Goal: Task Accomplishment & Management: Complete application form

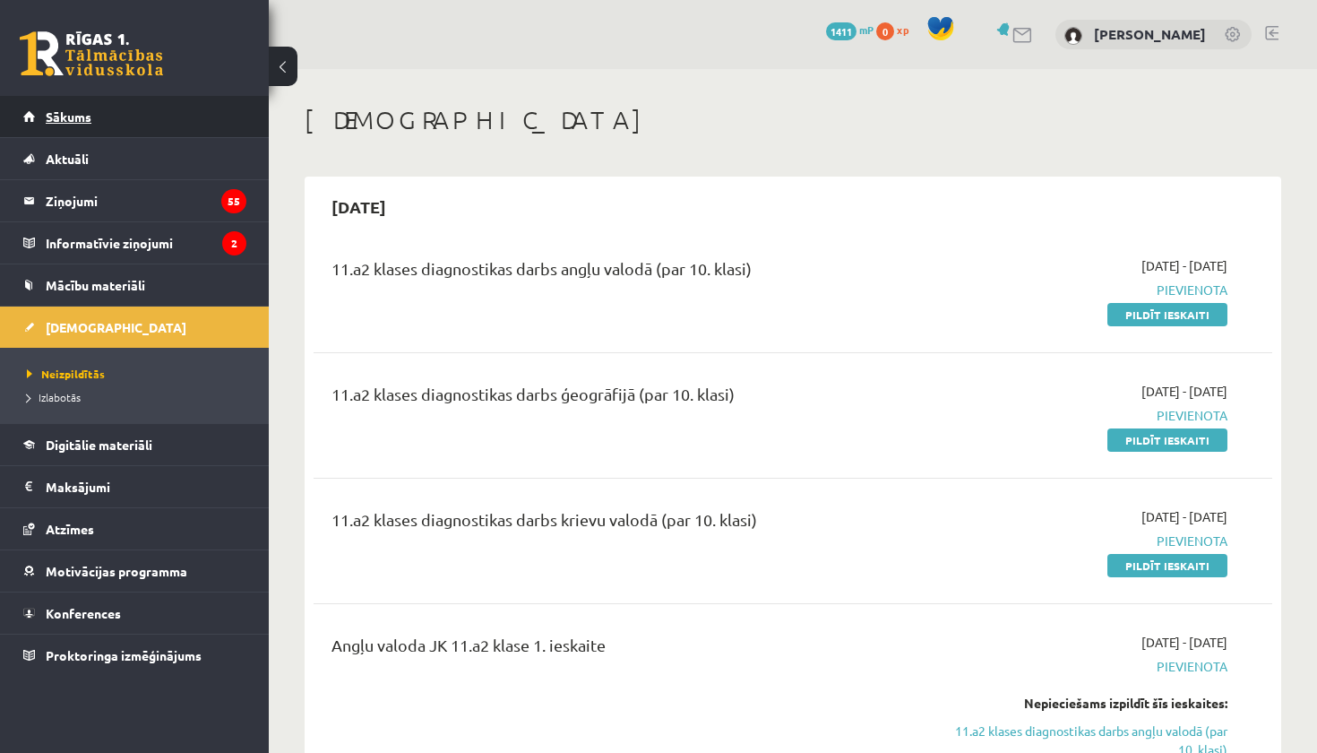
click at [194, 102] on link "Sākums" at bounding box center [134, 116] width 223 height 41
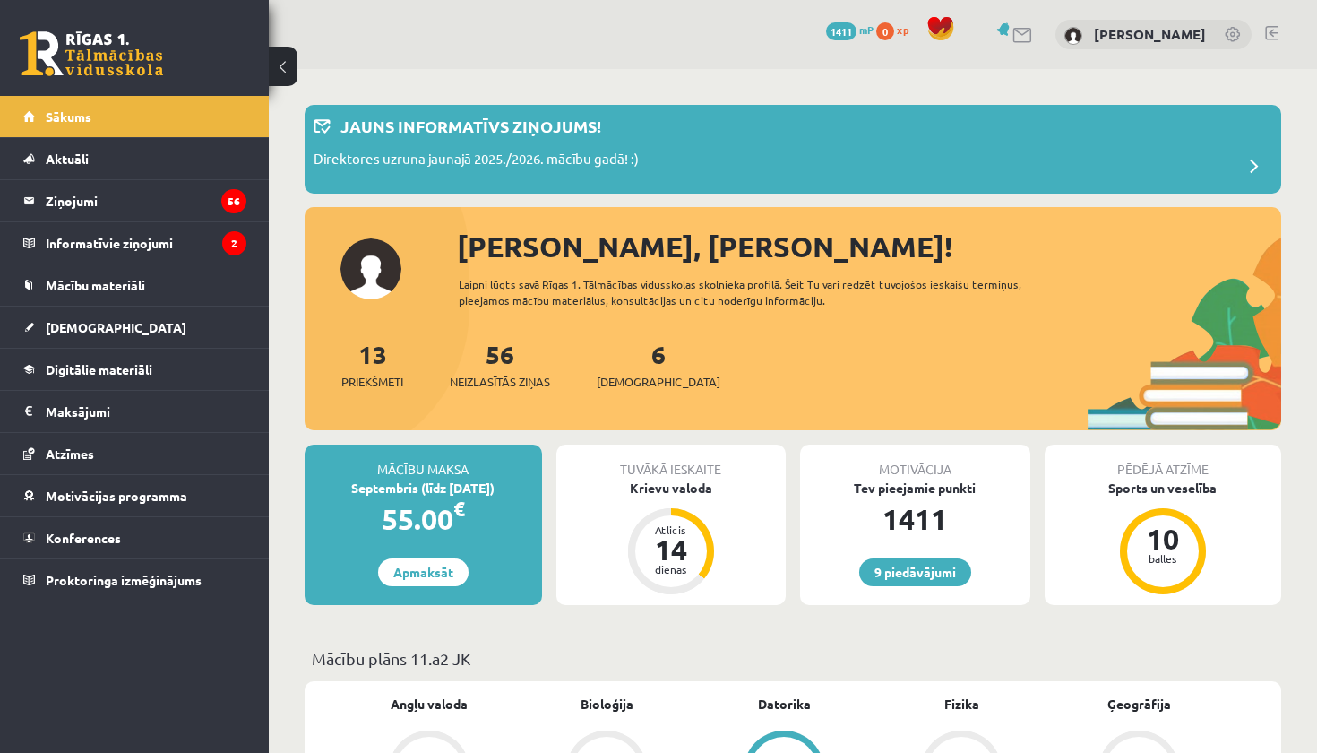
click at [135, 66] on link at bounding box center [91, 53] width 143 height 45
click at [1270, 33] on link at bounding box center [1272, 33] width 13 height 14
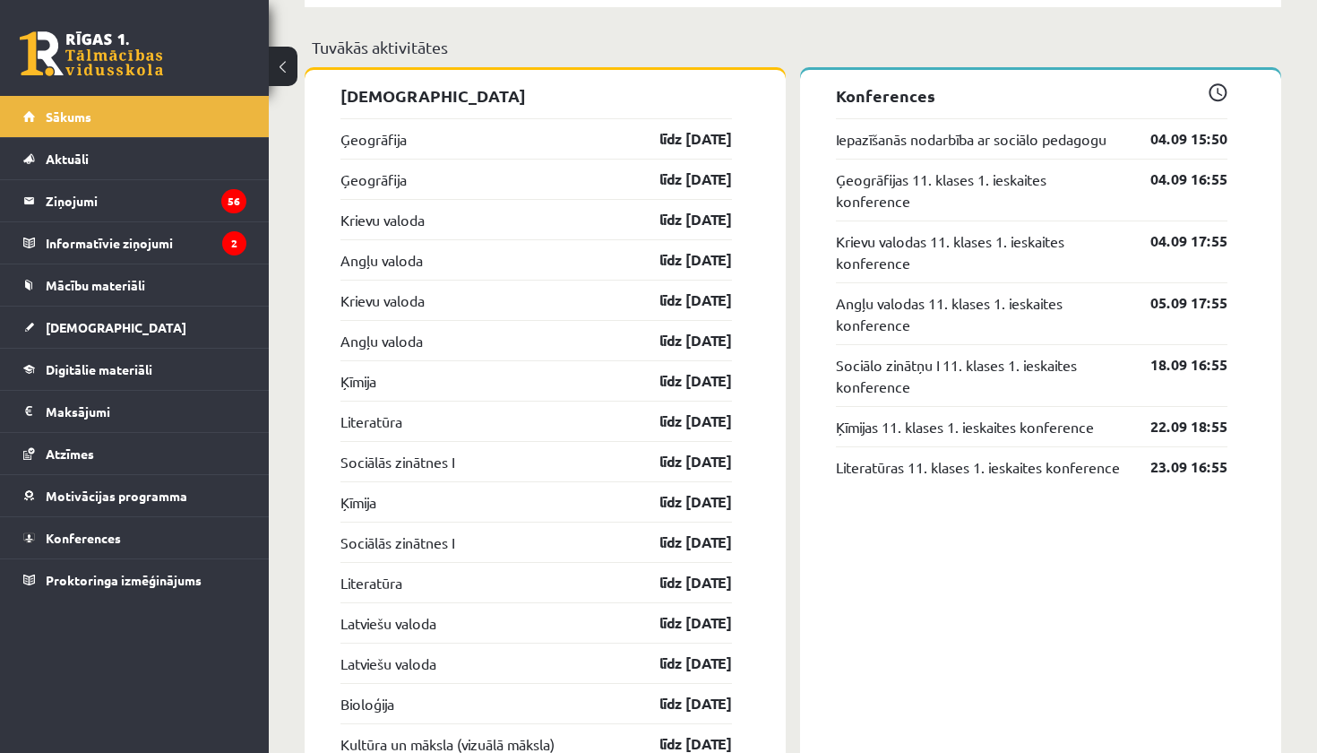
scroll to position [1704, 0]
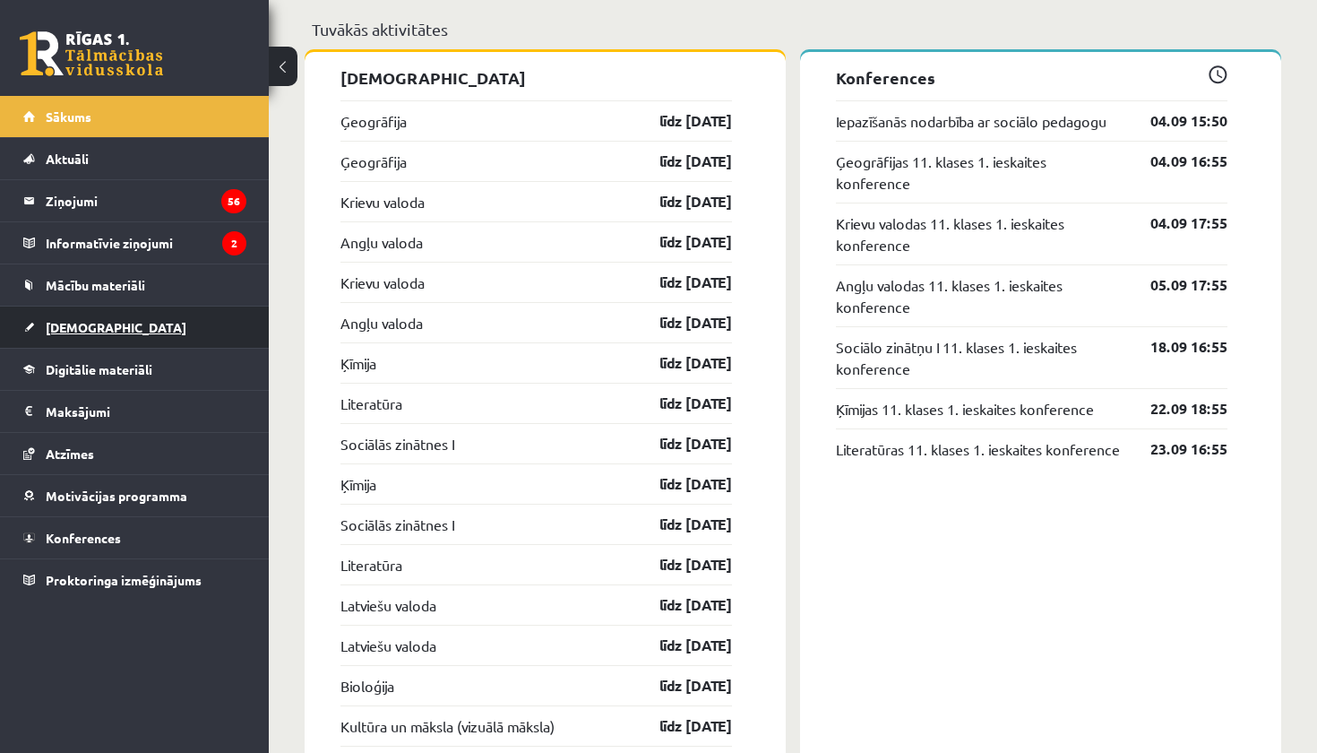
click at [93, 329] on span "[DEMOGRAPHIC_DATA]" at bounding box center [116, 327] width 141 height 16
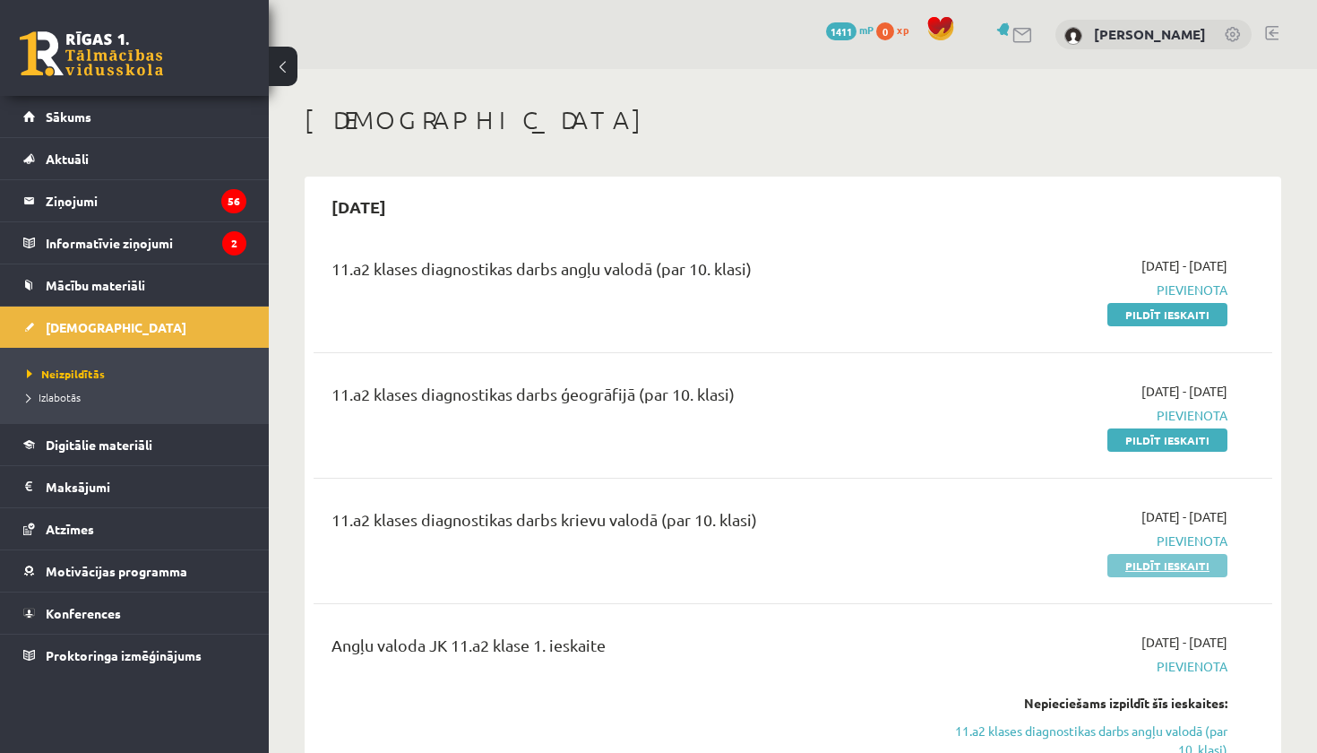
click at [1159, 561] on link "Pildīt ieskaiti" at bounding box center [1168, 565] width 120 height 23
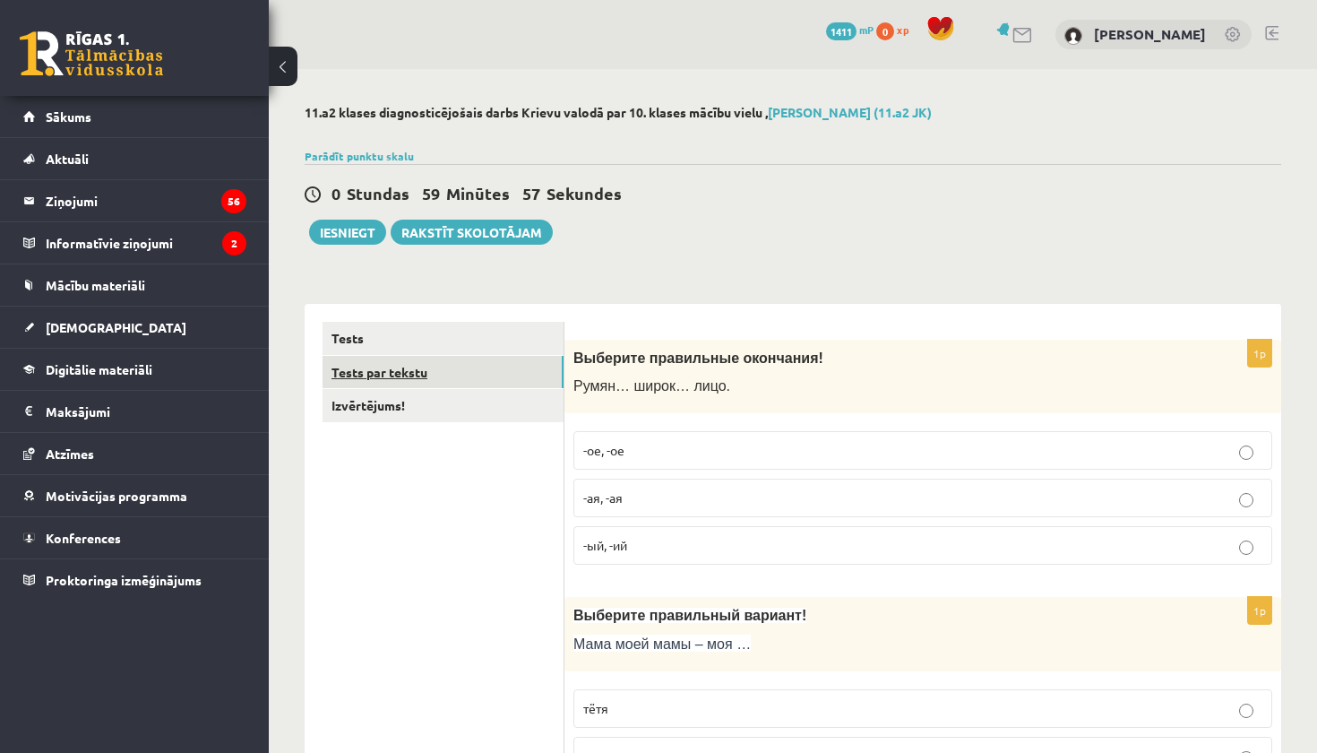
click at [394, 369] on link "Tests par tekstu" at bounding box center [443, 372] width 241 height 33
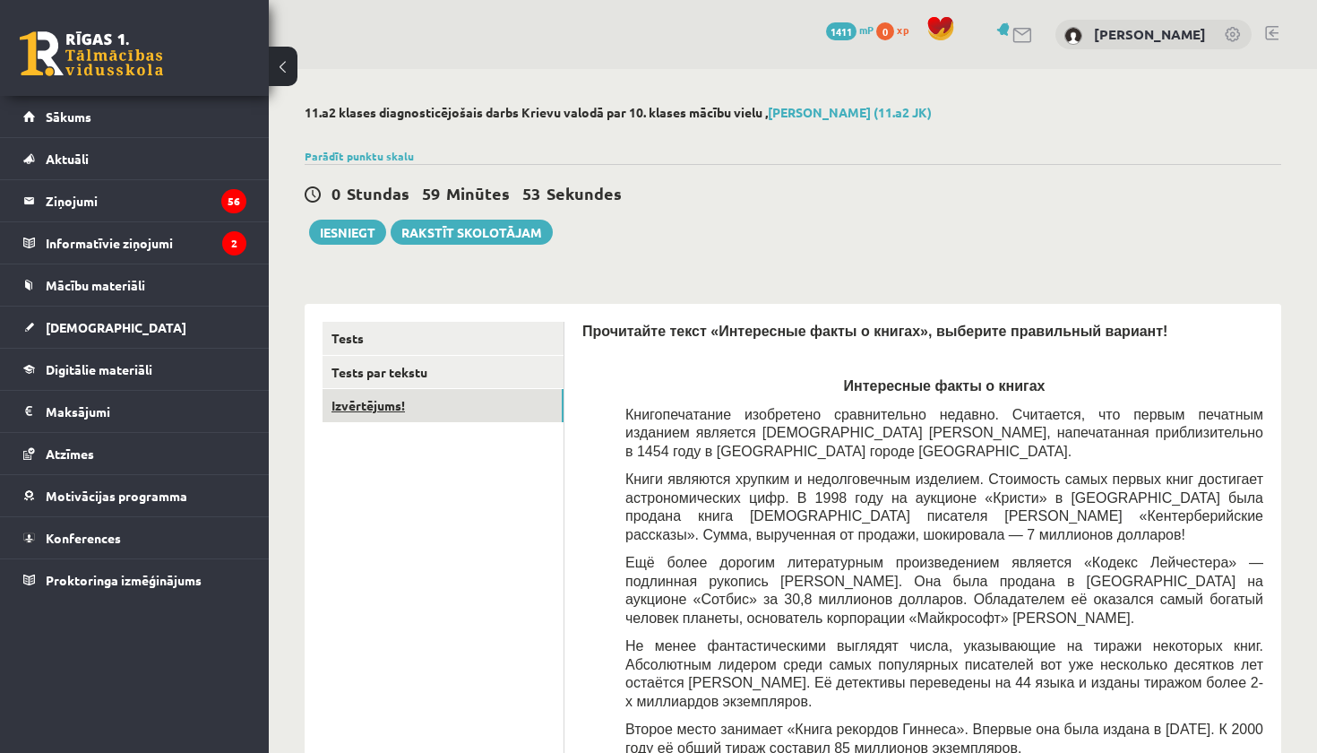
click at [490, 408] on link "Izvērtējums!" at bounding box center [443, 405] width 241 height 33
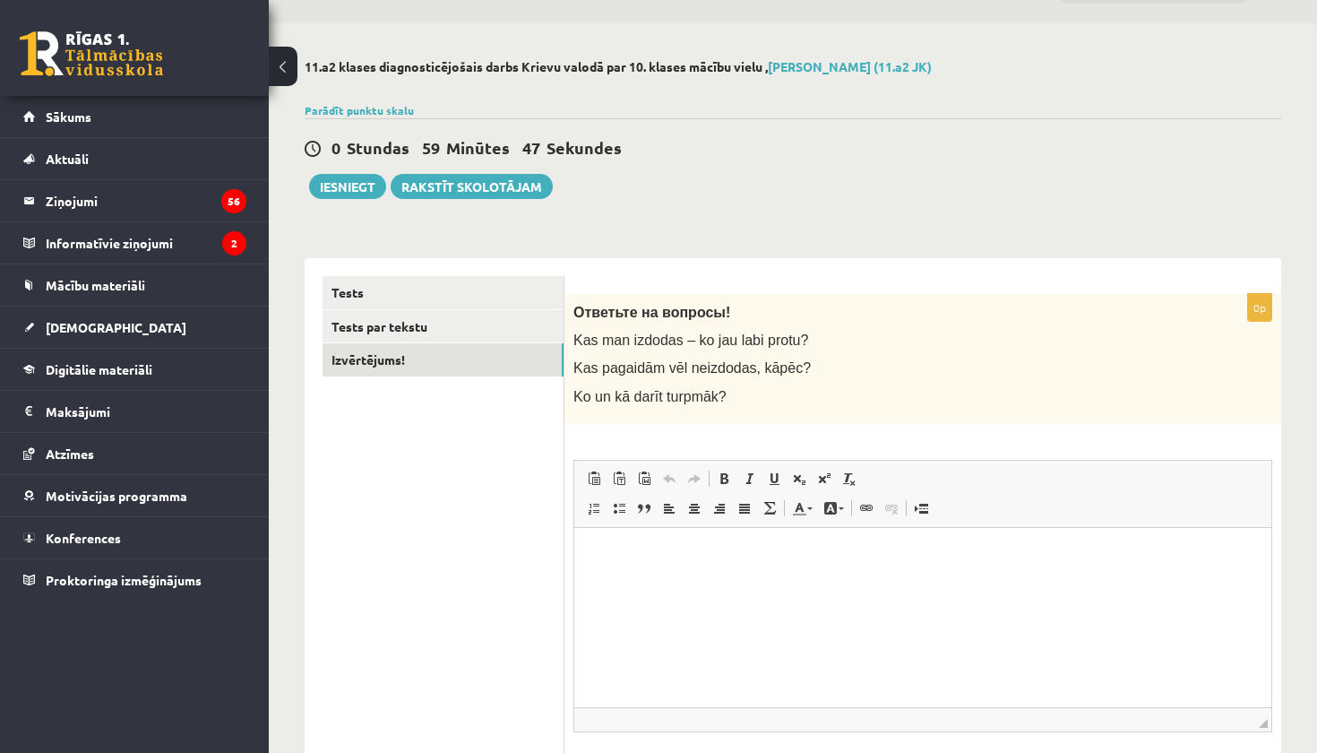
scroll to position [48, 0]
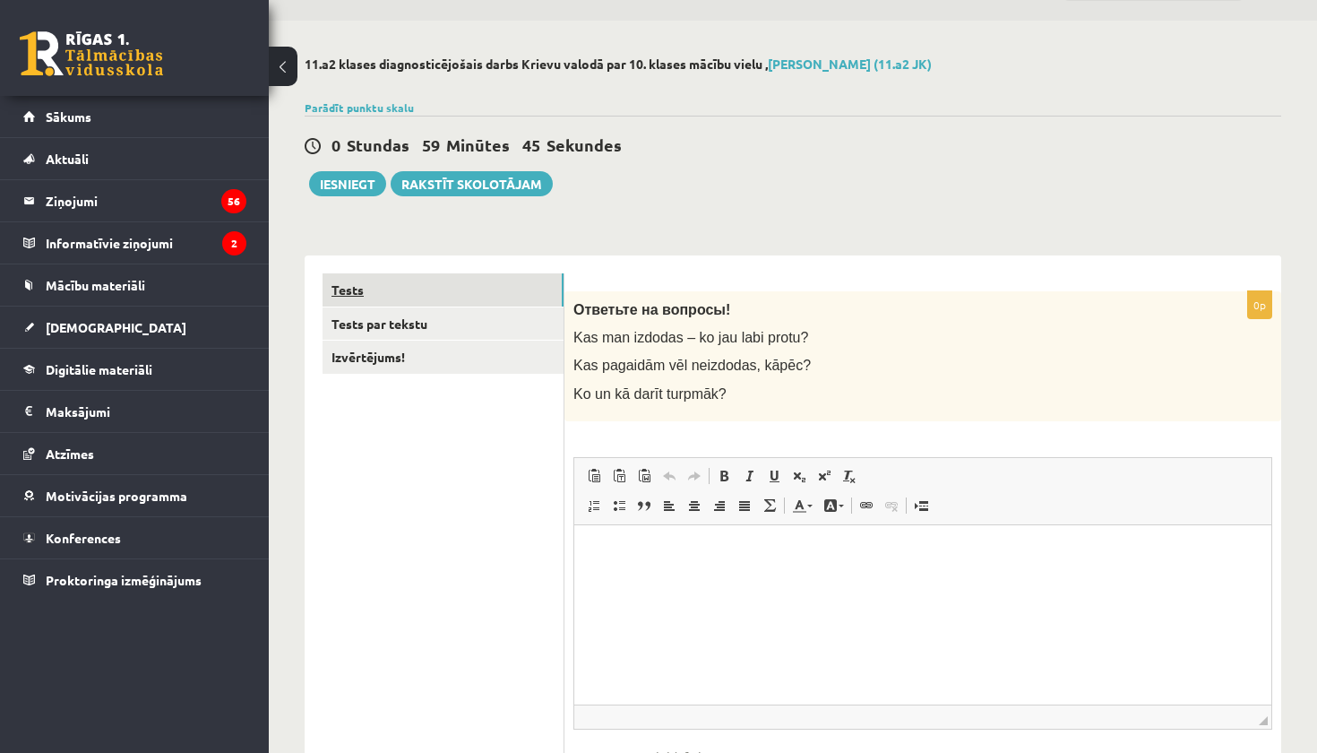
click at [506, 288] on link "Tests" at bounding box center [443, 289] width 241 height 33
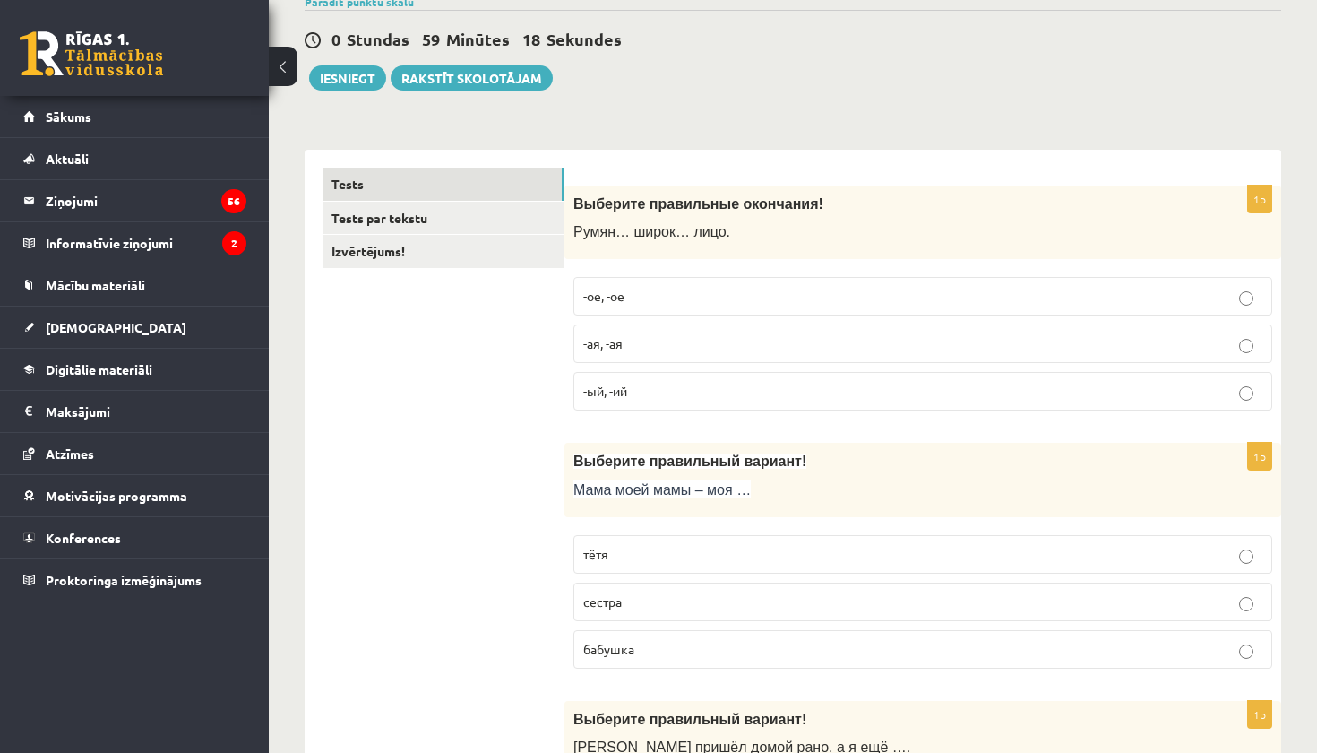
scroll to position [164, 0]
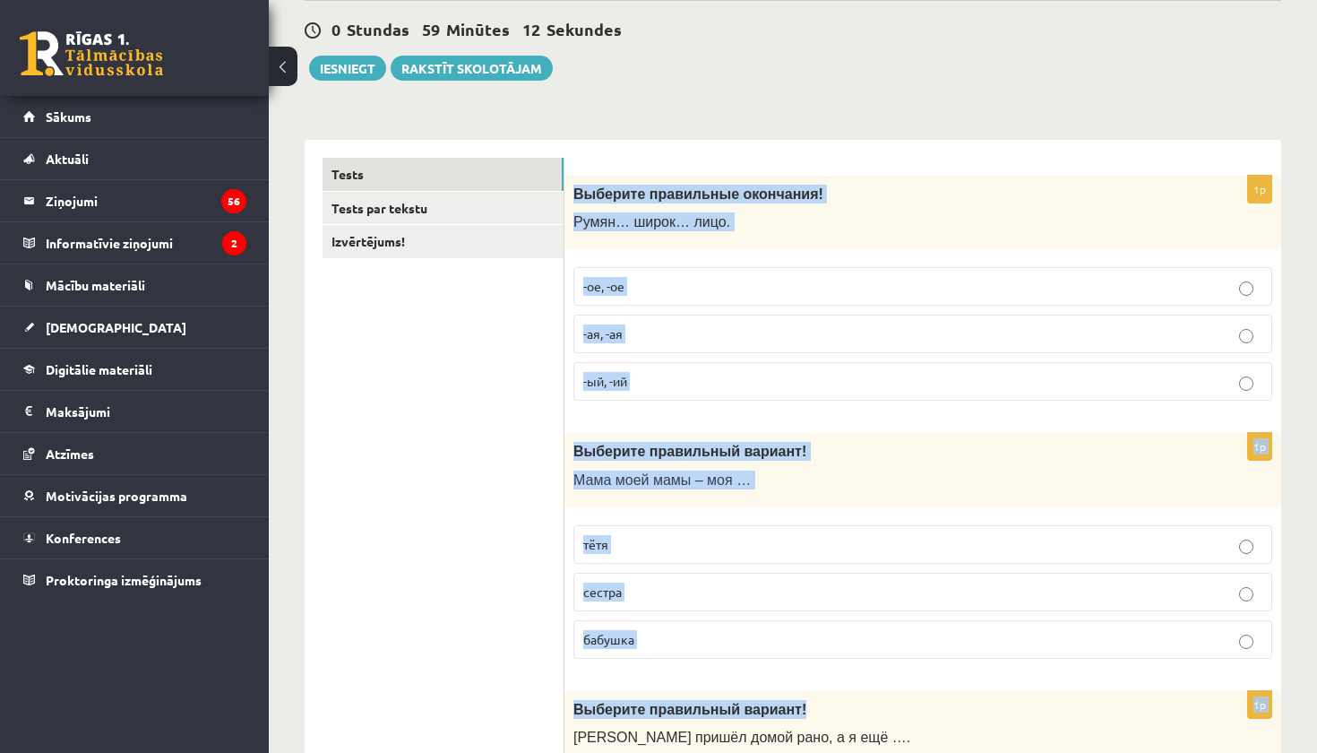
drag, startPoint x: 572, startPoint y: 189, endPoint x: 882, endPoint y: 705, distance: 602.2
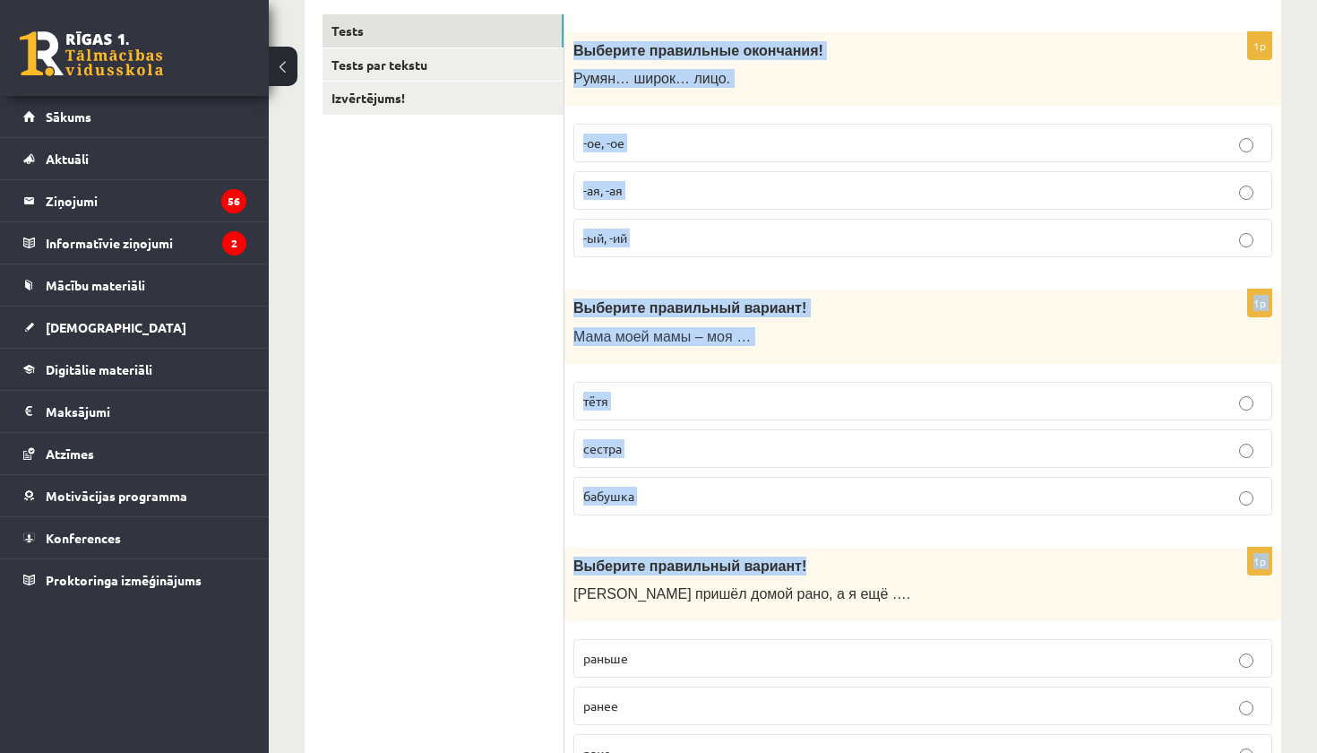
scroll to position [304, 0]
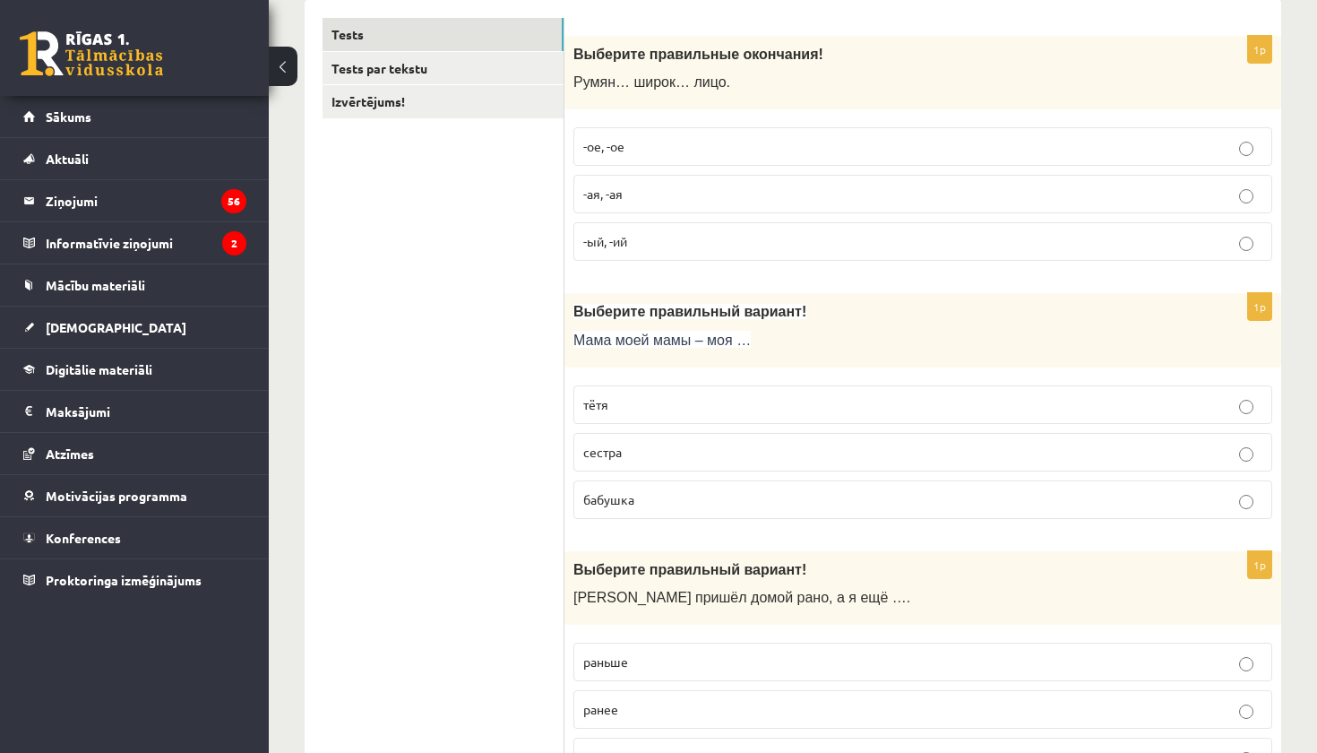
click at [911, 62] on p "Выберите правильные окончания!" at bounding box center [878, 54] width 609 height 19
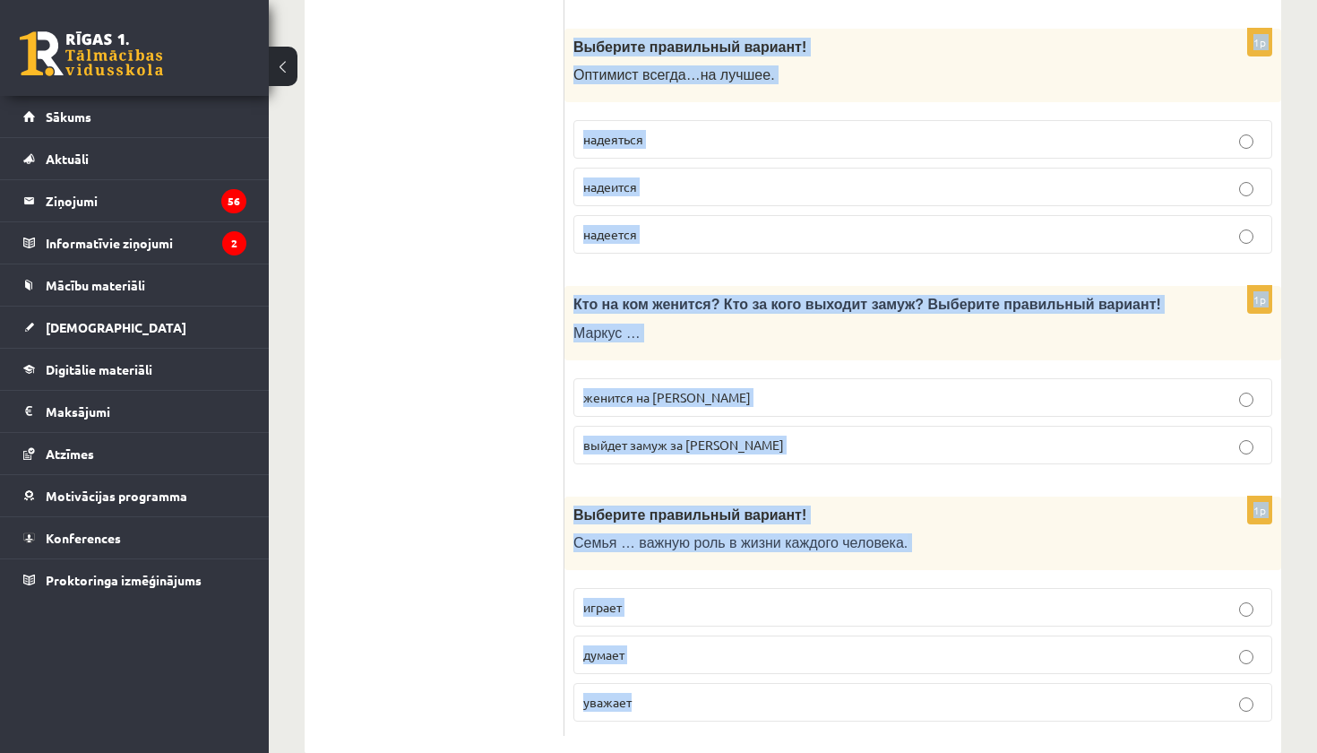
scroll to position [5706, 0]
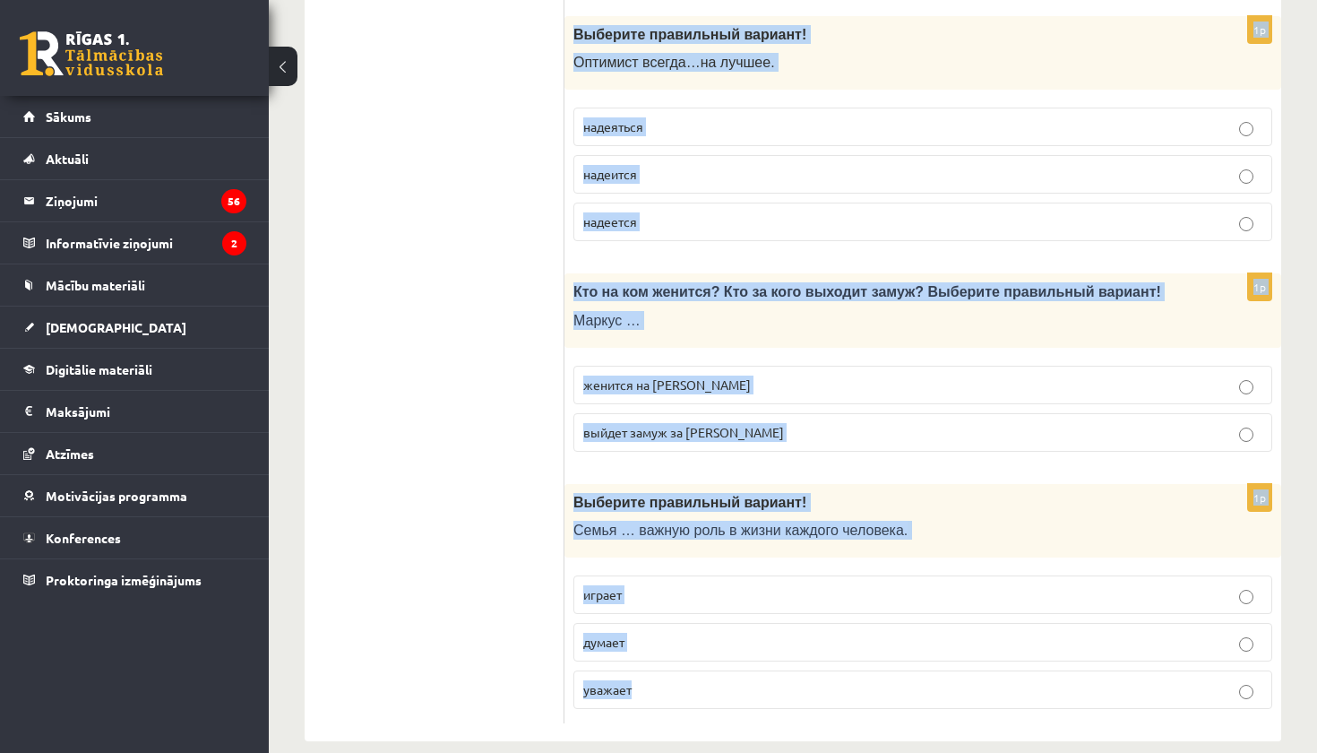
drag, startPoint x: 574, startPoint y: 52, endPoint x: 850, endPoint y: 752, distance: 752.4
copy form "Выберите правильные окончания! Румян… широк… лицо. -ое, -ое -ая, -ая -ый, -ий 1…"
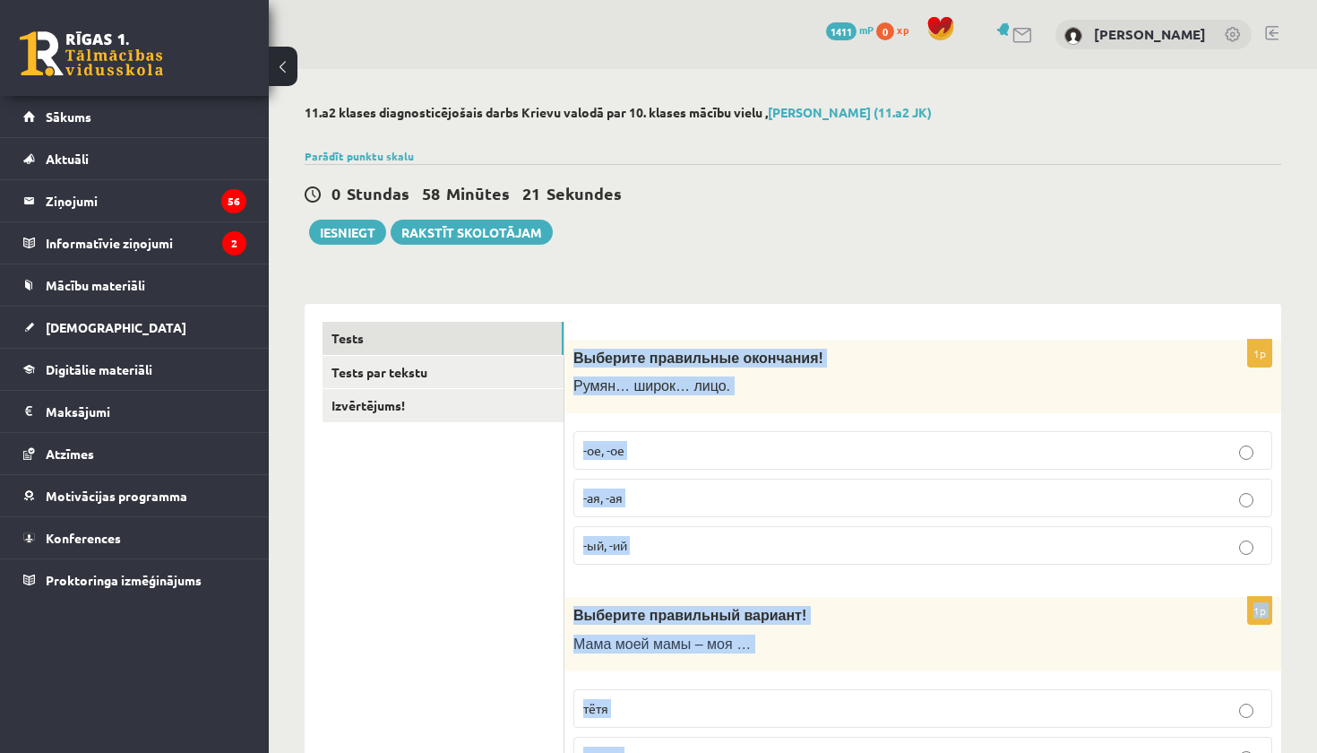
scroll to position [0, 0]
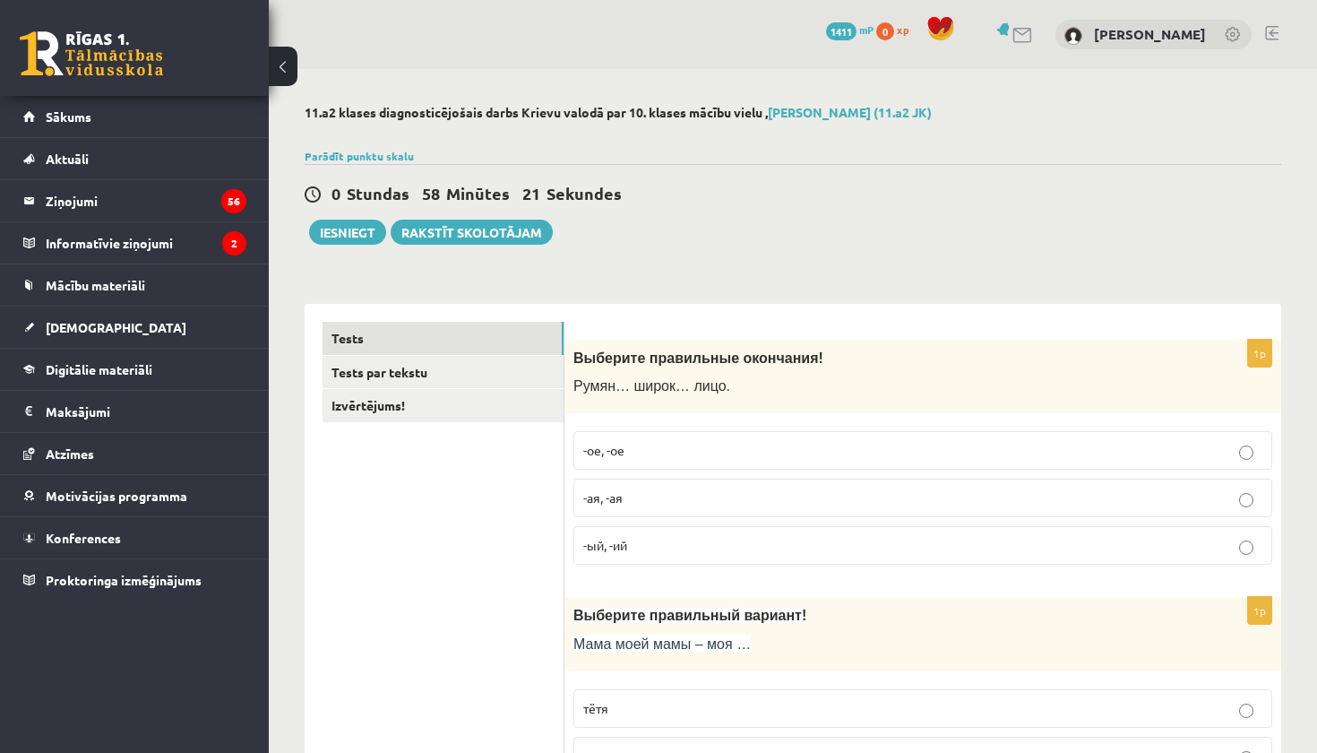
click at [823, 373] on div "Выберите правильные окончания! Румян… широк… лицо." at bounding box center [923, 377] width 717 height 74
click at [683, 457] on p "-ое, -ое" at bounding box center [922, 450] width 679 height 19
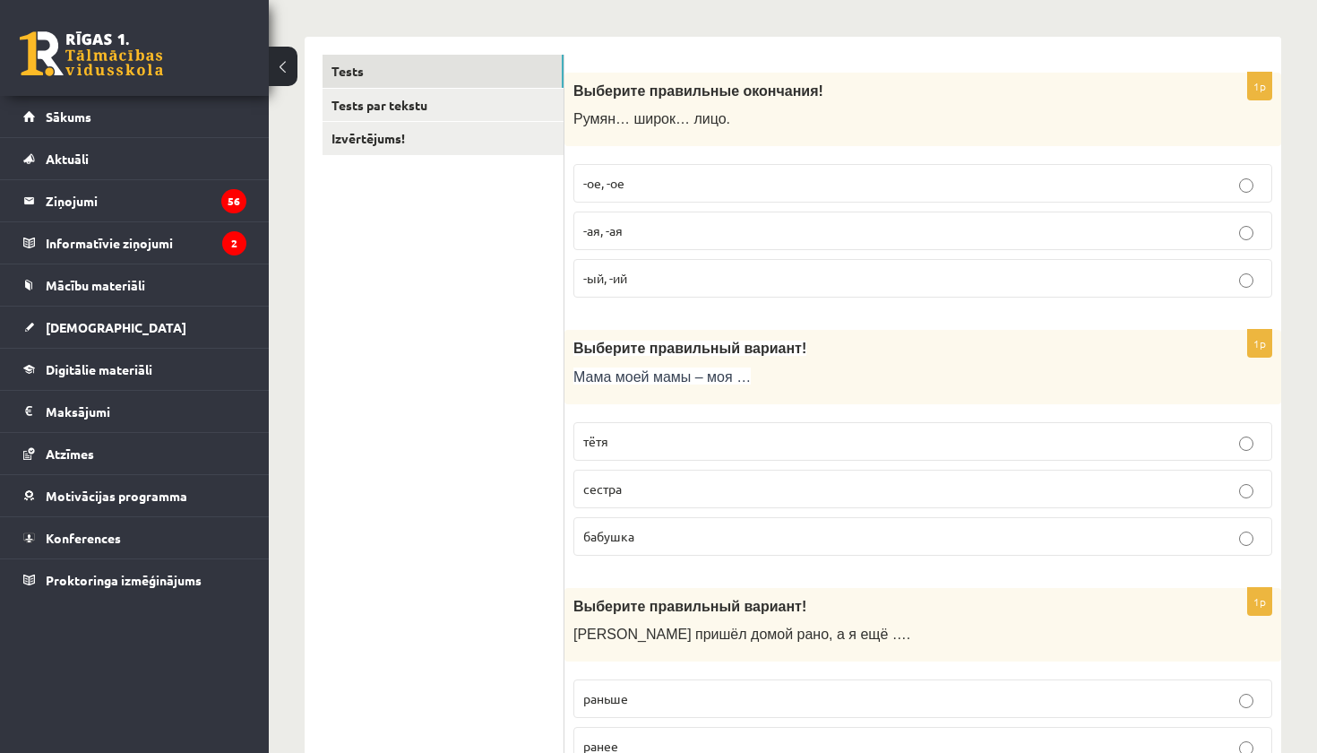
scroll to position [270, 0]
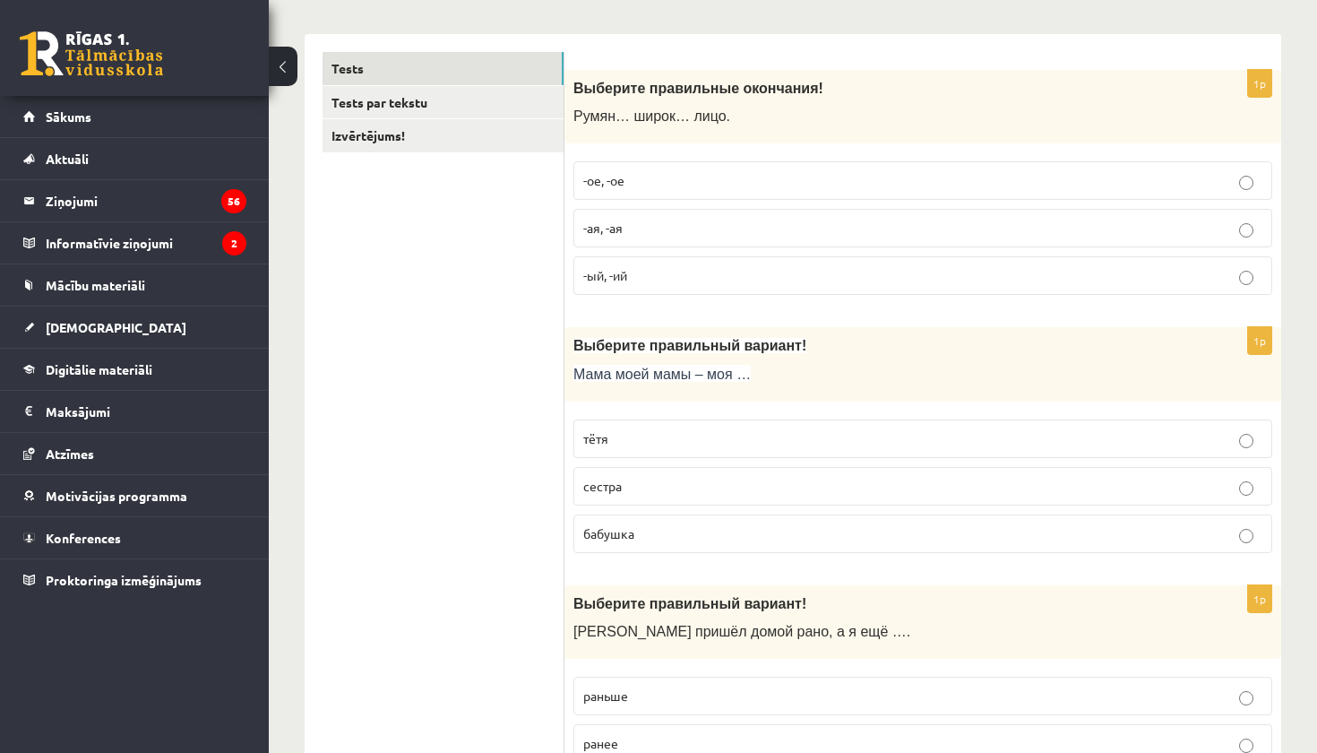
click at [821, 535] on p "бабушка" at bounding box center [922, 533] width 679 height 19
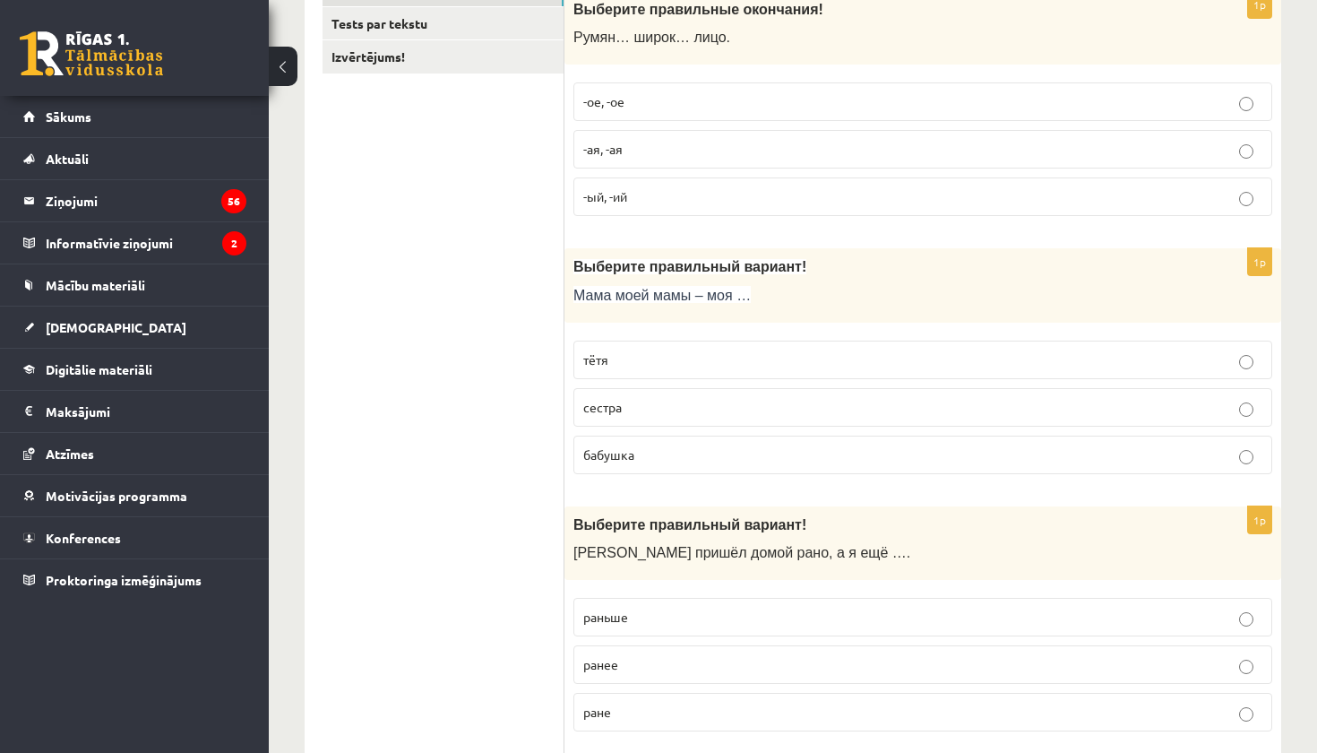
scroll to position [368, 0]
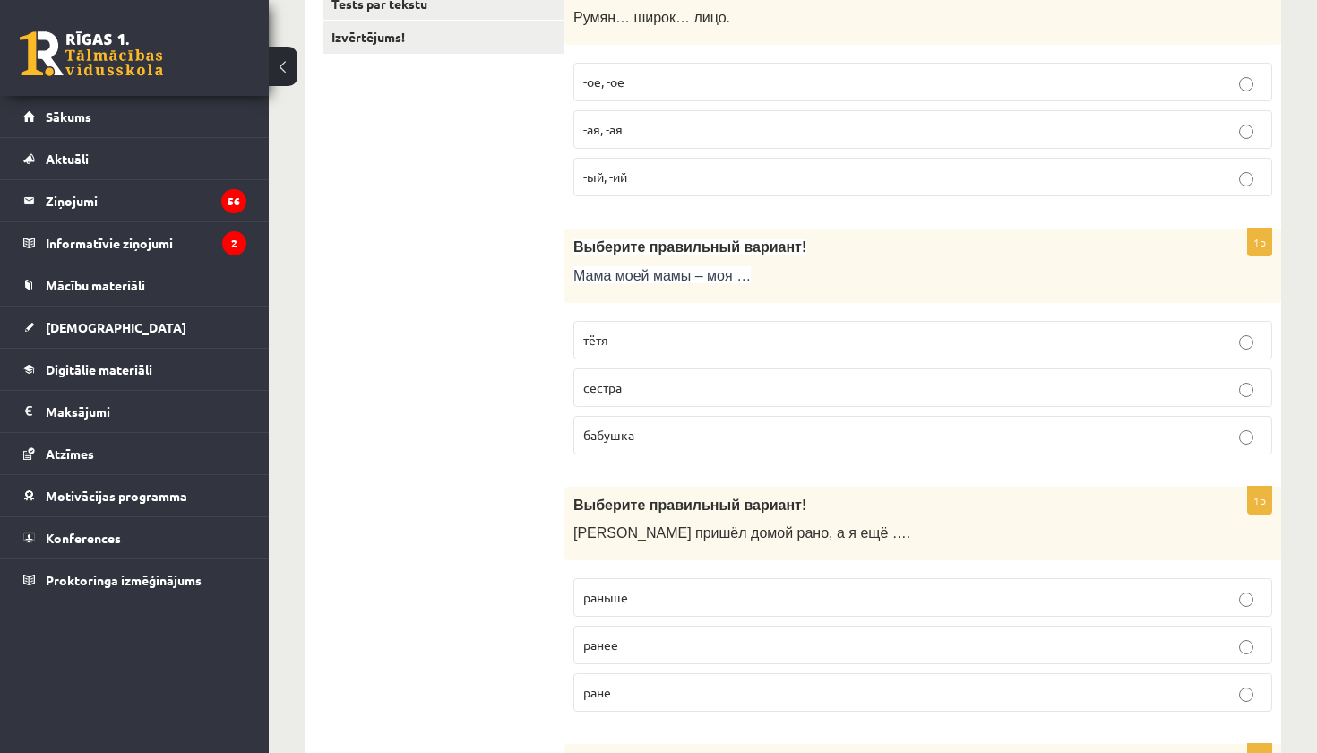
click at [795, 580] on label "раньше" at bounding box center [923, 597] width 699 height 39
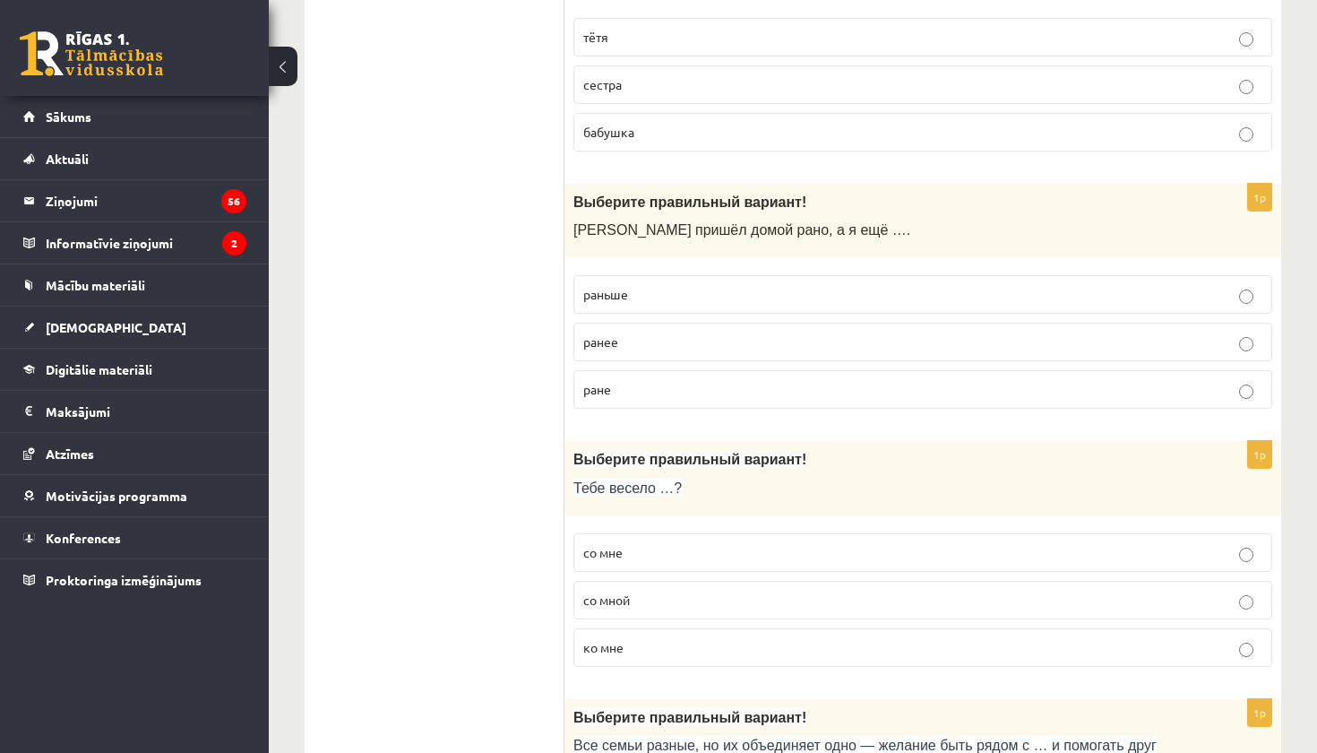
scroll to position [731, 0]
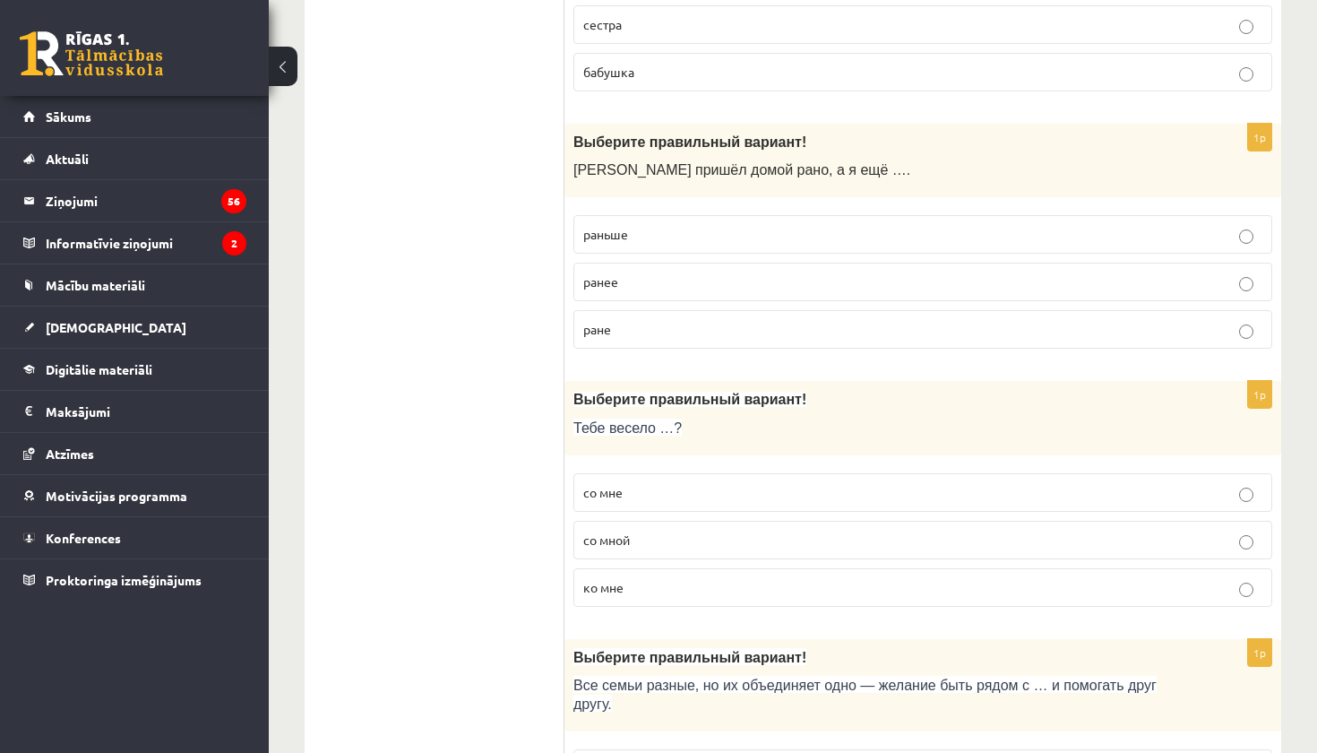
click at [720, 540] on p "со мной" at bounding box center [922, 540] width 679 height 19
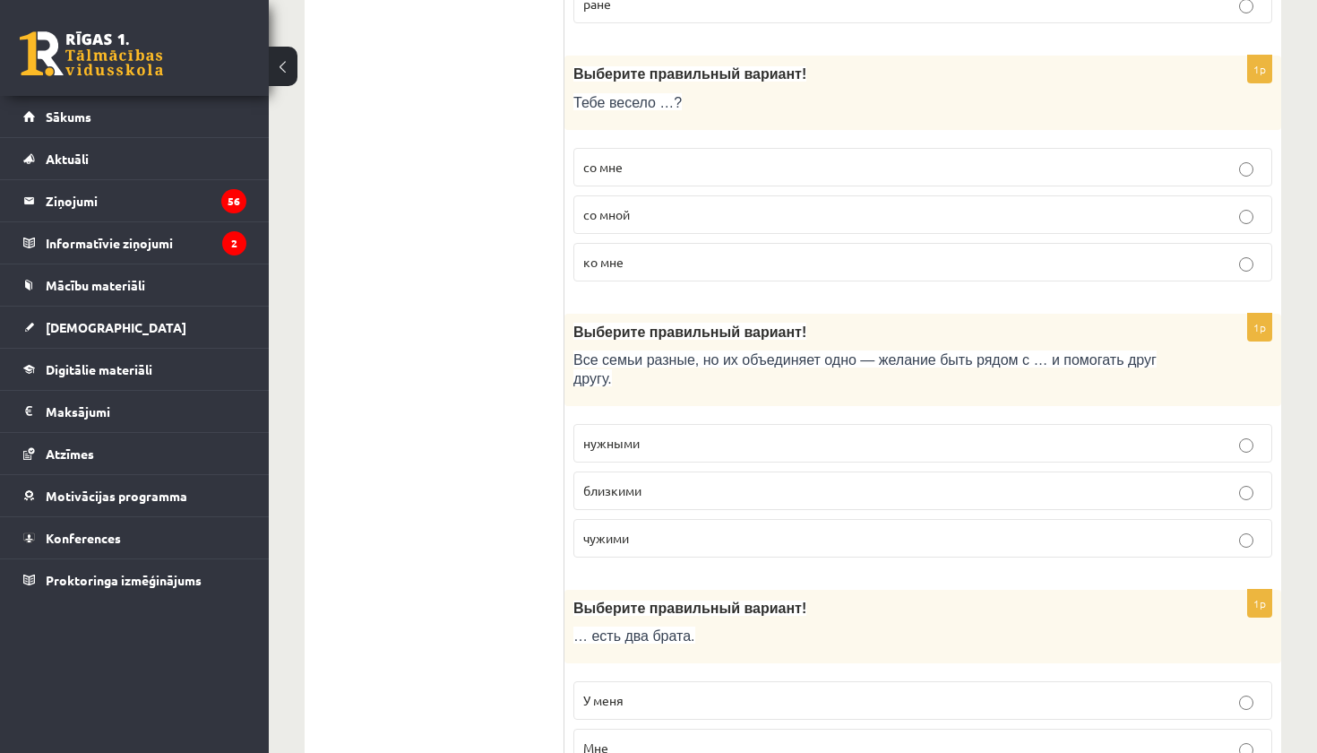
scroll to position [1063, 0]
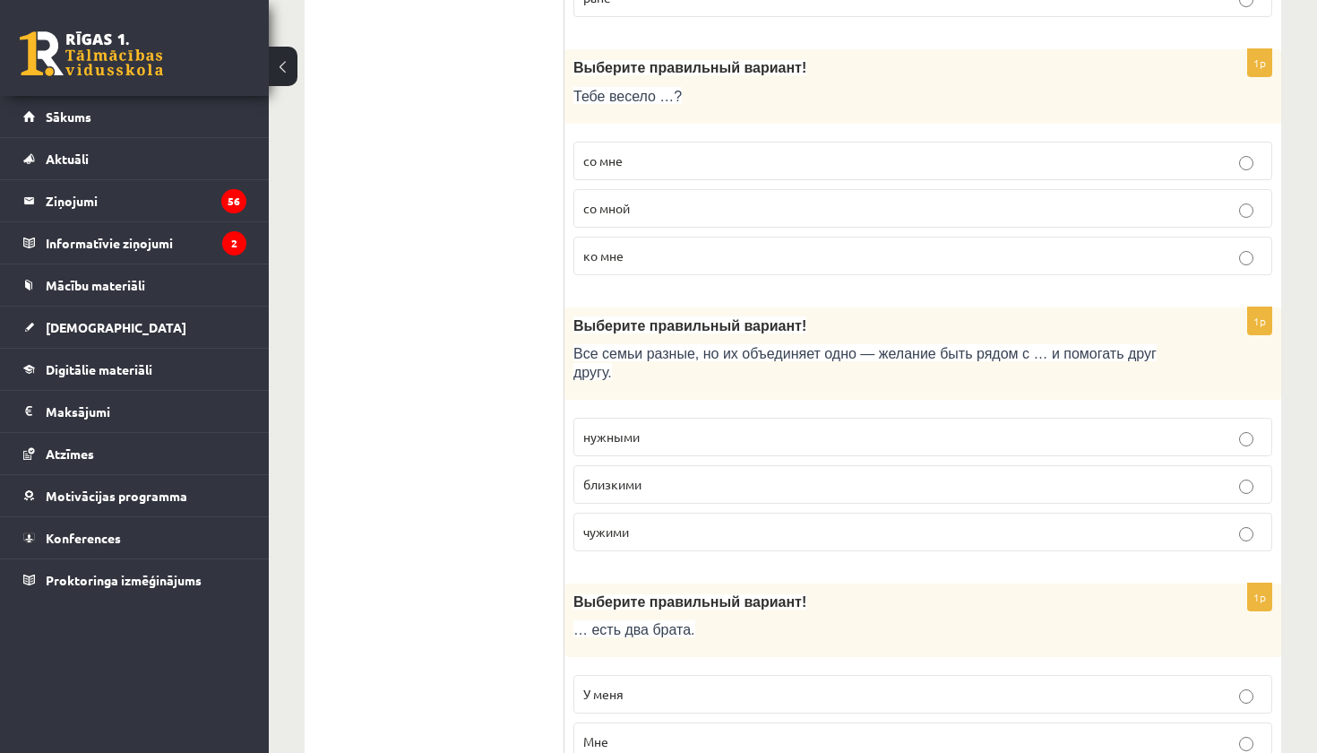
click at [797, 488] on label "близкими" at bounding box center [923, 484] width 699 height 39
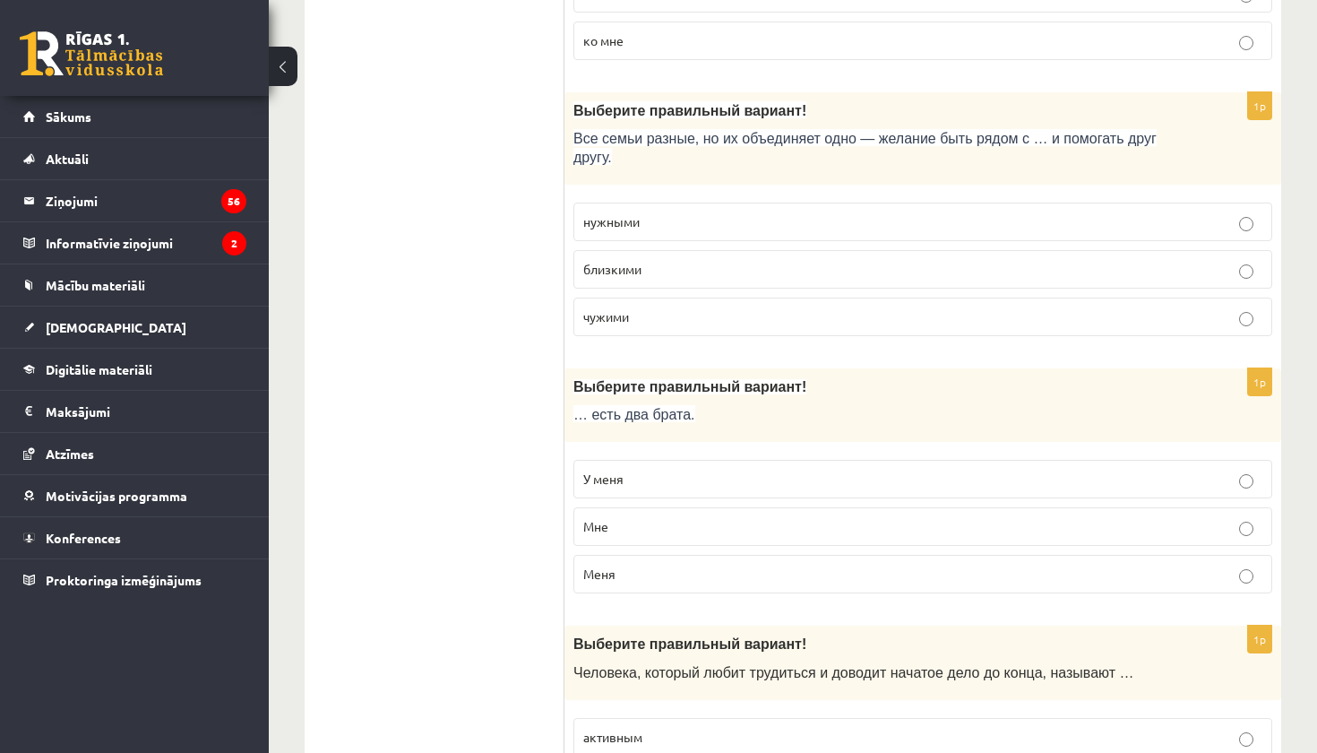
scroll to position [1287, 0]
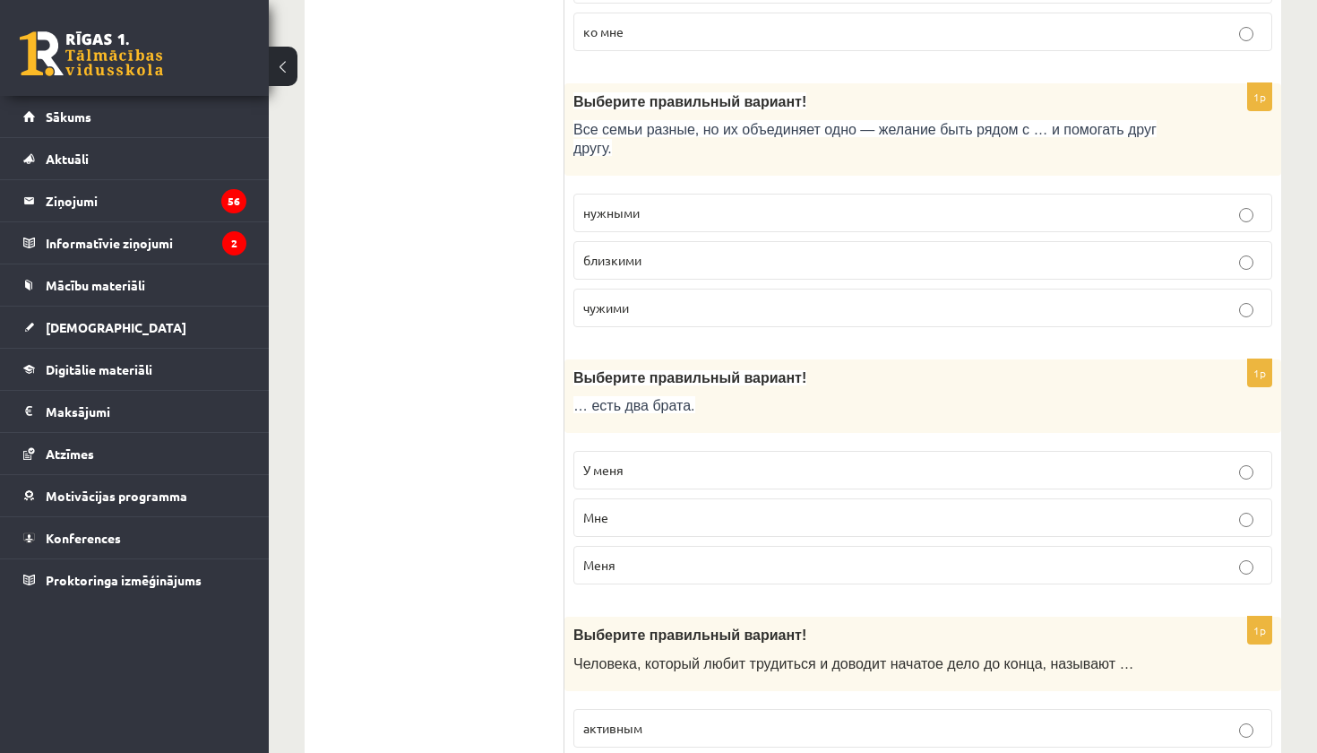
click at [765, 467] on p "У меня" at bounding box center [922, 470] width 679 height 19
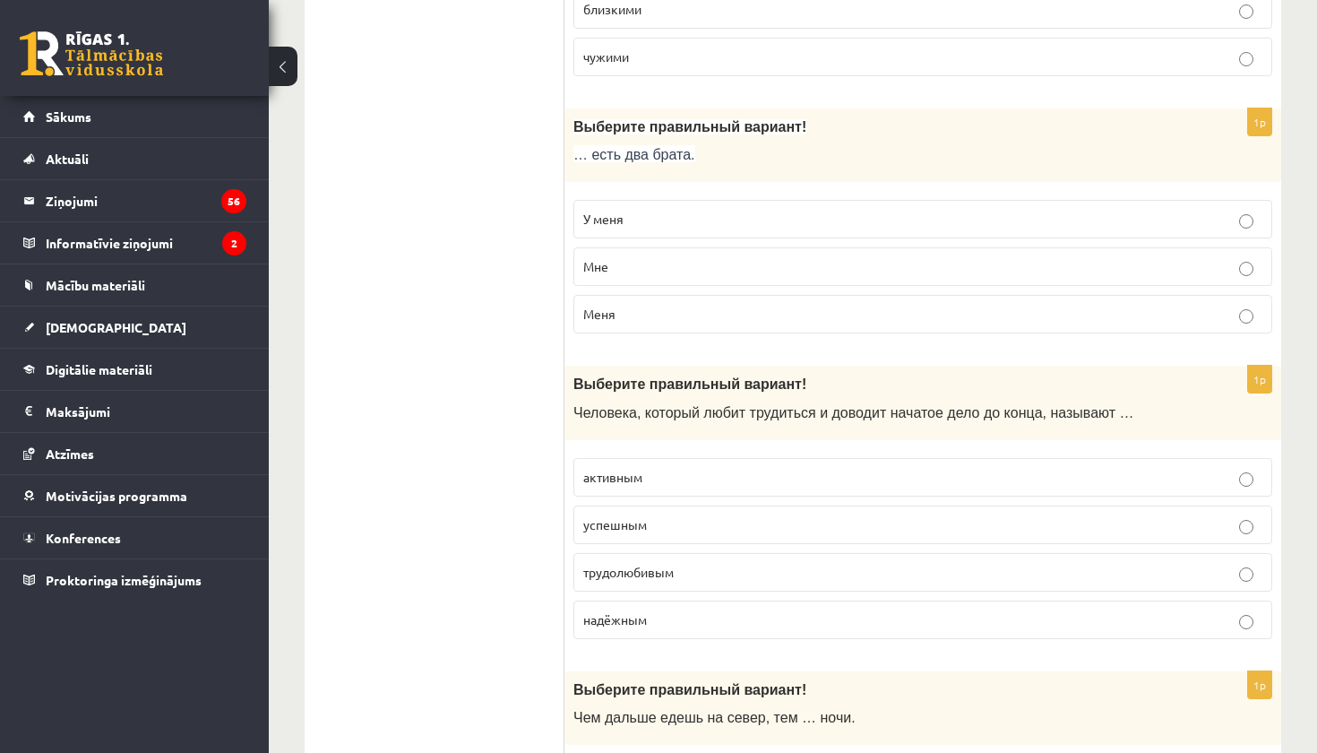
scroll to position [1542, 0]
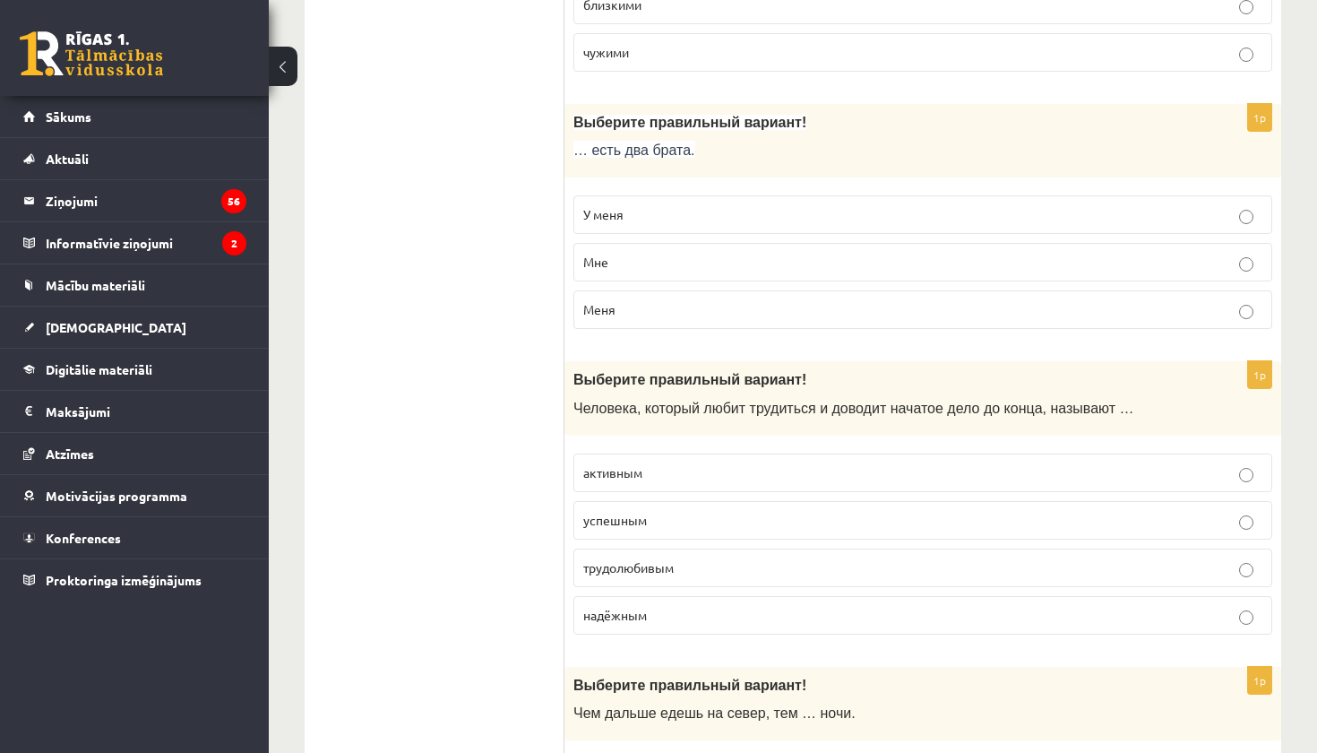
click at [790, 558] on p "трудолюбивым" at bounding box center [922, 567] width 679 height 19
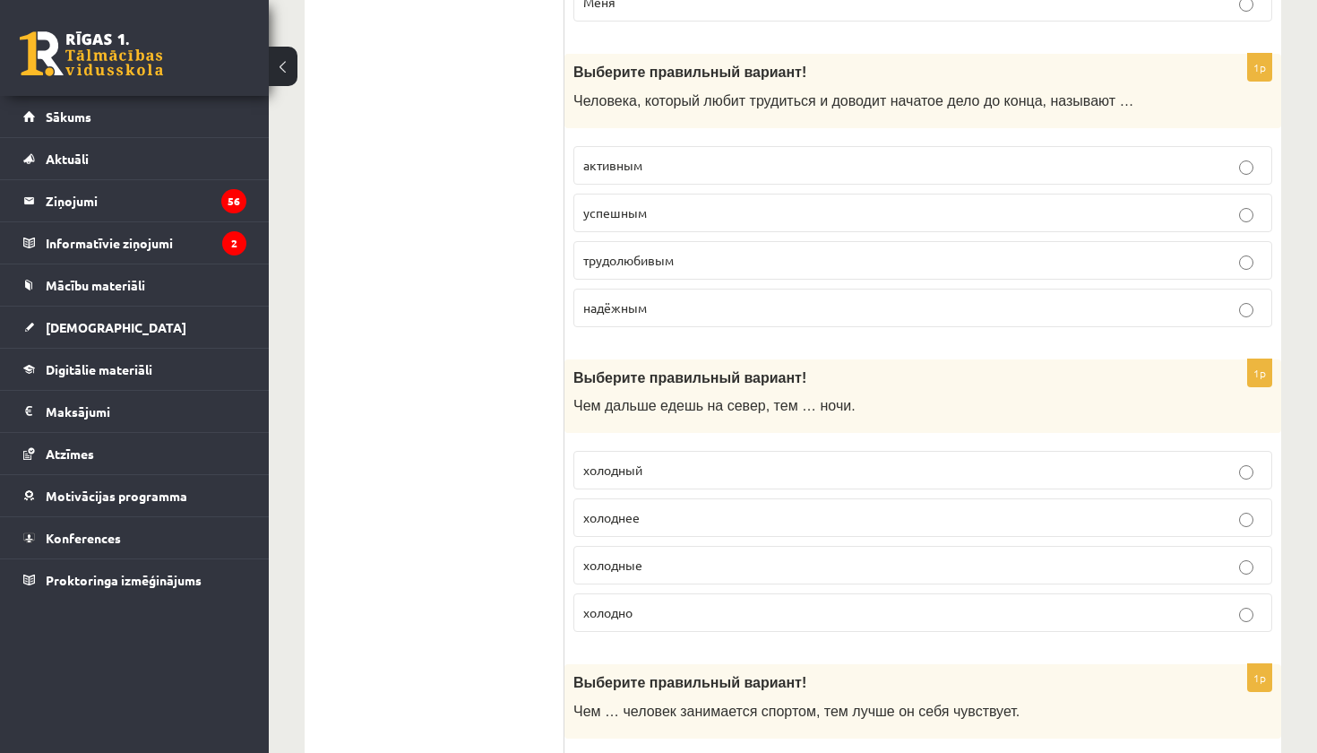
scroll to position [1853, 0]
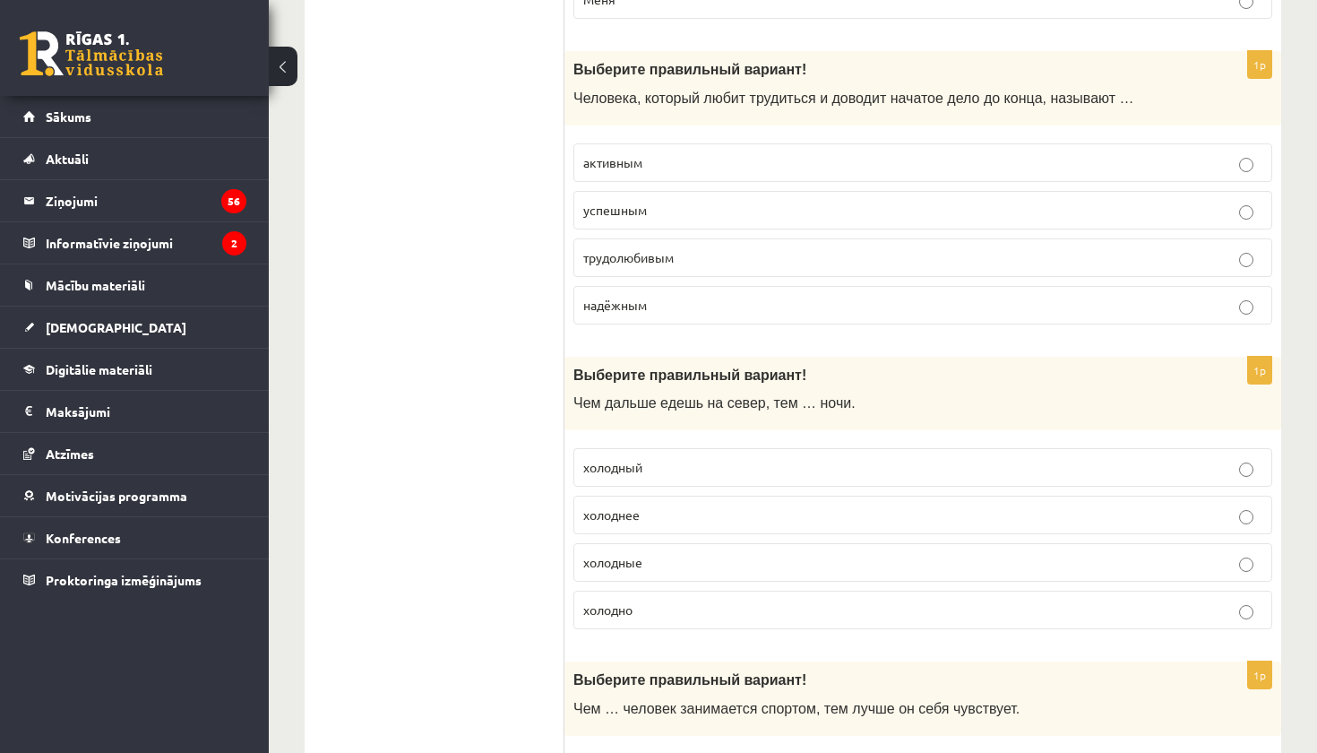
click at [849, 519] on label "холоднее" at bounding box center [923, 515] width 699 height 39
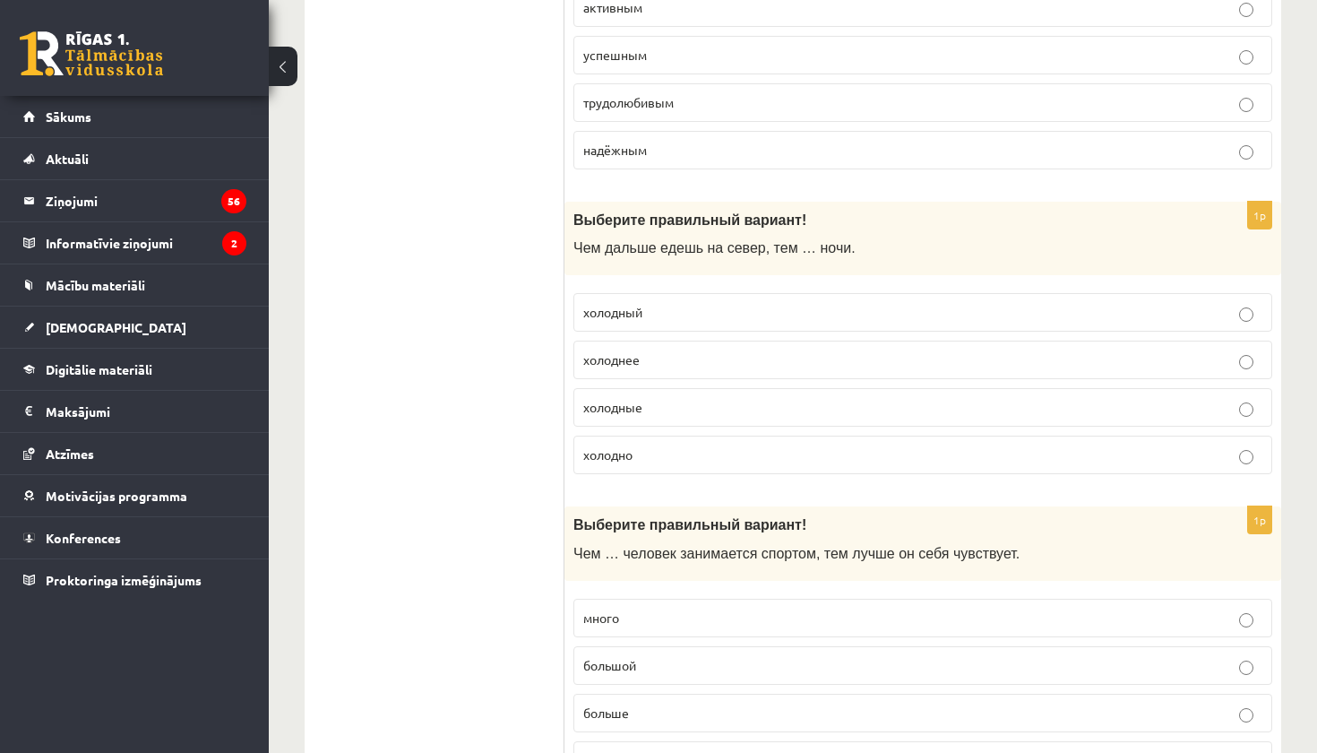
scroll to position [2060, 0]
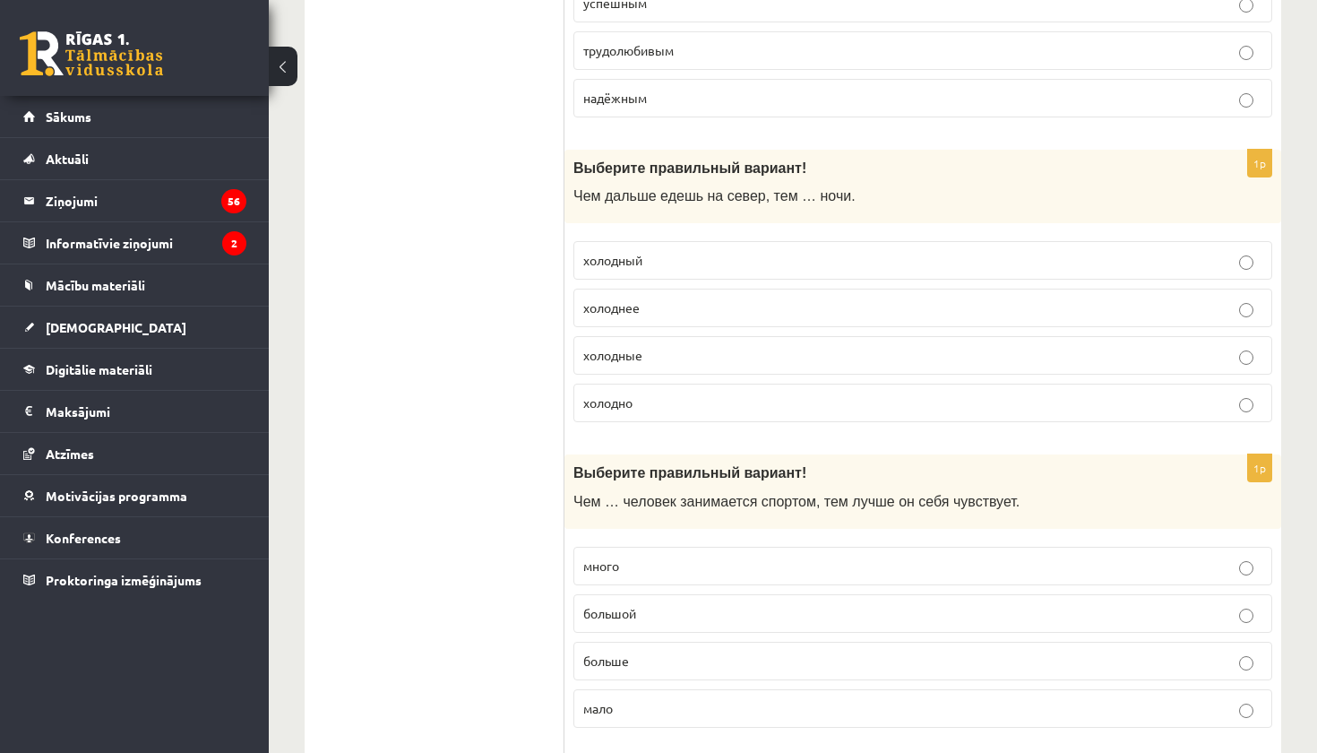
click at [753, 652] on p "больше" at bounding box center [922, 661] width 679 height 19
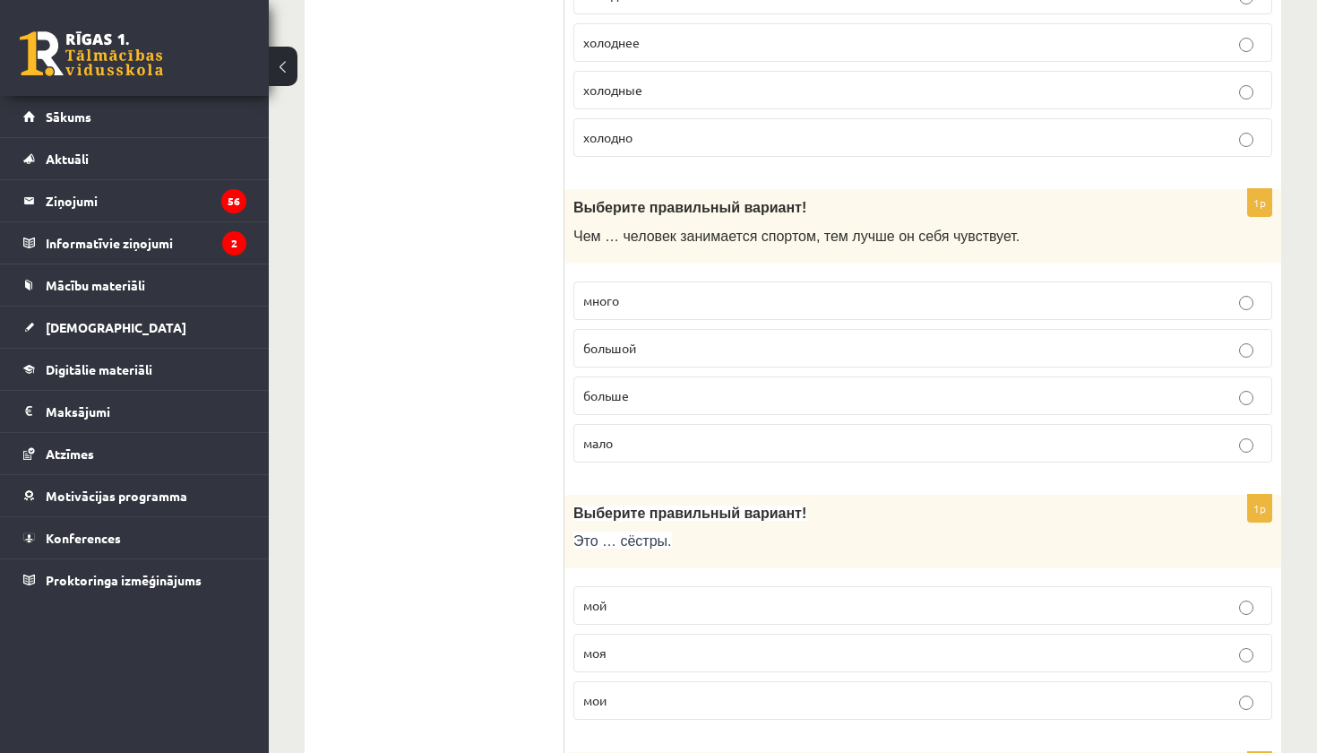
scroll to position [2355, 0]
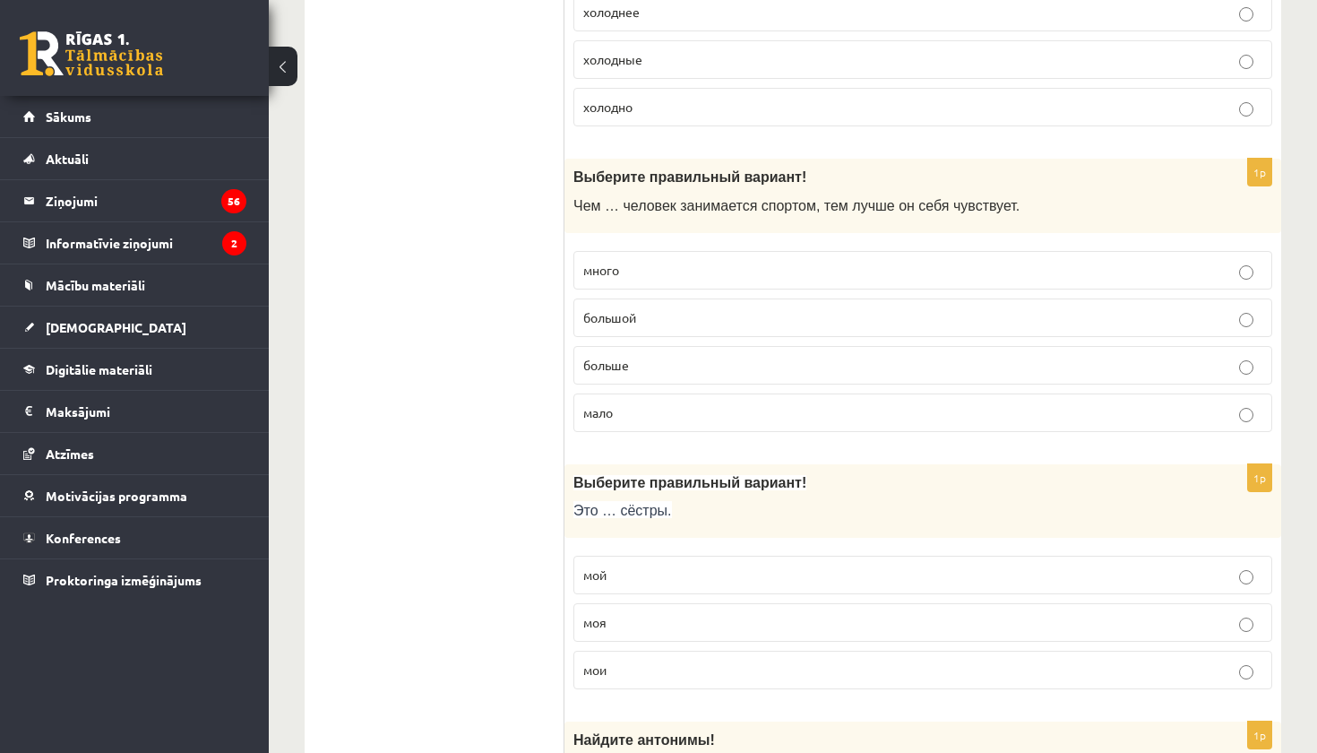
click at [704, 668] on p "мои" at bounding box center [922, 670] width 679 height 19
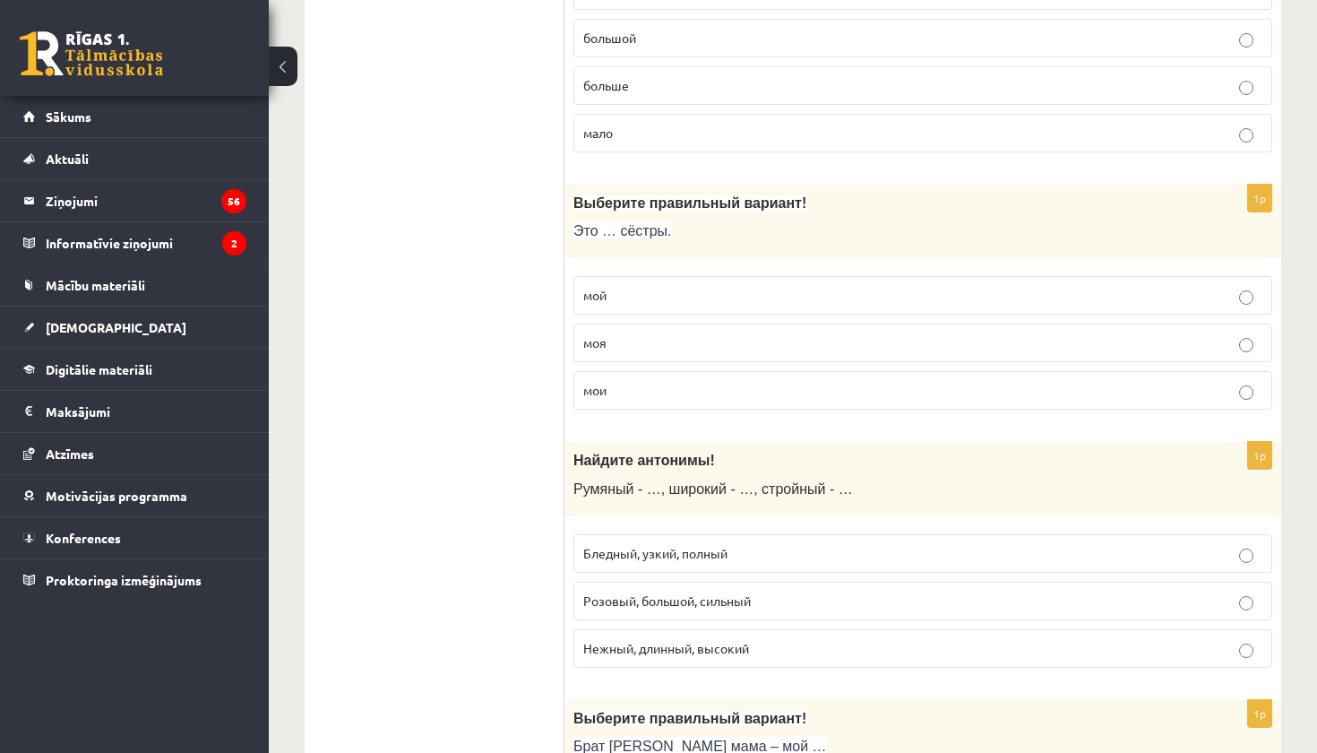
scroll to position [2643, 0]
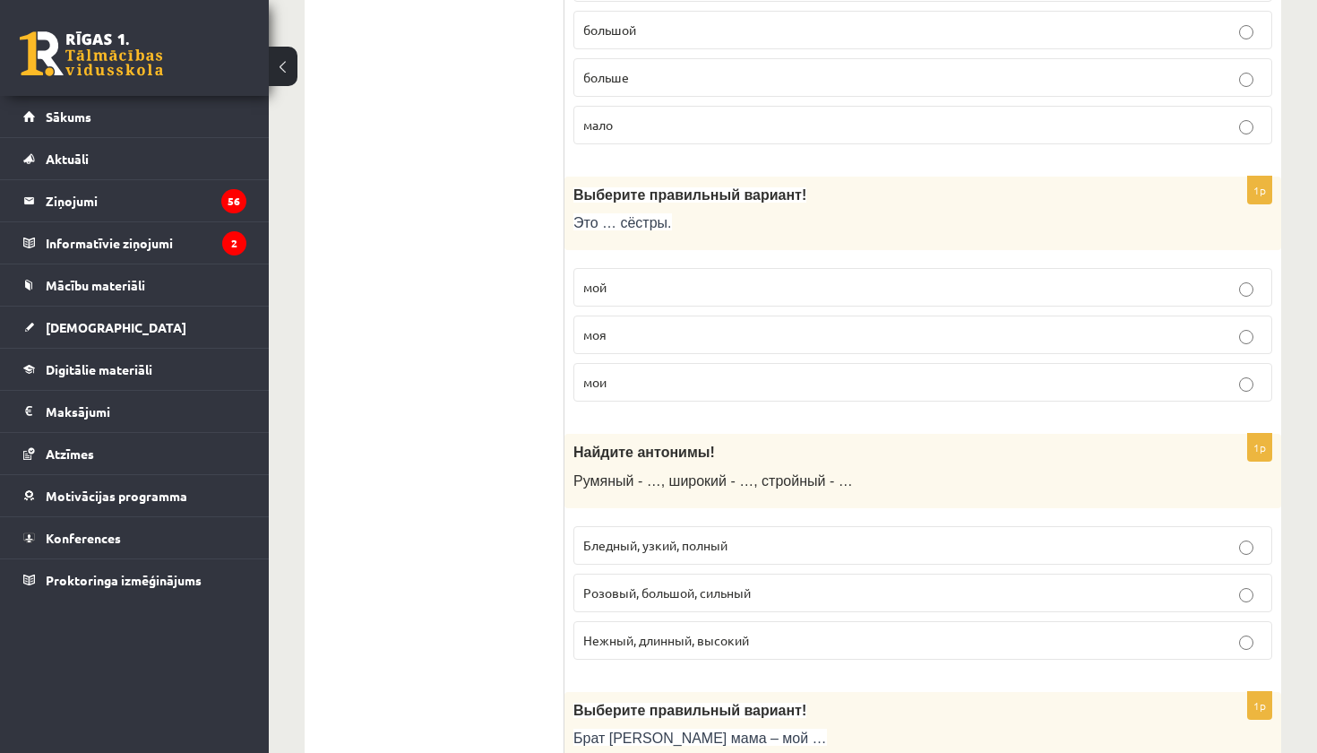
click at [800, 541] on p "Бледный, узкий, полный" at bounding box center [922, 545] width 679 height 19
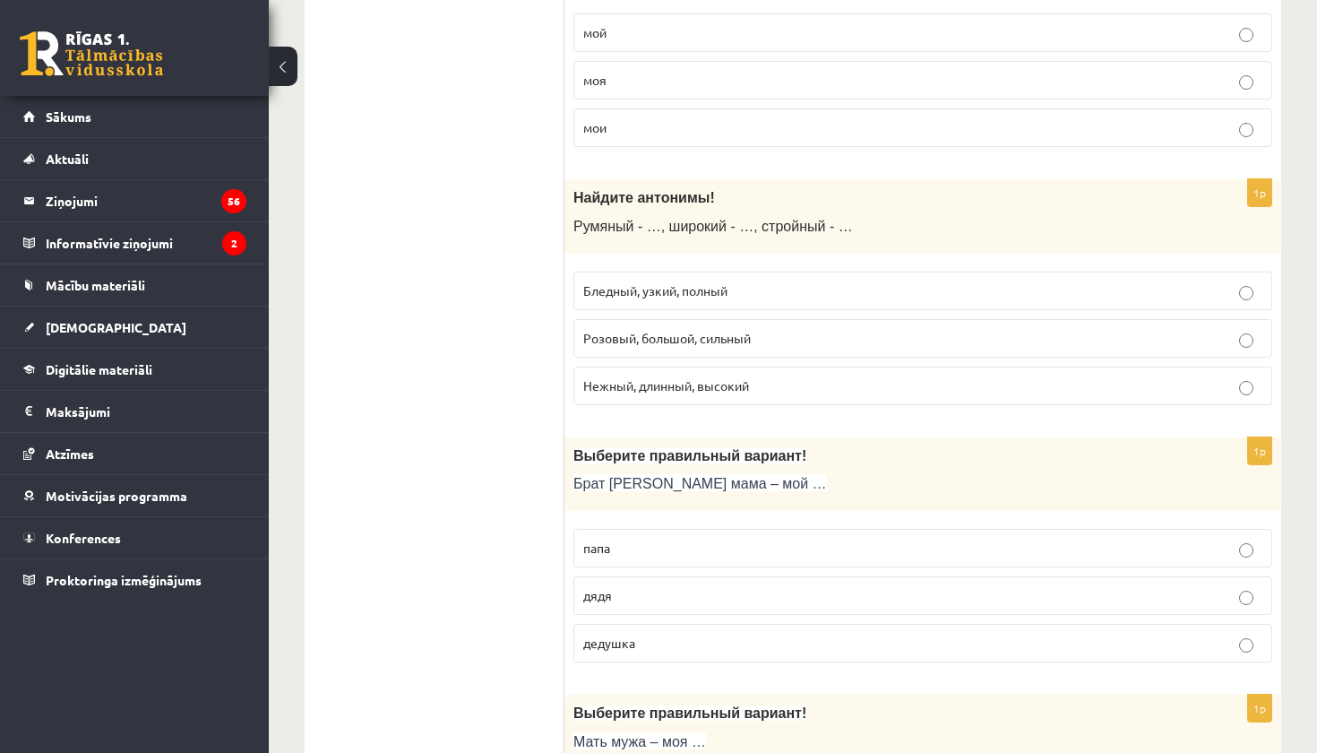
scroll to position [2911, 0]
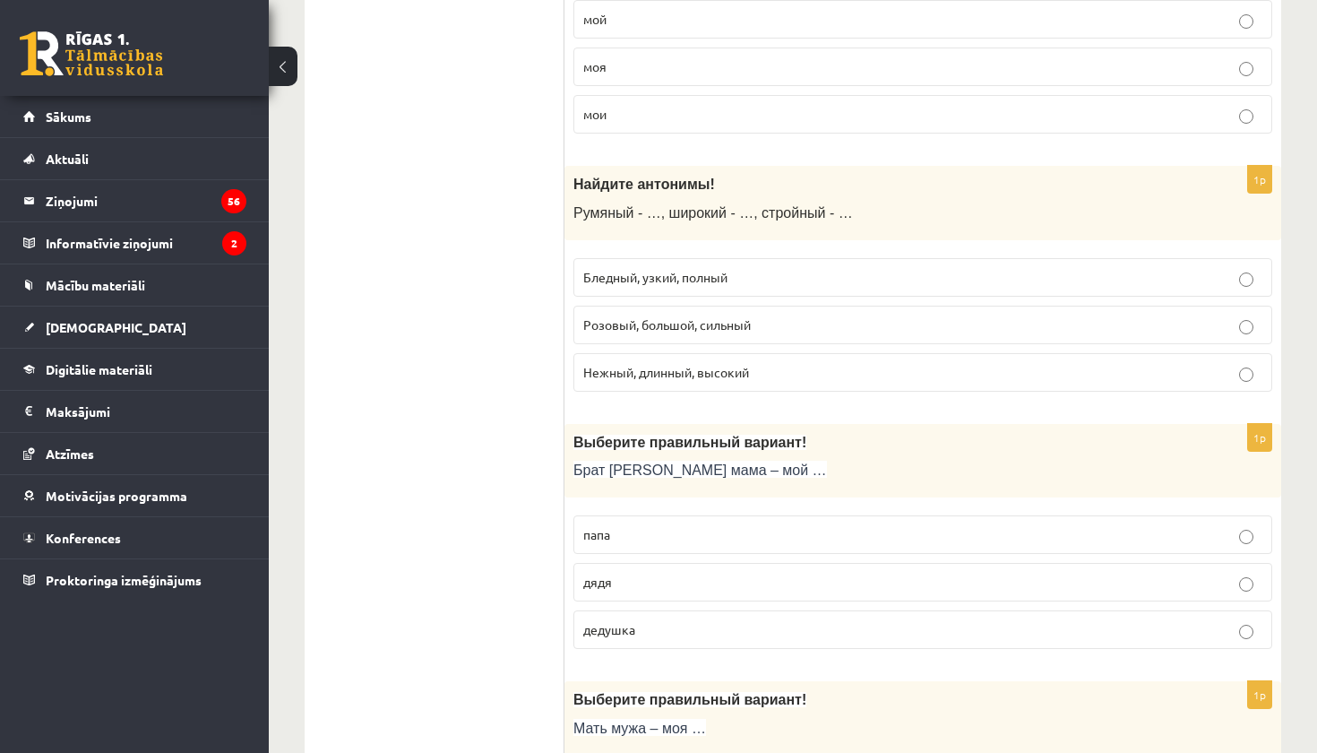
click at [746, 563] on label "дядя" at bounding box center [923, 582] width 699 height 39
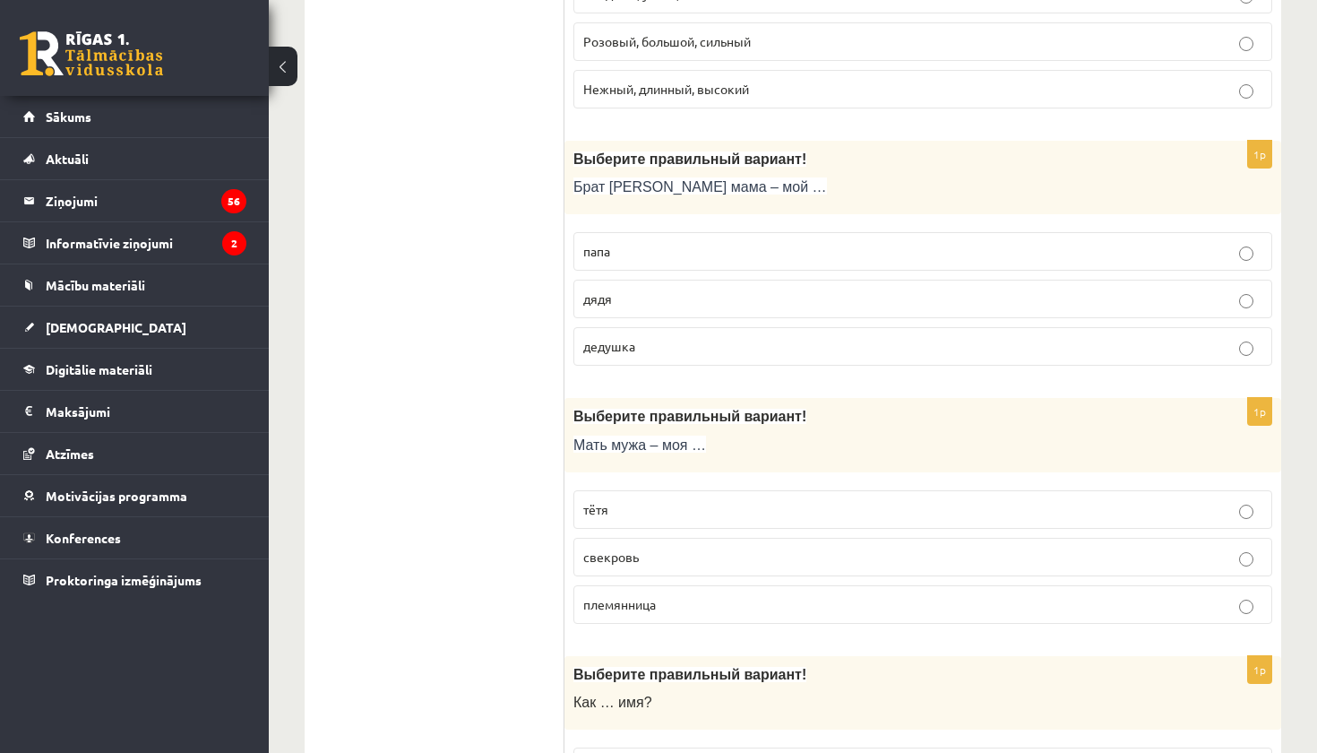
scroll to position [3196, 0]
click at [809, 549] on p "свекровь" at bounding box center [922, 555] width 679 height 19
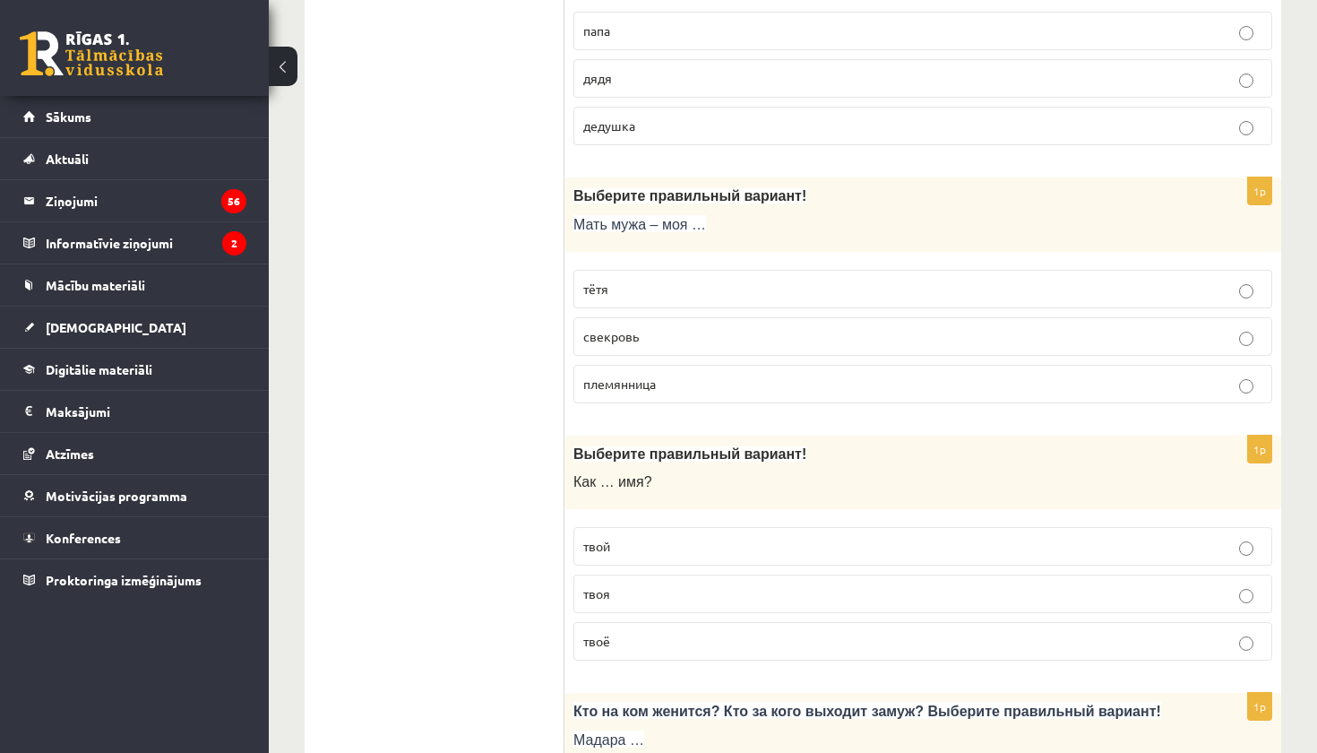
scroll to position [3441, 0]
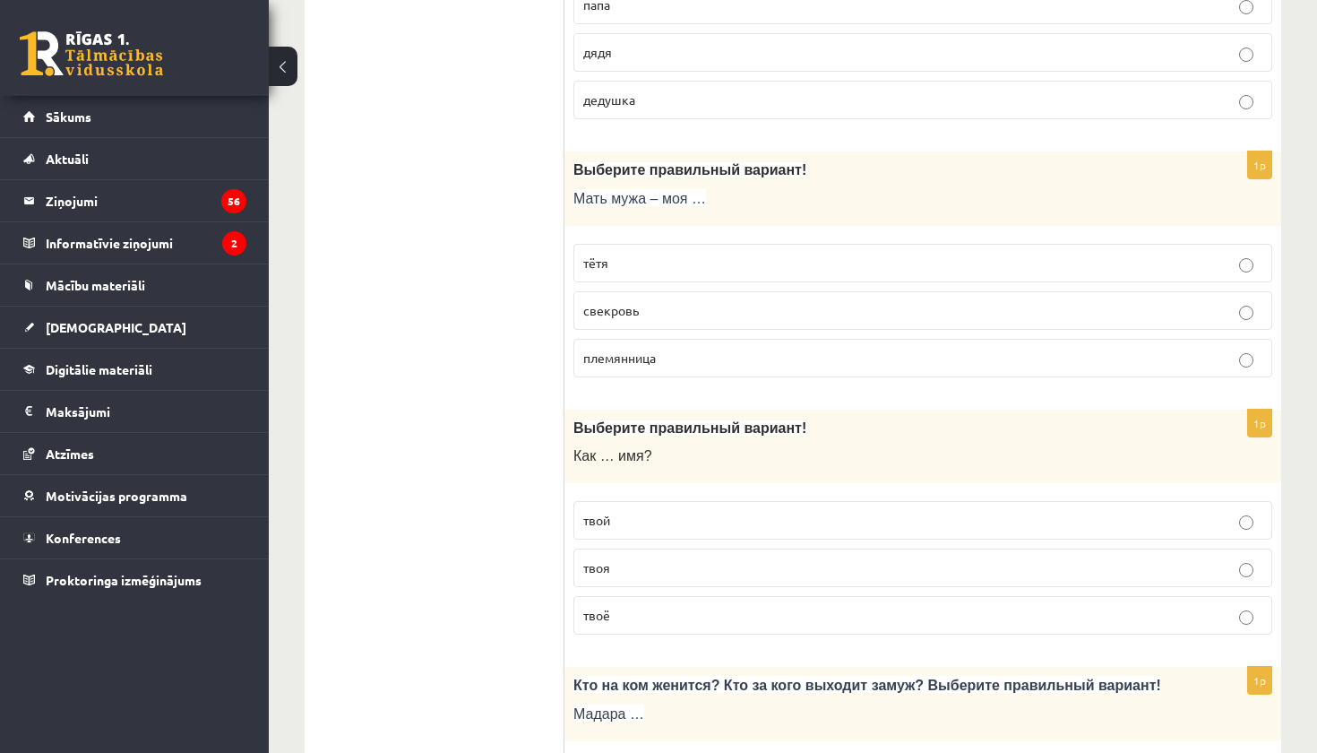
click at [686, 596] on label "твоё" at bounding box center [923, 615] width 699 height 39
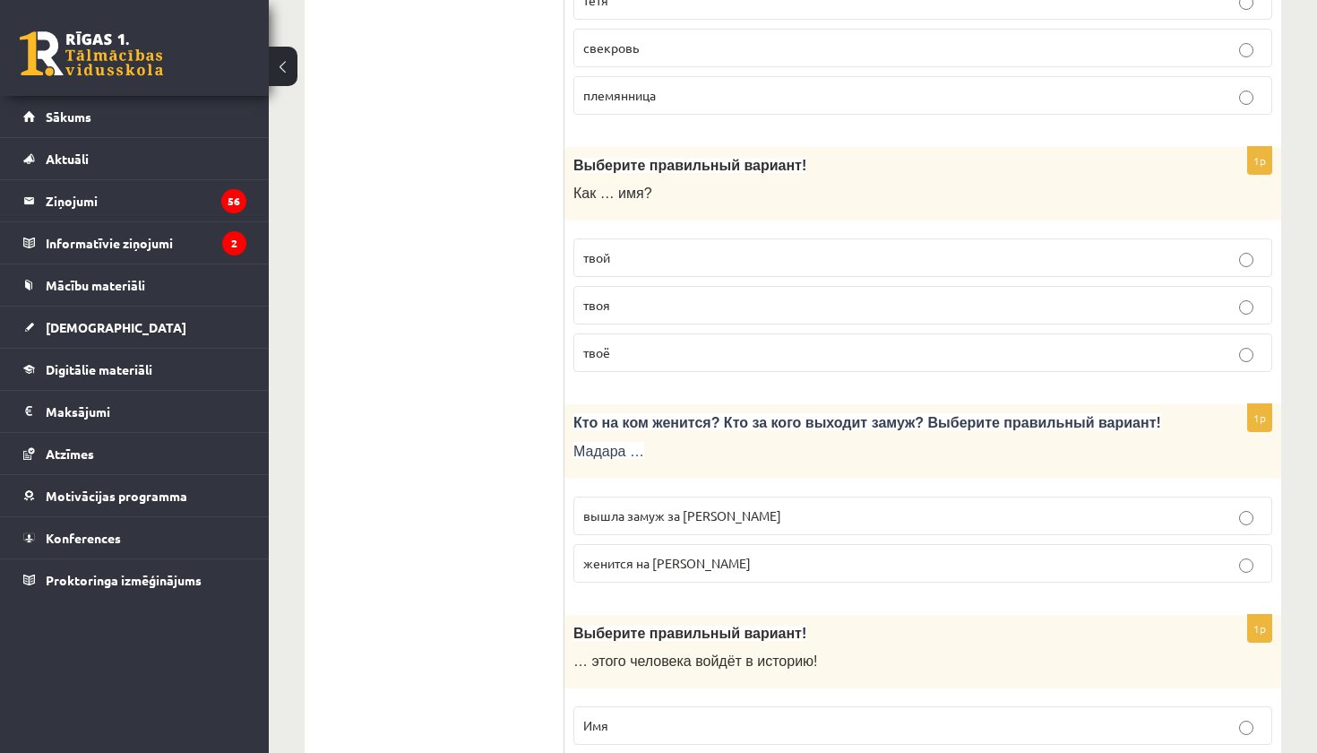
scroll to position [3706, 0]
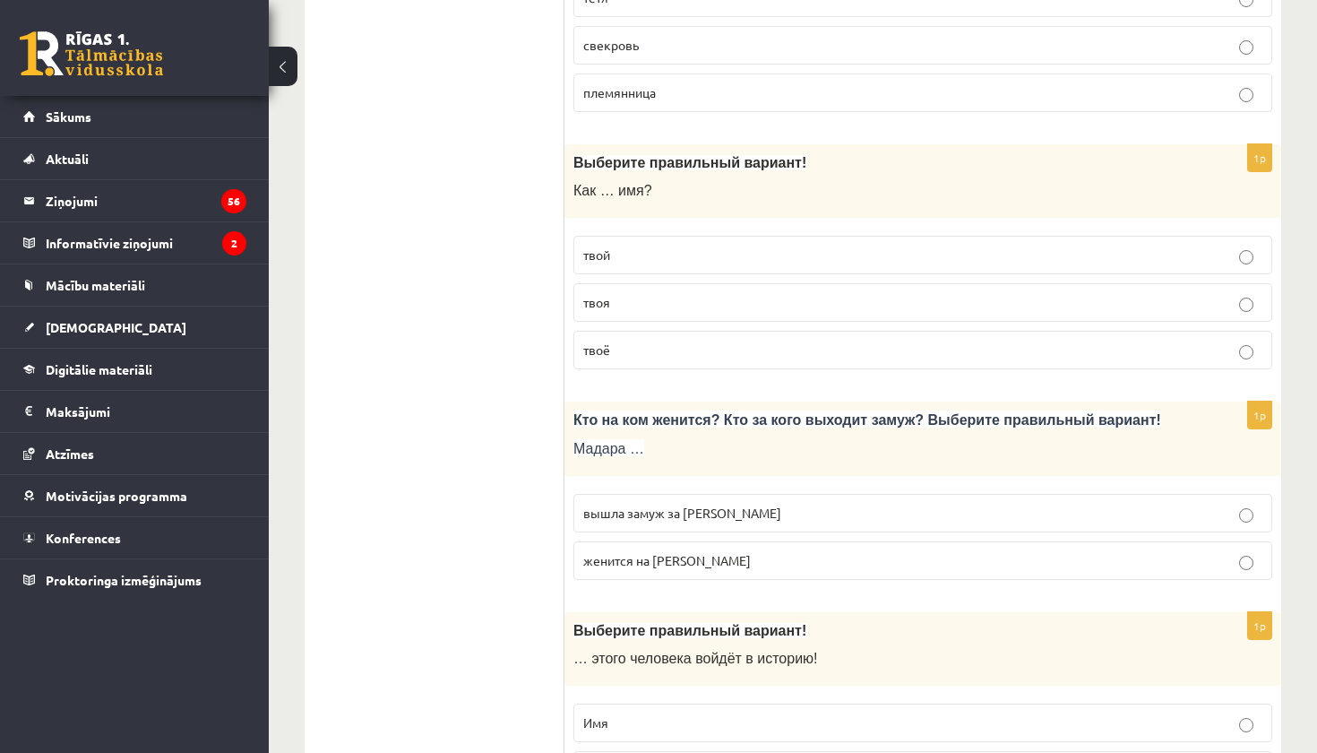
click at [730, 504] on p "вышла замуж за Марка" at bounding box center [922, 513] width 679 height 19
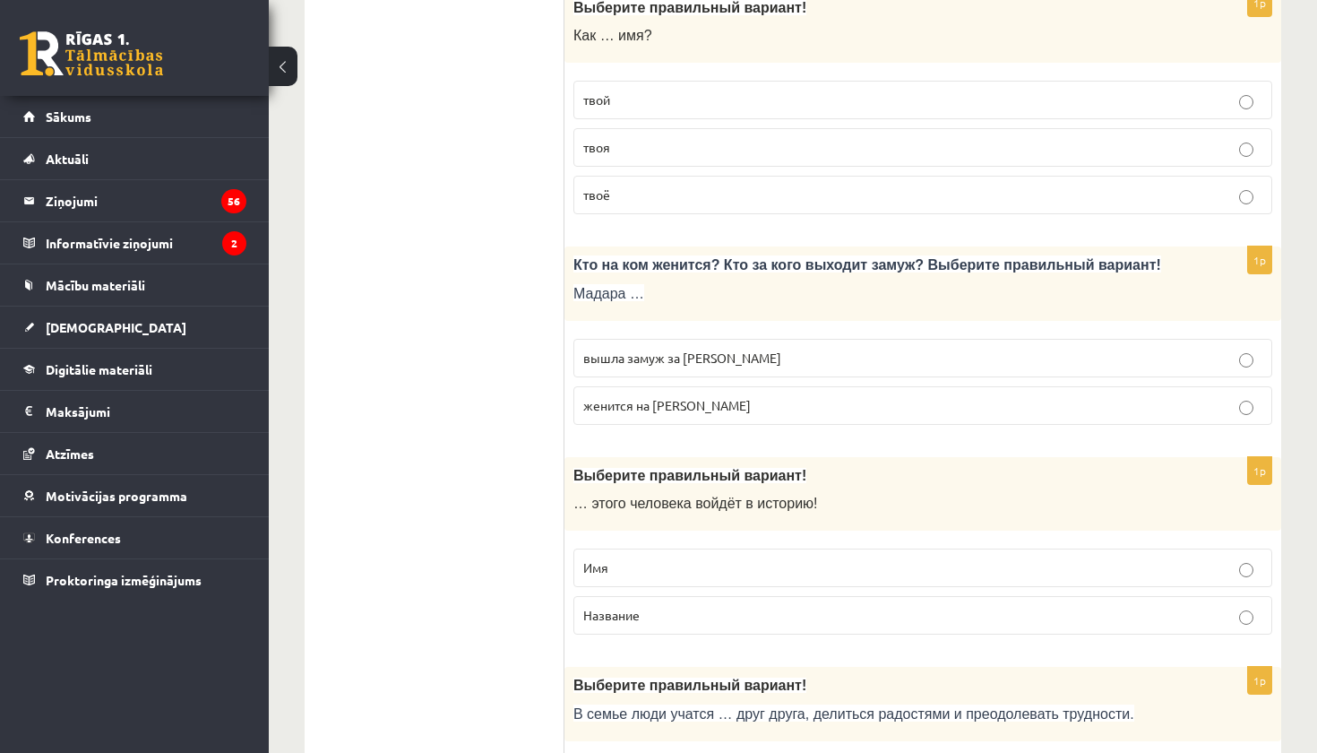
scroll to position [3868, 0]
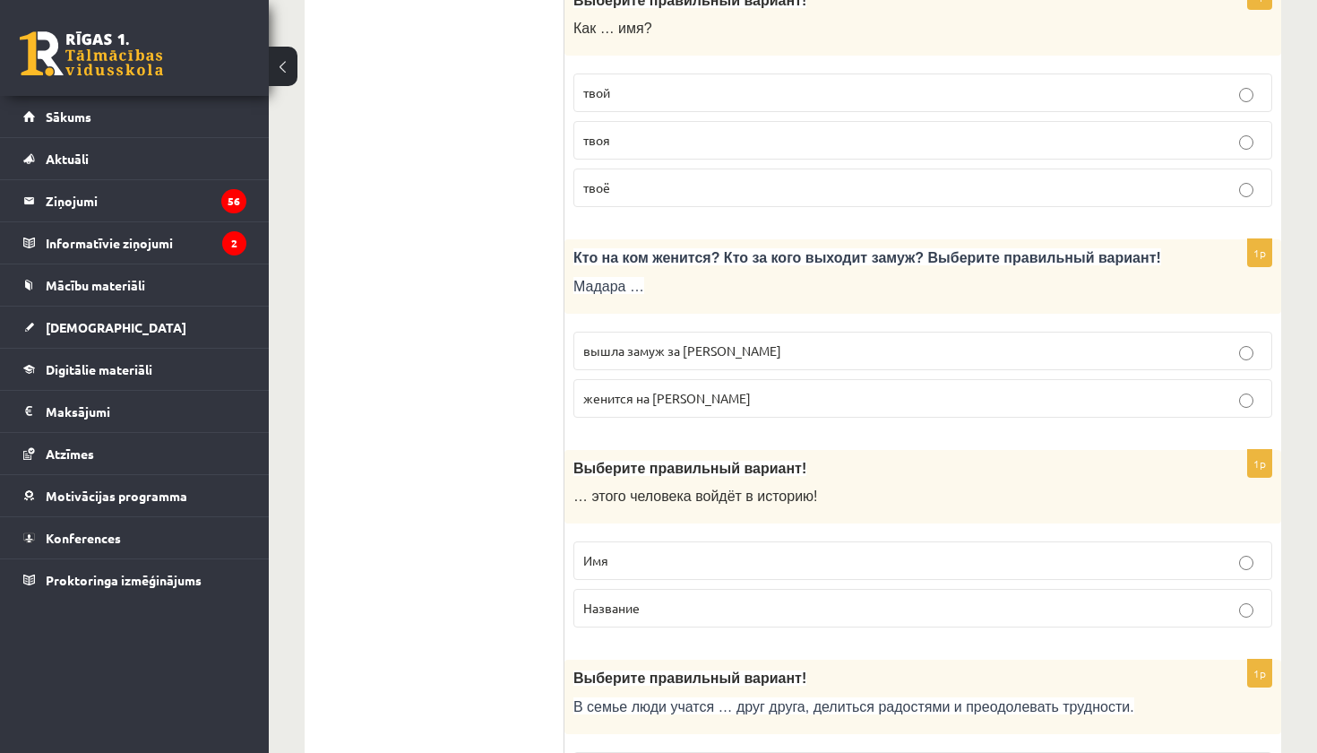
click at [751, 555] on label "Имя" at bounding box center [923, 560] width 699 height 39
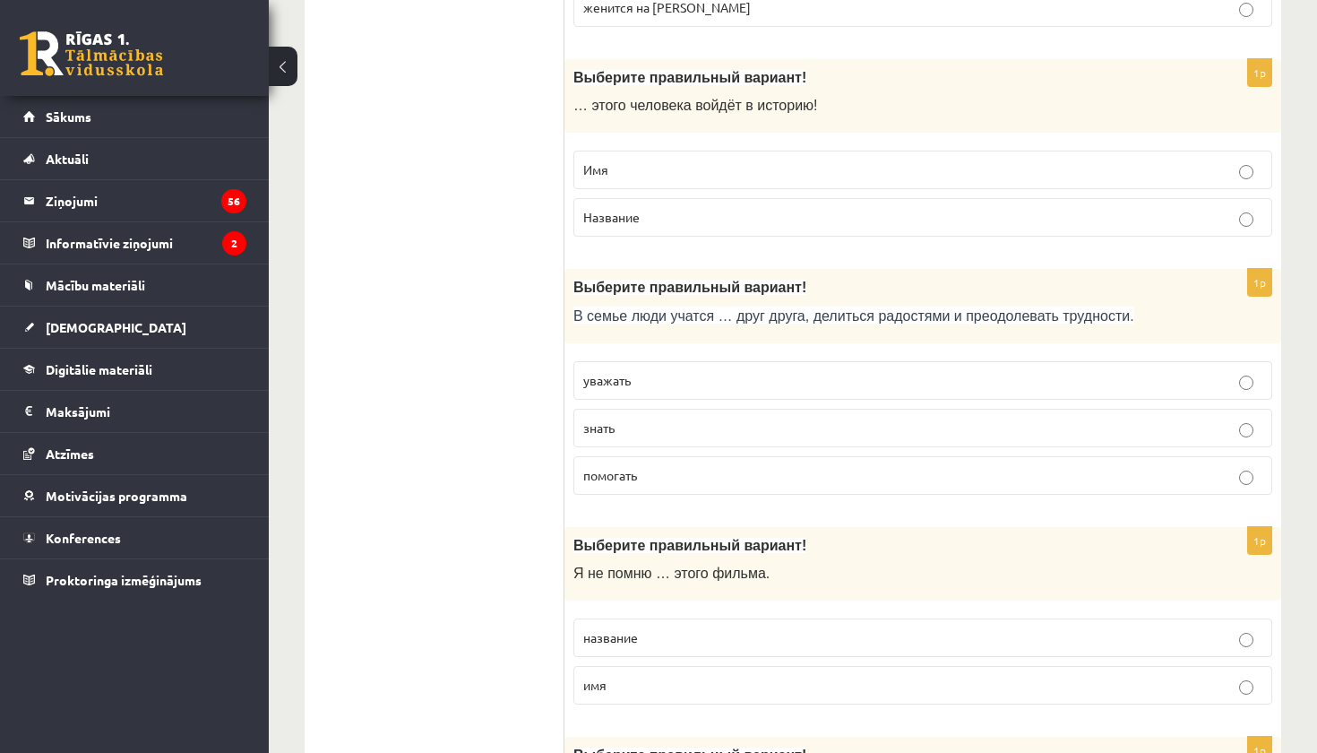
scroll to position [4261, 0]
click at [861, 369] on p "уважать" at bounding box center [922, 378] width 679 height 19
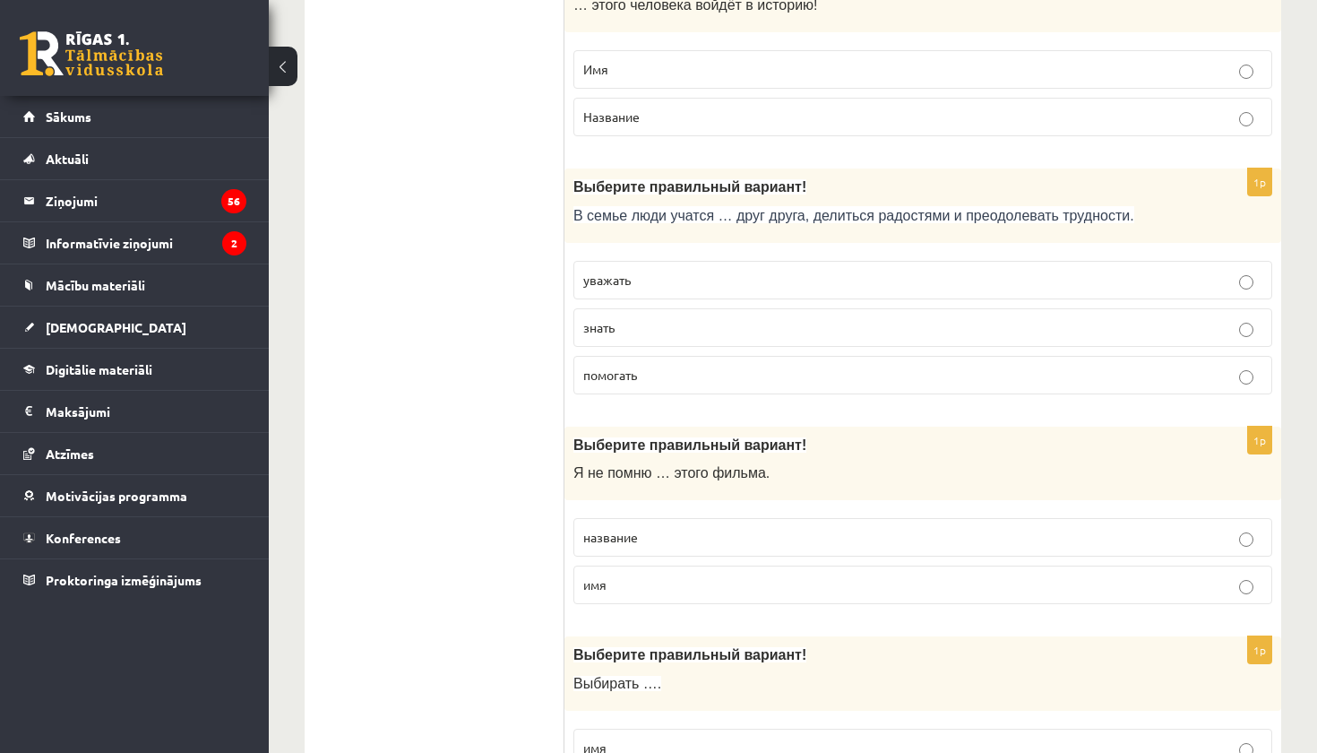
scroll to position [4376, 0]
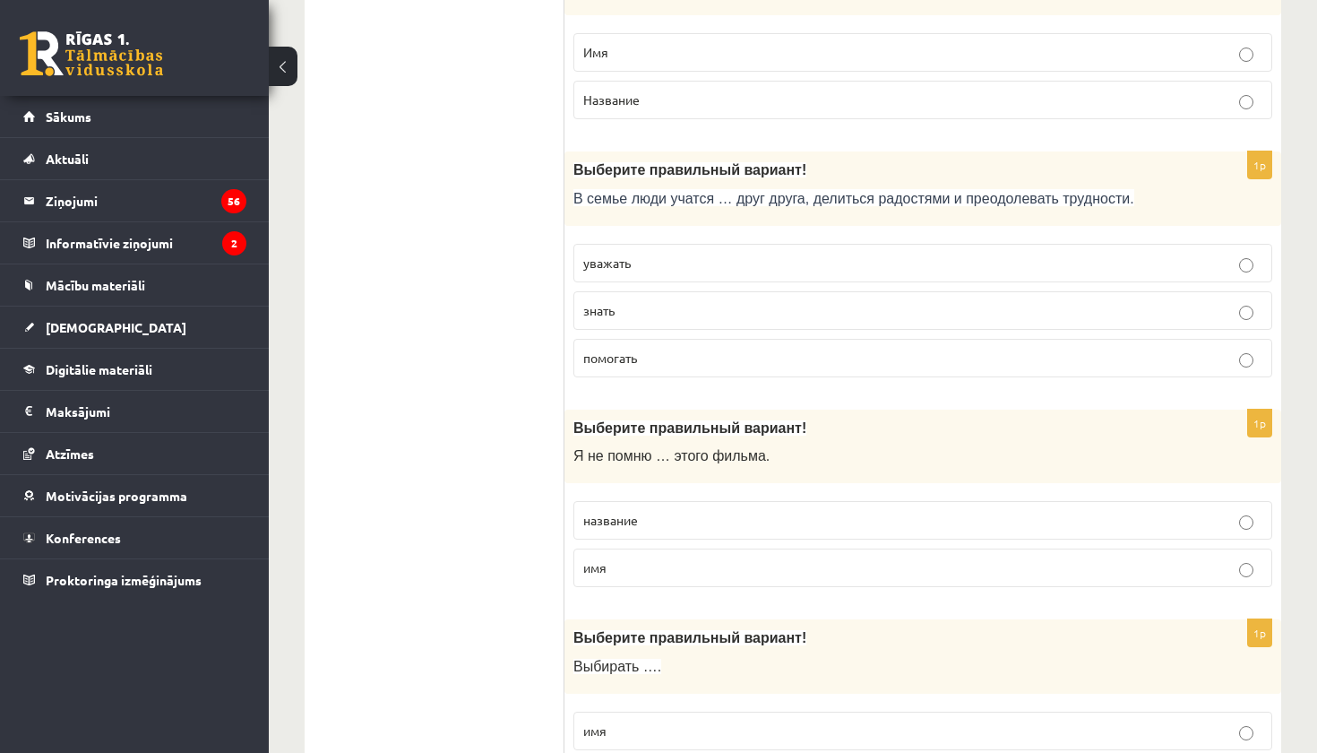
click at [805, 511] on p "название" at bounding box center [922, 520] width 679 height 19
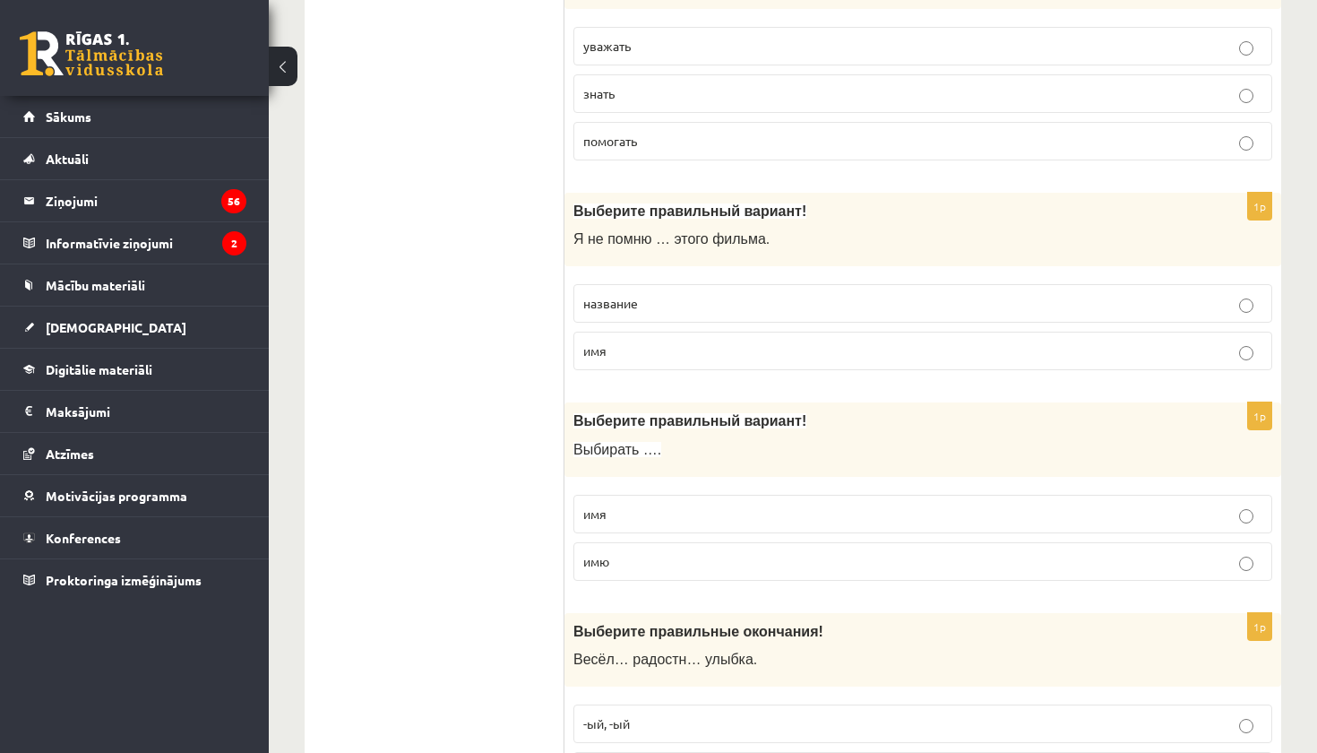
scroll to position [4595, 0]
click at [765, 501] on label "имя" at bounding box center [923, 512] width 699 height 39
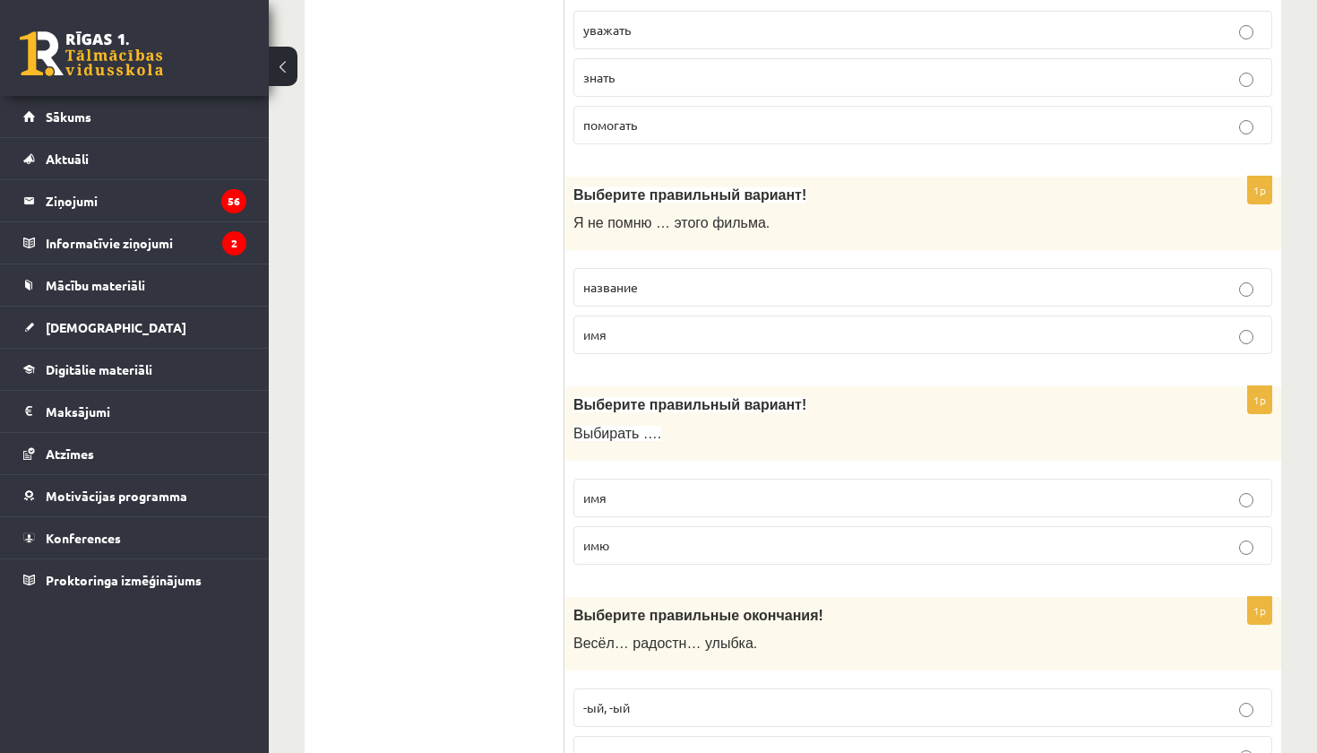
scroll to position [4611, 0]
click at [760, 532] on label "имю" at bounding box center [923, 543] width 699 height 39
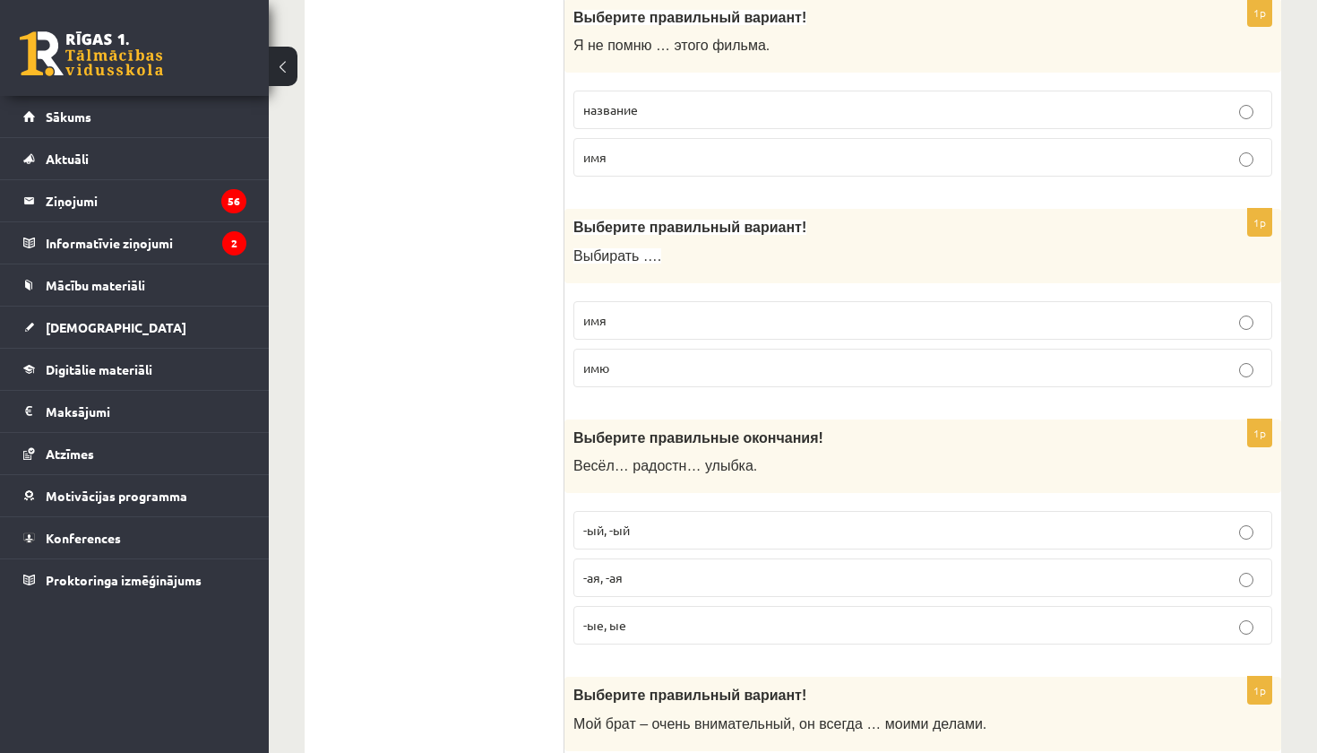
scroll to position [4796, 0]
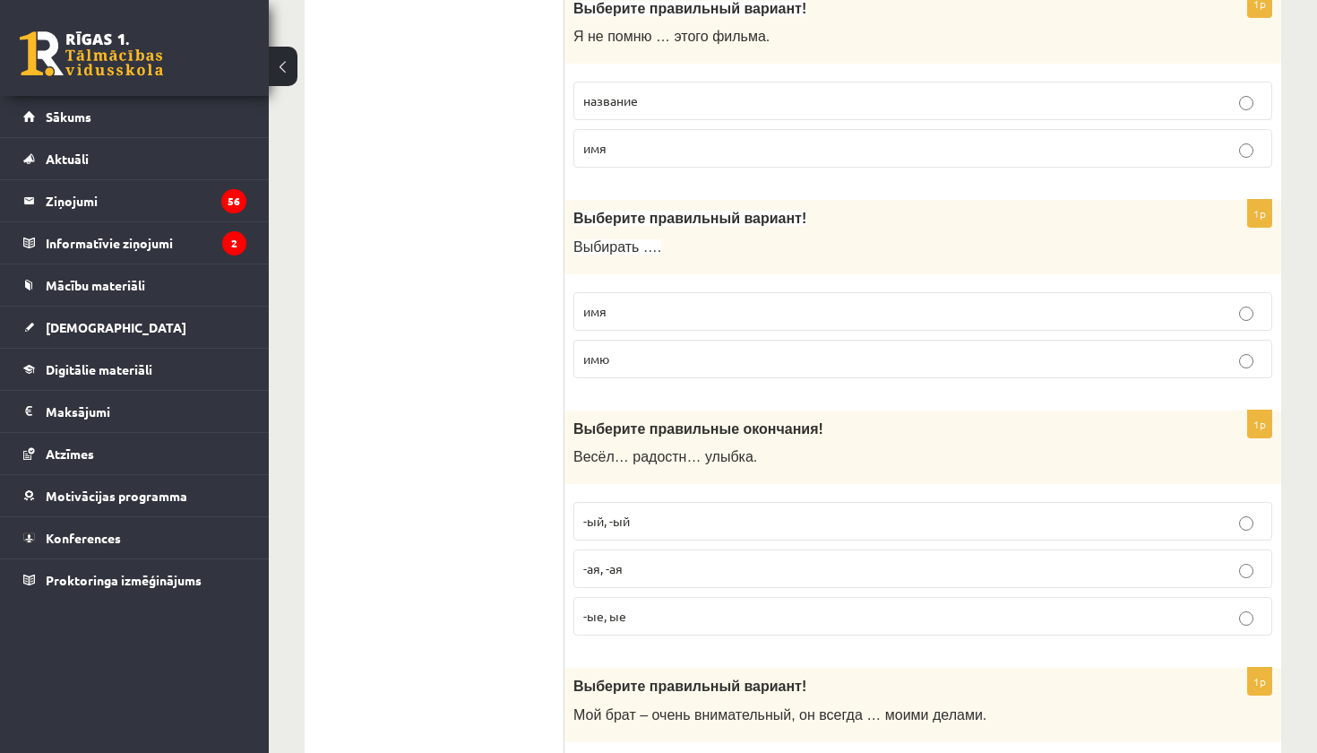
click at [786, 559] on p "-ая, -ая" at bounding box center [922, 568] width 679 height 19
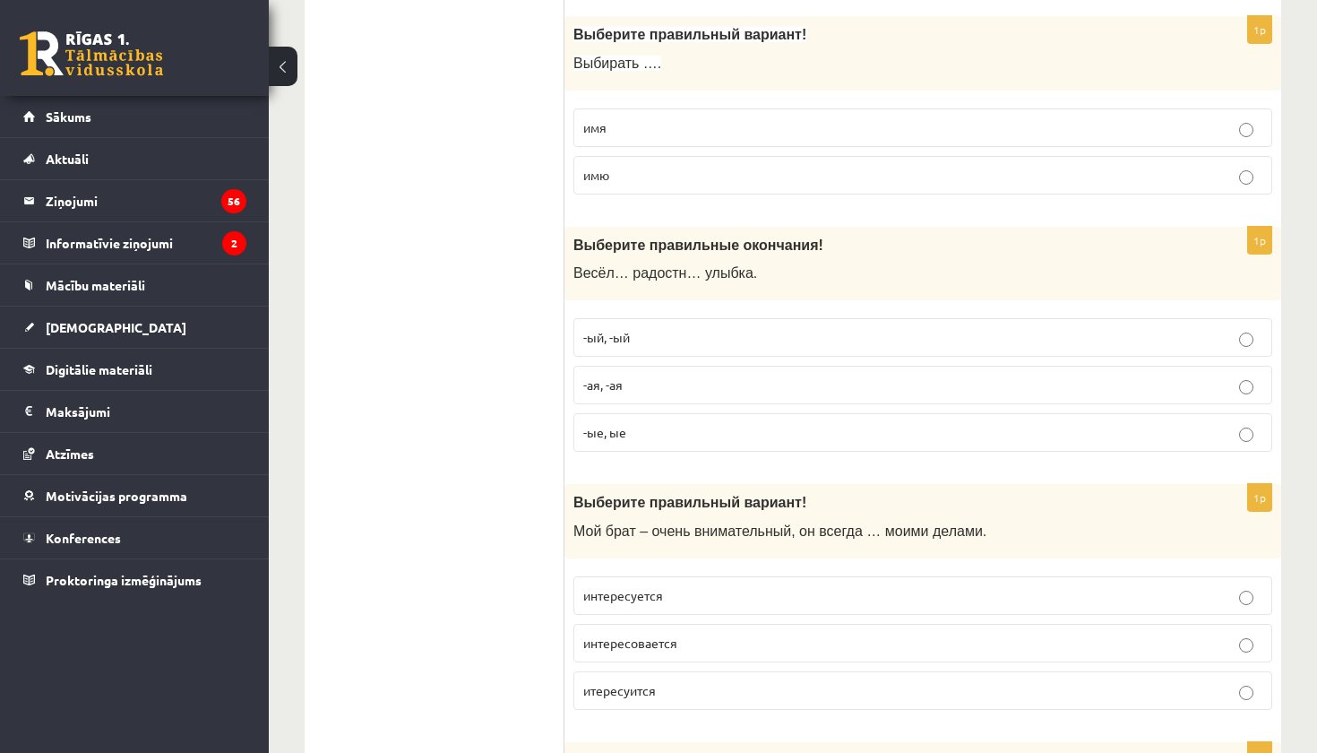
scroll to position [5089, 0]
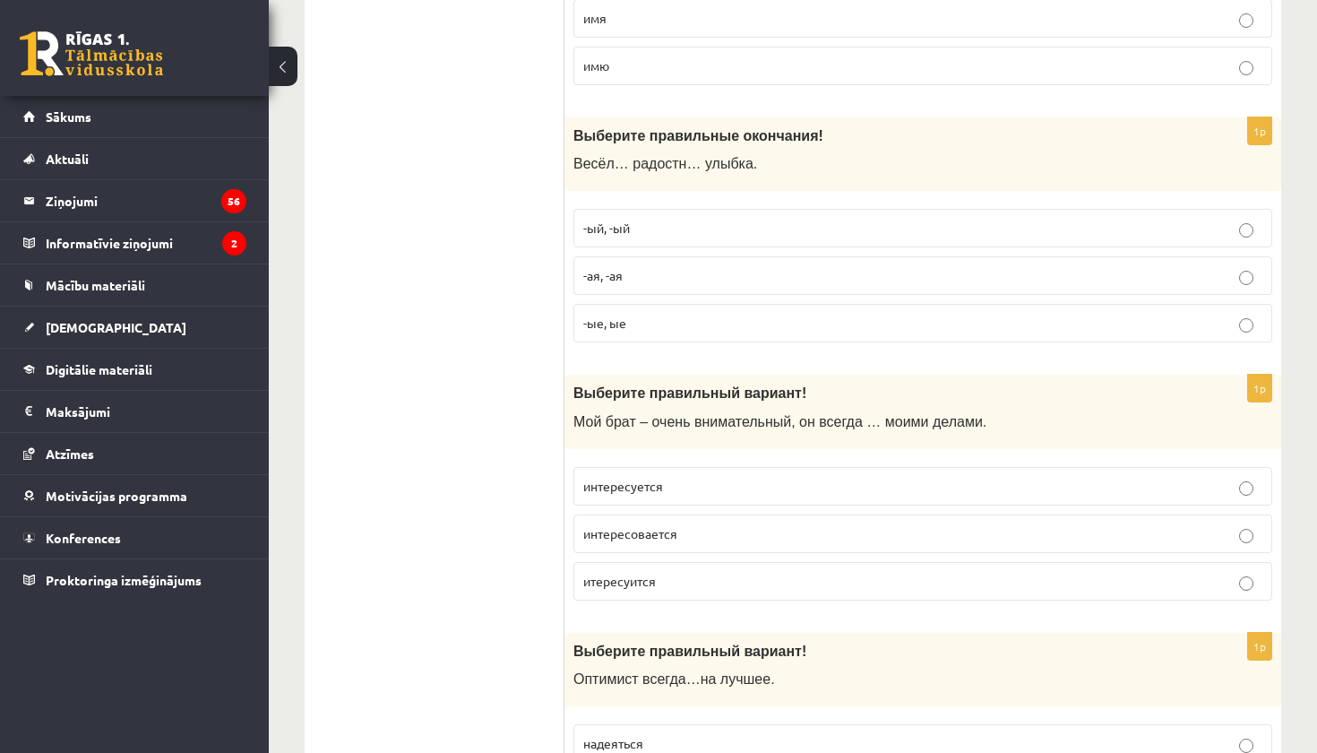
click at [878, 572] on p "итересуится" at bounding box center [922, 581] width 679 height 19
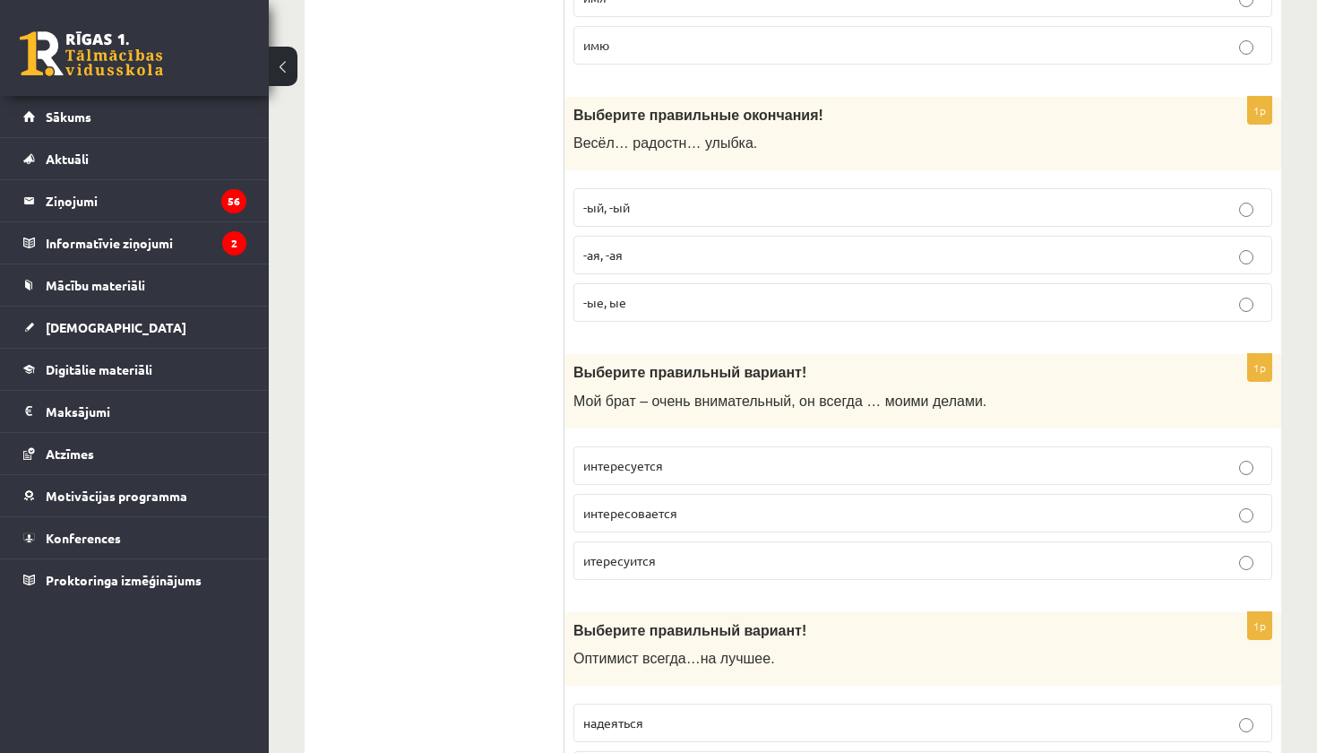
click at [825, 456] on p "интересуется" at bounding box center [922, 465] width 679 height 19
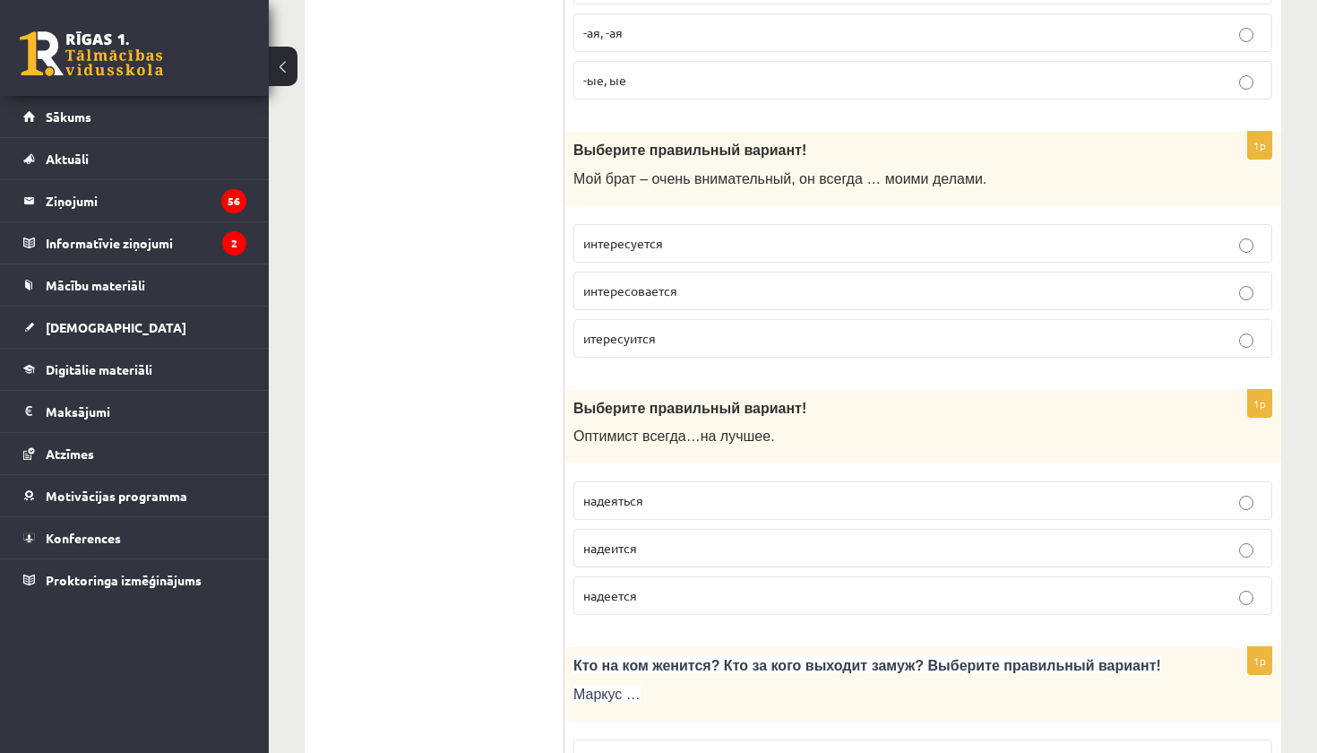
scroll to position [5334, 0]
click at [748, 489] on p "надеяться" at bounding box center [922, 498] width 679 height 19
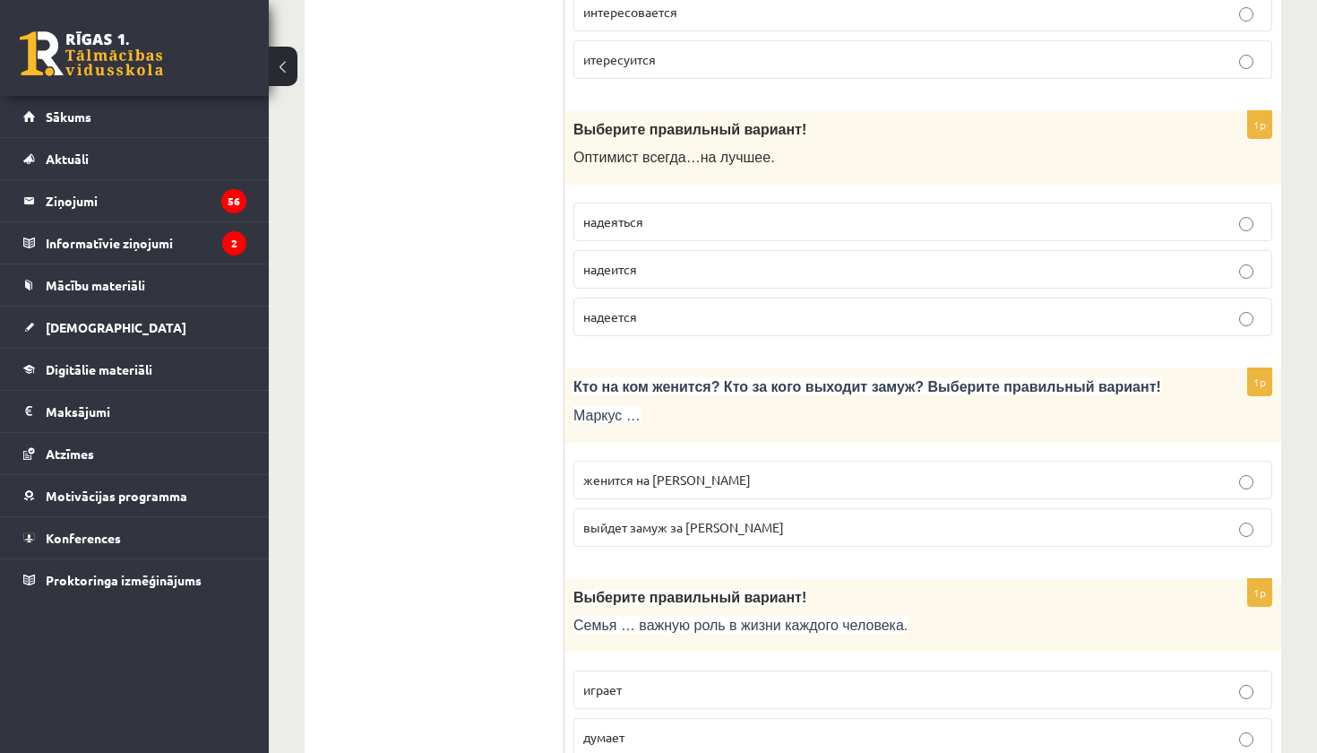
scroll to position [5615, 0]
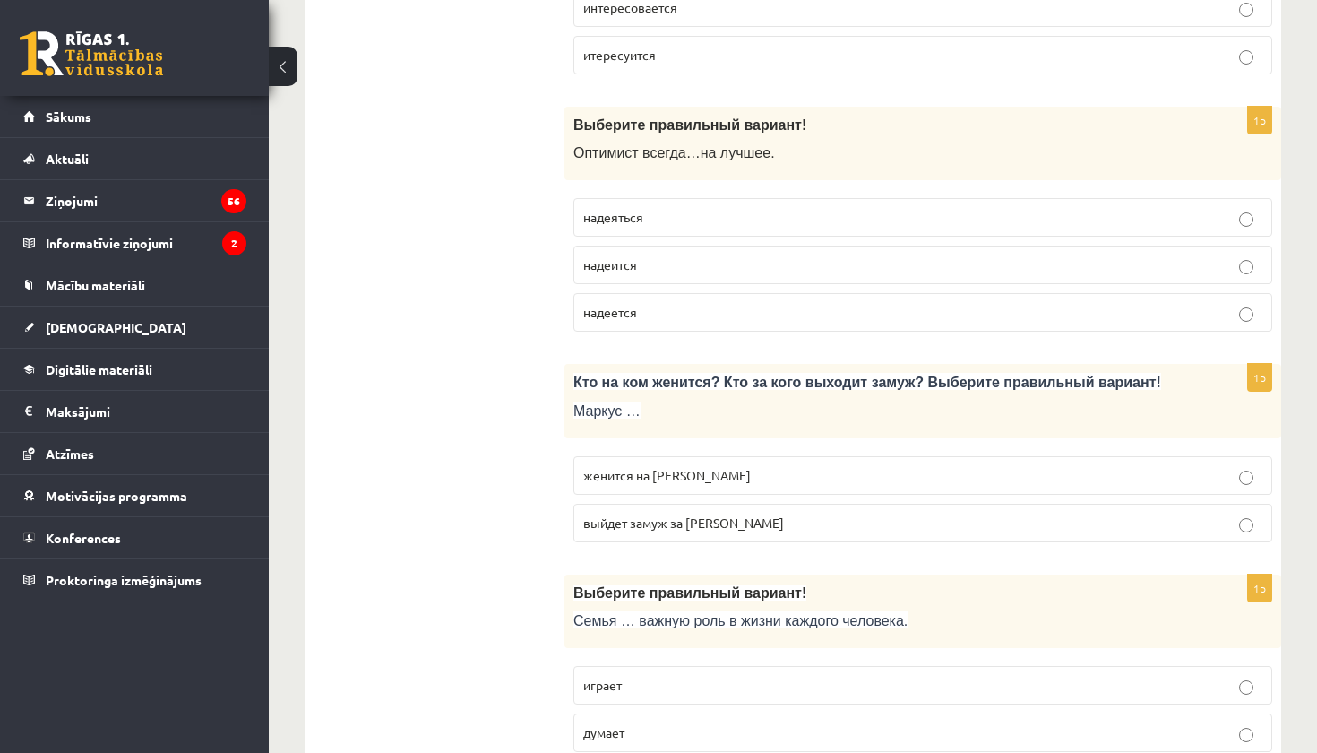
click at [823, 466] on p "женится на Агнии" at bounding box center [922, 475] width 679 height 19
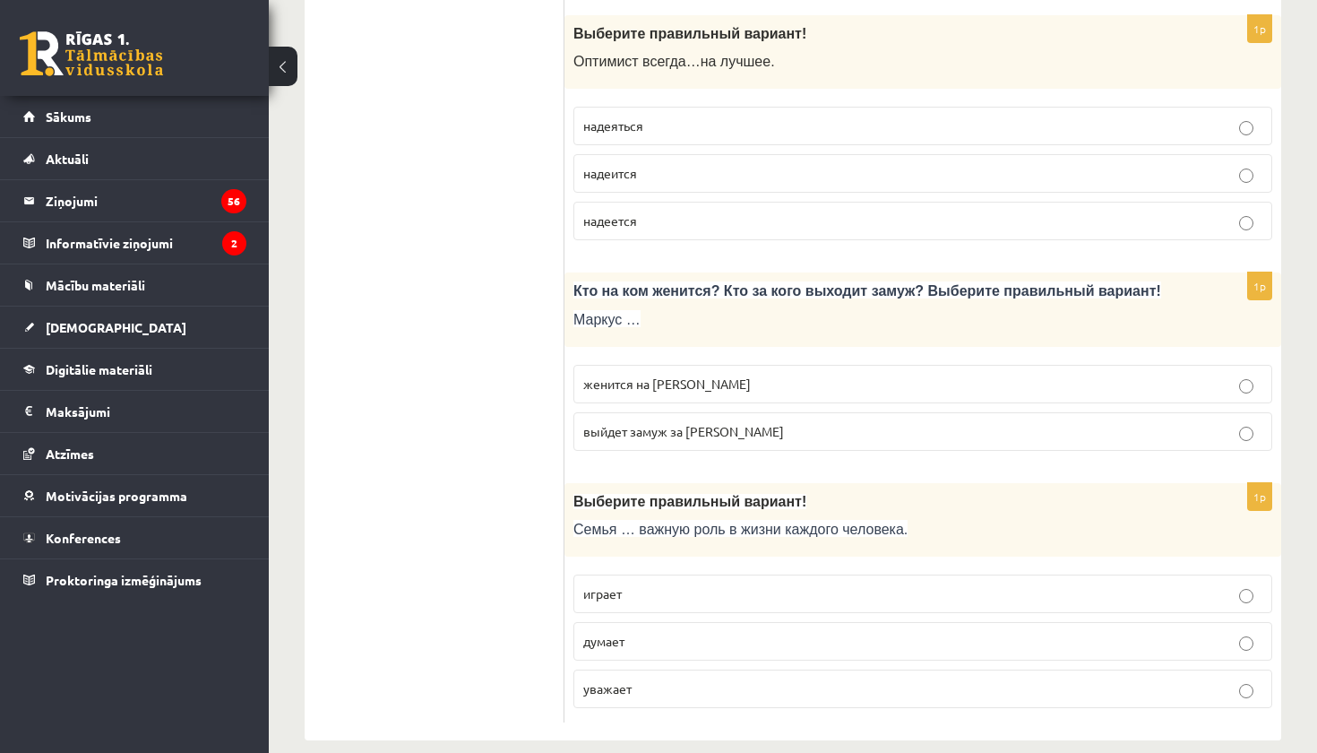
scroll to position [5706, 0]
click at [704, 581] on label "играет" at bounding box center [923, 594] width 699 height 39
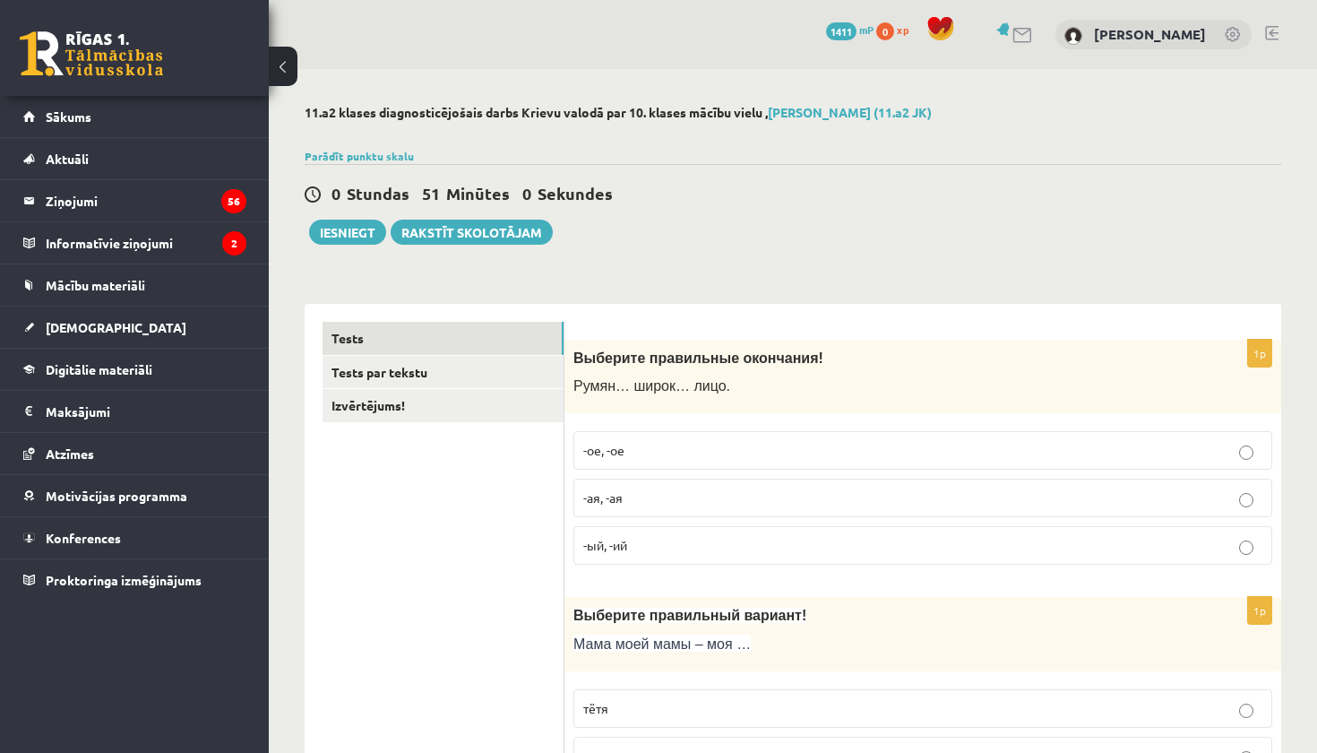
scroll to position [0, 0]
click at [505, 371] on link "Tests par tekstu" at bounding box center [443, 372] width 241 height 33
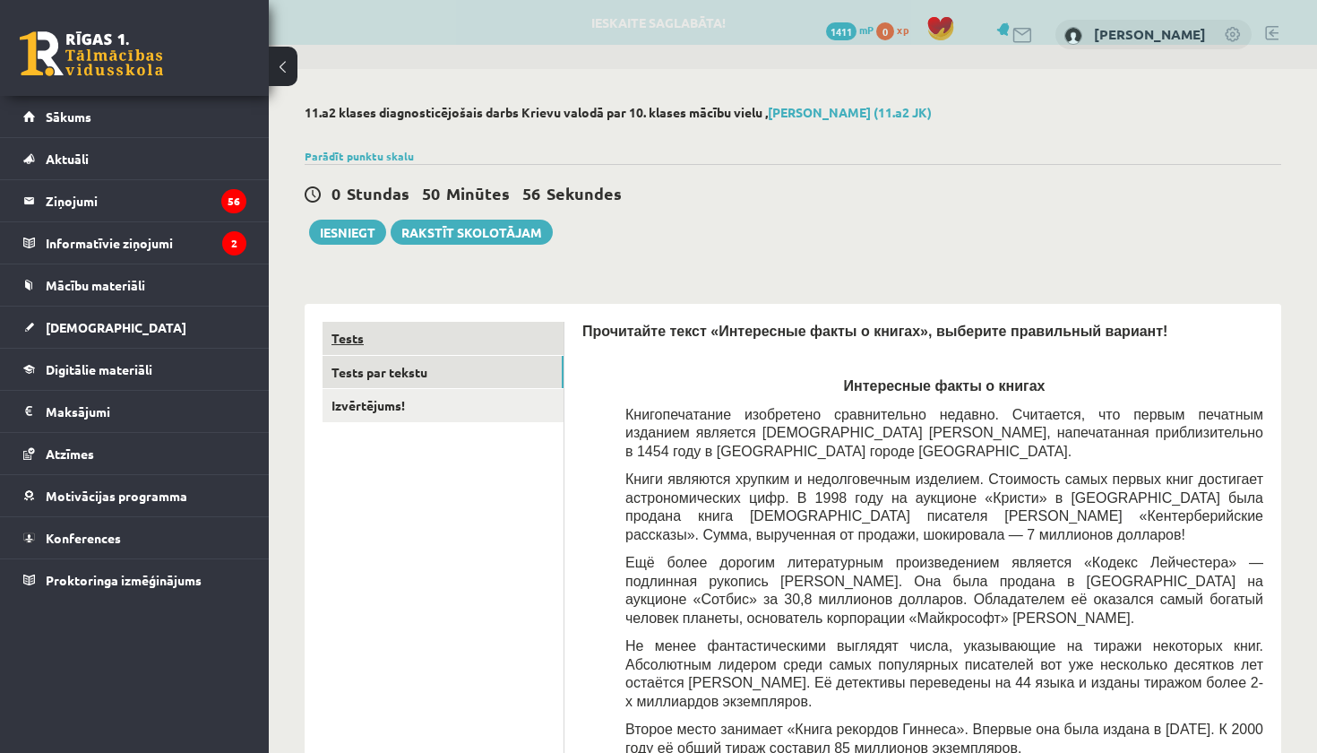
click at [497, 345] on link "Tests" at bounding box center [443, 338] width 241 height 33
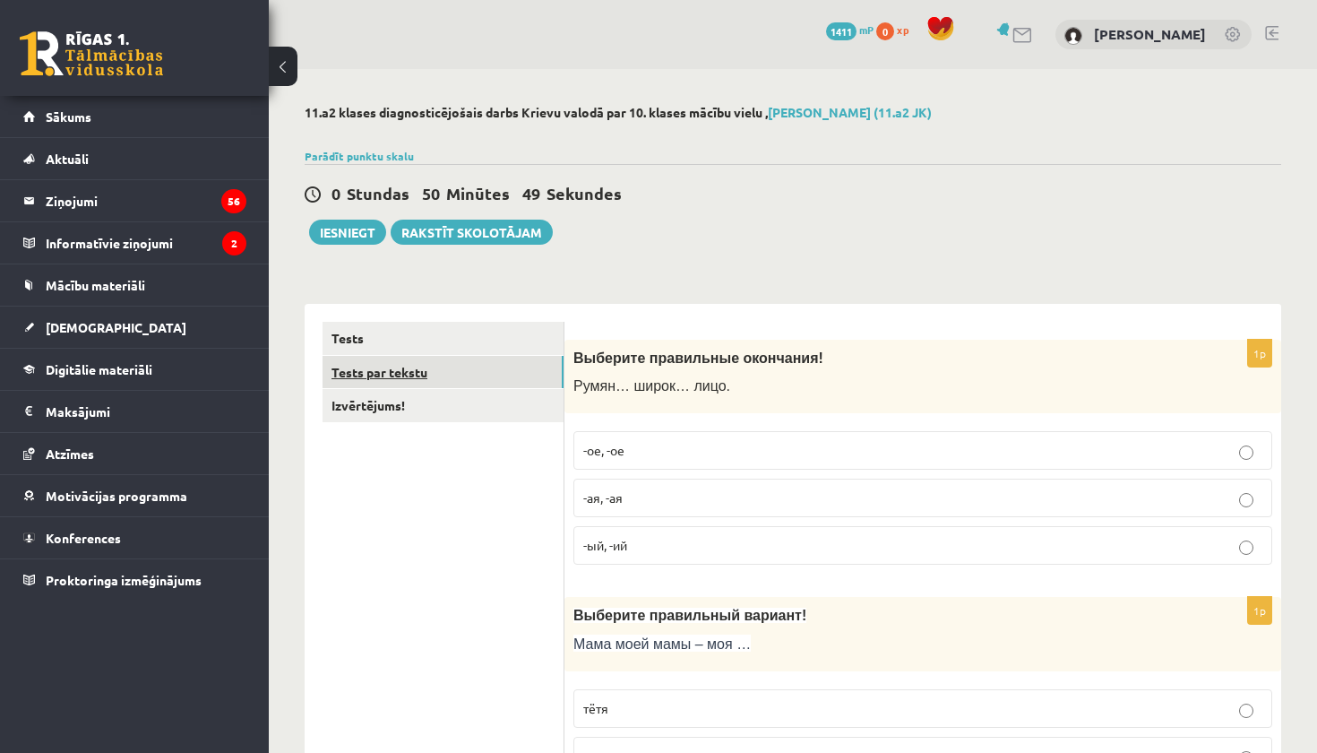
click at [471, 370] on link "Tests par tekstu" at bounding box center [443, 372] width 241 height 33
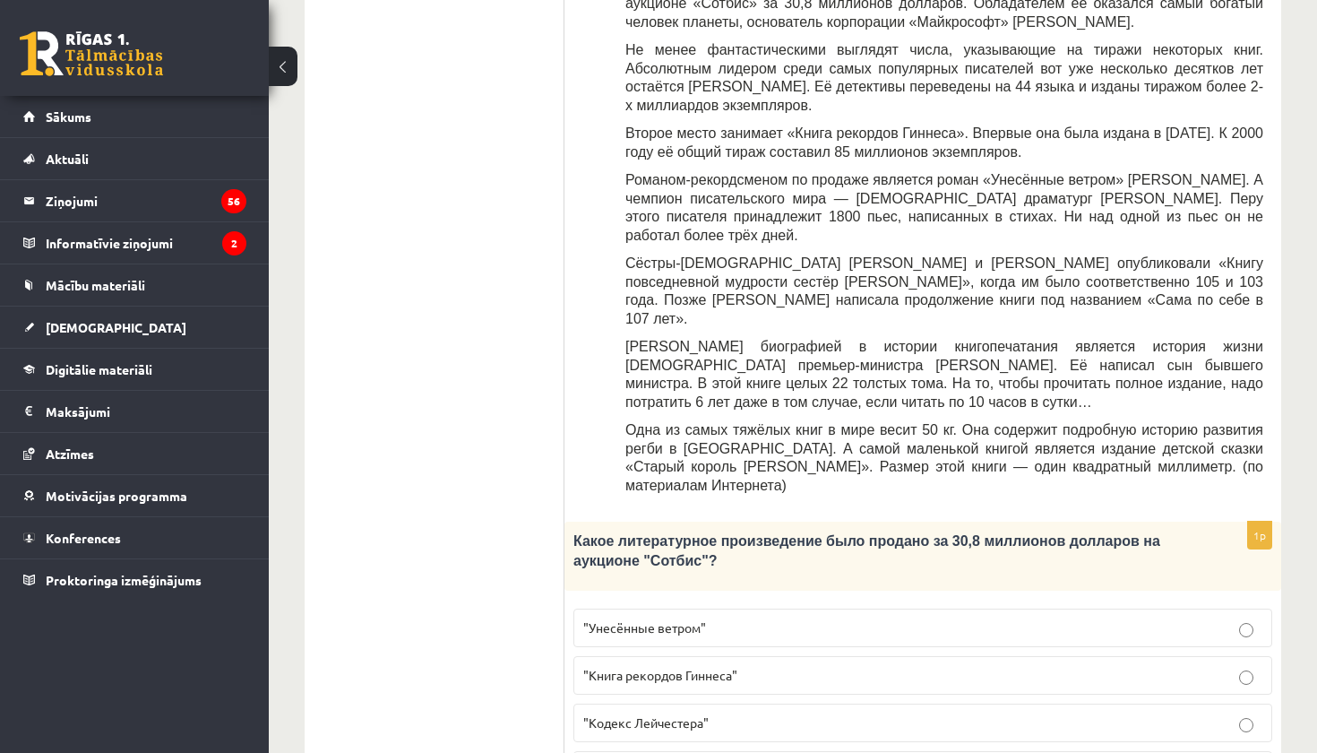
scroll to position [603, 0]
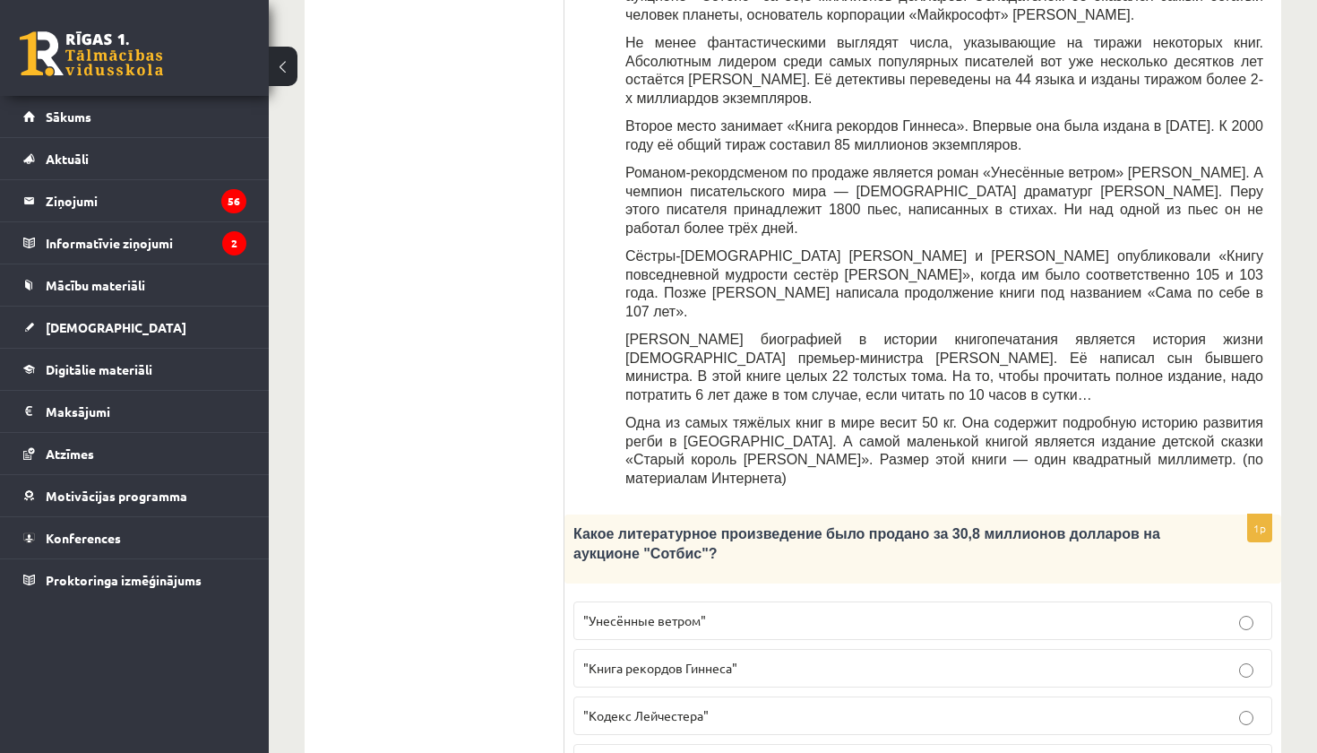
click at [730, 706] on p ""Кодекс Лейчестера"" at bounding box center [922, 715] width 679 height 19
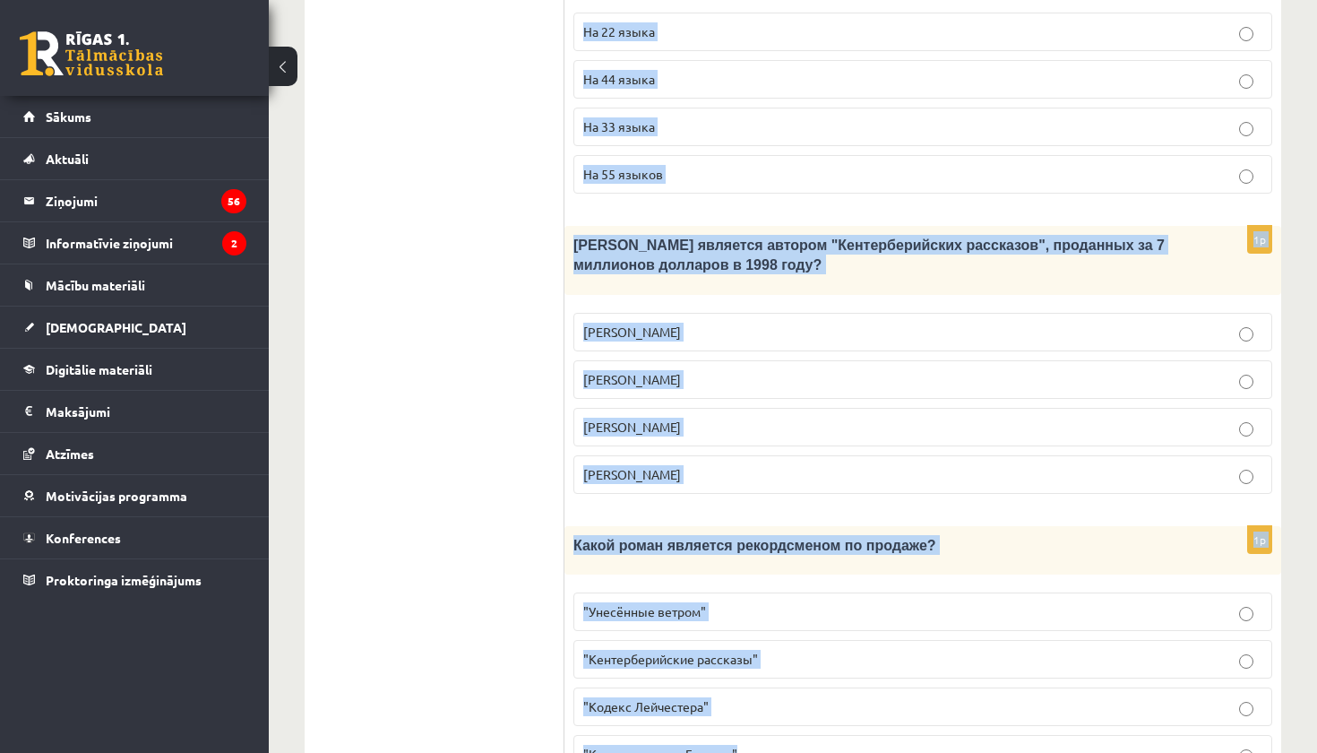
scroll to position [1802, 0]
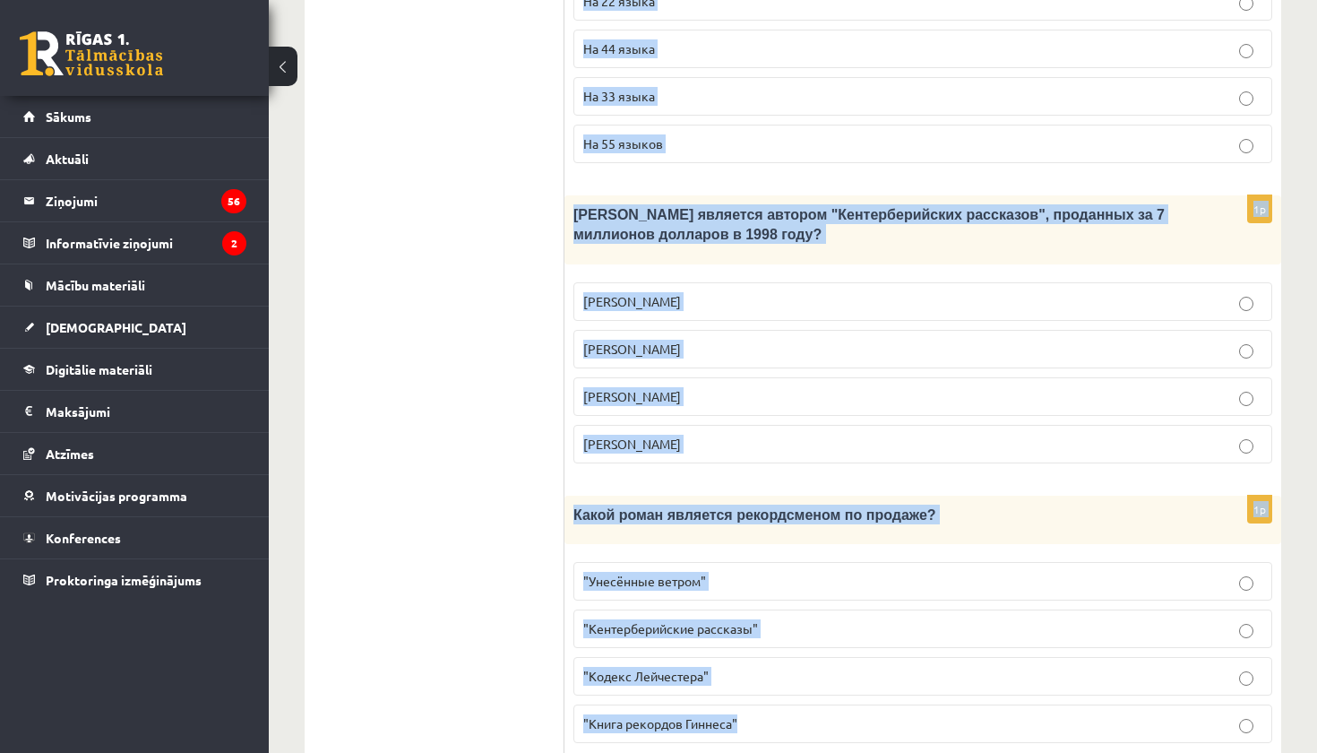
drag, startPoint x: 578, startPoint y: 142, endPoint x: 1145, endPoint y: 752, distance: 832.7
copy form "Прочитайте текст «Интересные факты о книгах», выберите правильный вариант! Инте…"
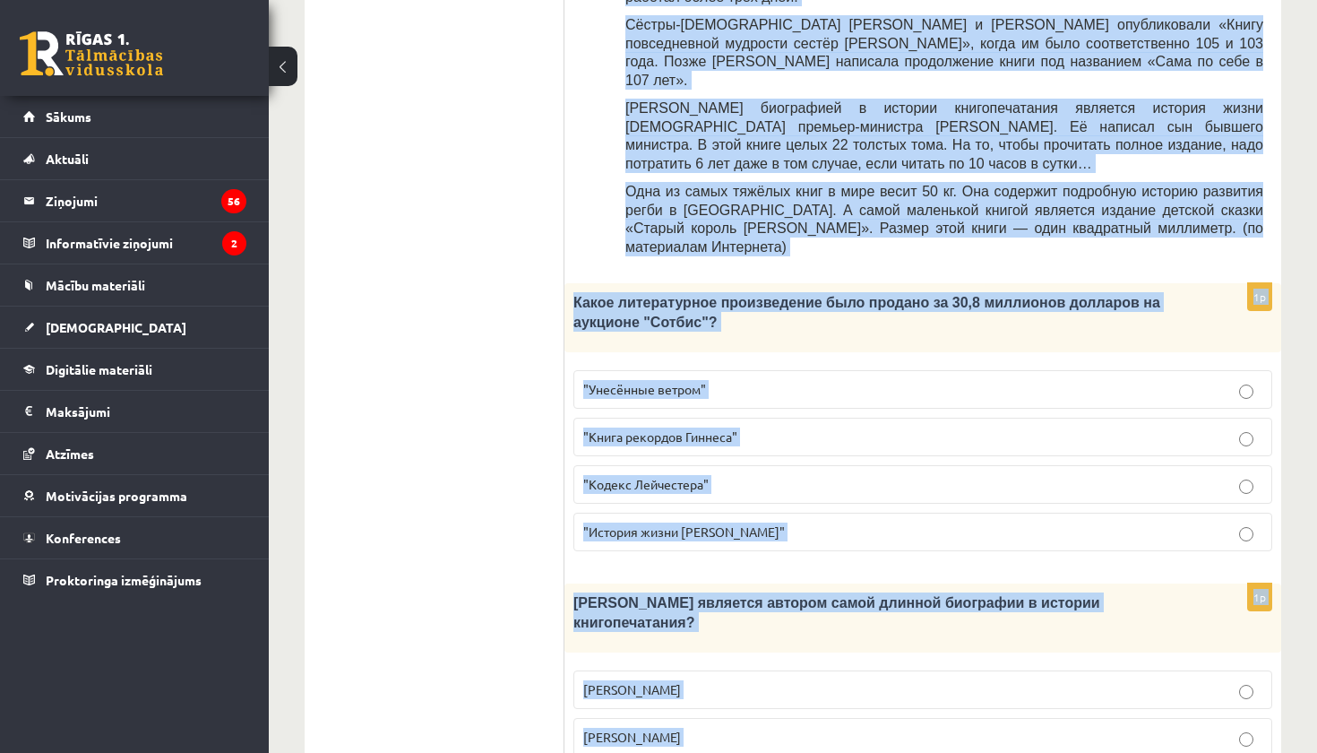
scroll to position [890, 0]
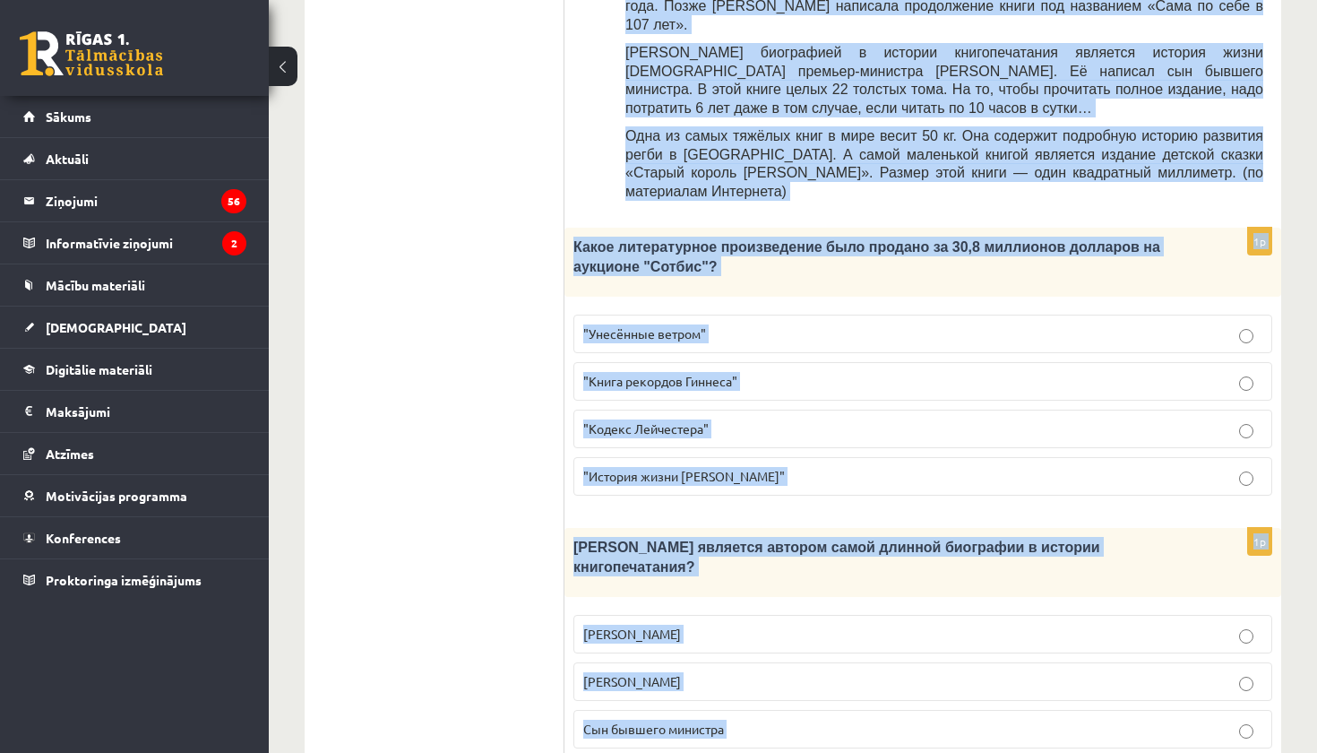
click at [808, 710] on label "Сын бывшего министра" at bounding box center [923, 729] width 699 height 39
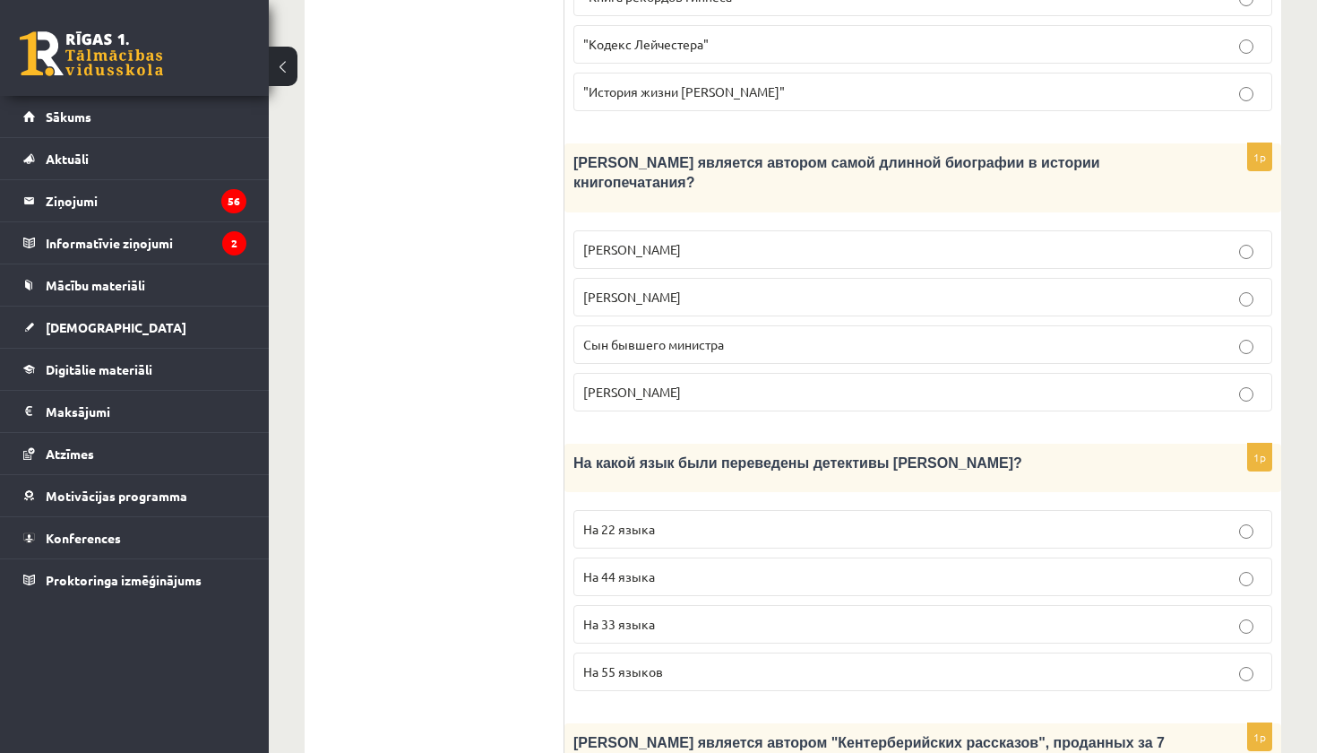
scroll to position [1274, 0]
click at [829, 568] on p "На 44 языка" at bounding box center [922, 577] width 679 height 19
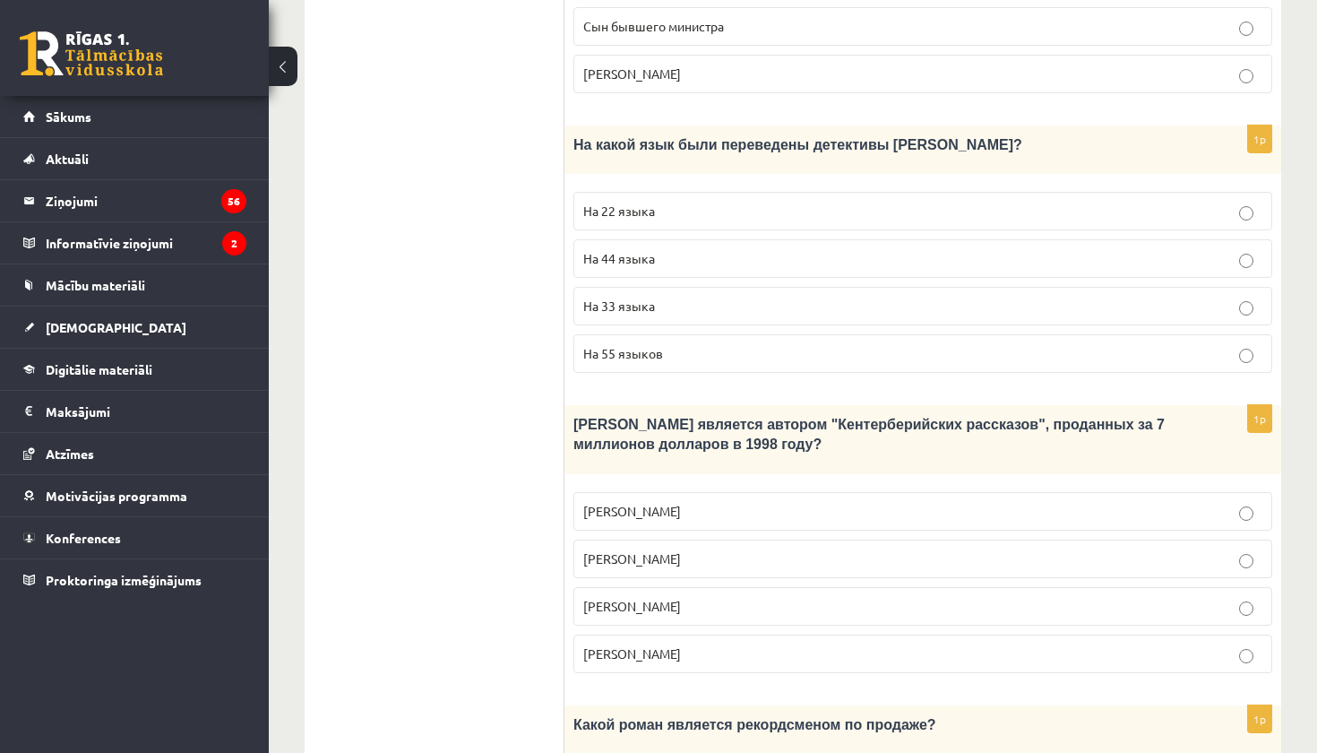
scroll to position [1607, 0]
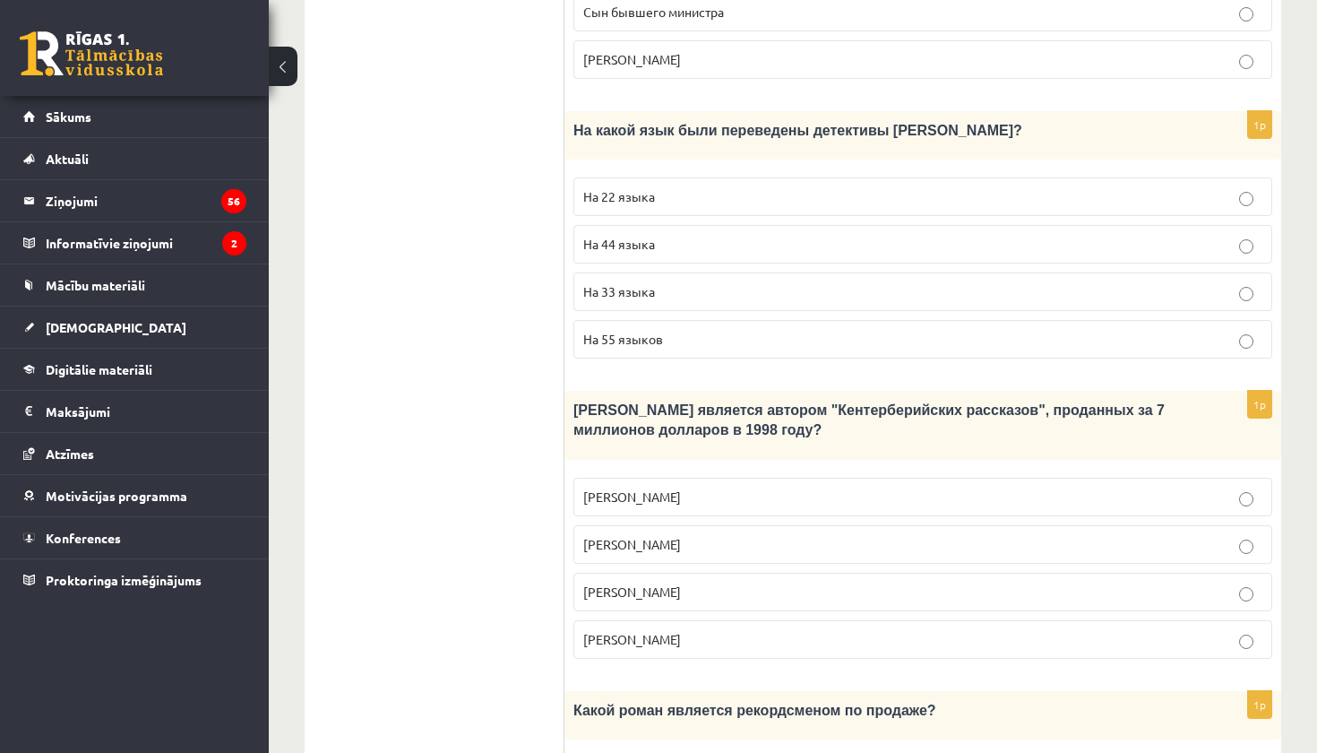
click at [806, 583] on p "Джефри Чосер" at bounding box center [922, 592] width 679 height 19
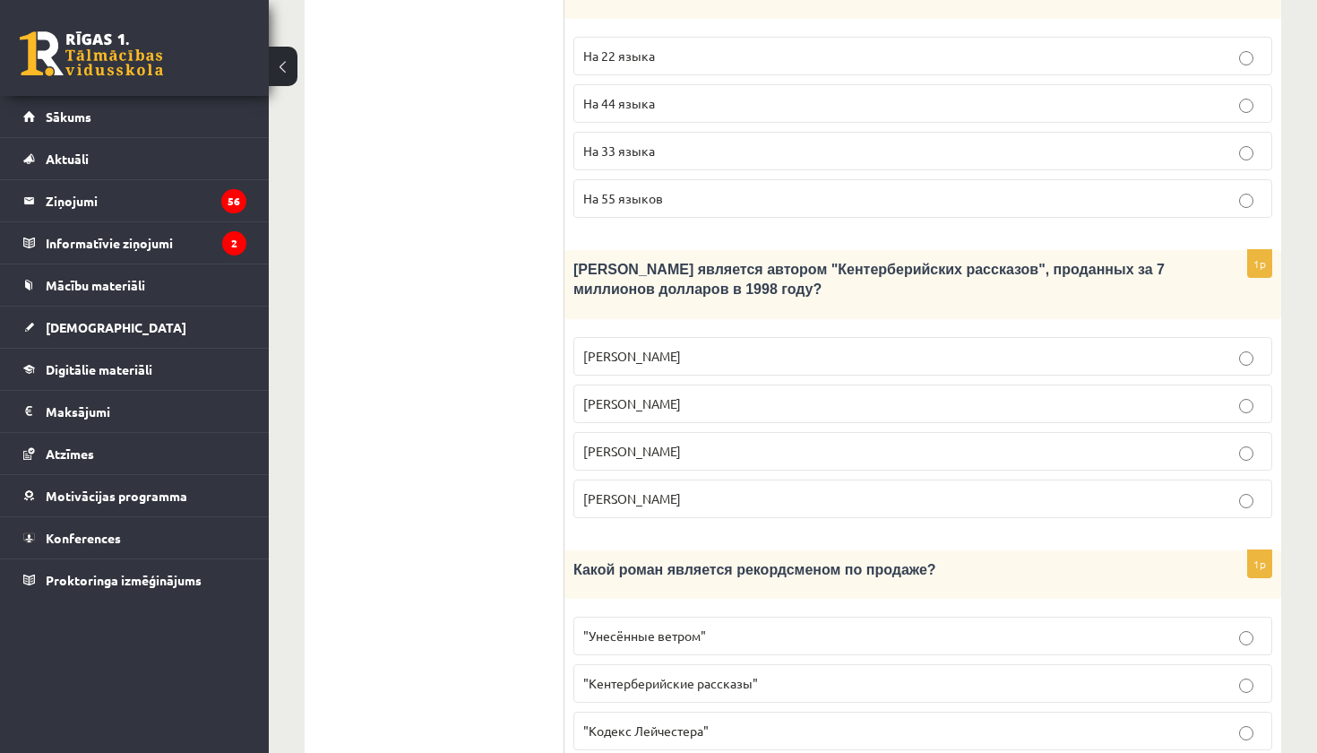
scroll to position [1781, 0]
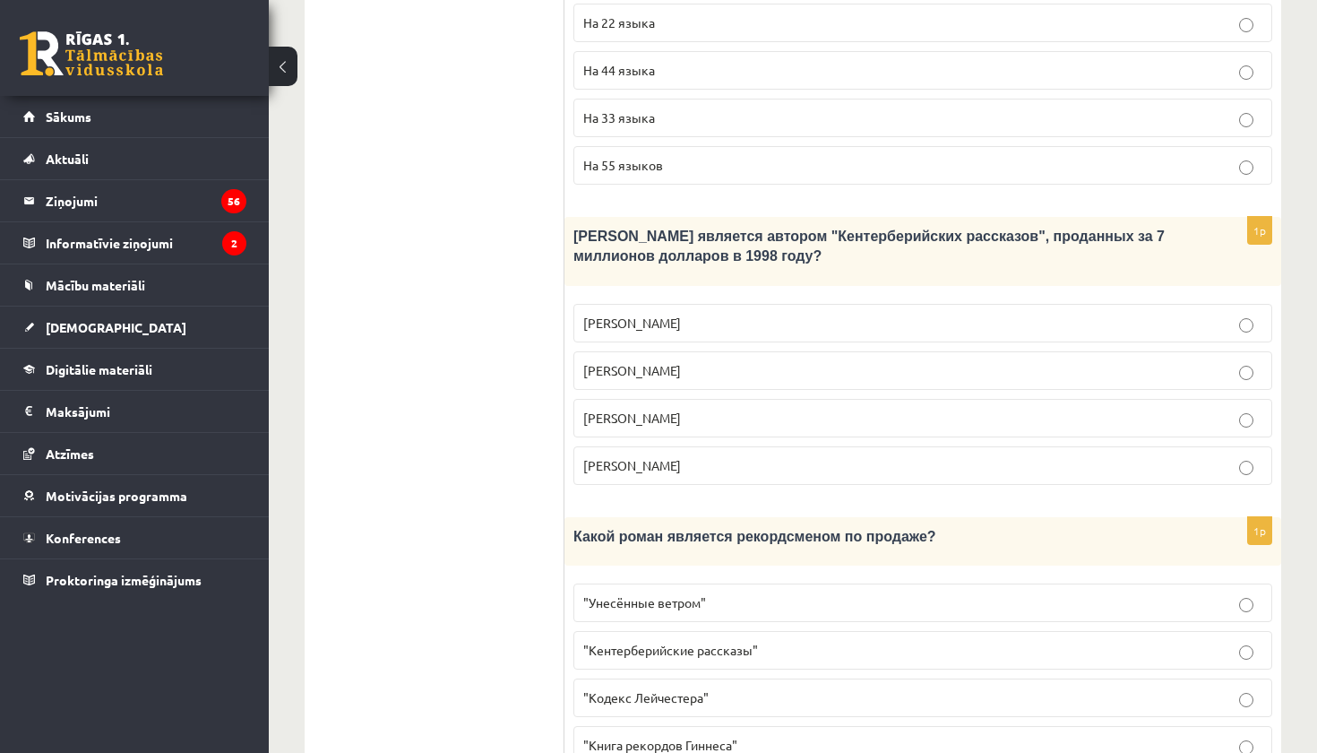
click at [845, 583] on label ""Унесённые ветром"" at bounding box center [923, 602] width 699 height 39
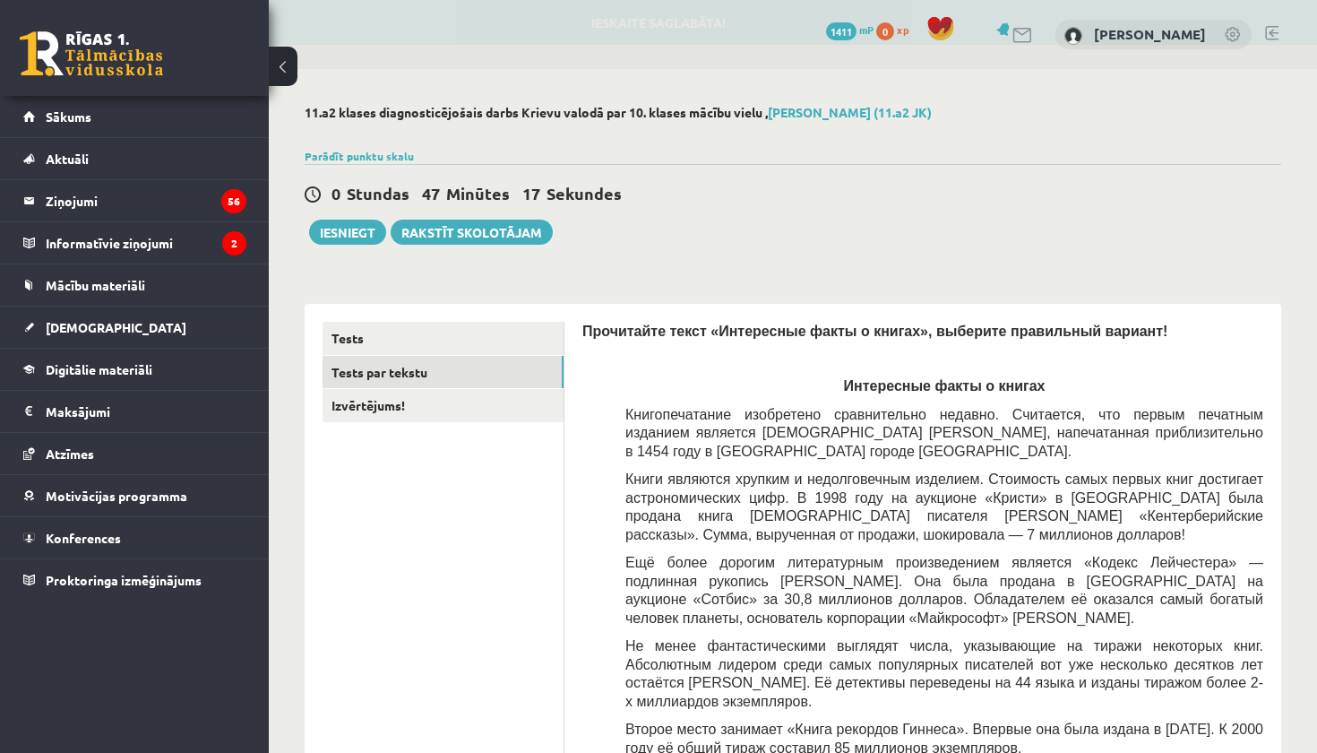
scroll to position [0, 0]
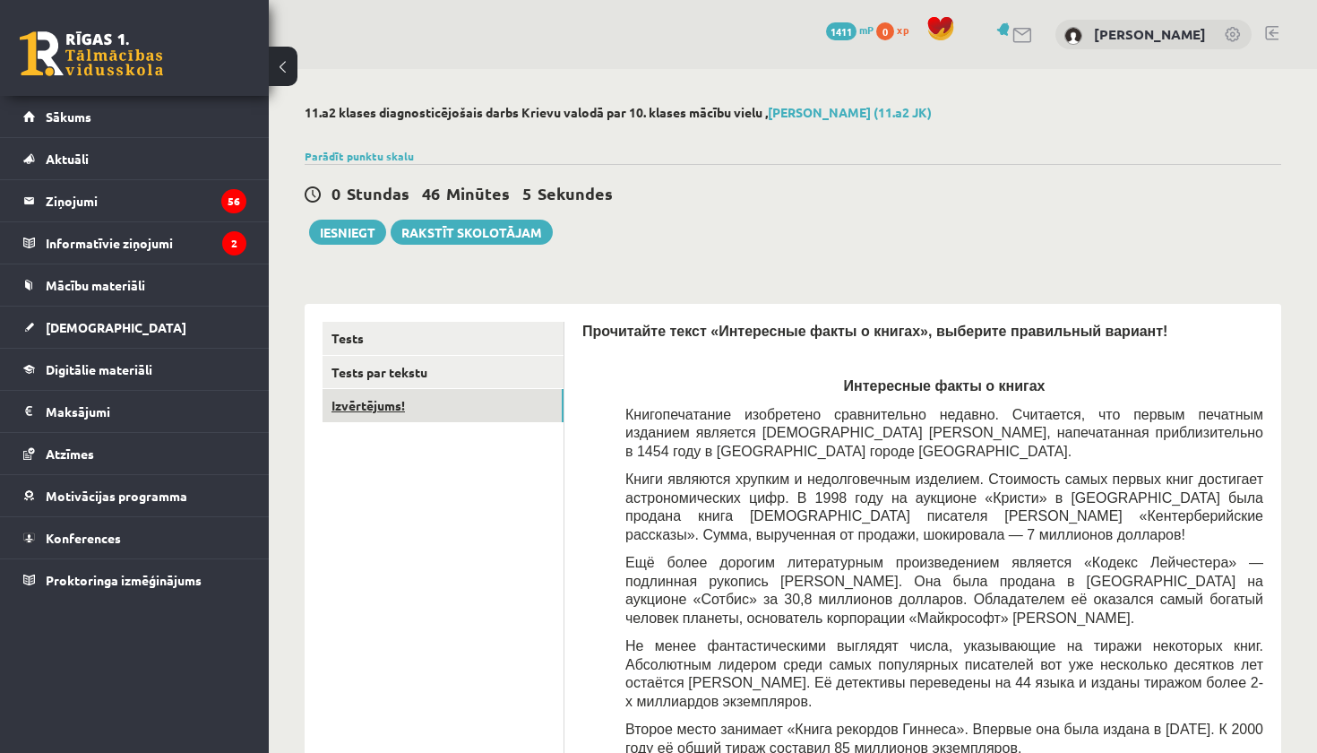
click at [514, 402] on link "Izvērtējums!" at bounding box center [443, 405] width 241 height 33
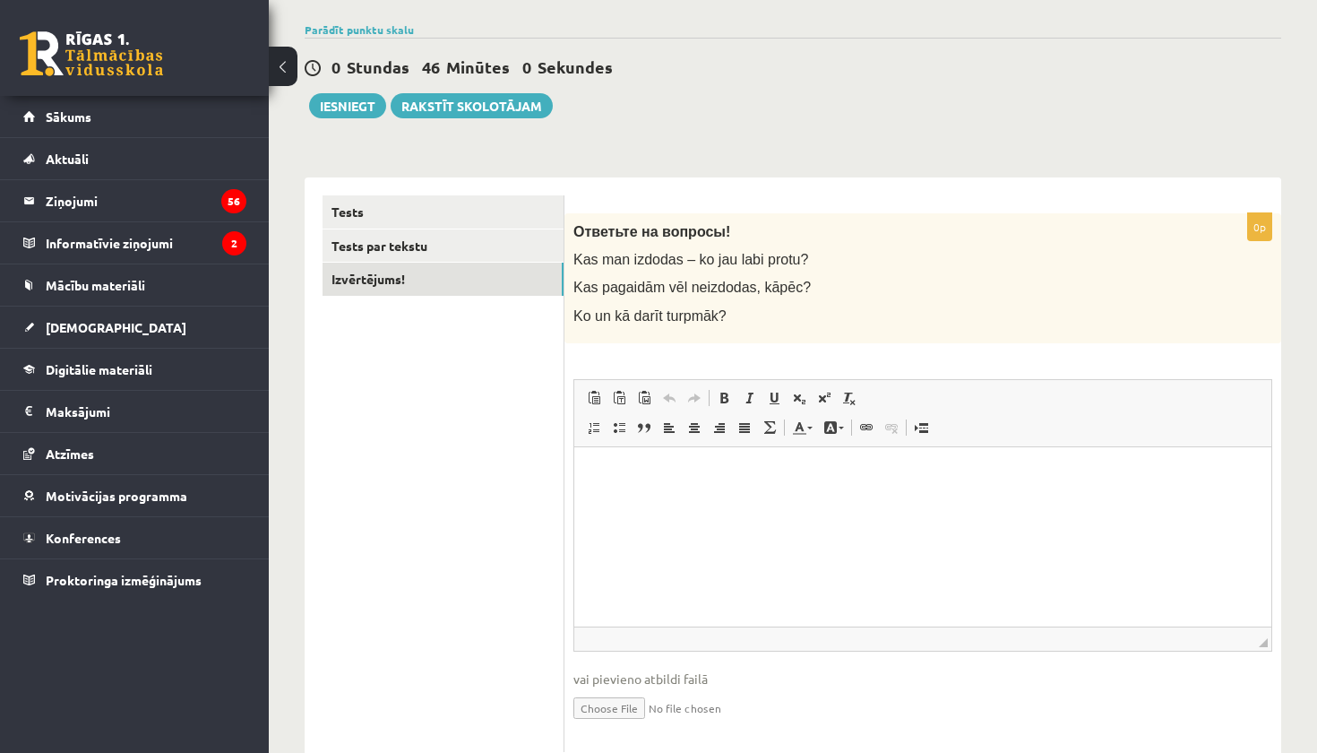
scroll to position [133, 0]
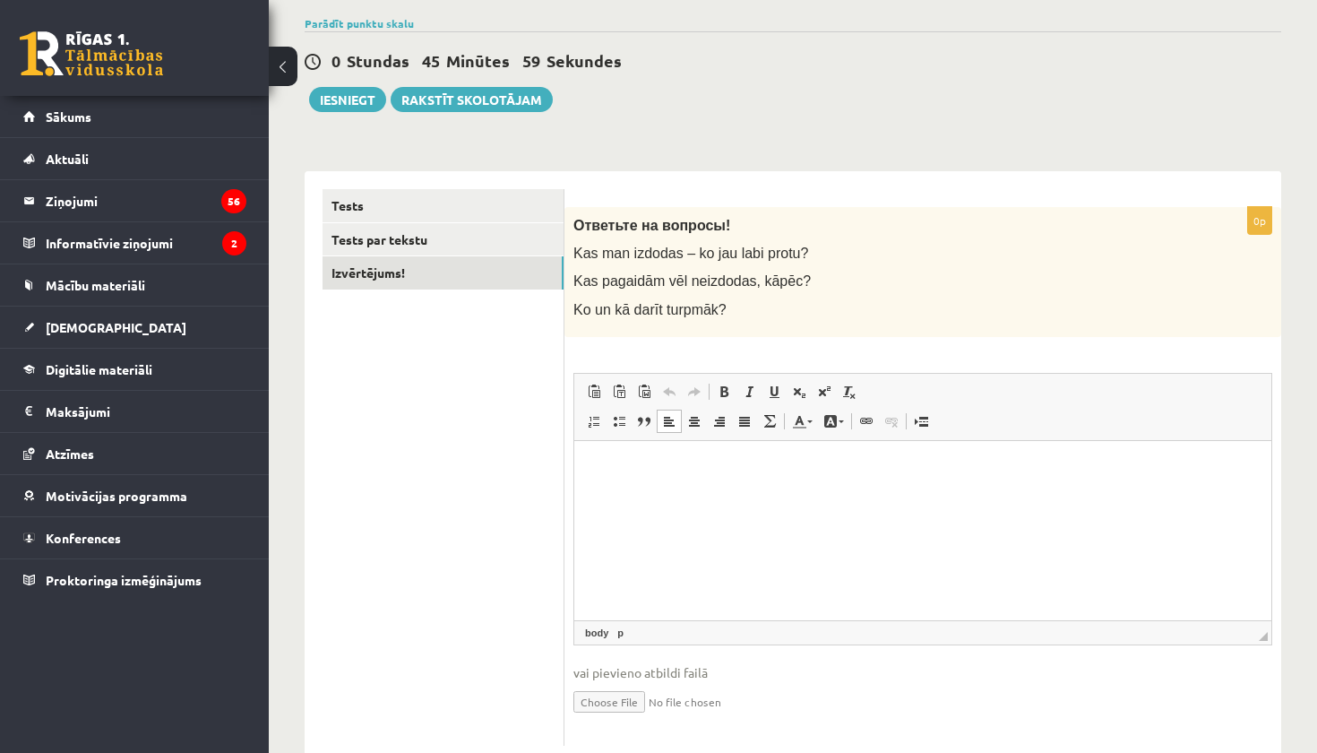
click at [606, 495] on html at bounding box center [923, 467] width 697 height 55
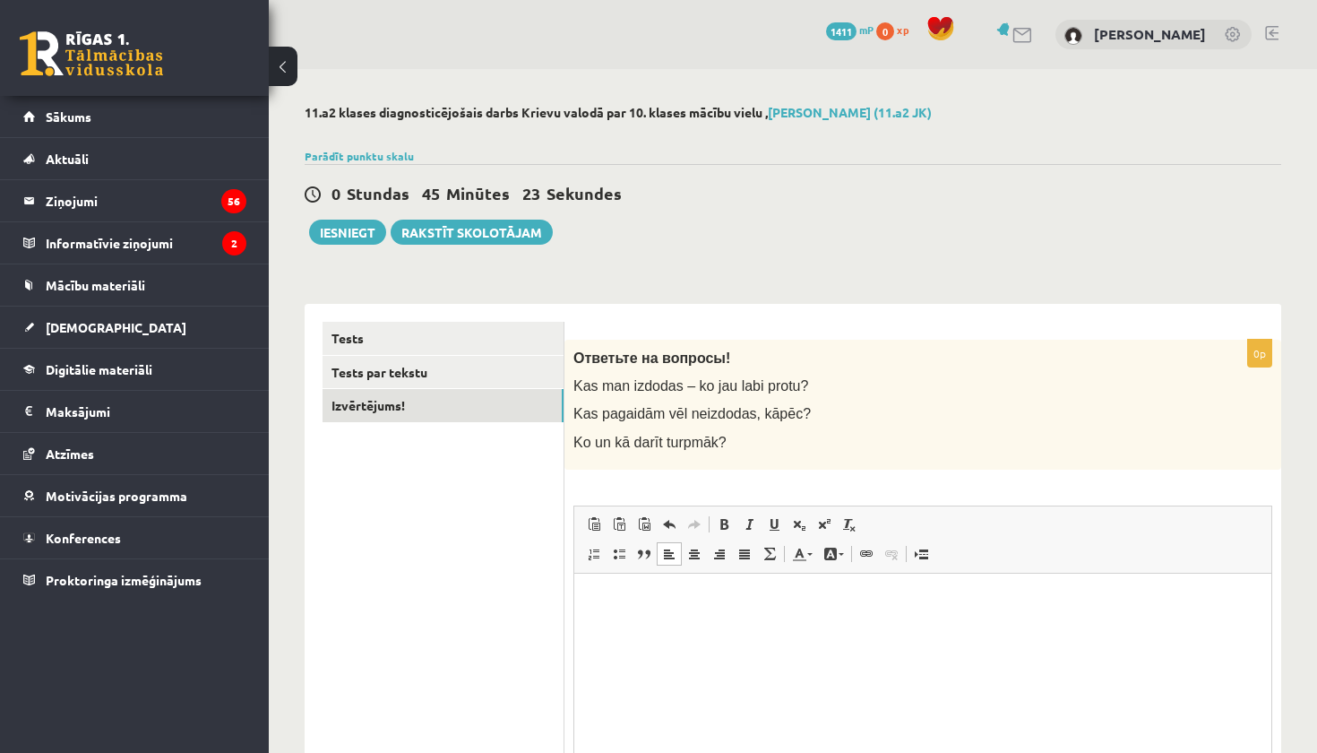
scroll to position [0, 0]
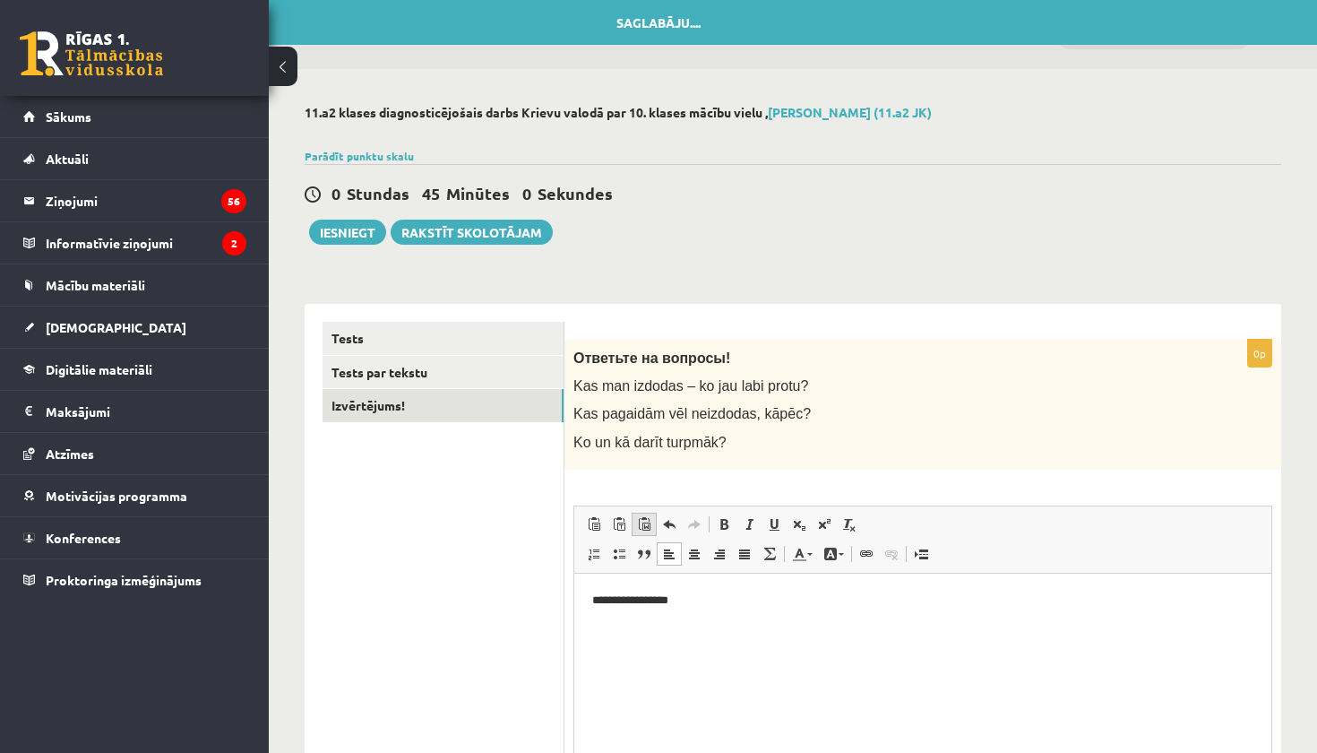
click at [635, 514] on link "Paste from Word" at bounding box center [644, 524] width 25 height 23
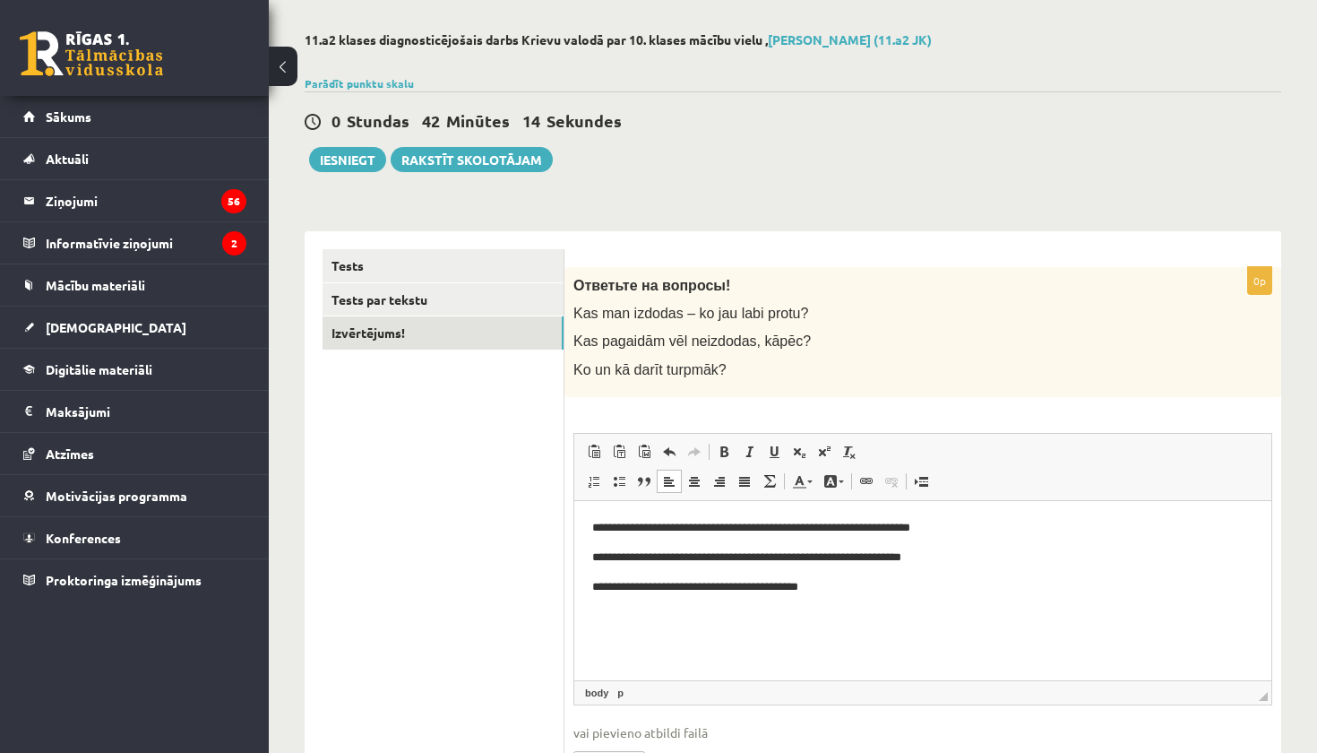
scroll to position [70, 0]
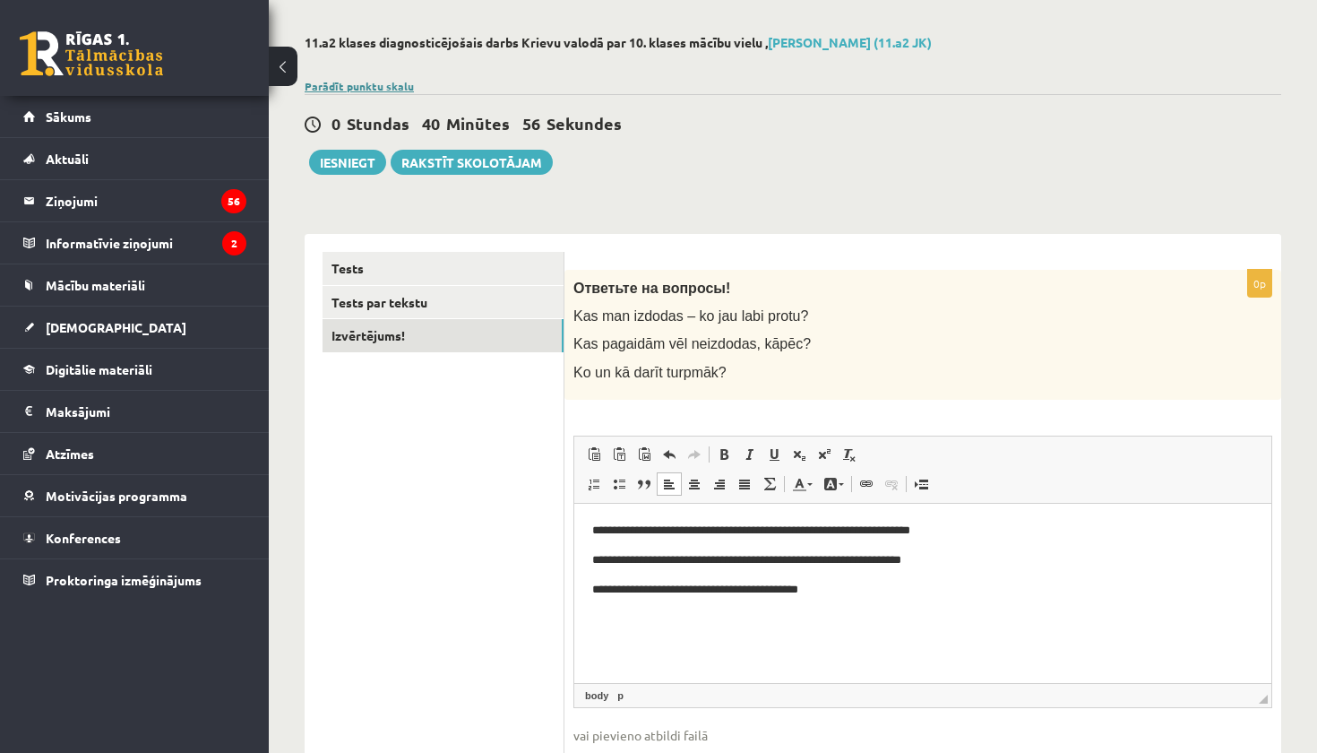
click at [354, 89] on link "Parādīt punktu skalu" at bounding box center [359, 86] width 109 height 14
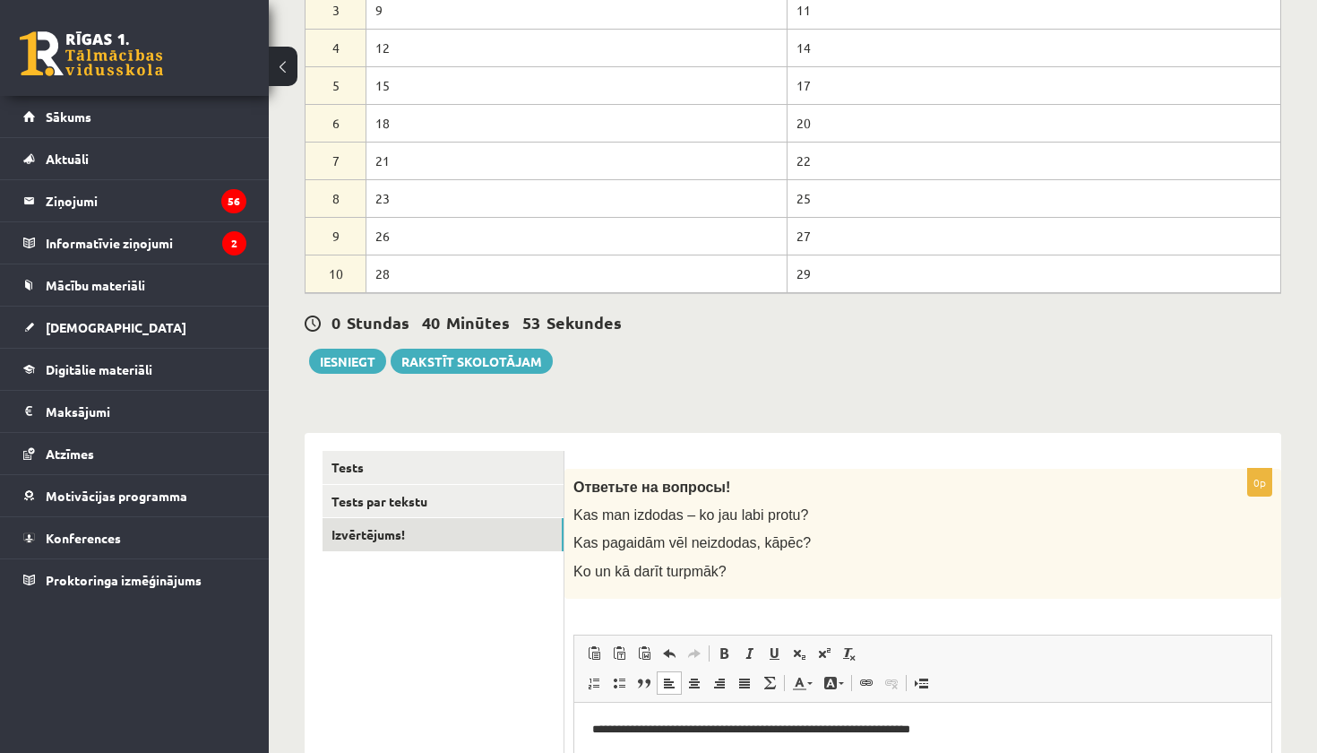
scroll to position [289, 0]
click at [400, 516] on link "Tests par tekstu" at bounding box center [443, 502] width 241 height 33
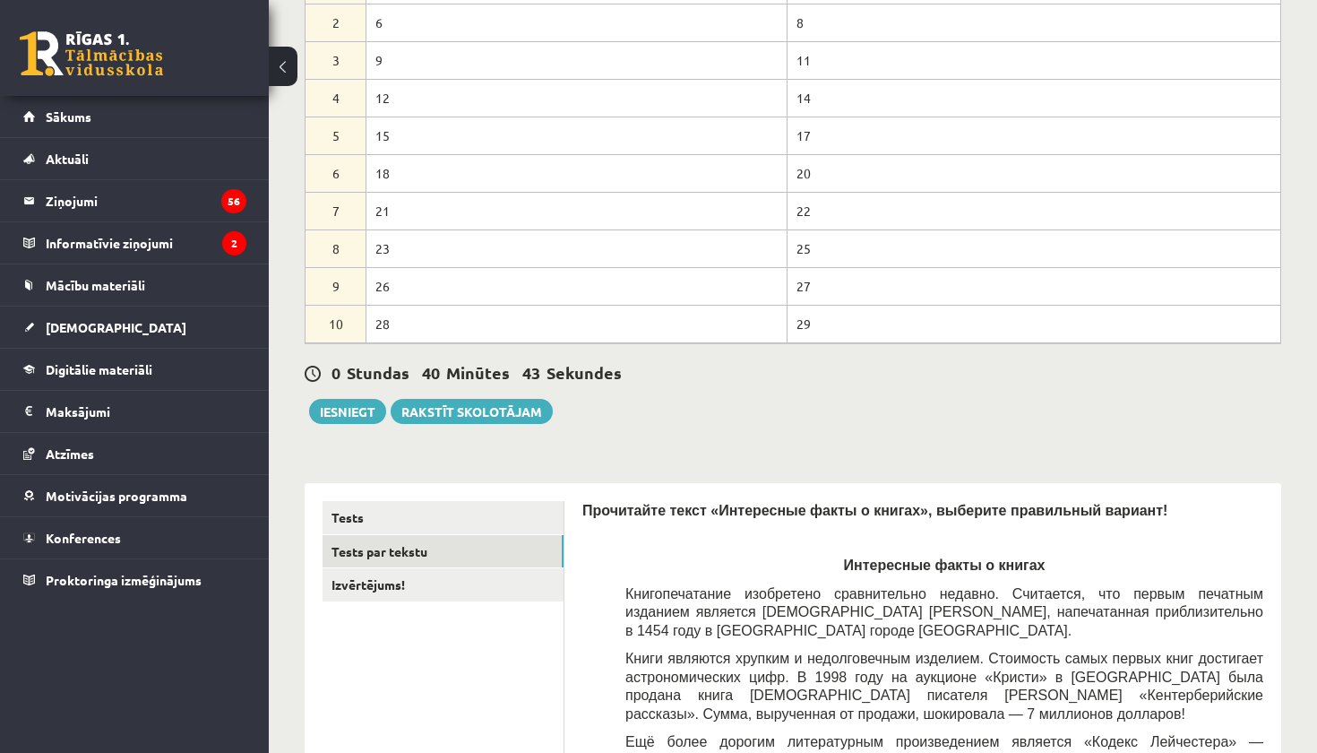
scroll to position [237, 0]
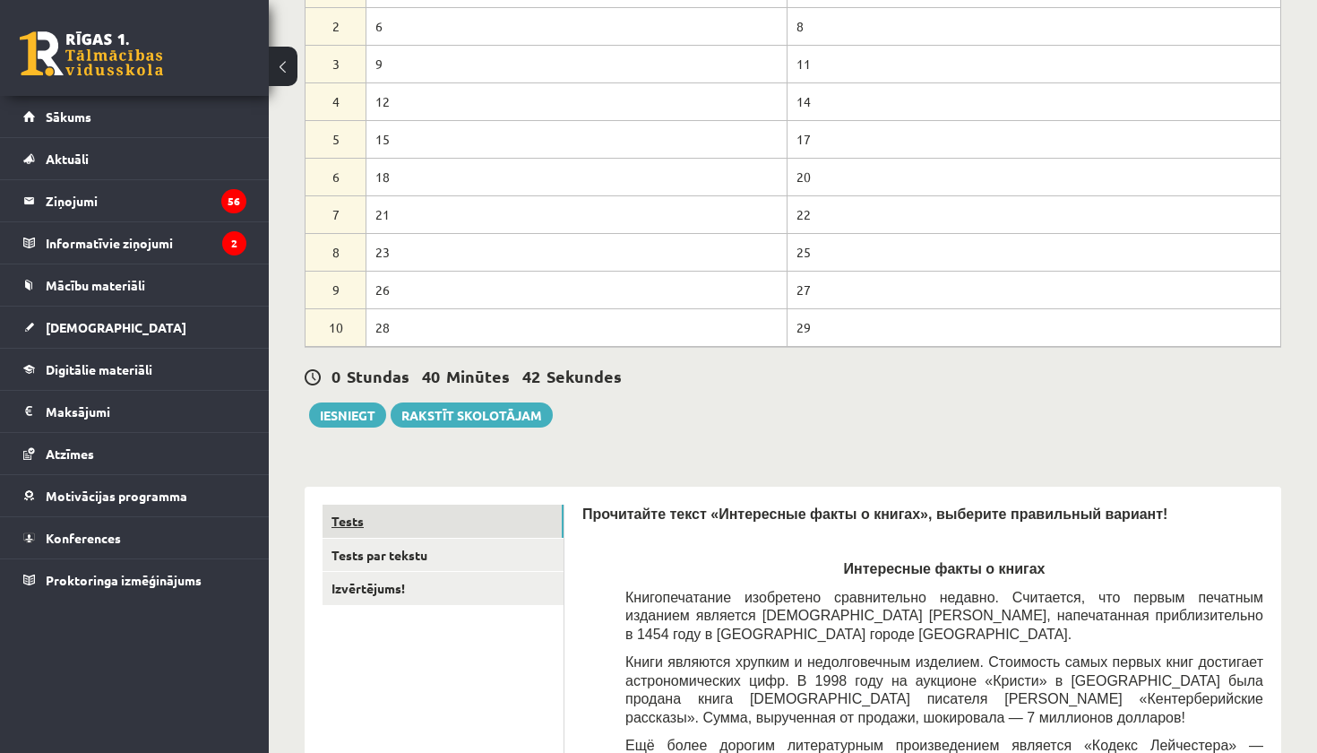
click at [434, 519] on link "Tests" at bounding box center [443, 521] width 241 height 33
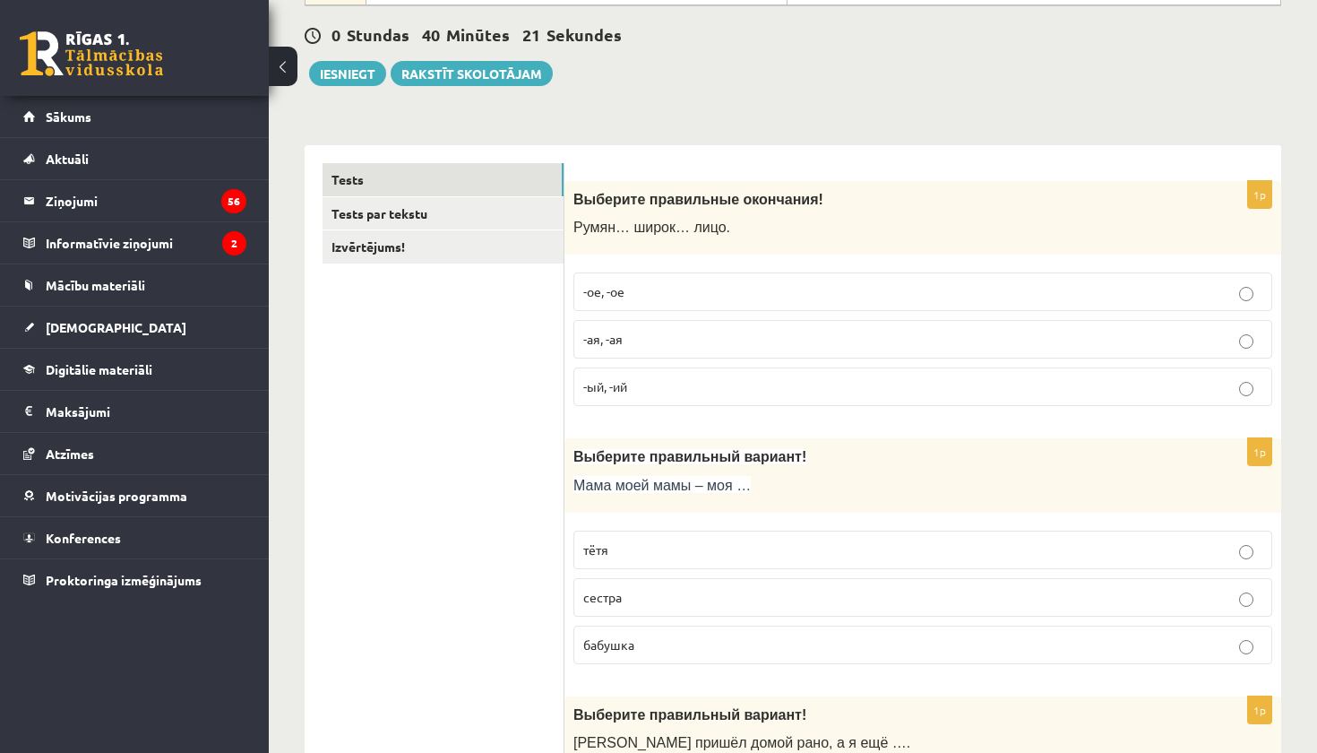
scroll to position [587, 0]
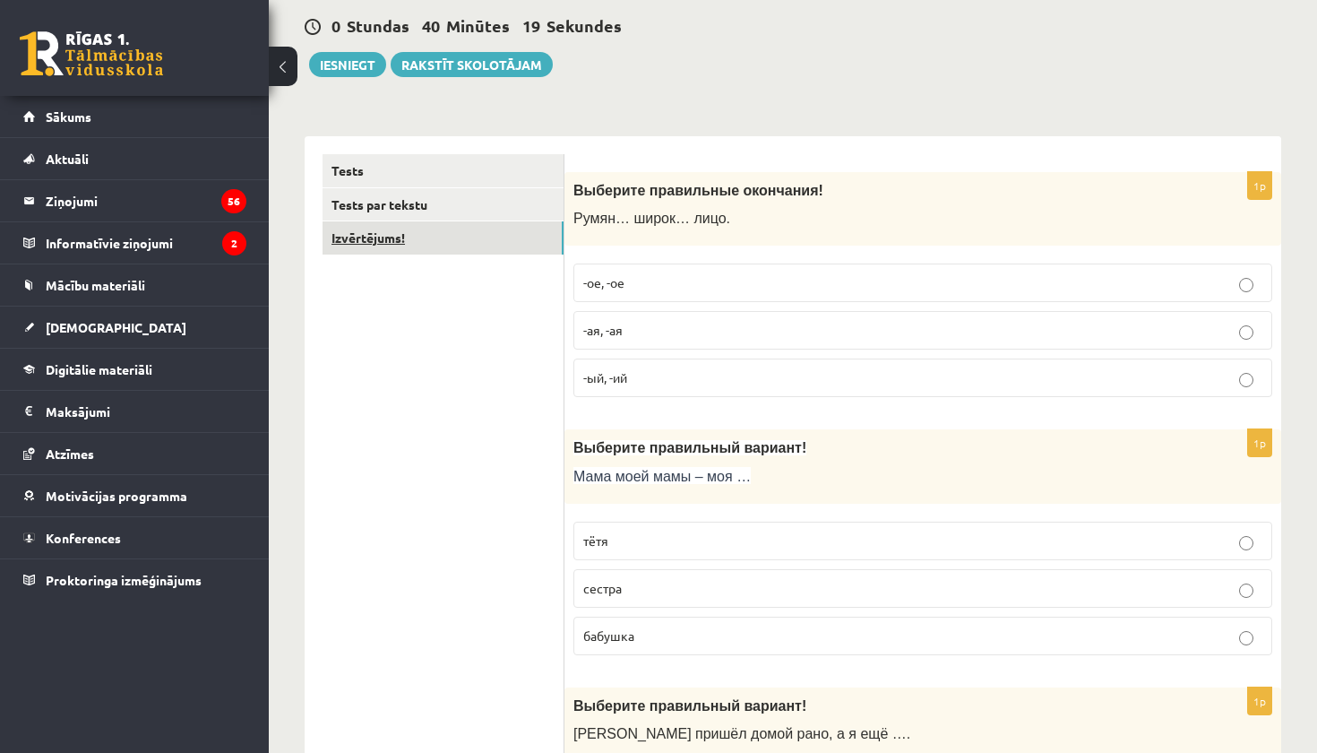
click at [371, 241] on link "Izvērtējums!" at bounding box center [443, 237] width 241 height 33
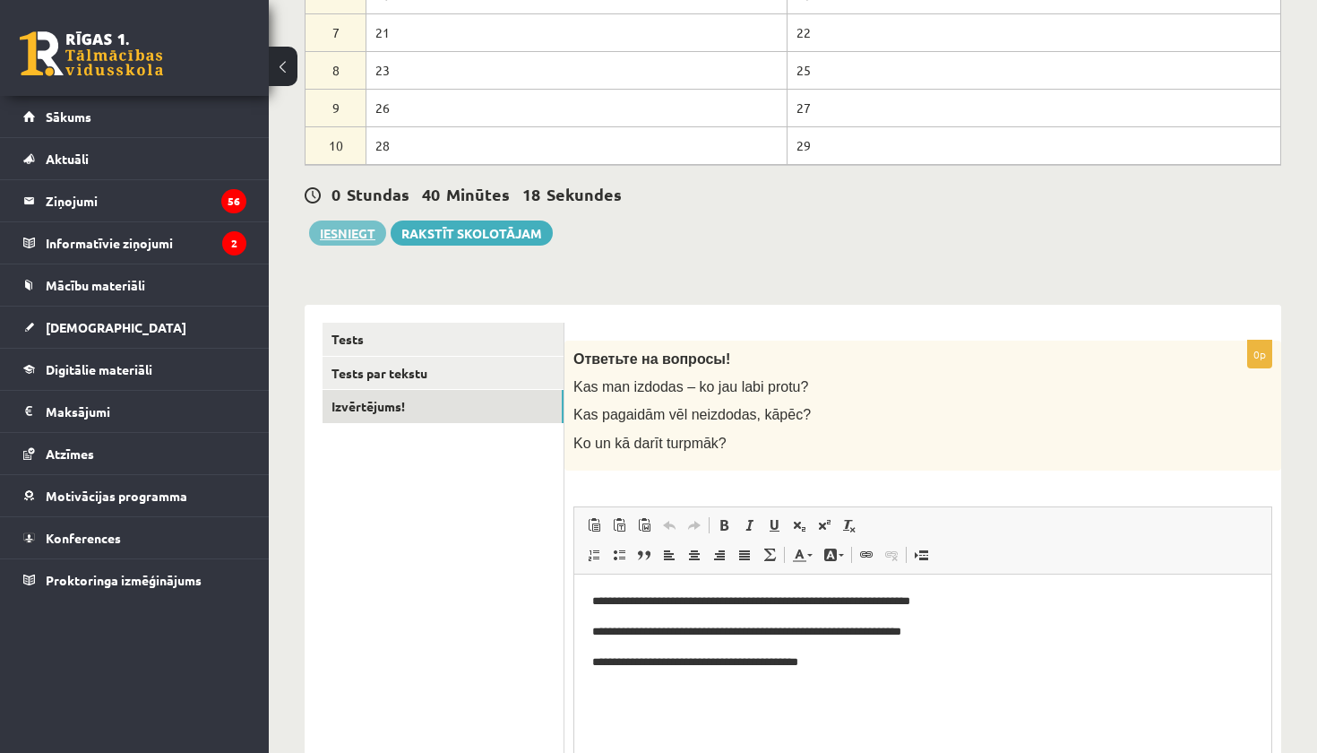
scroll to position [0, 0]
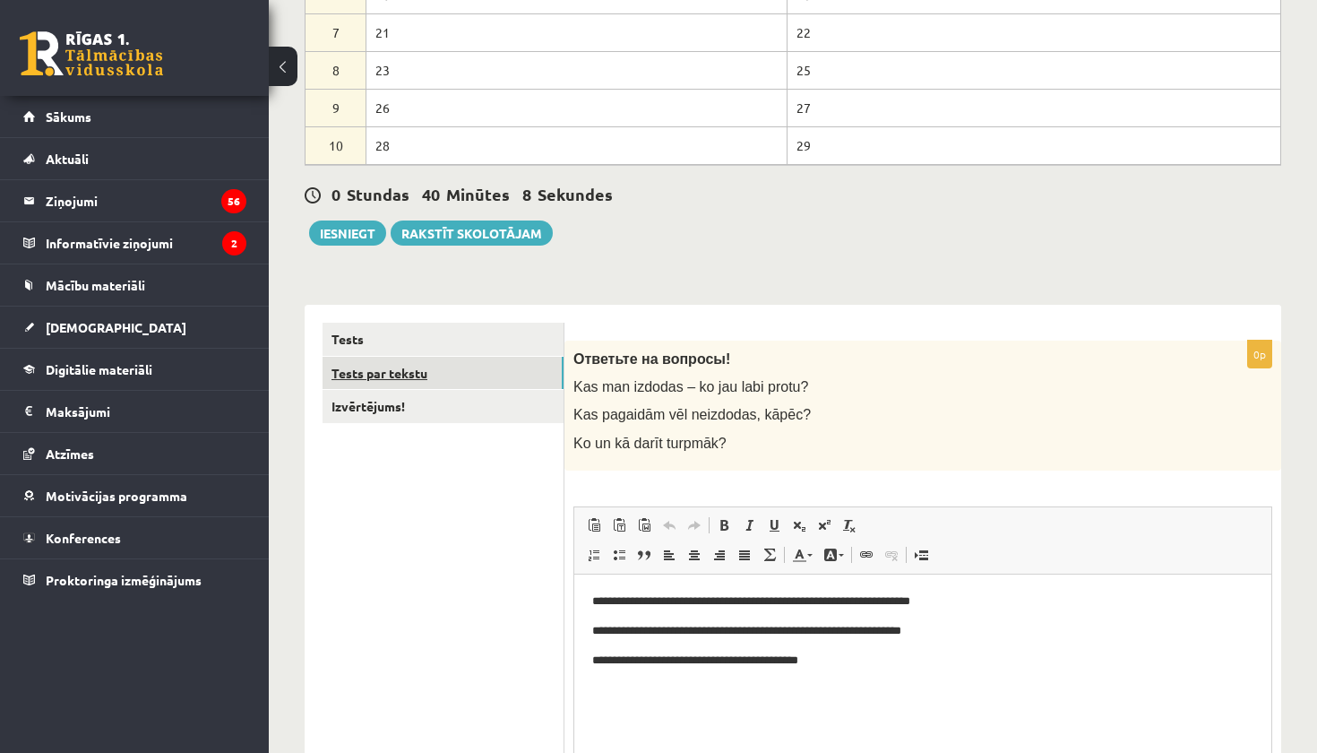
click at [375, 367] on link "Tests par tekstu" at bounding box center [443, 373] width 241 height 33
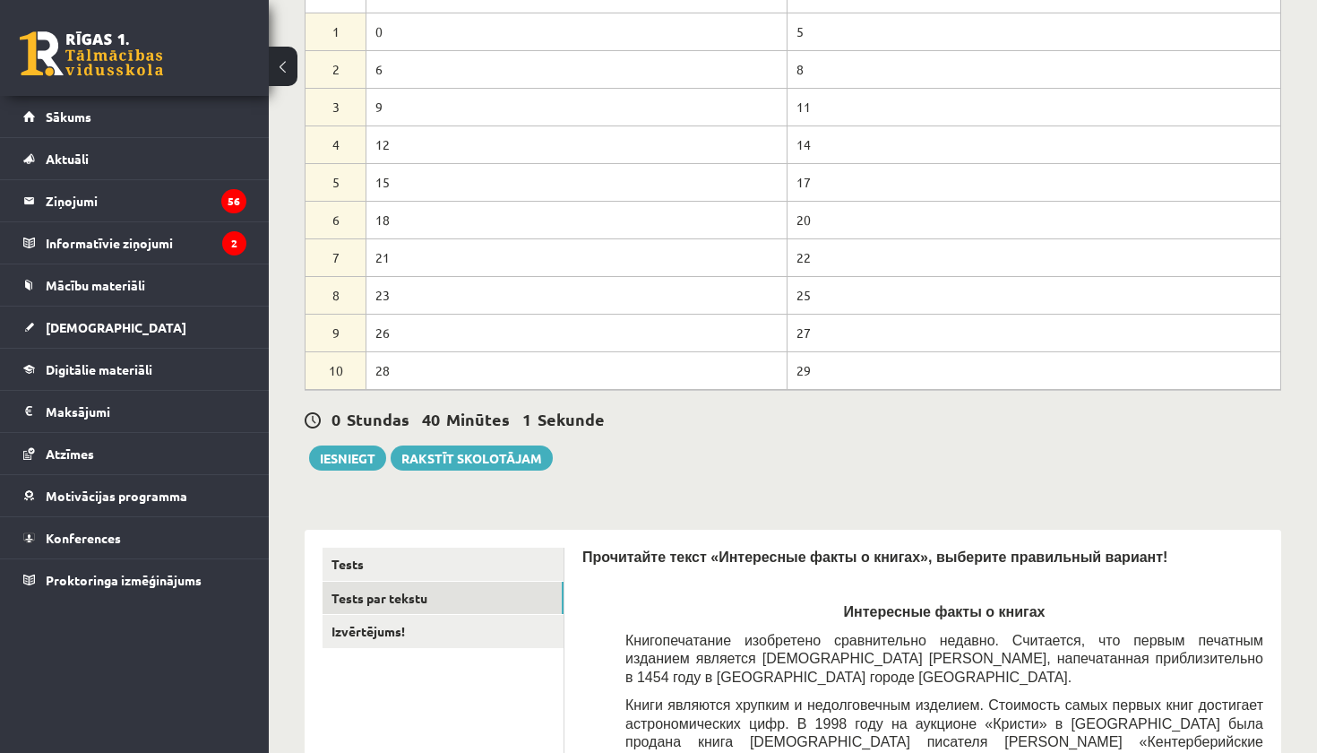
scroll to position [177, 0]
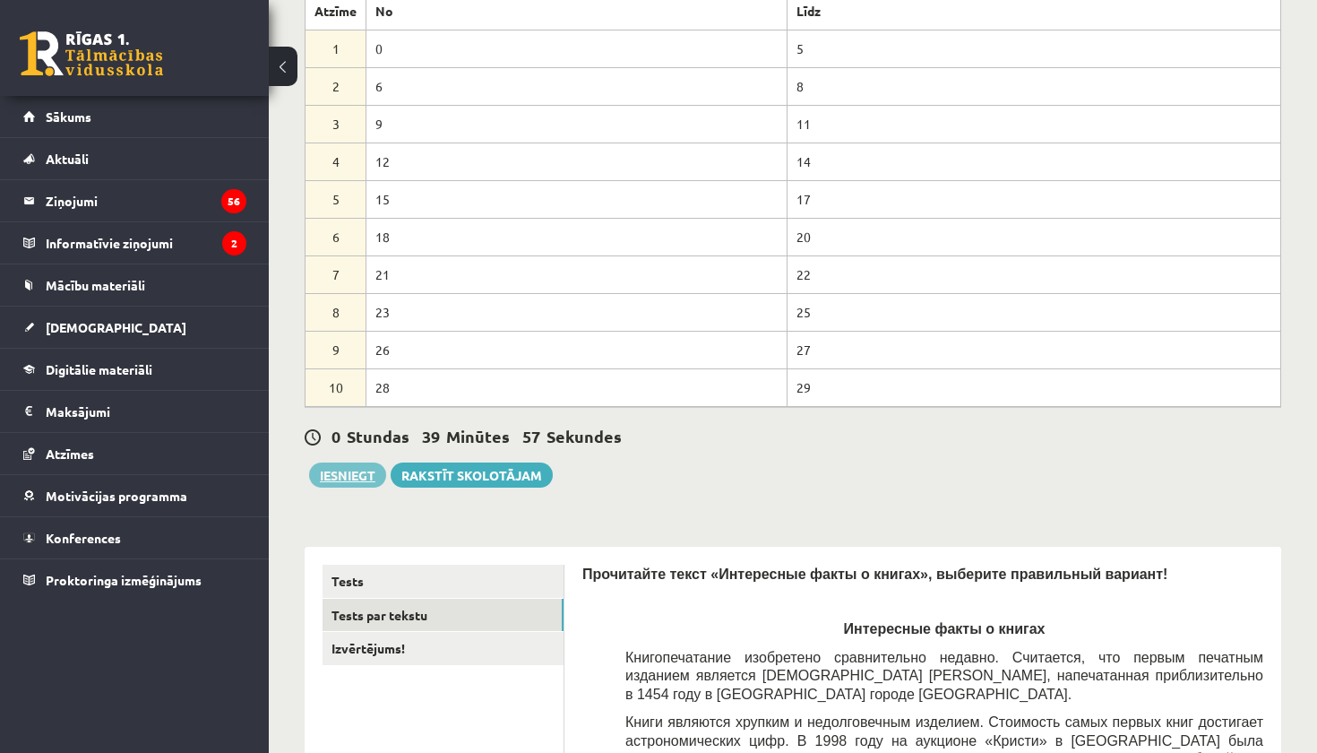
click at [336, 477] on button "Iesniegt" at bounding box center [347, 474] width 77 height 25
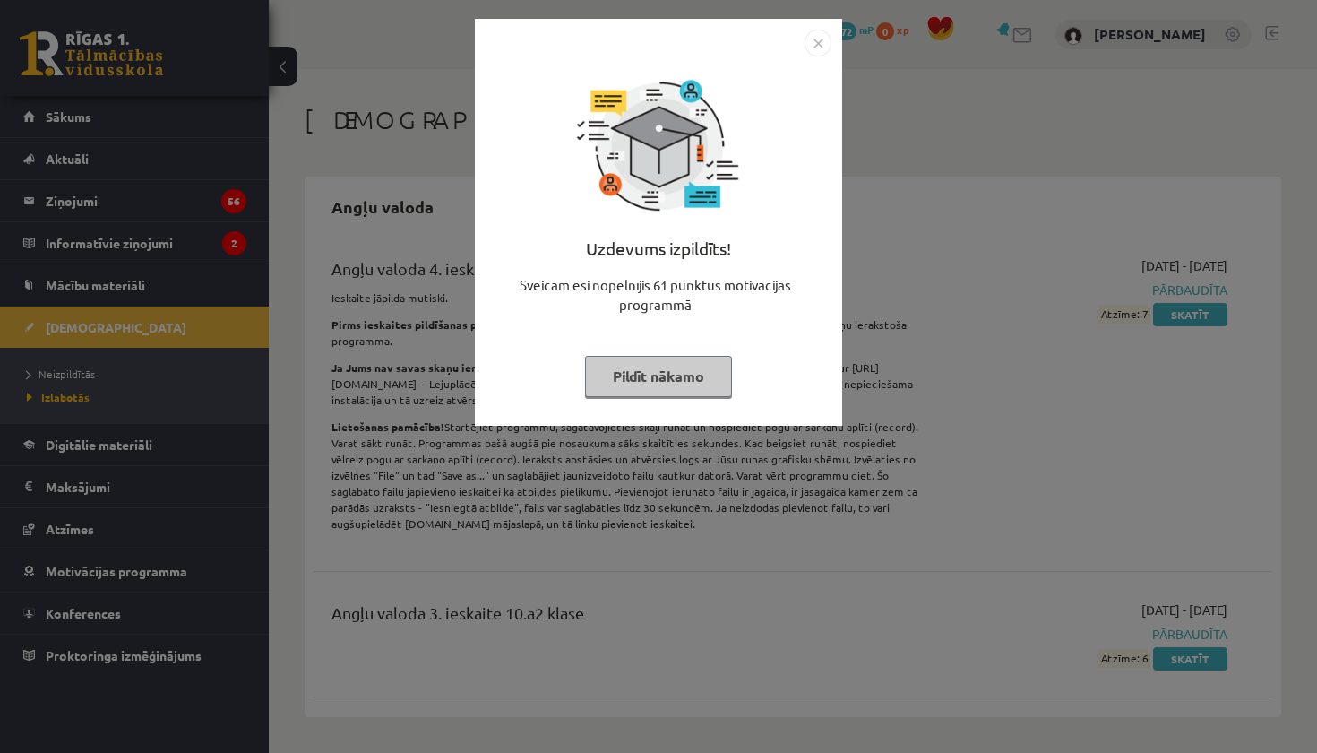
click at [711, 374] on button "Pildīt nākamo" at bounding box center [658, 376] width 147 height 41
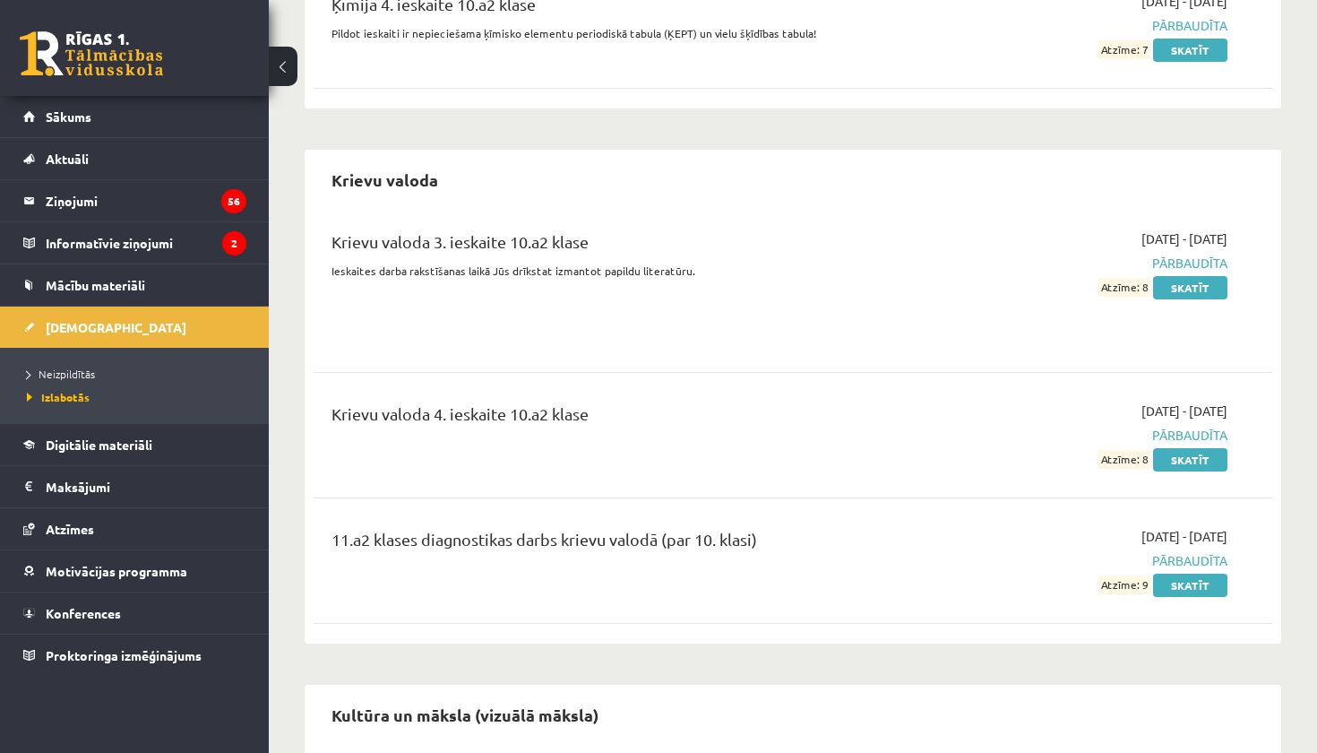
scroll to position [2407, 0]
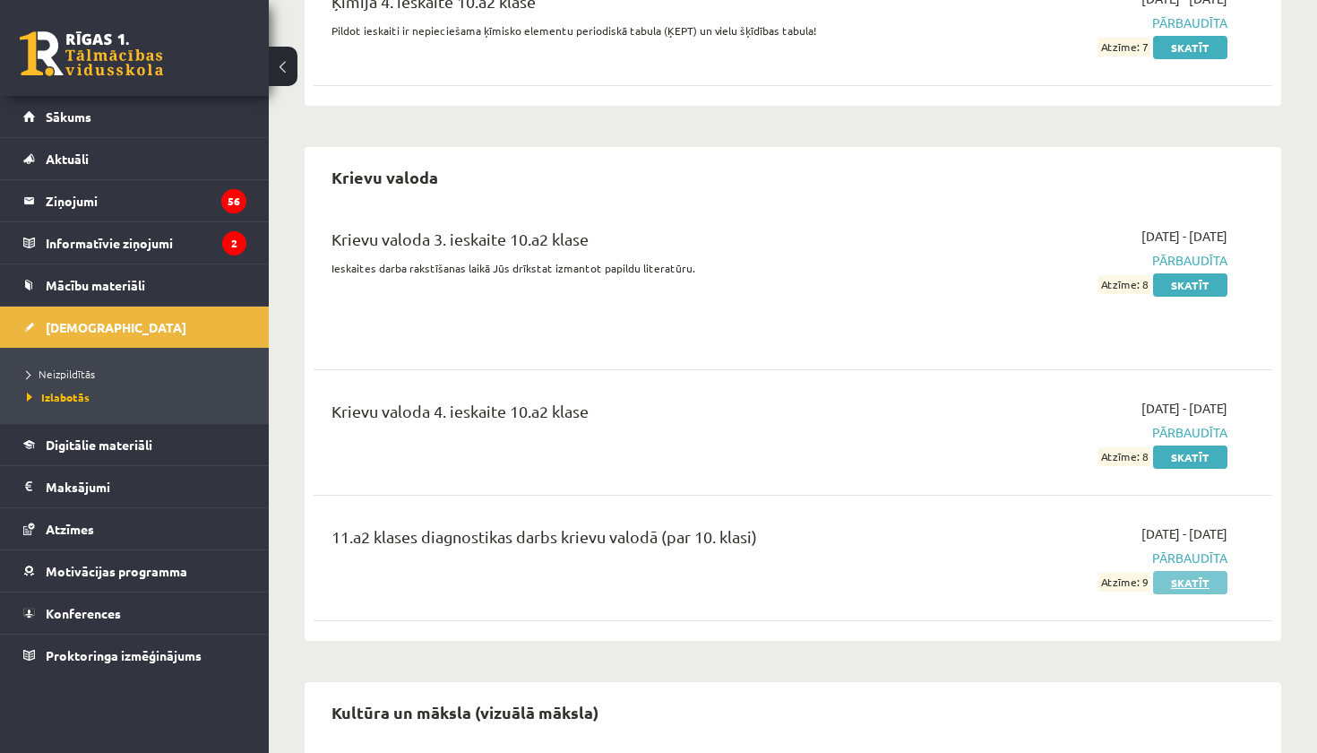
click at [1195, 571] on link "Skatīt" at bounding box center [1190, 582] width 74 height 23
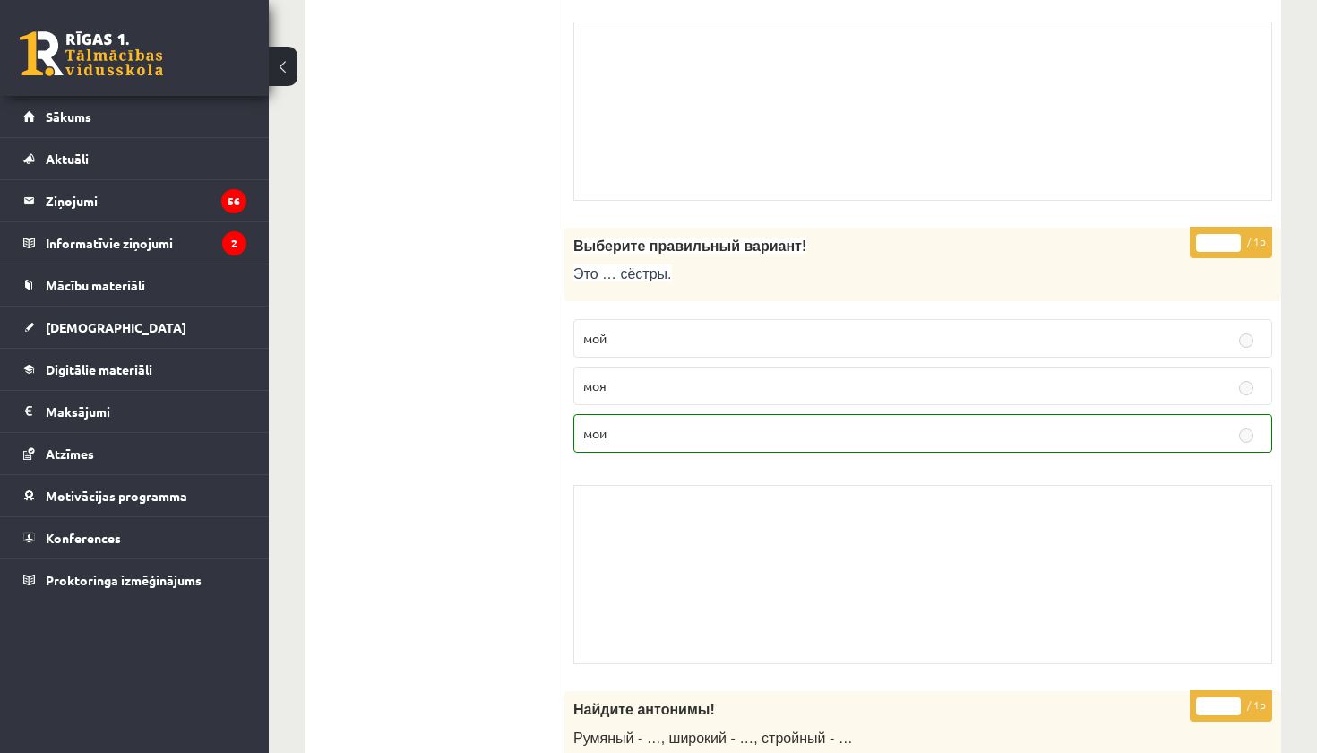
scroll to position [4333, 0]
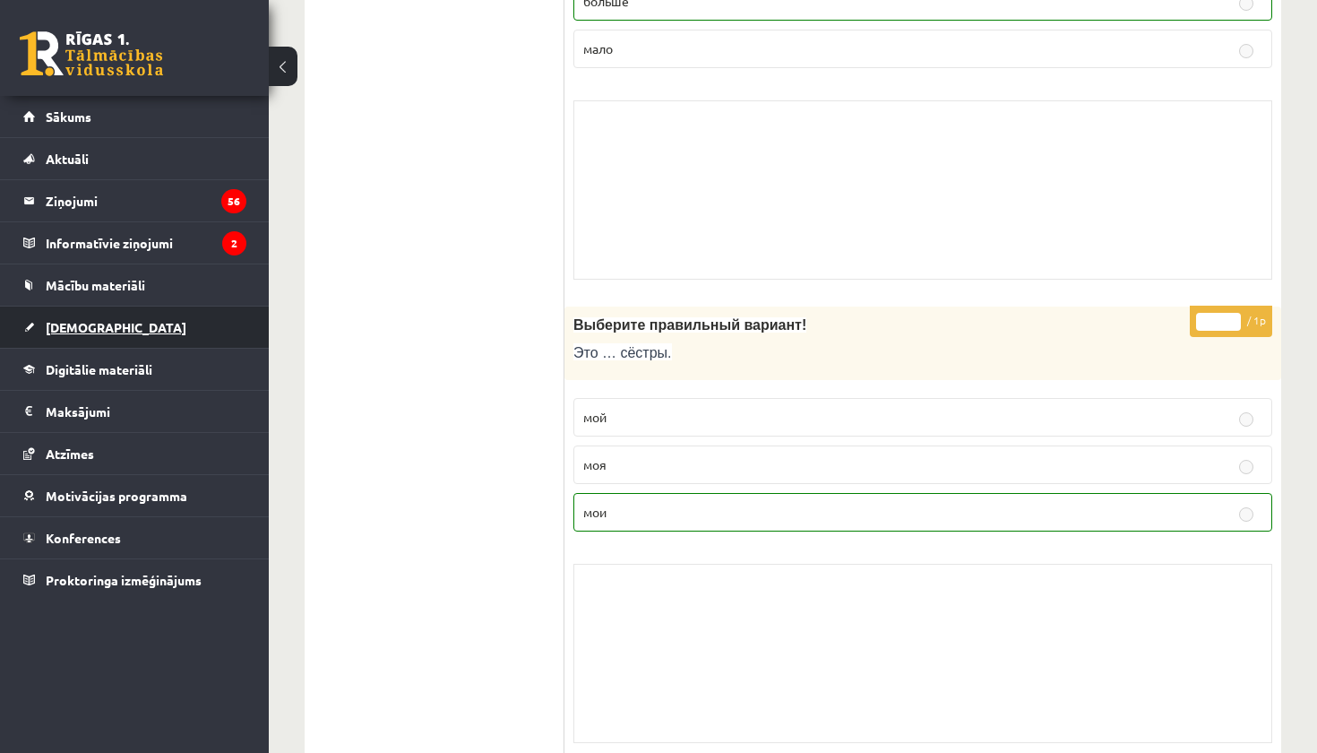
click at [74, 330] on span "[DEMOGRAPHIC_DATA]" at bounding box center [116, 327] width 141 height 16
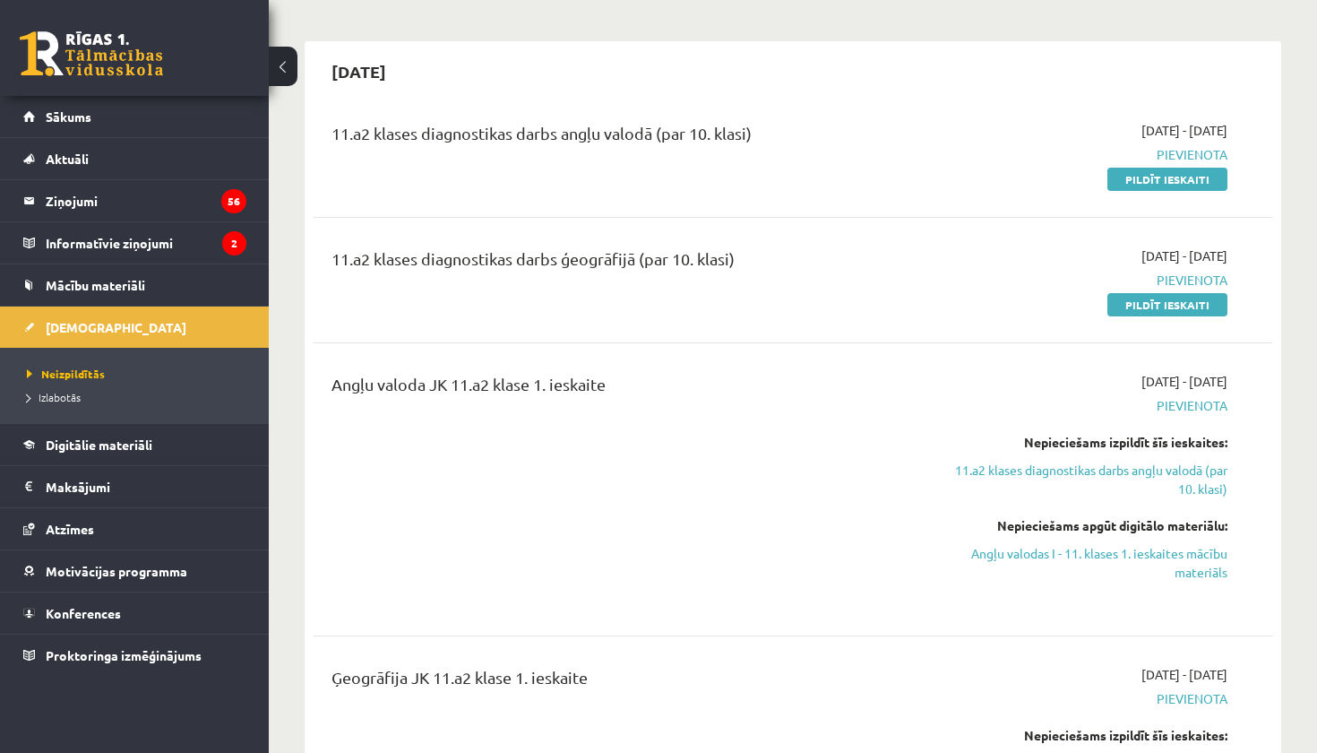
scroll to position [134, 0]
click at [1198, 308] on link "Pildīt ieskaiti" at bounding box center [1168, 306] width 120 height 23
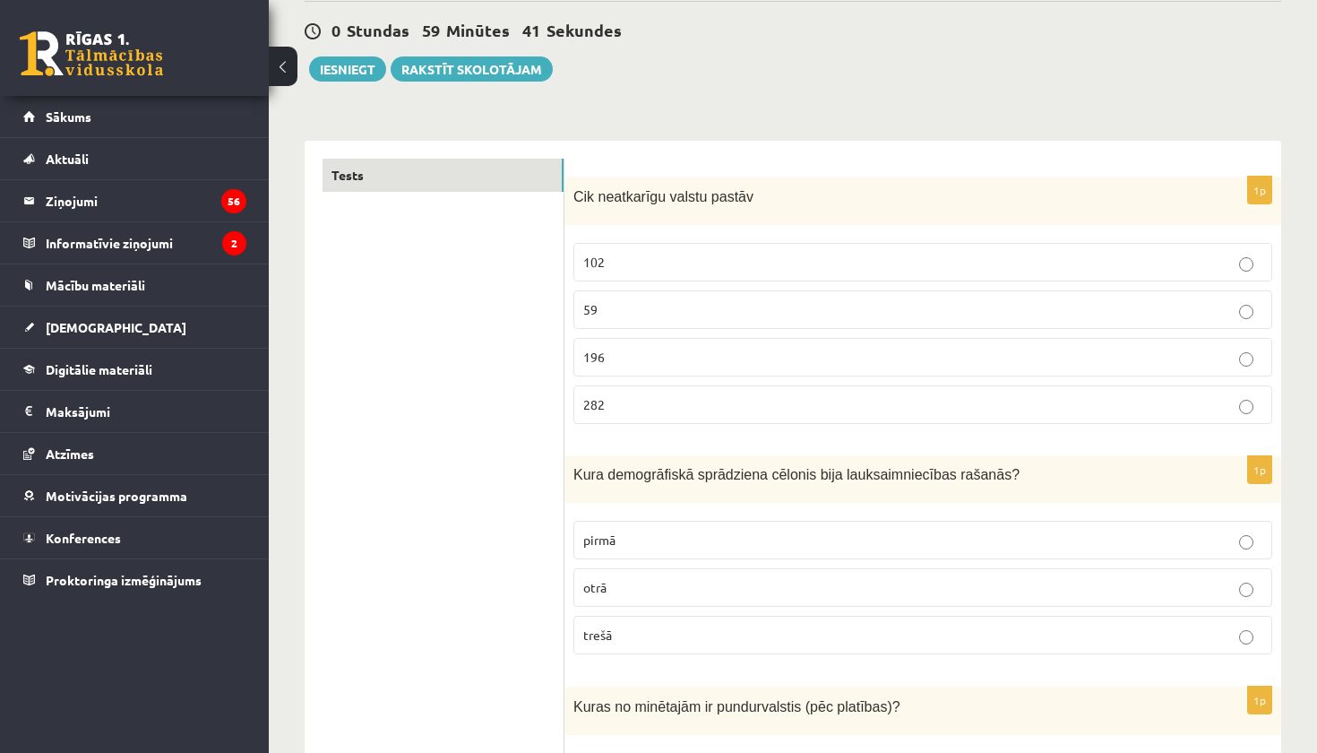
scroll to position [166, 0]
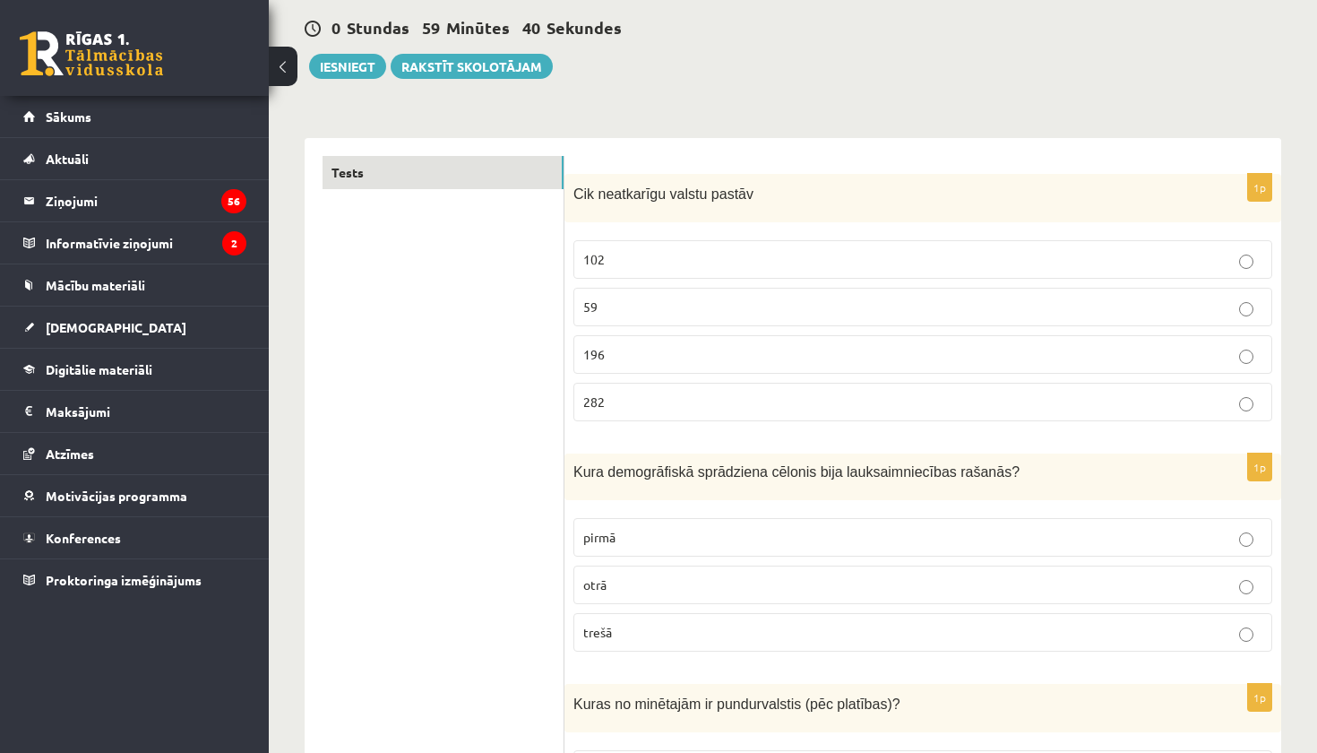
click at [567, 190] on div "Cik neatkarīgu valstu pastāv" at bounding box center [923, 198] width 717 height 49
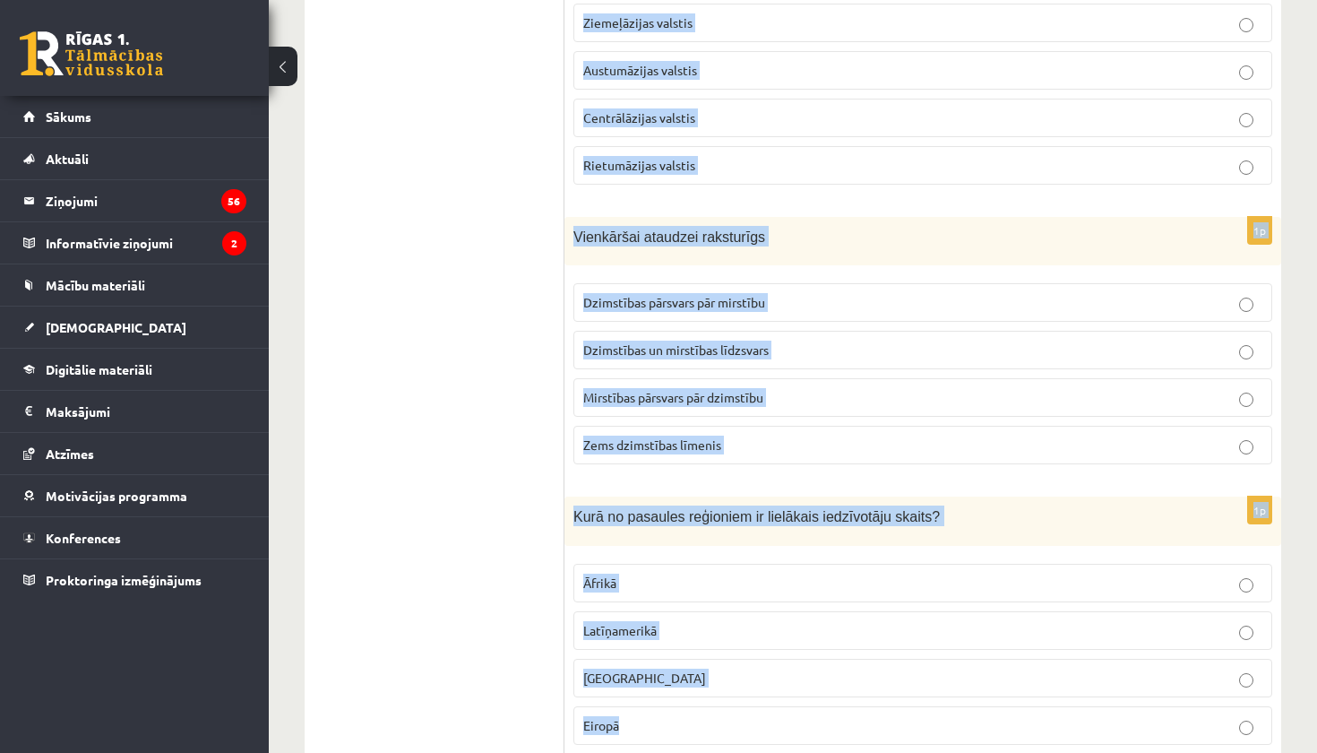
scroll to position [8384, 0]
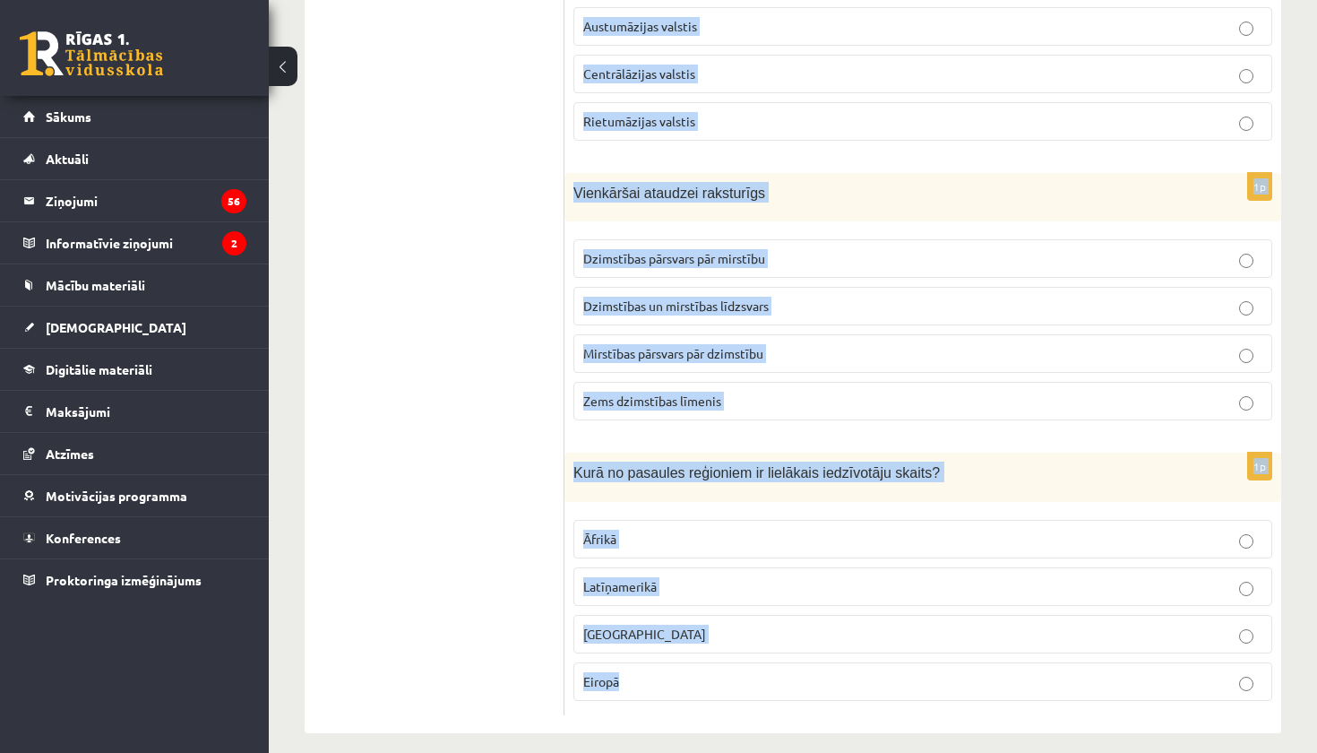
drag, startPoint x: 567, startPoint y: 190, endPoint x: 834, endPoint y: 752, distance: 622.2
copy form "Cik neatkarīgu valstu pastāv 102 59 196 282 1p Kura demogrāfiskā sprādziena cēl…"
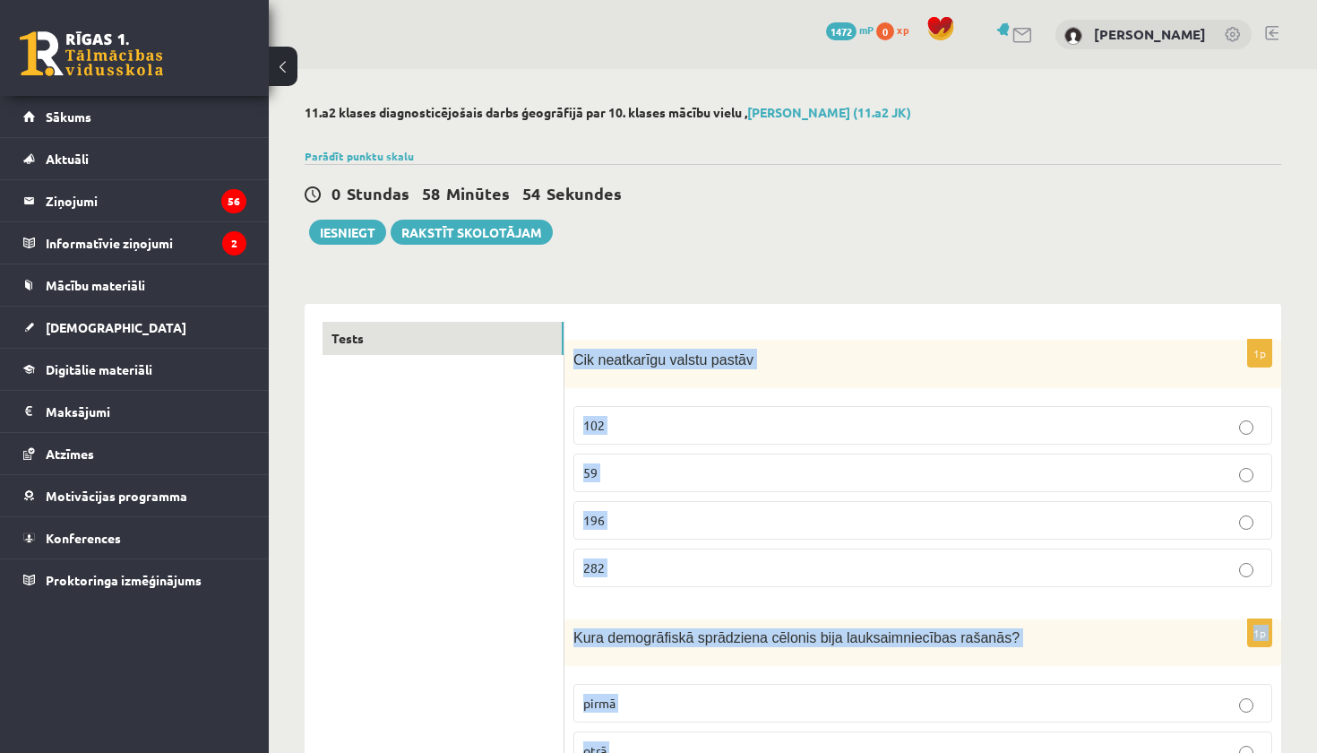
scroll to position [0, 0]
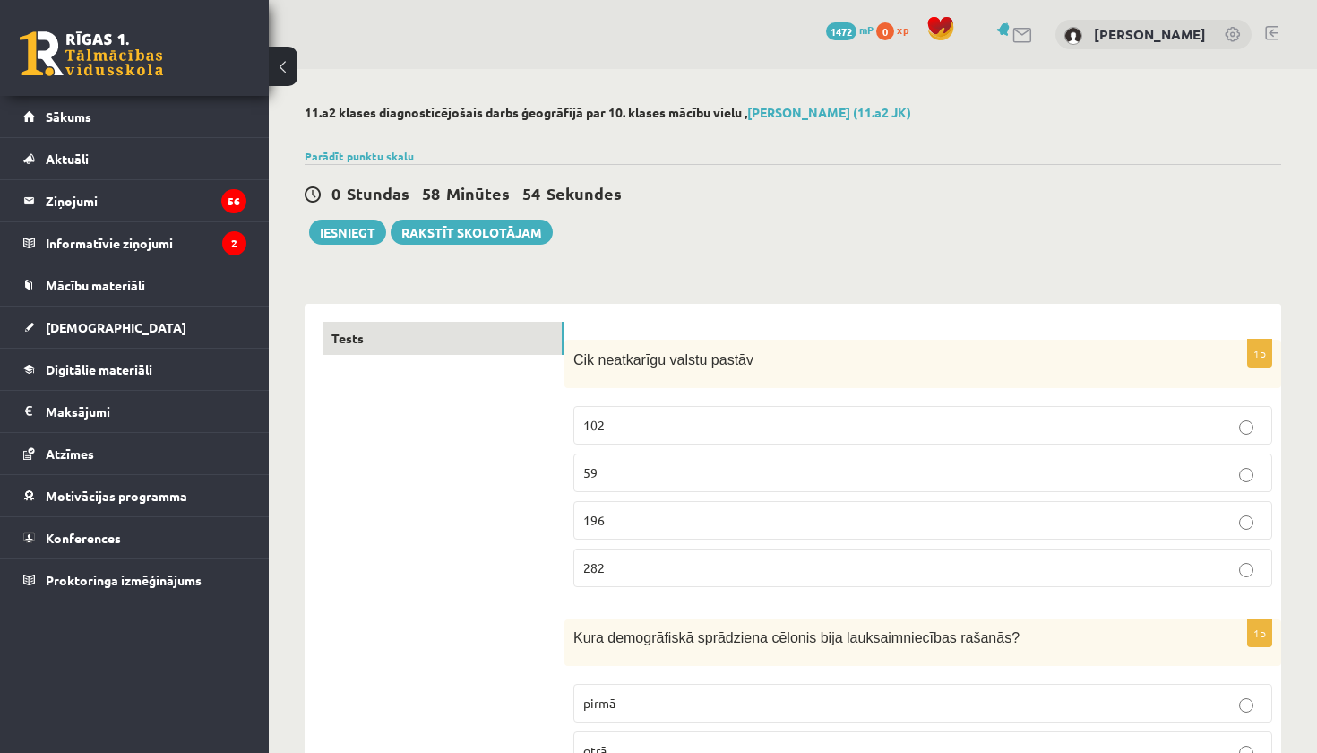
click at [642, 513] on p "196" at bounding box center [922, 520] width 679 height 19
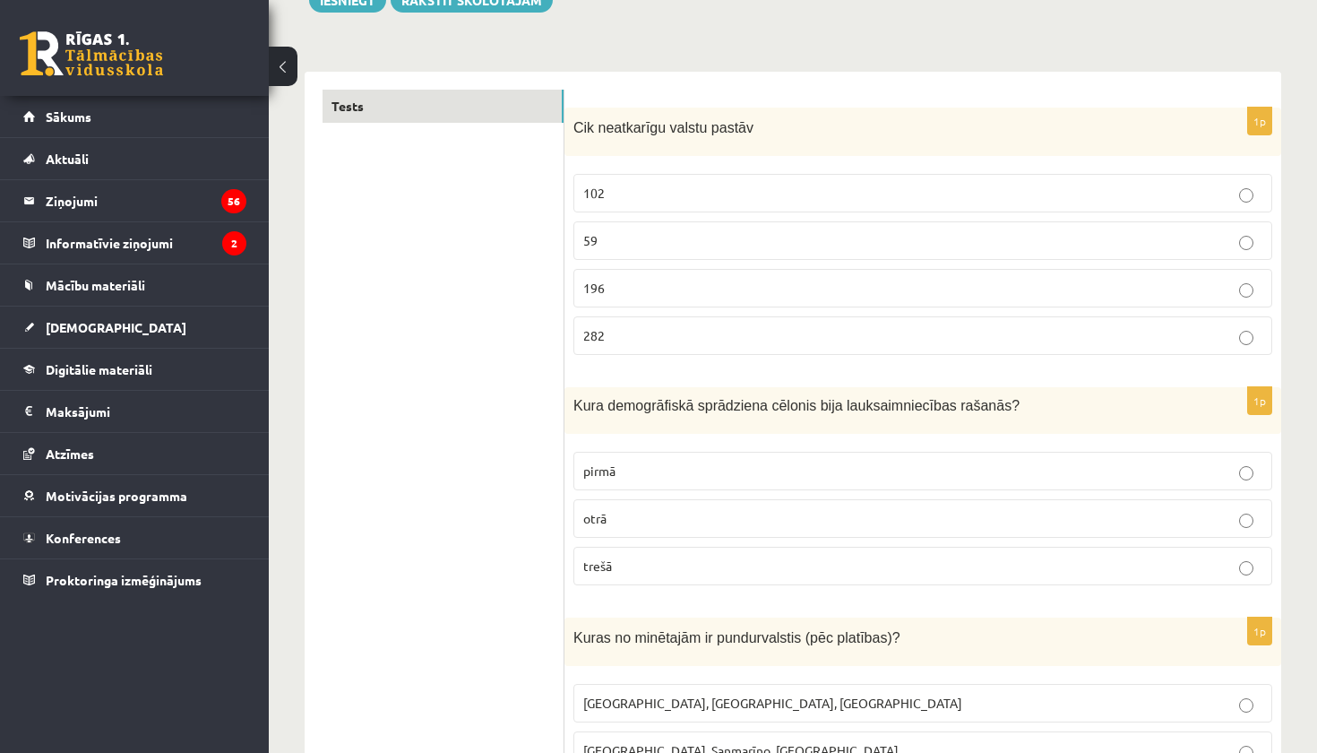
scroll to position [230, 0]
click at [627, 477] on p "pirmā" at bounding box center [922, 472] width 679 height 19
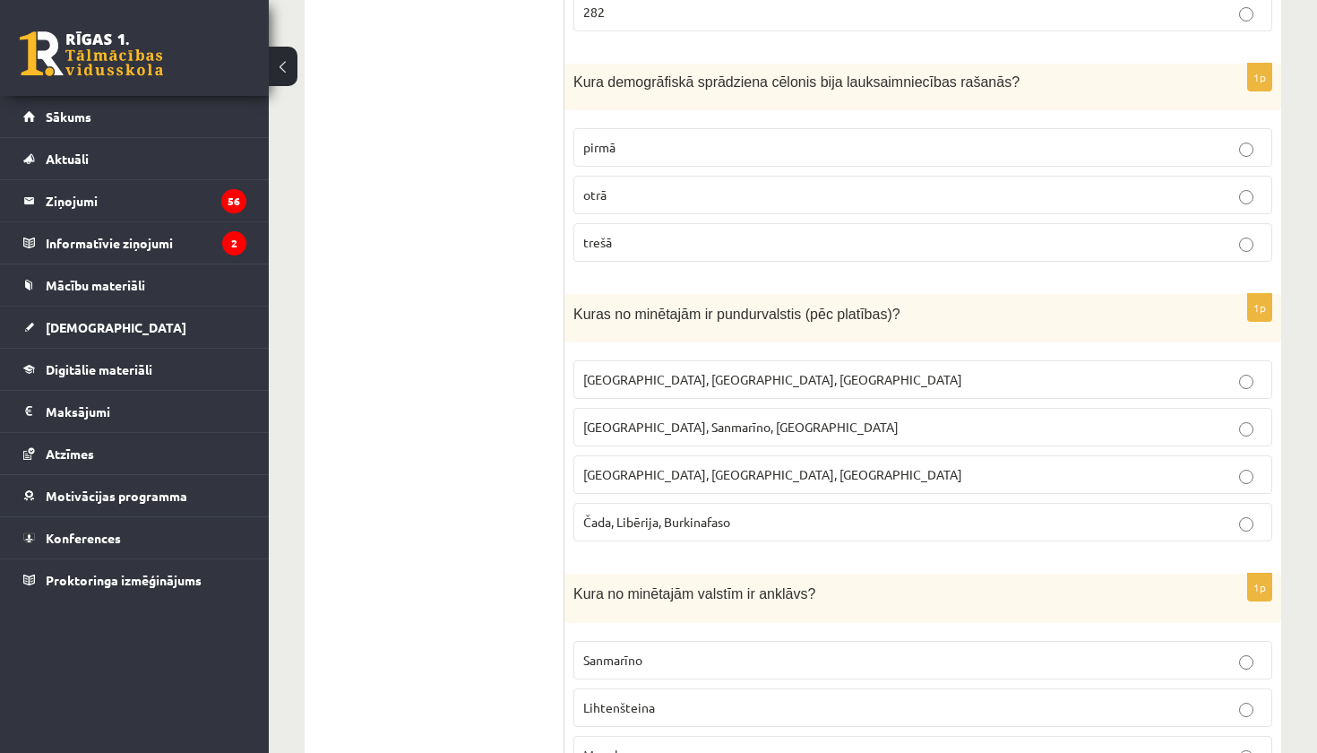
scroll to position [555, 0]
click at [668, 426] on span "Monako, Sanmarīno, Luksemburga" at bounding box center [740, 427] width 315 height 16
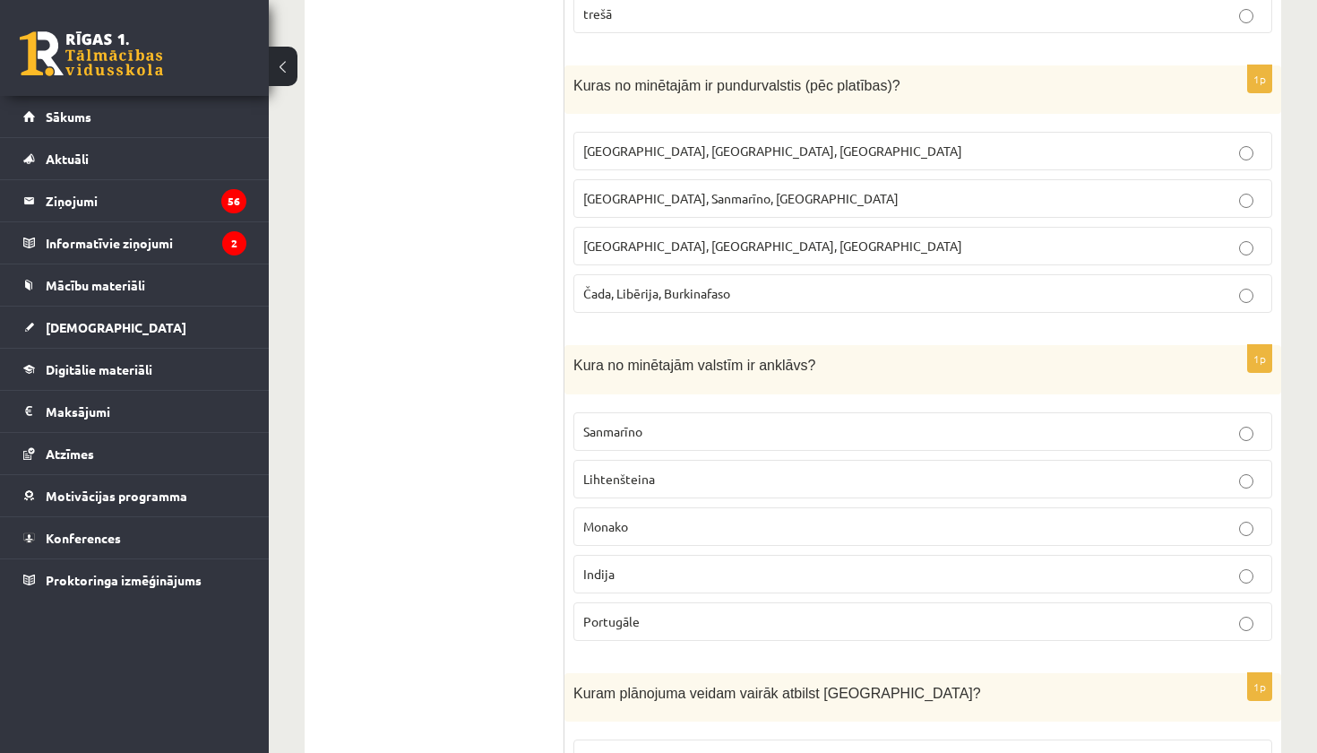
scroll to position [787, 0]
click at [693, 420] on p "Sanmarīno" at bounding box center [922, 428] width 679 height 19
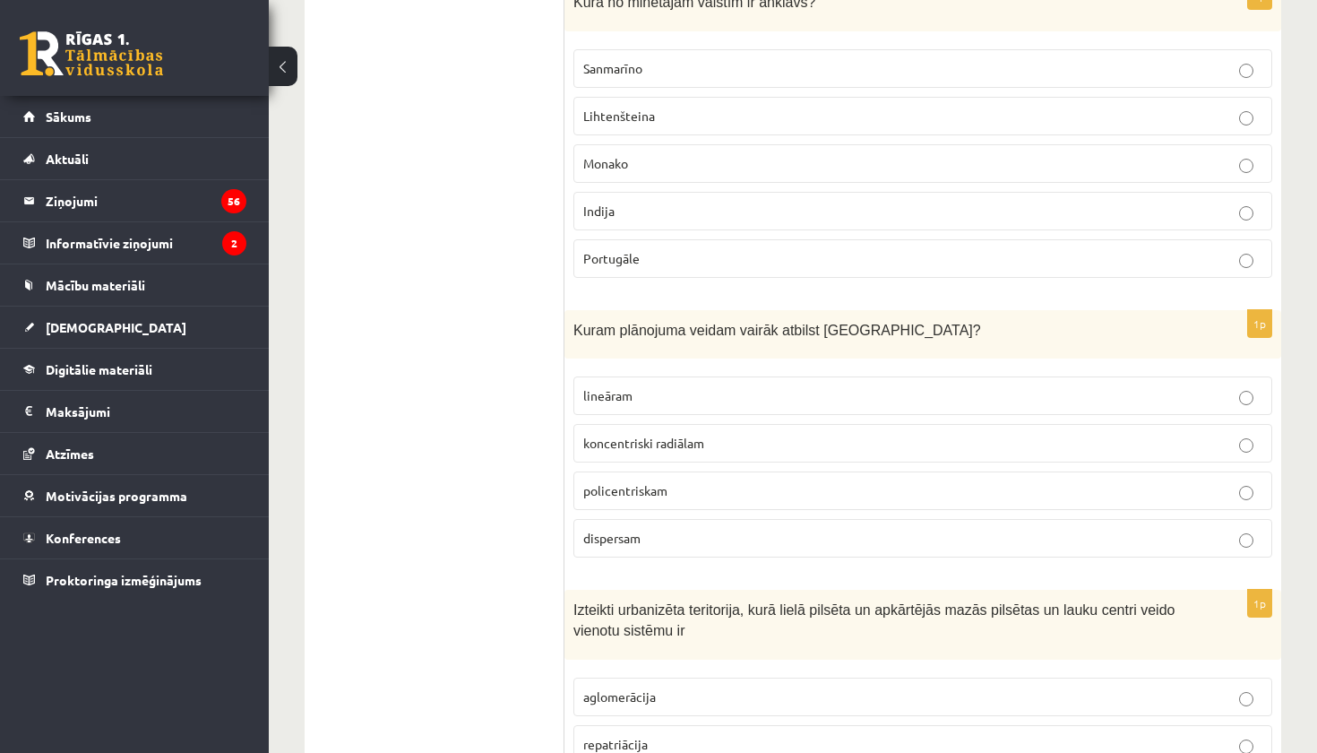
scroll to position [1153, 0]
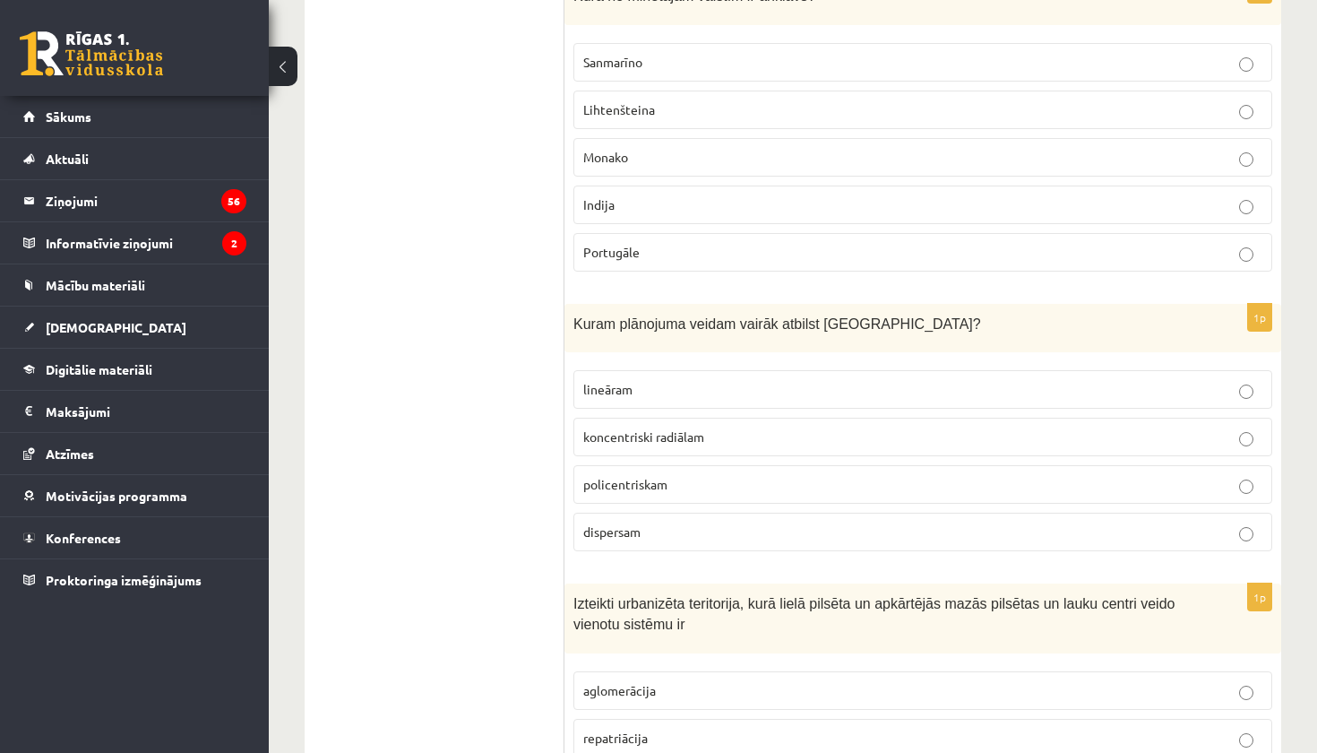
click at [687, 435] on span "koncentriski radiālam" at bounding box center [643, 436] width 121 height 16
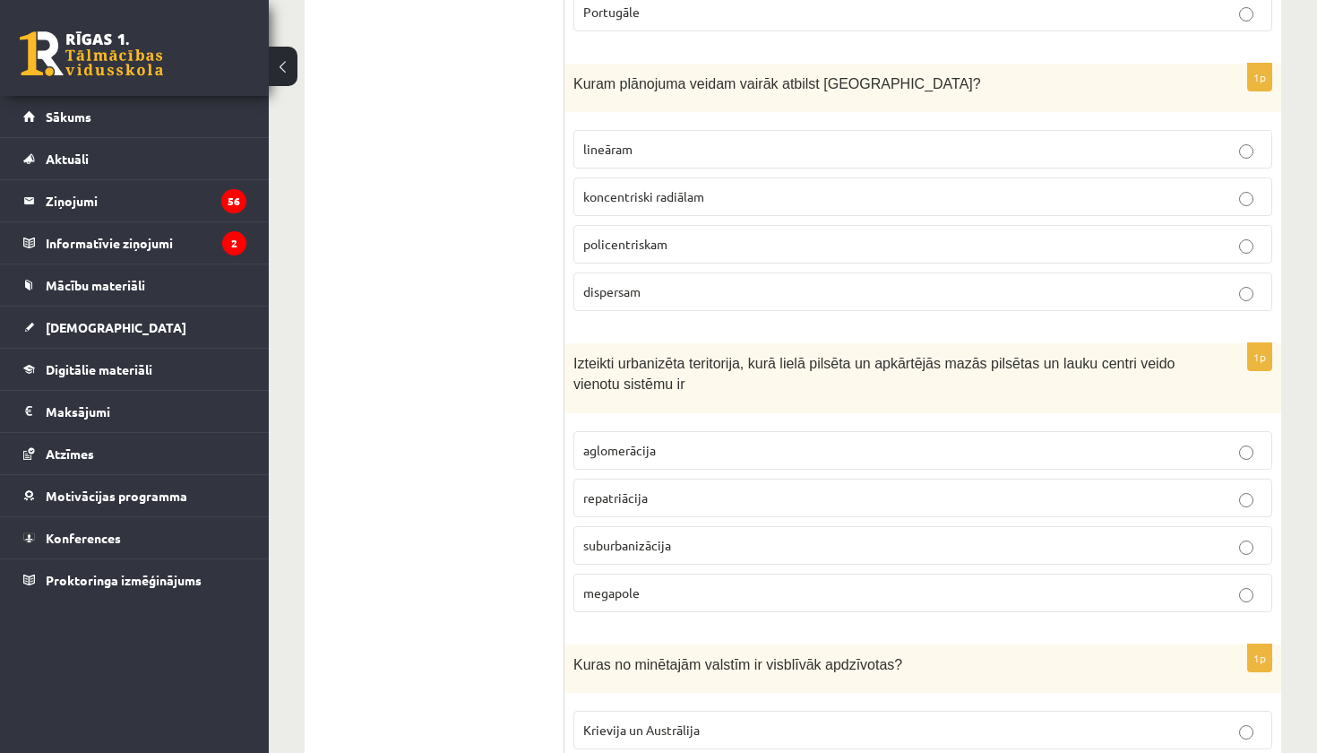
scroll to position [1395, 0]
click at [670, 453] on p "aglomerācija" at bounding box center [922, 448] width 679 height 19
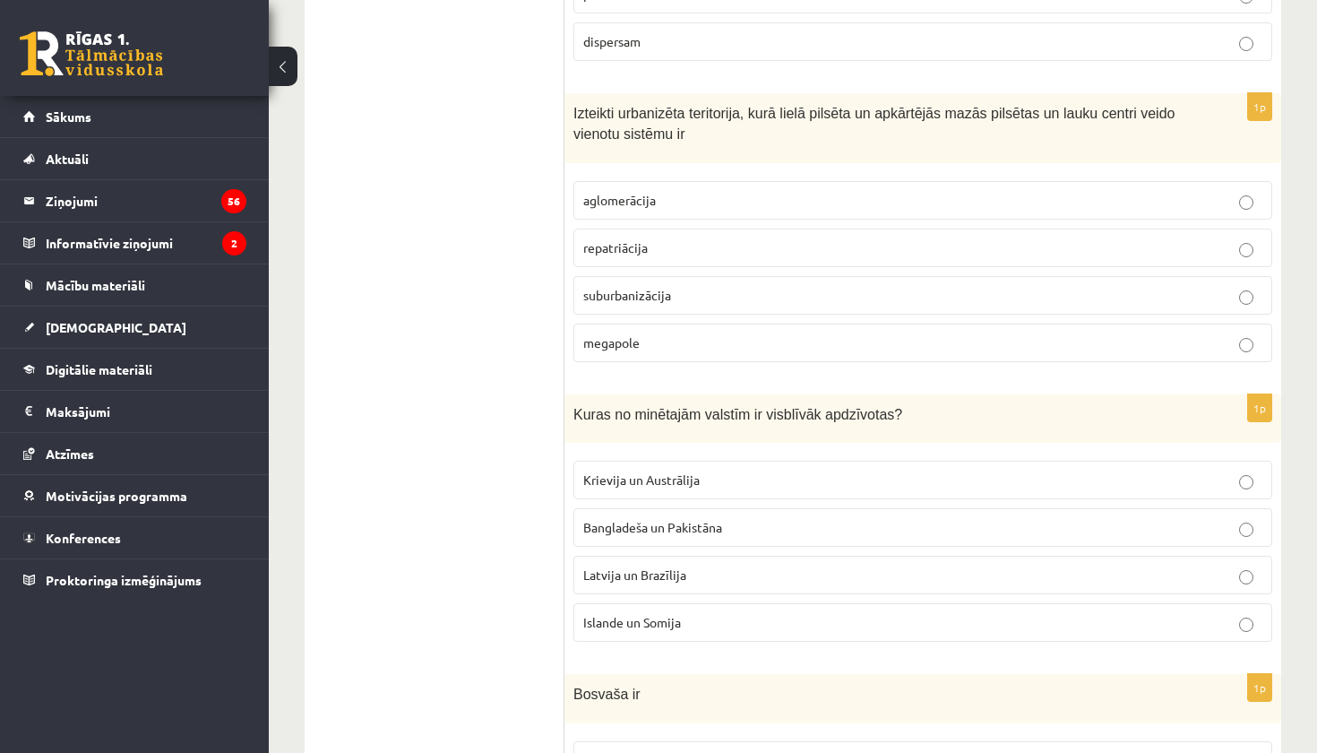
scroll to position [1645, 0]
click at [646, 521] on span "Bangladeša un Pakistāna" at bounding box center [652, 526] width 139 height 16
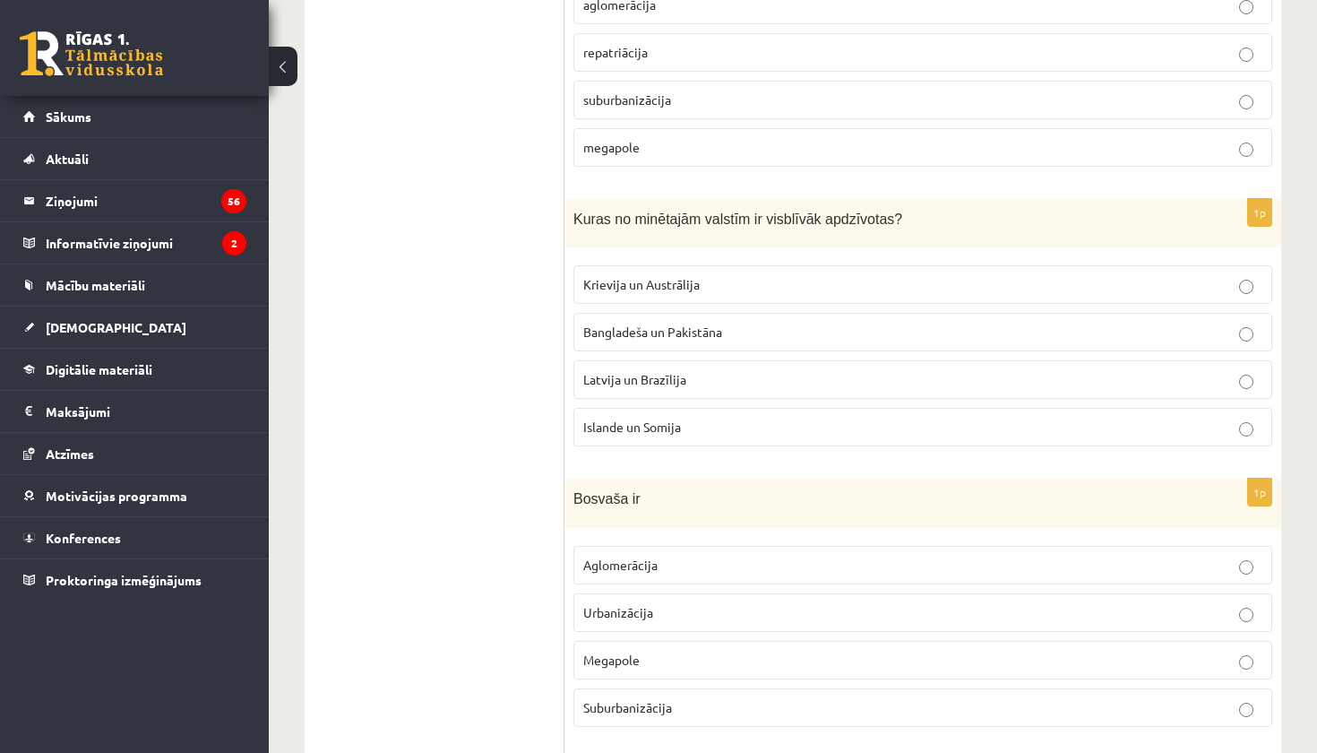
scroll to position [1848, 0]
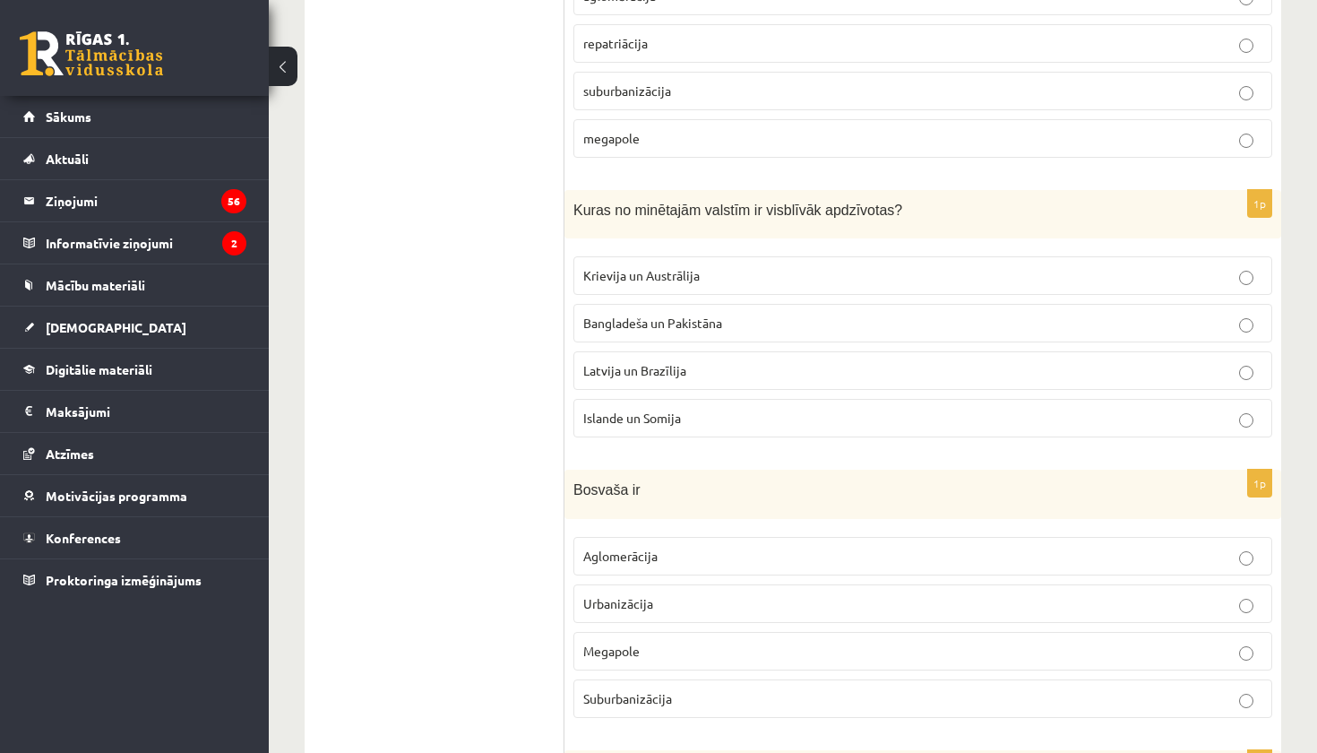
click at [615, 651] on span "Megapole" at bounding box center [611, 651] width 56 height 16
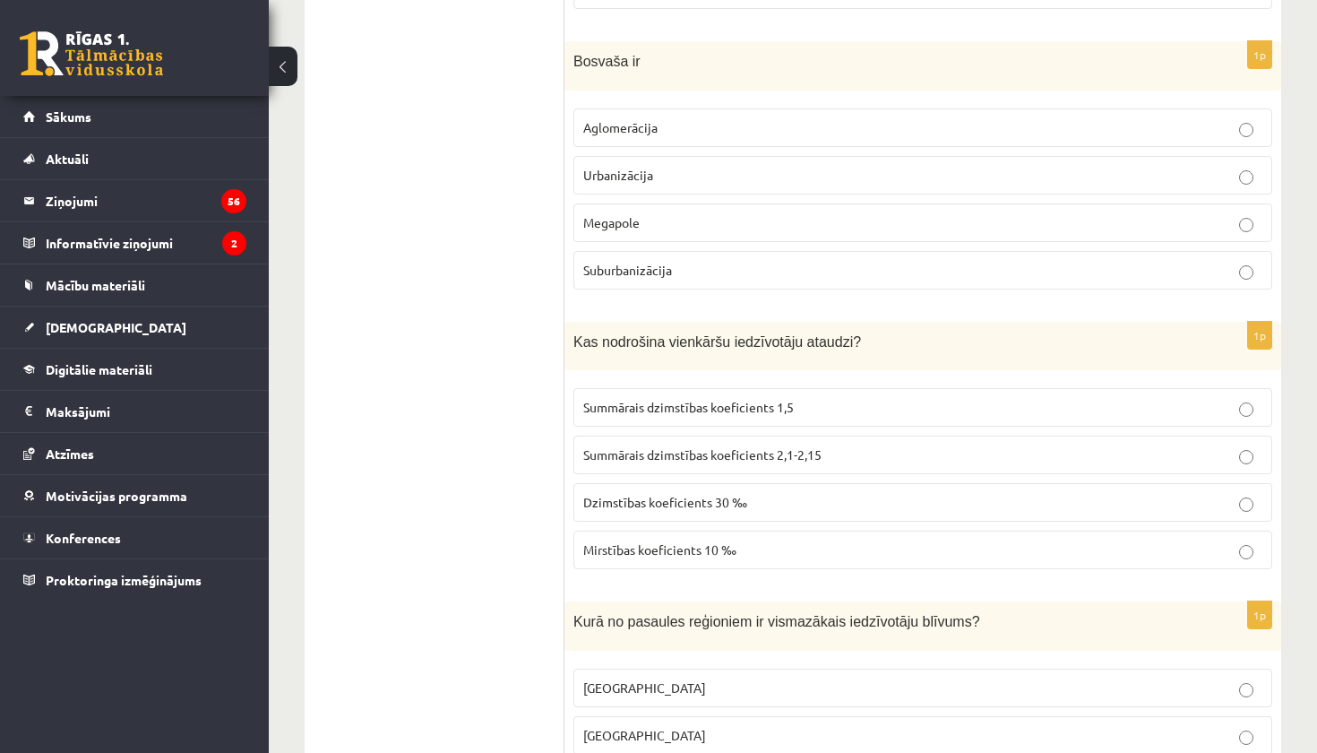
scroll to position [2280, 0]
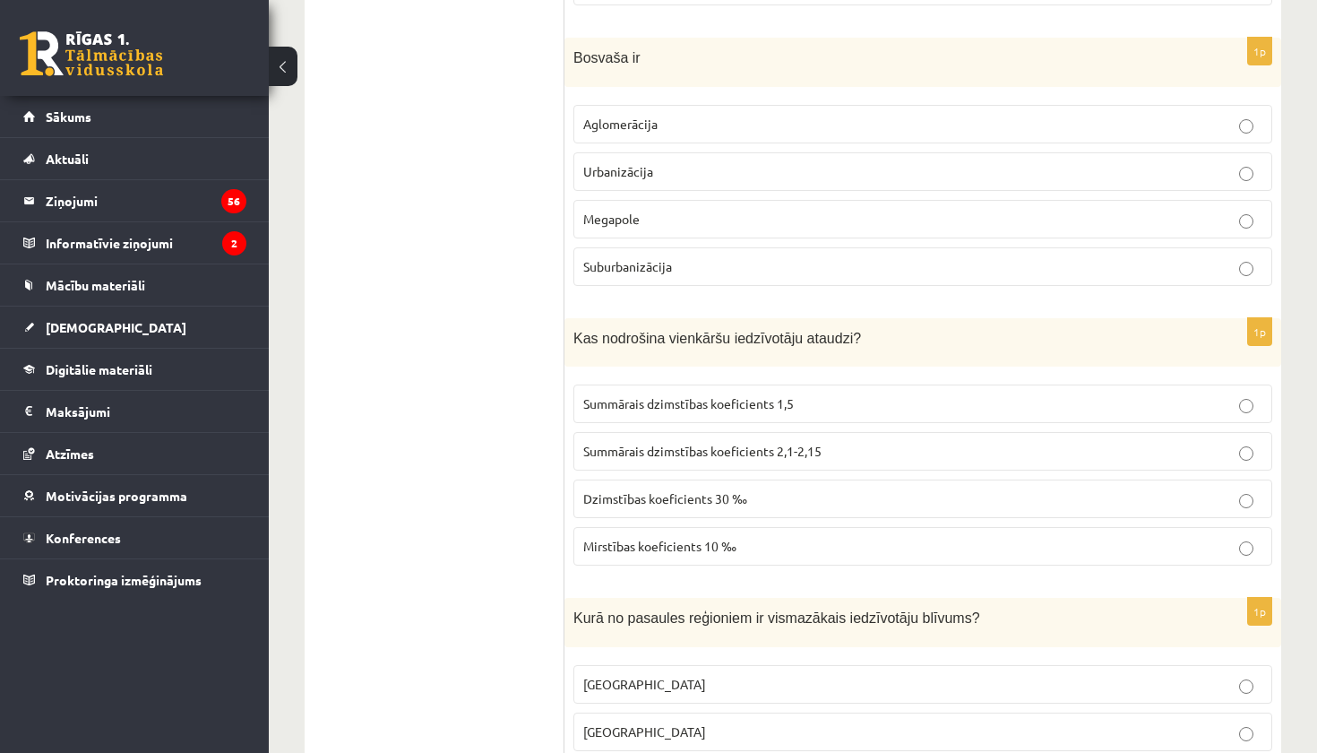
click at [793, 443] on span "Summārais dzimstības koeficients 2,1-2,15" at bounding box center [702, 451] width 238 height 16
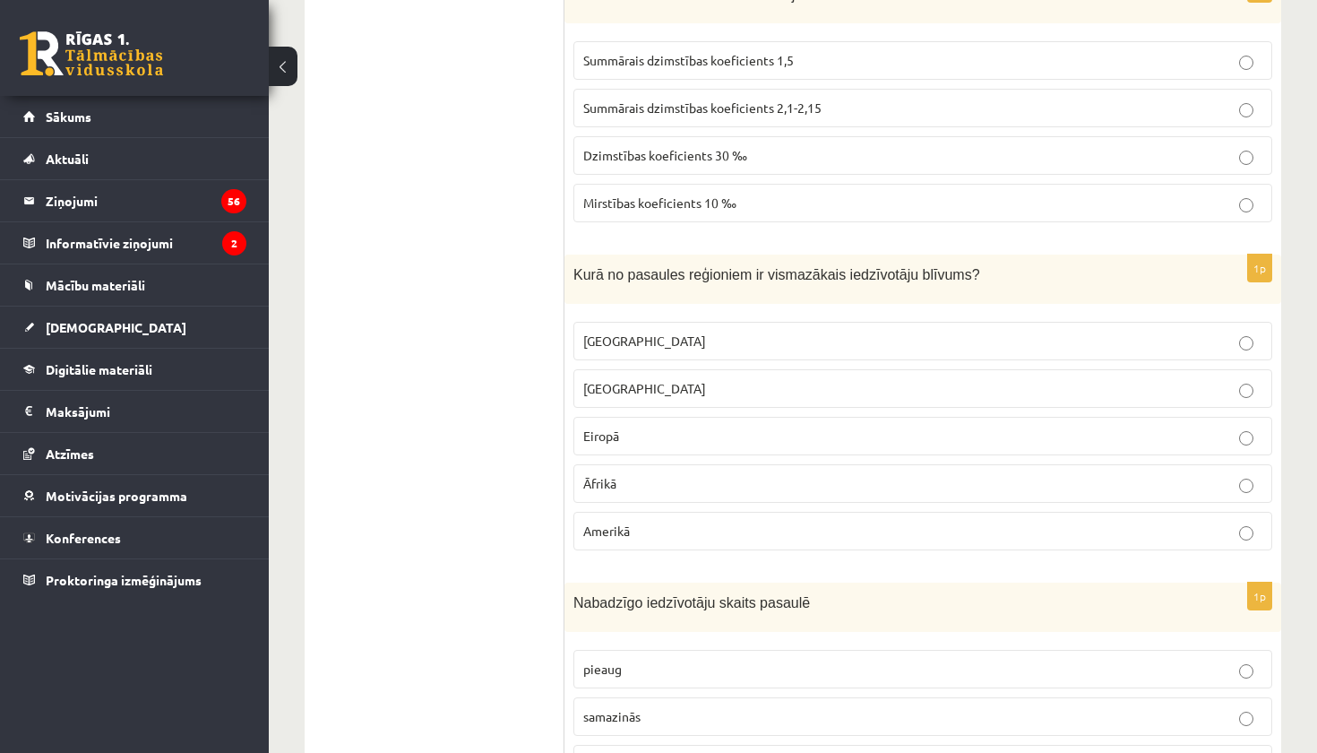
scroll to position [2643, 0]
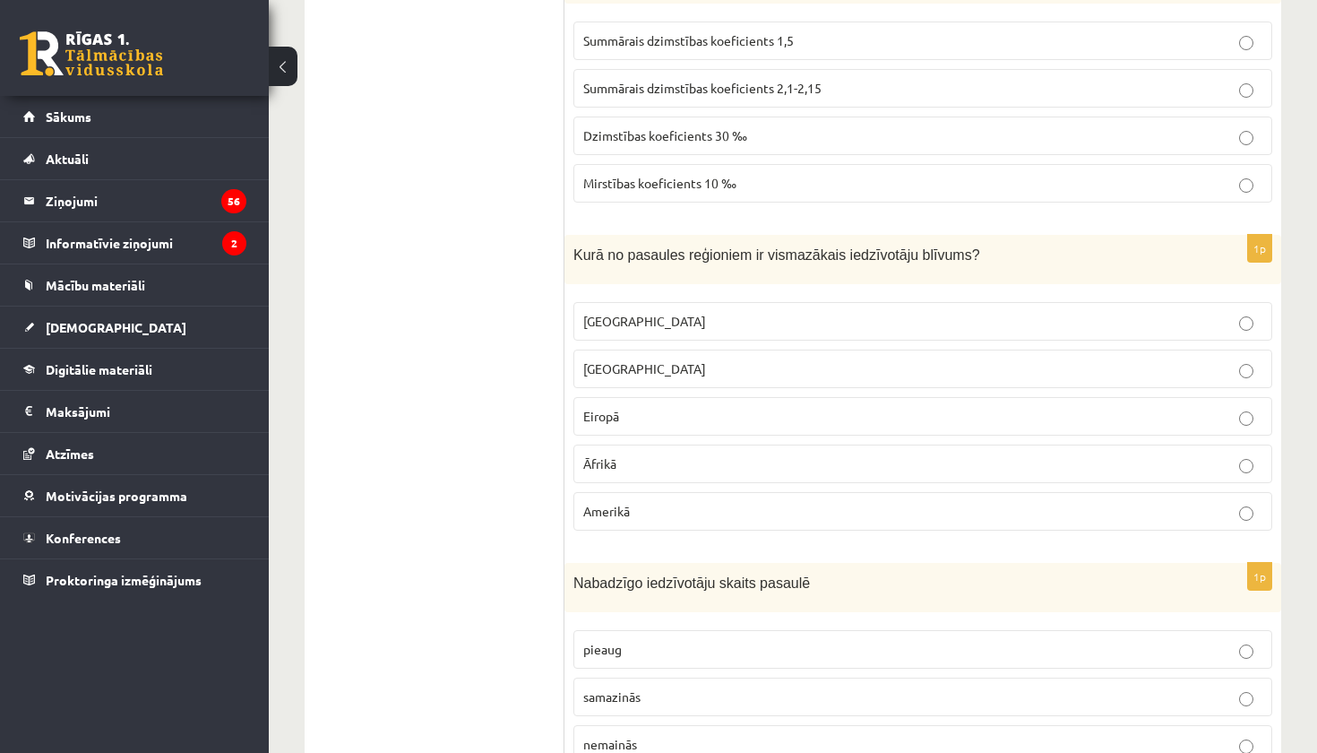
click at [765, 317] on p "Austrālijā" at bounding box center [922, 321] width 679 height 19
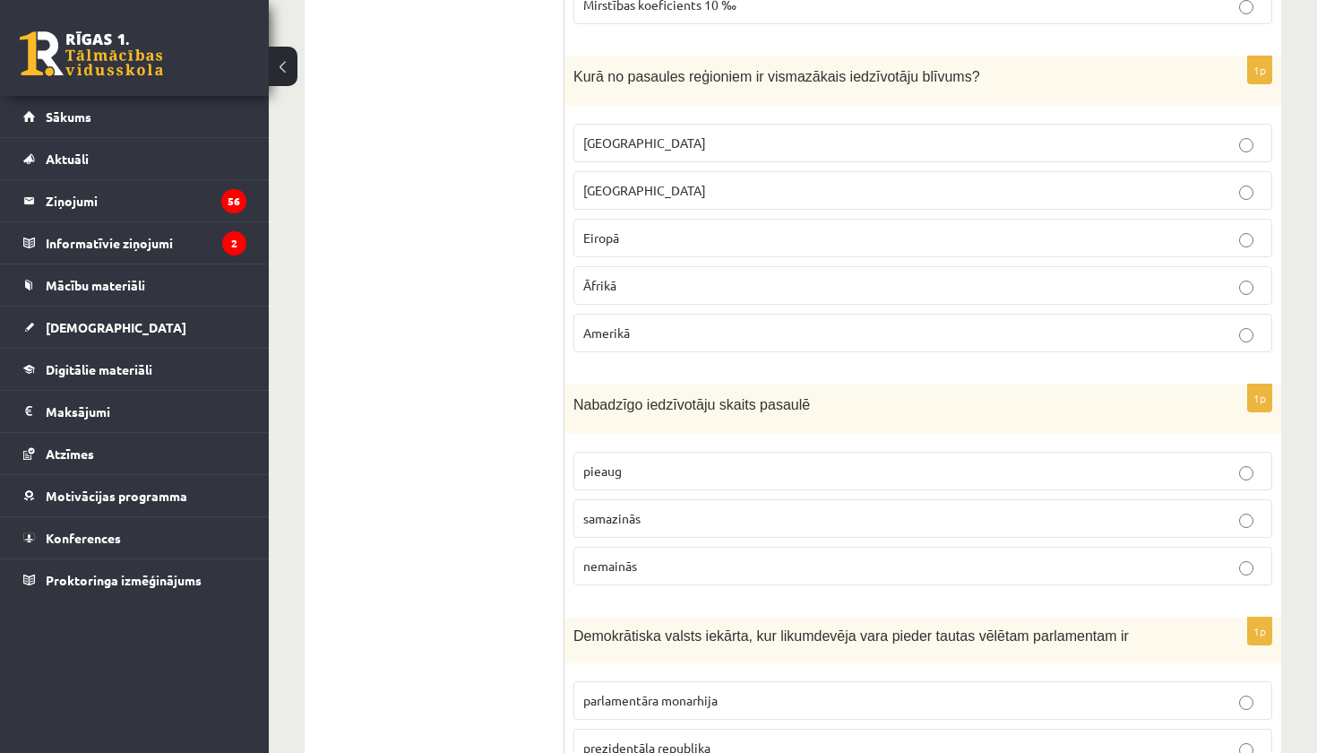
scroll to position [2861, 0]
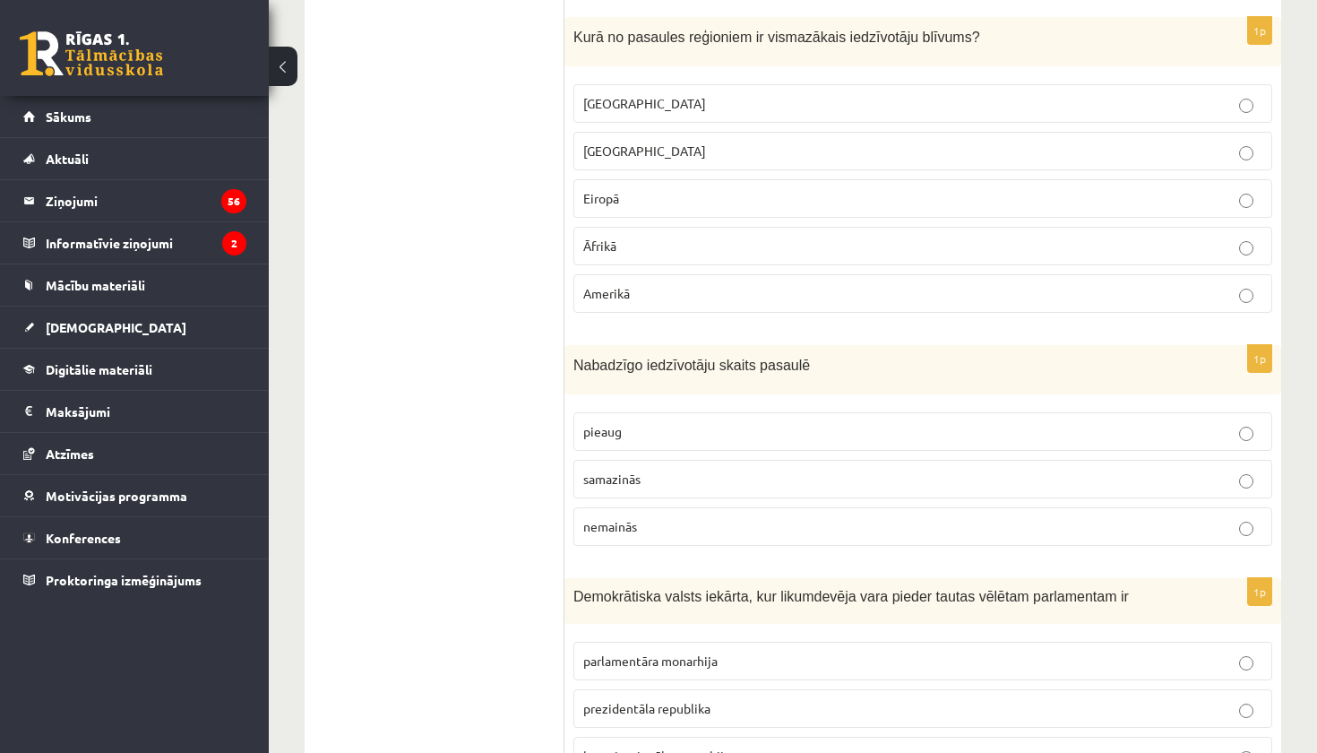
click at [749, 433] on p "pieaug" at bounding box center [922, 431] width 679 height 19
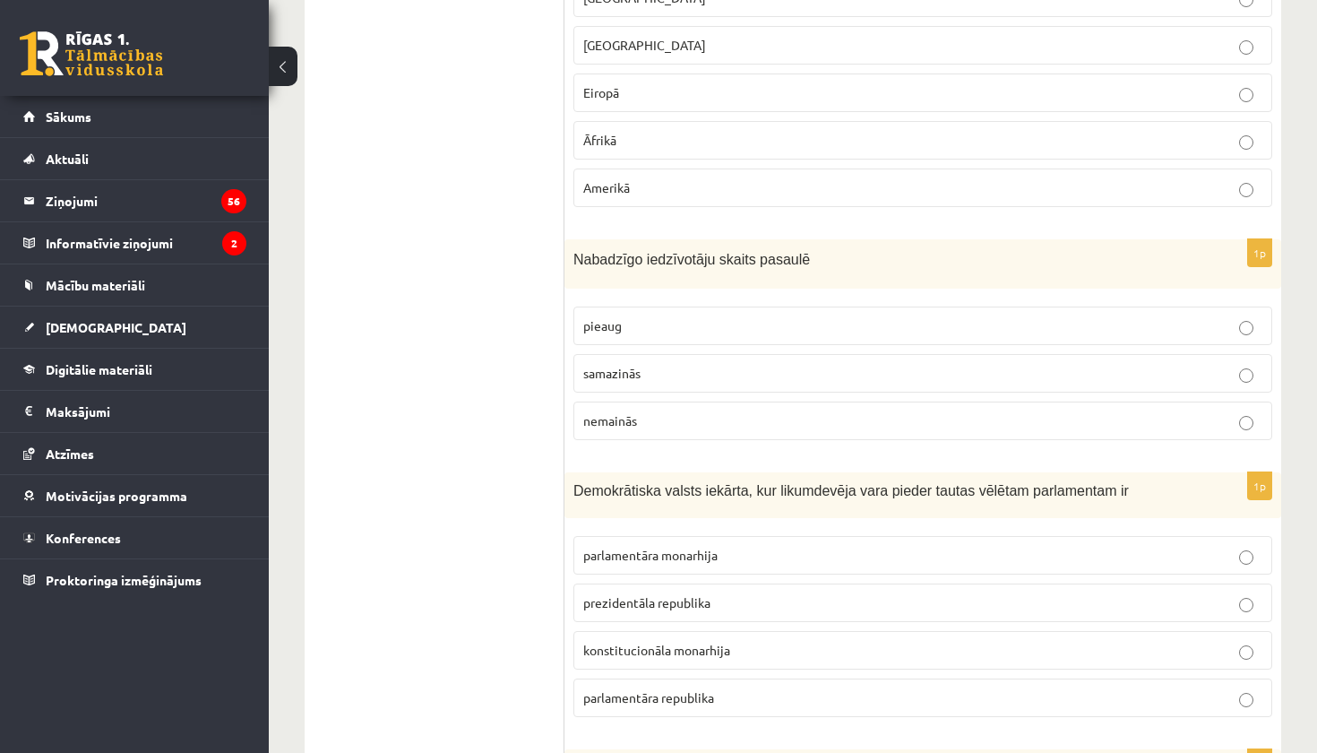
scroll to position [2986, 0]
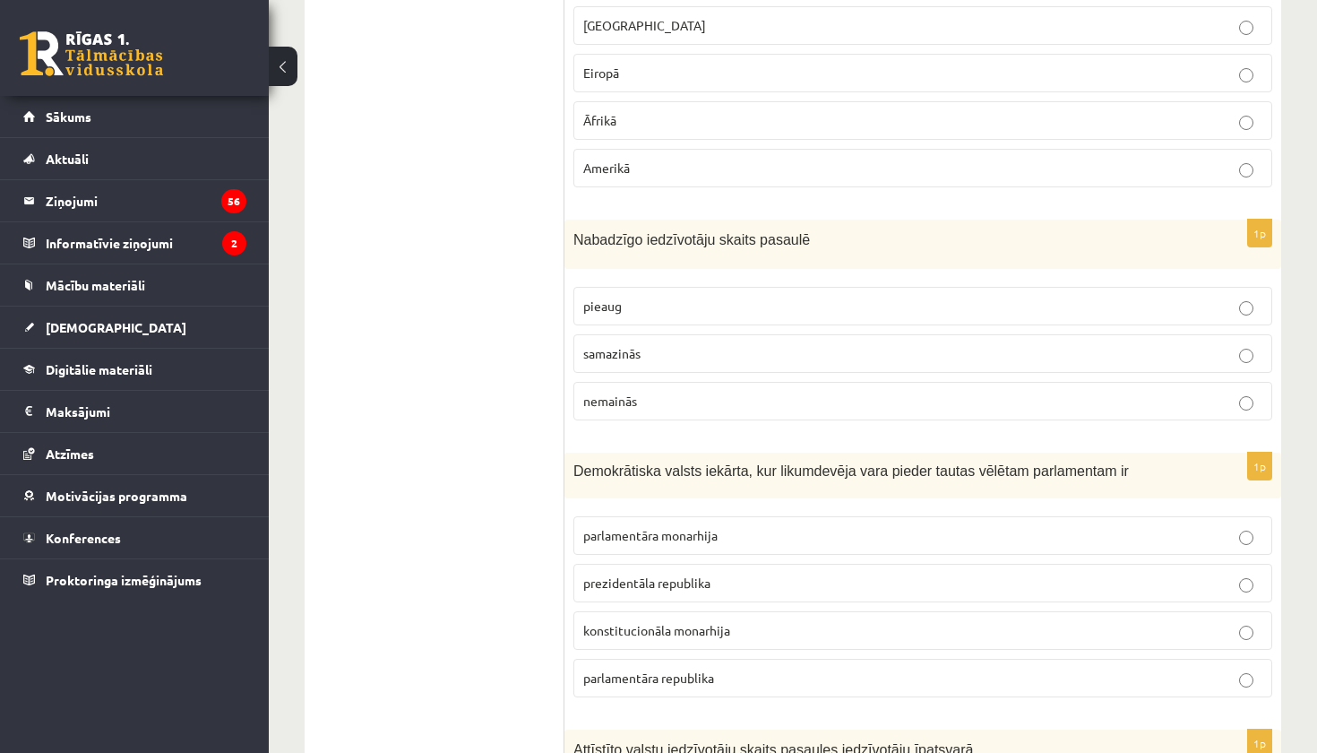
click at [626, 682] on label "parlamentāra republika" at bounding box center [923, 678] width 699 height 39
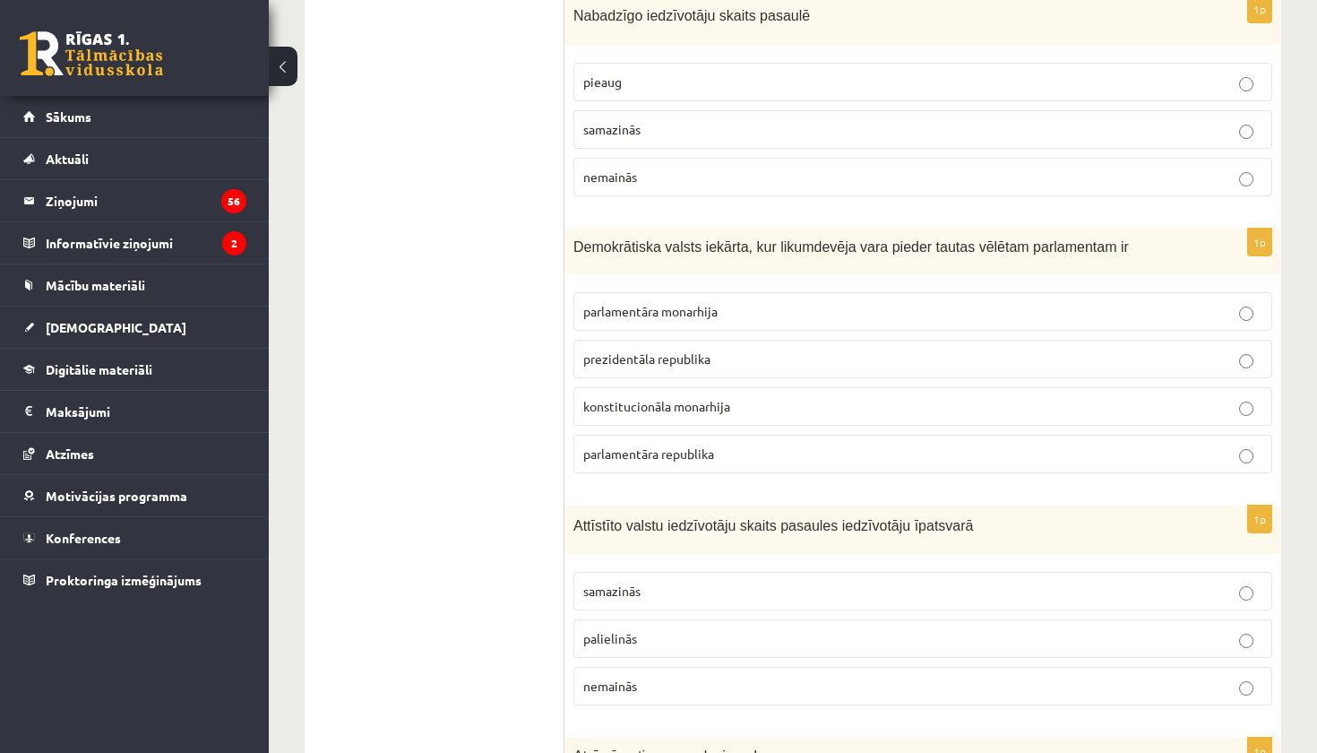
scroll to position [3215, 0]
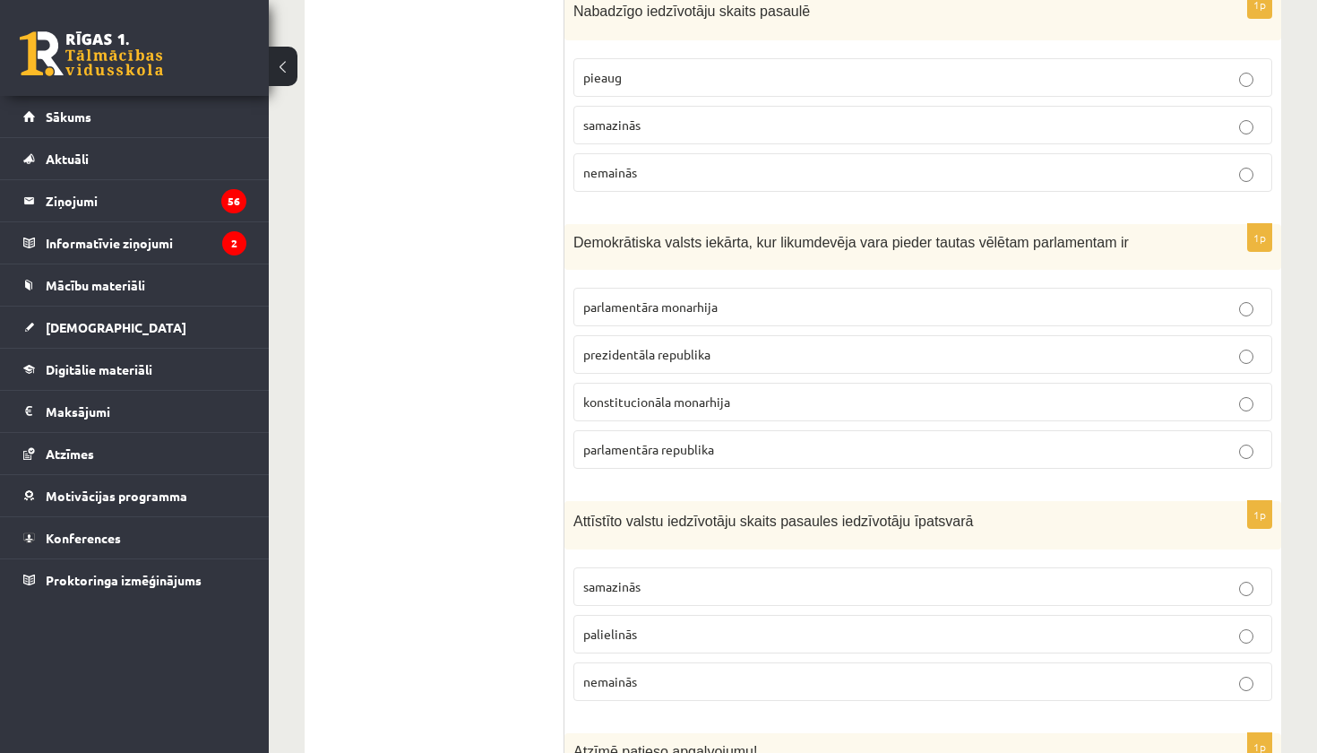
click at [630, 578] on span "samazinās" at bounding box center [611, 586] width 57 height 16
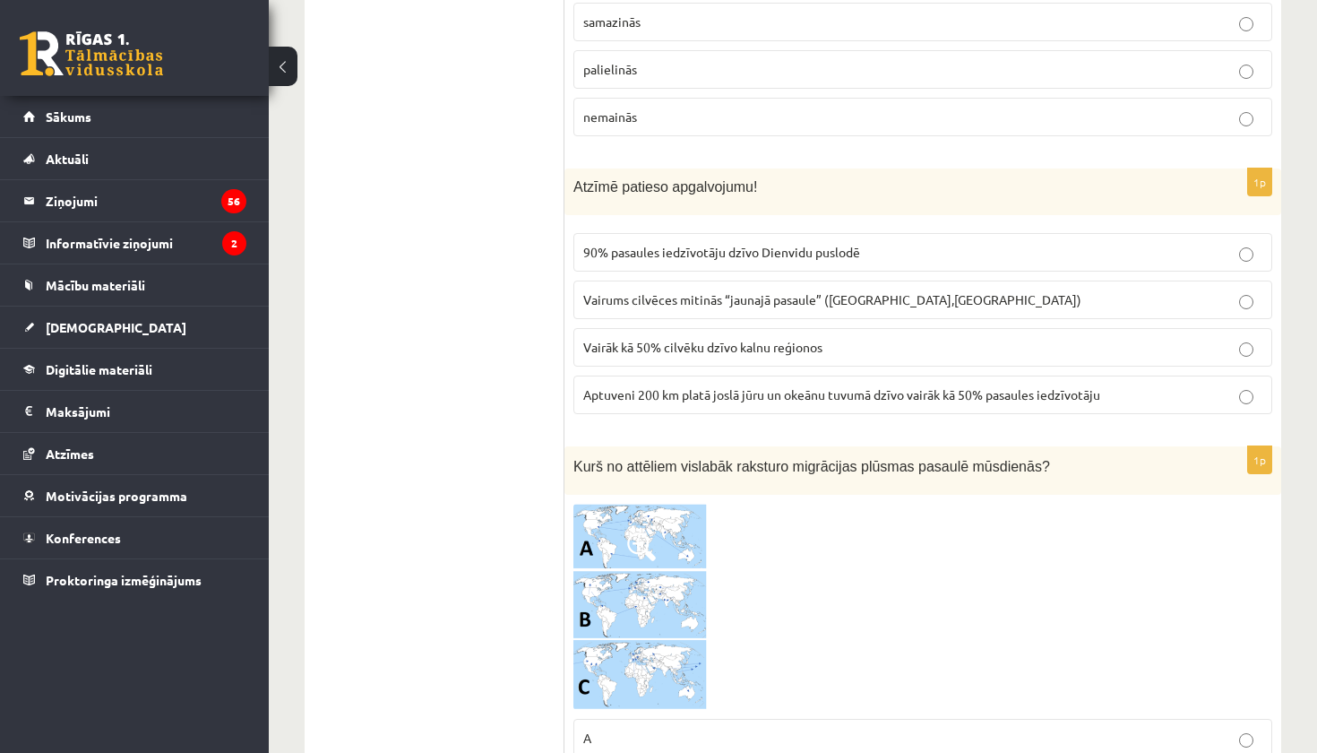
scroll to position [3834, 0]
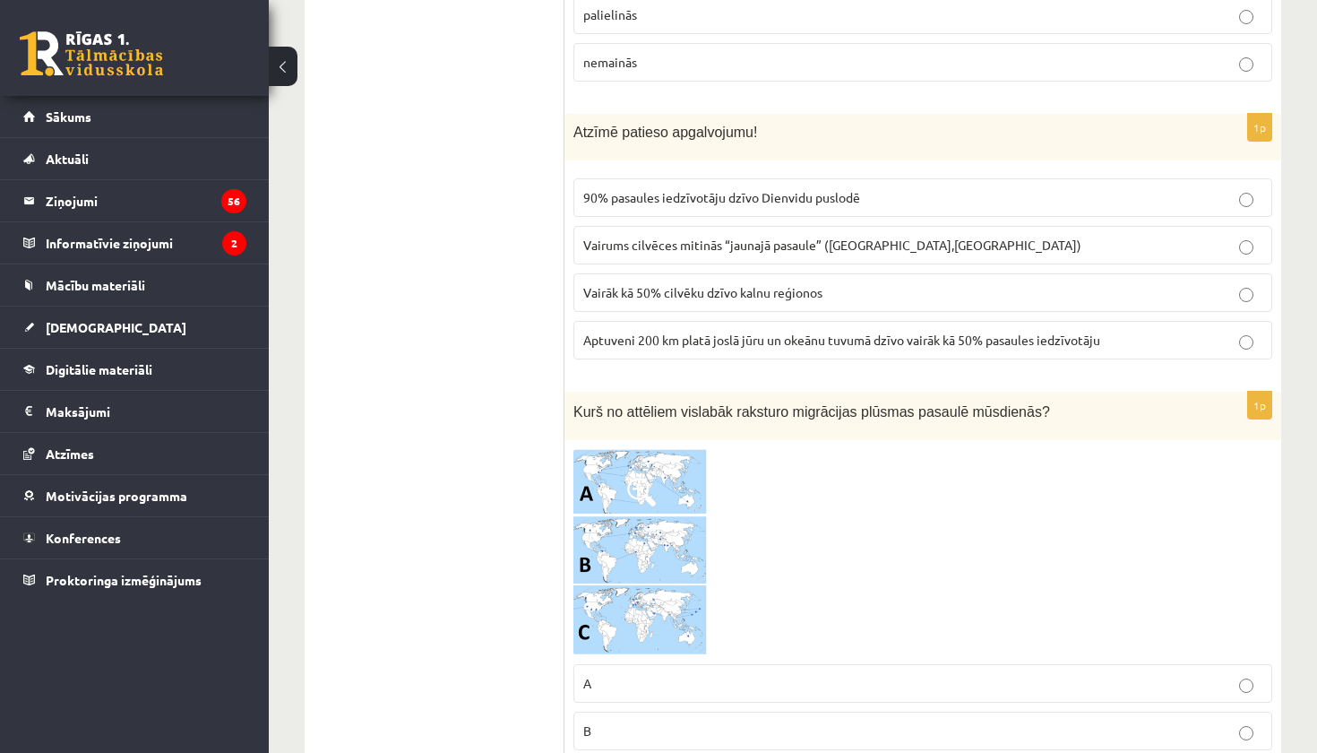
click at [749, 336] on span "Aptuveni 200 km platā joslā jūru un okeānu tuvumā dzīvo vairāk kā 50% pasaules …" at bounding box center [841, 340] width 517 height 16
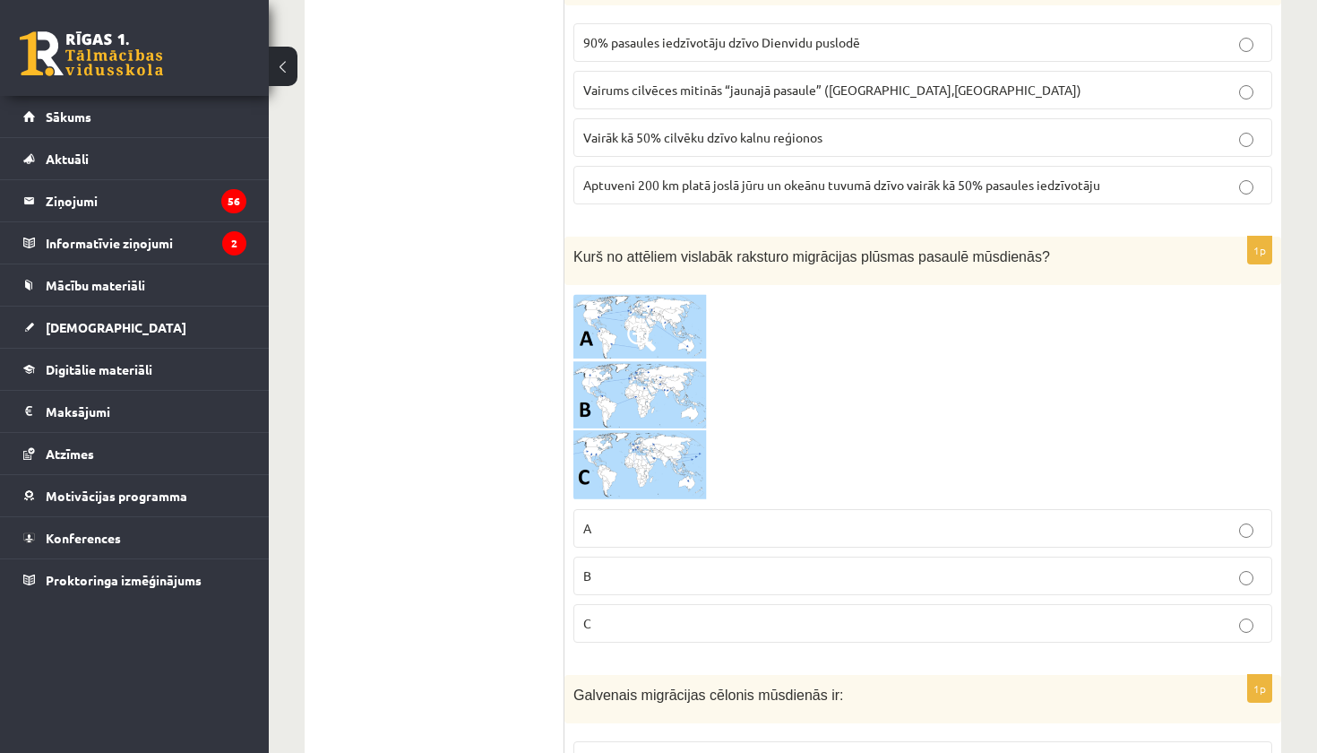
scroll to position [4010, 0]
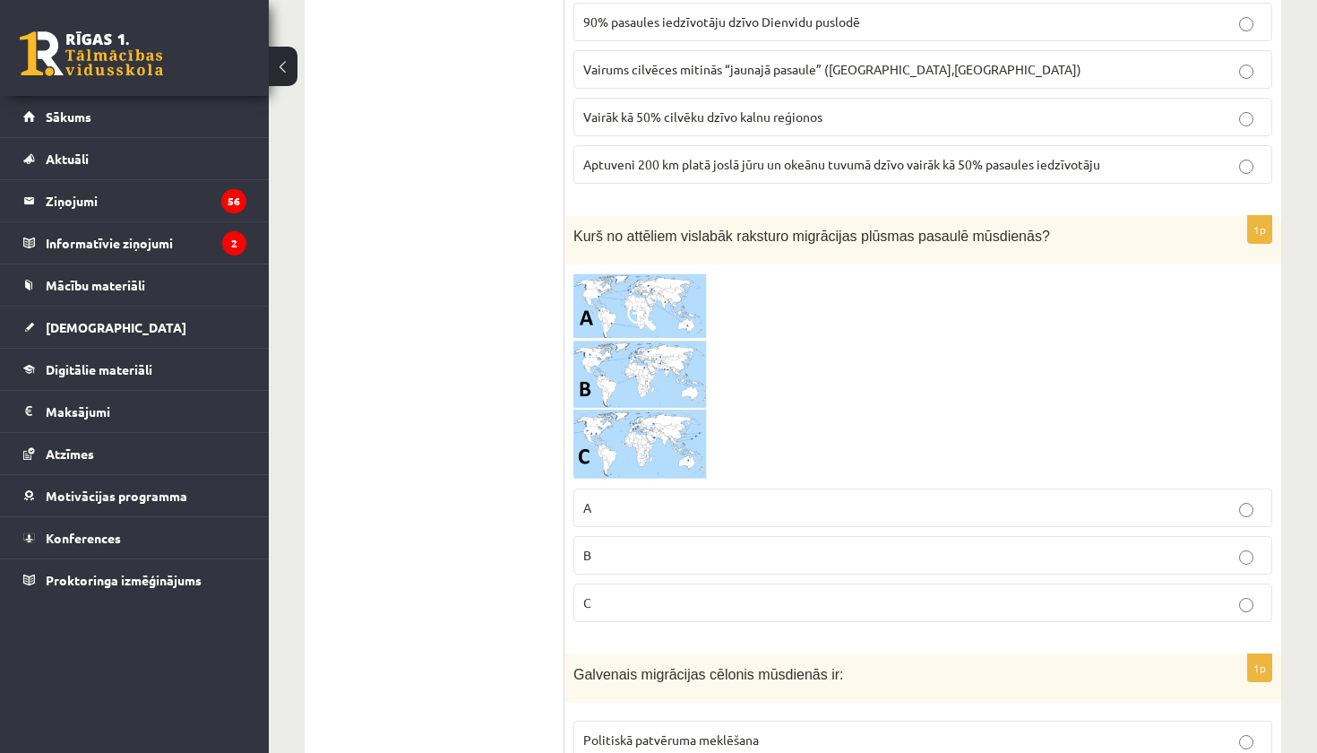
click at [651, 547] on p "B" at bounding box center [922, 555] width 679 height 19
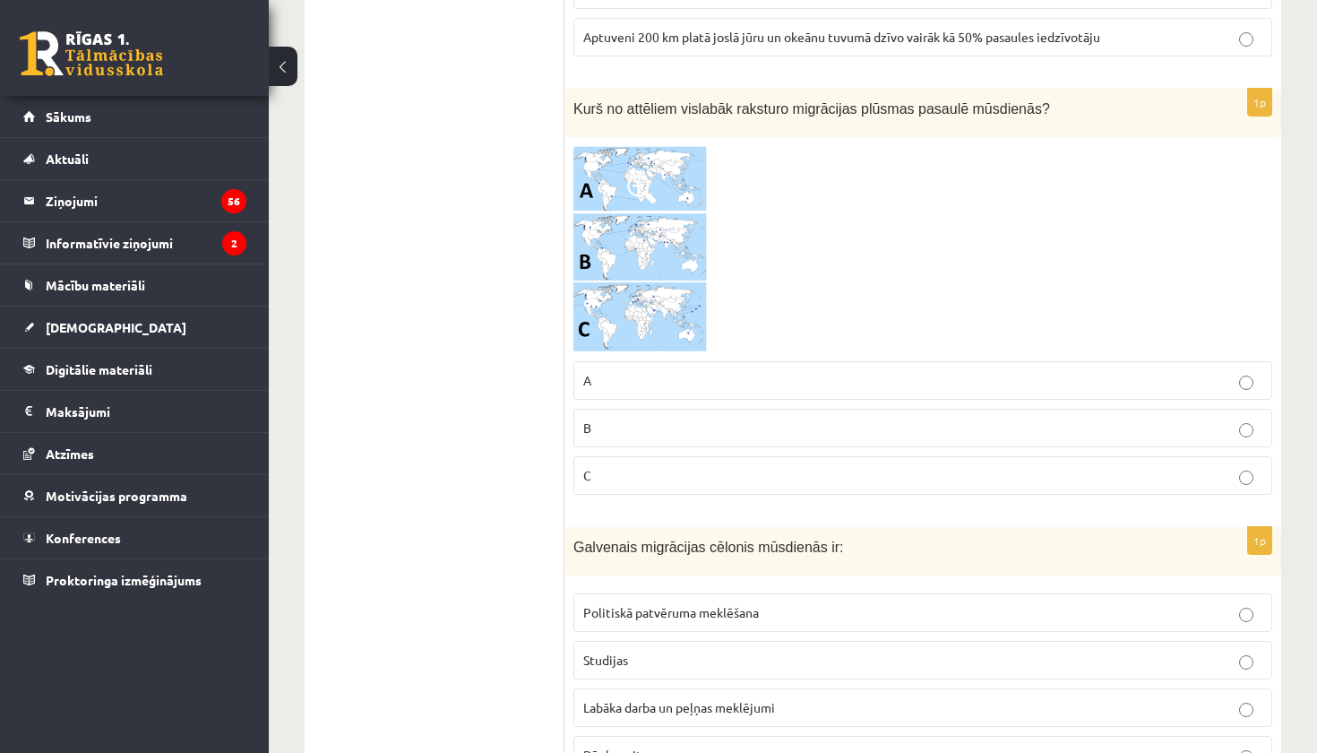
scroll to position [4138, 0]
click at [662, 161] on img at bounding box center [641, 248] width 134 height 206
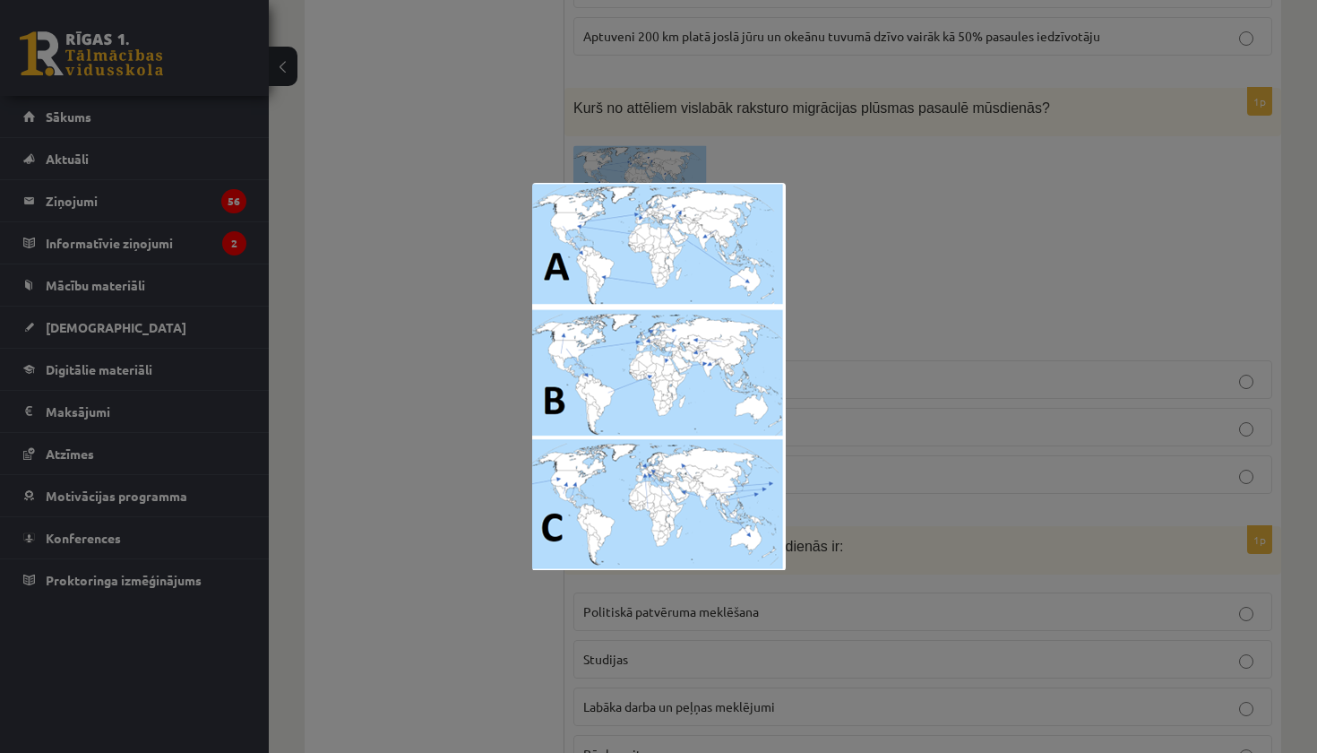
scroll to position [3970, 0]
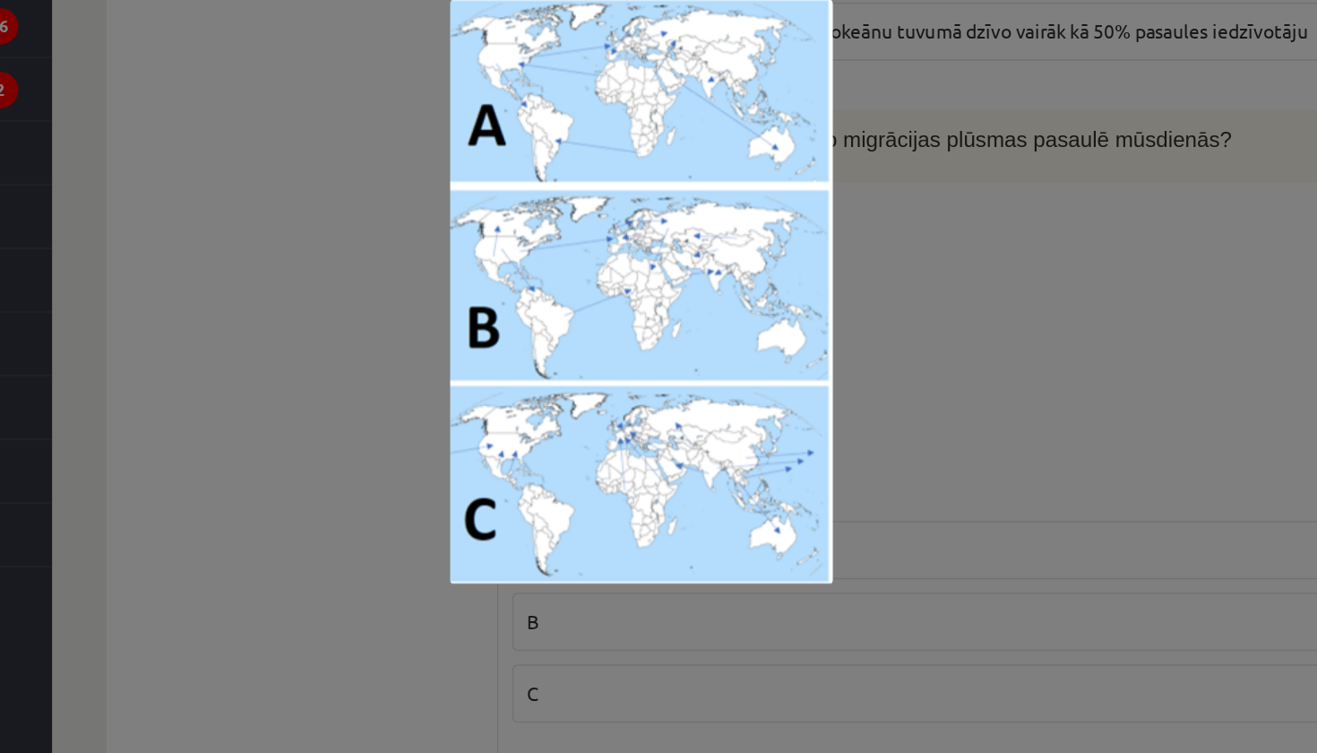
click at [609, 213] on div at bounding box center [658, 376] width 1317 height 753
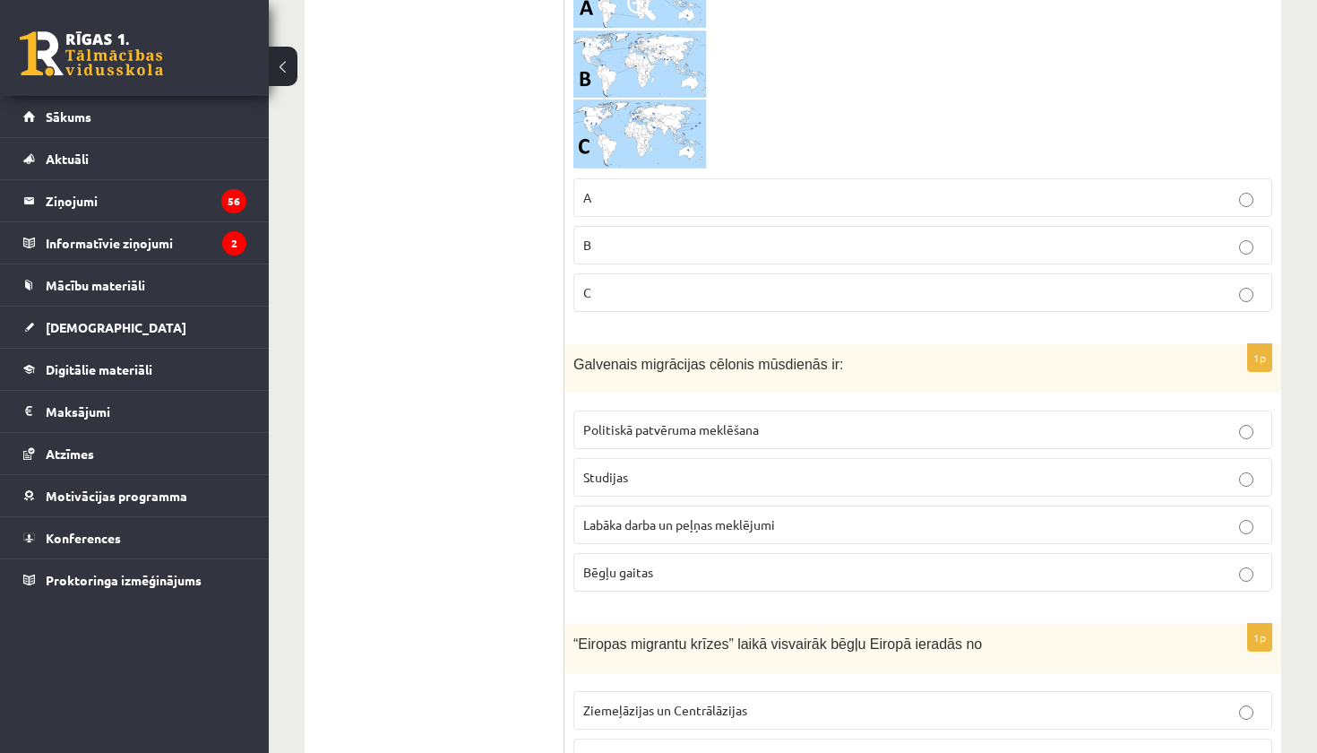
scroll to position [4372, 0]
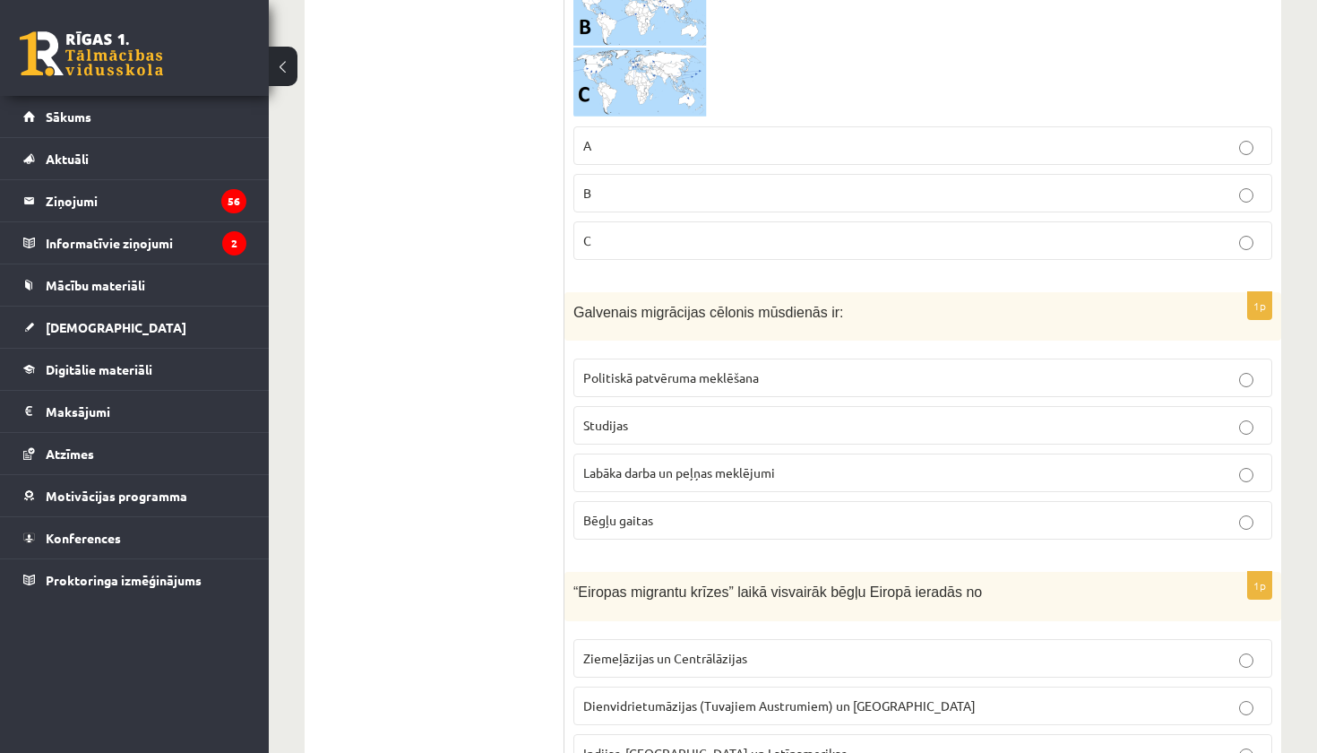
click at [731, 464] on span "Labāka darba un peļņas meklējumi" at bounding box center [679, 472] width 192 height 16
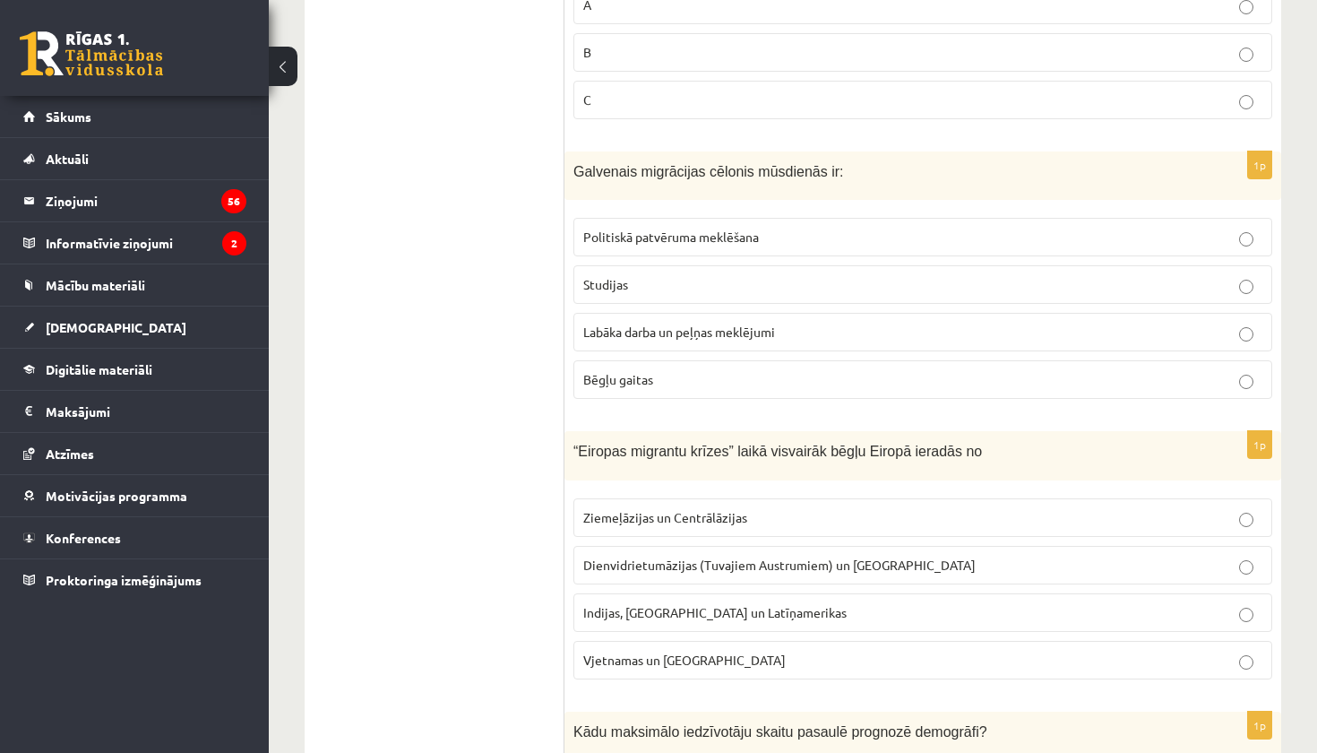
scroll to position [4516, 0]
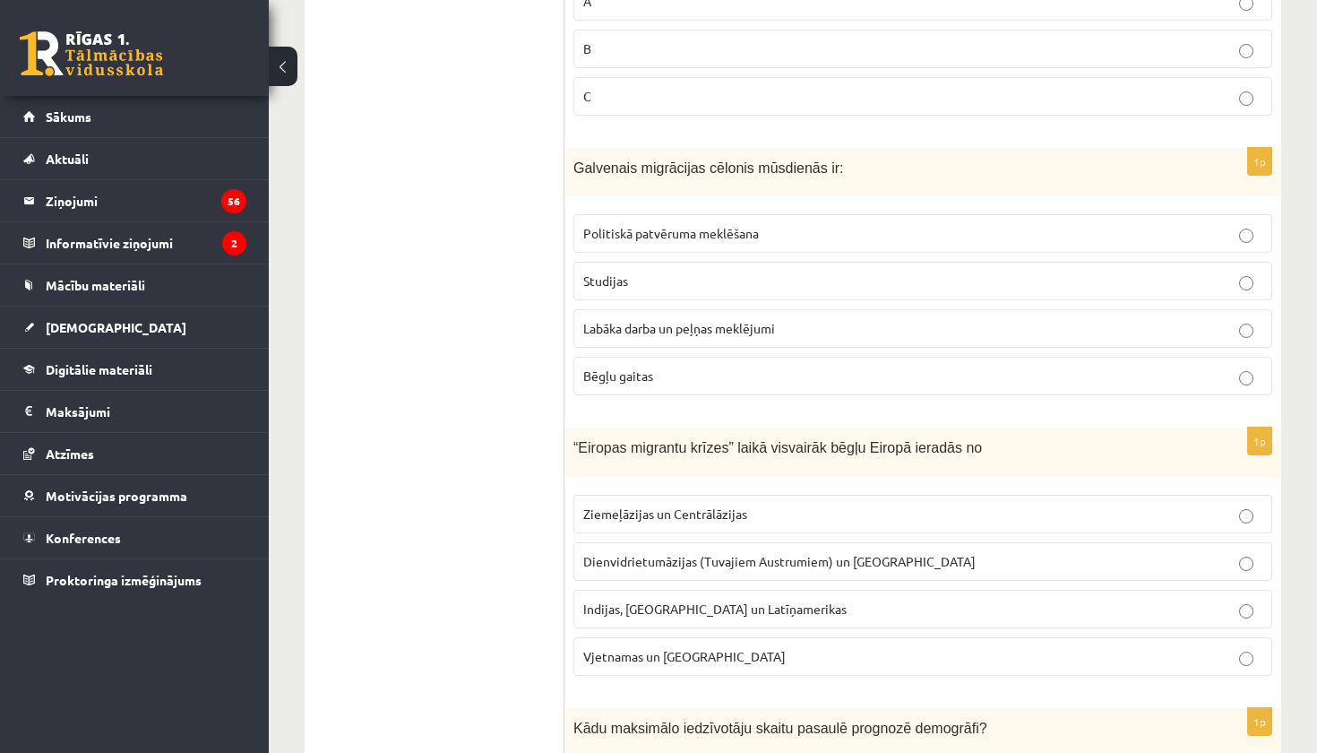
click at [721, 542] on label "Dienvidrietumāzijas (Tuvajiem Austrumiem) un Āfrikas" at bounding box center [923, 561] width 699 height 39
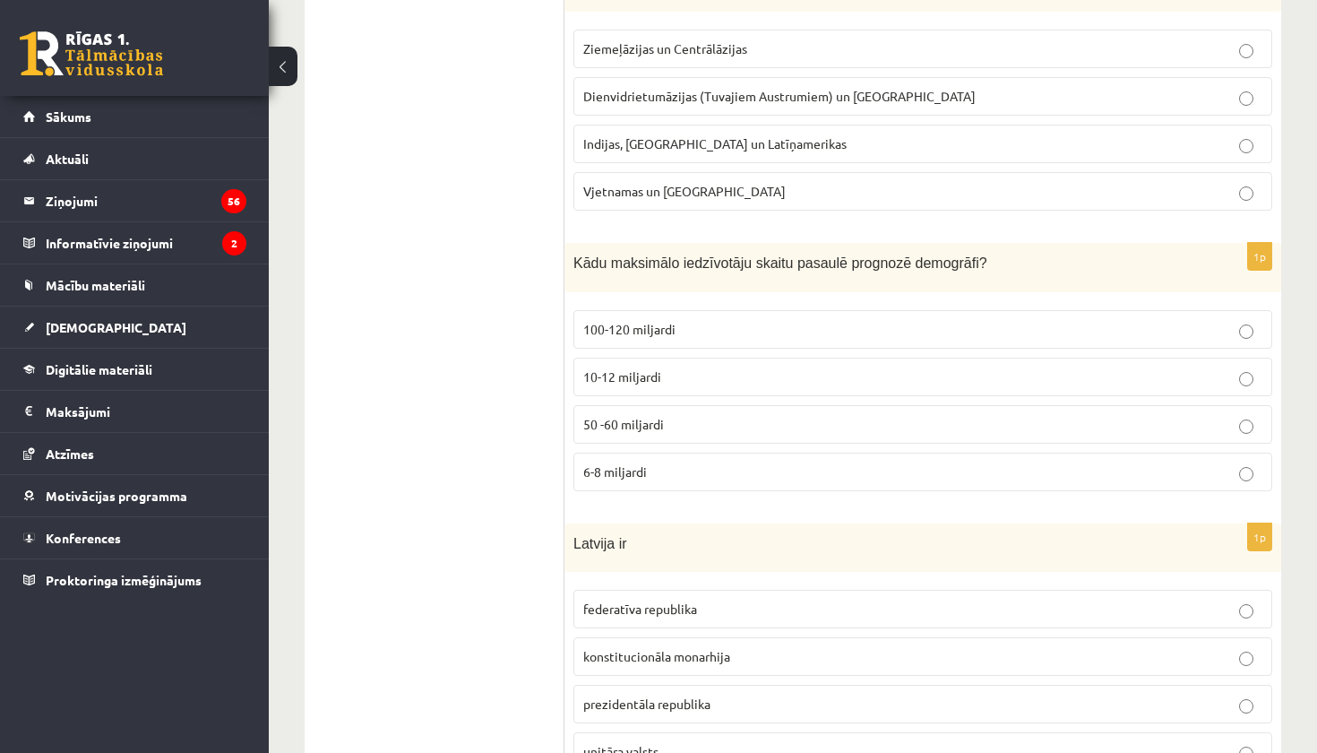
scroll to position [4983, 0]
click at [733, 366] on p "10-12 miljardi" at bounding box center [922, 375] width 679 height 19
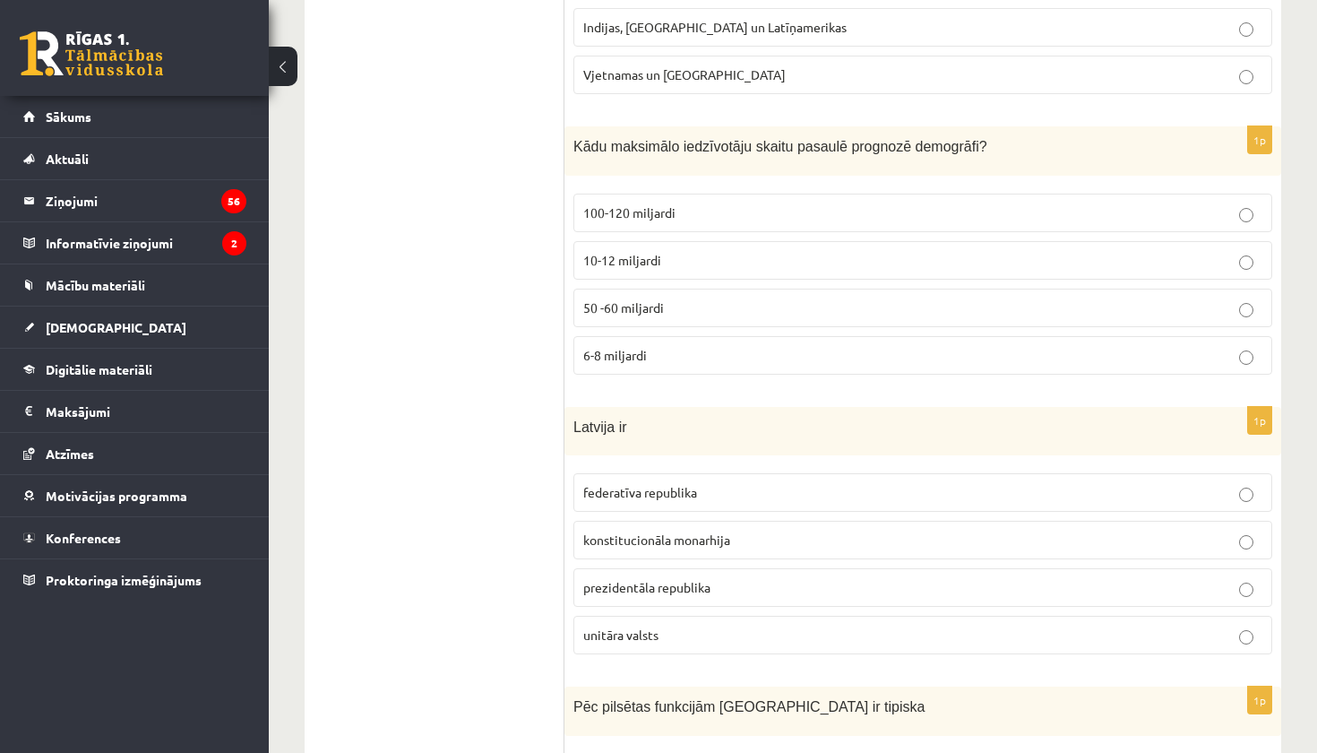
scroll to position [5099, 0]
click at [619, 626] on span "unitāra valsts" at bounding box center [620, 634] width 75 height 16
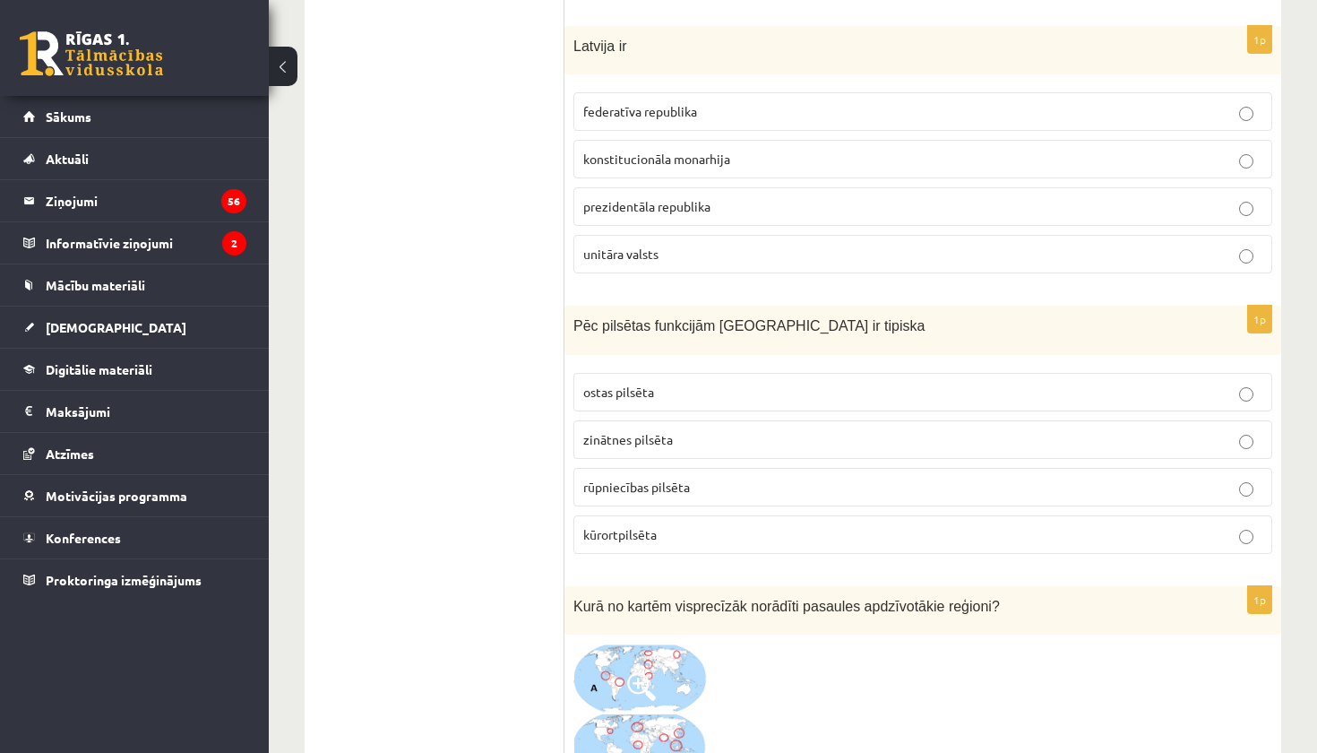
scroll to position [5481, 0]
click at [652, 524] on span "kūrortpilsēta" at bounding box center [619, 532] width 73 height 16
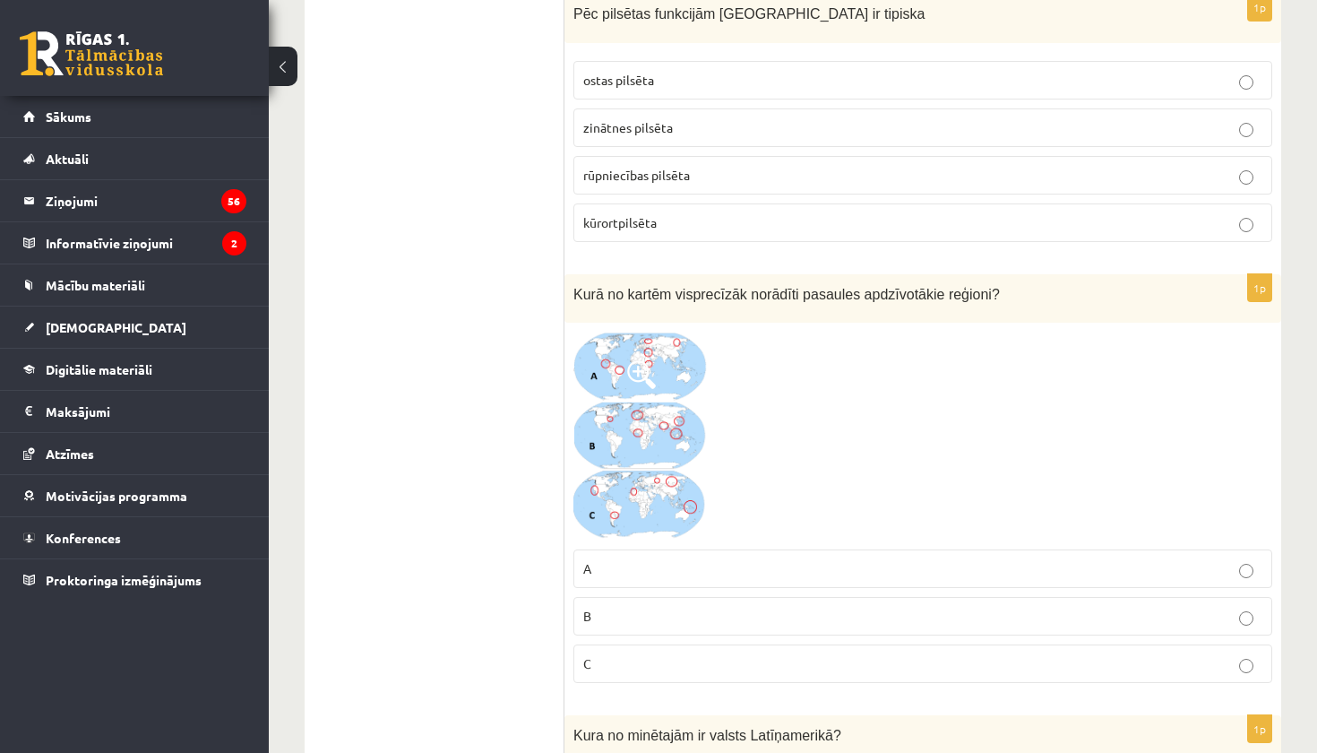
scroll to position [5806, 0]
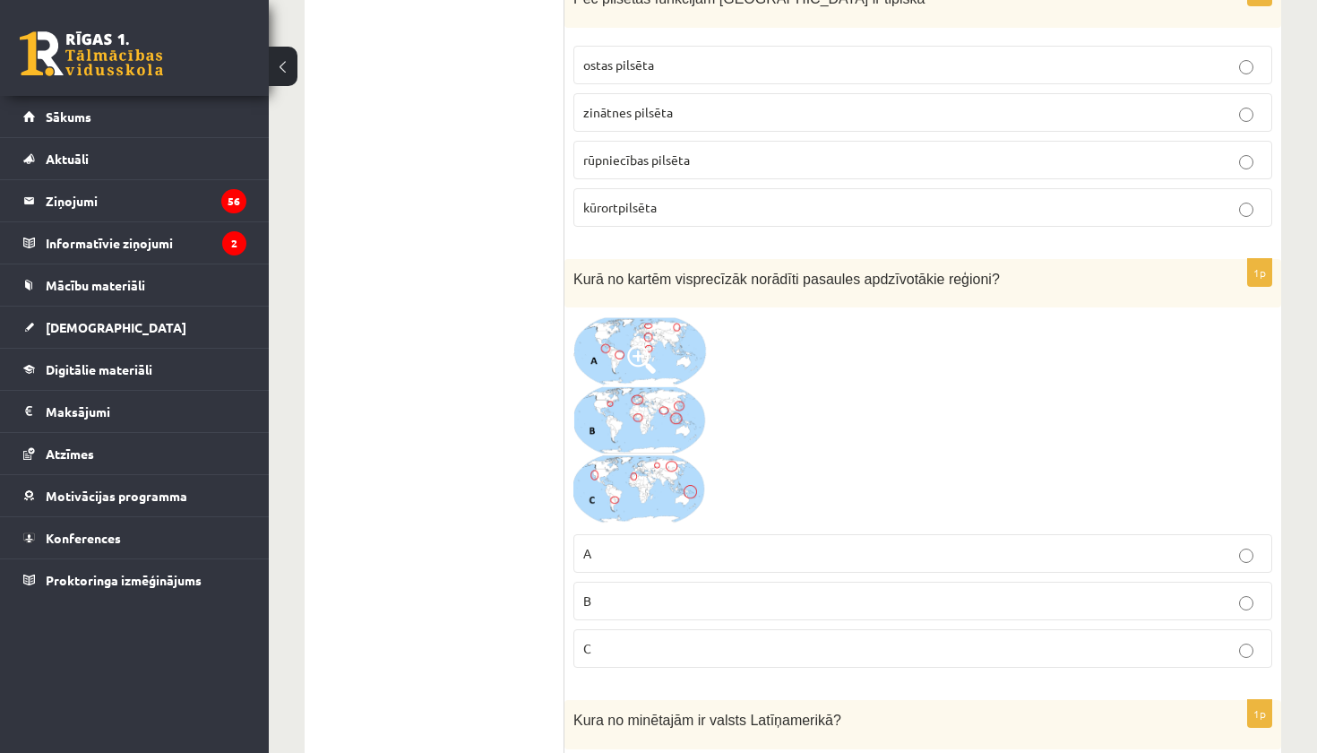
click at [661, 421] on img at bounding box center [641, 420] width 134 height 209
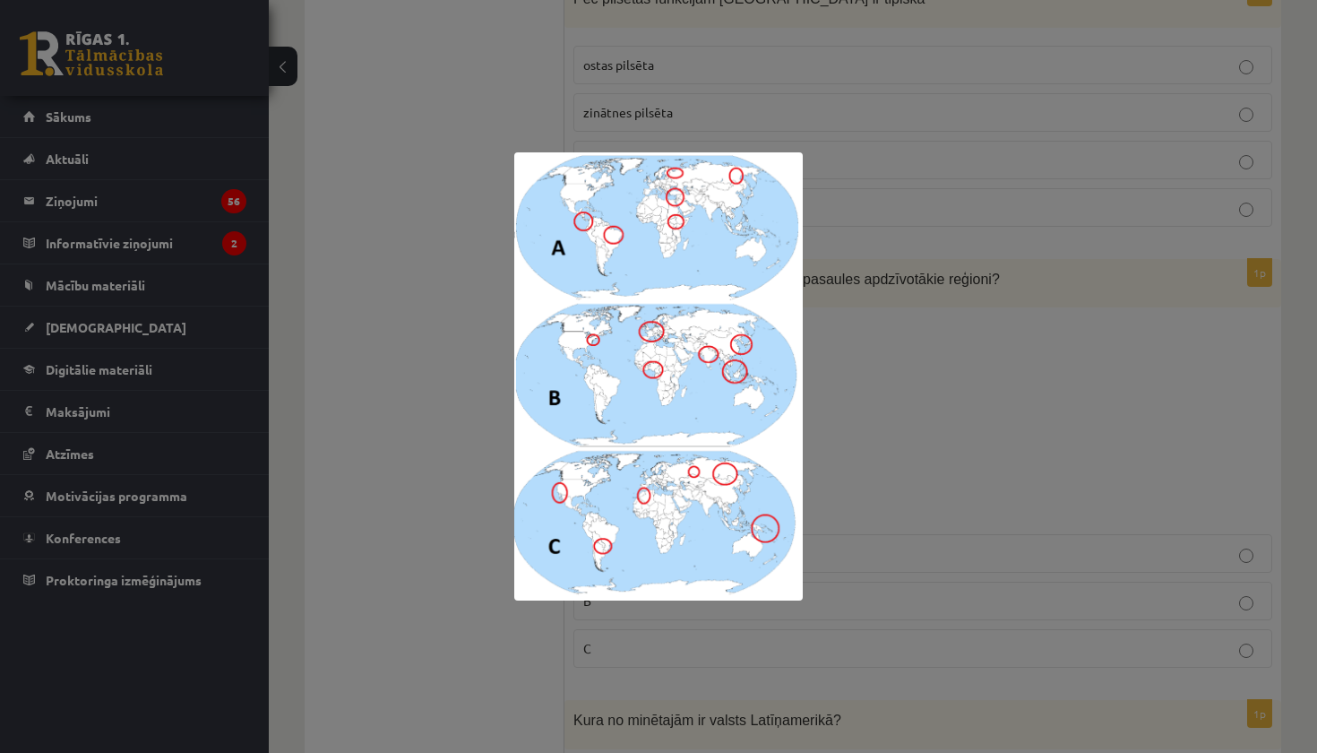
click at [1204, 146] on div at bounding box center [658, 376] width 1317 height 753
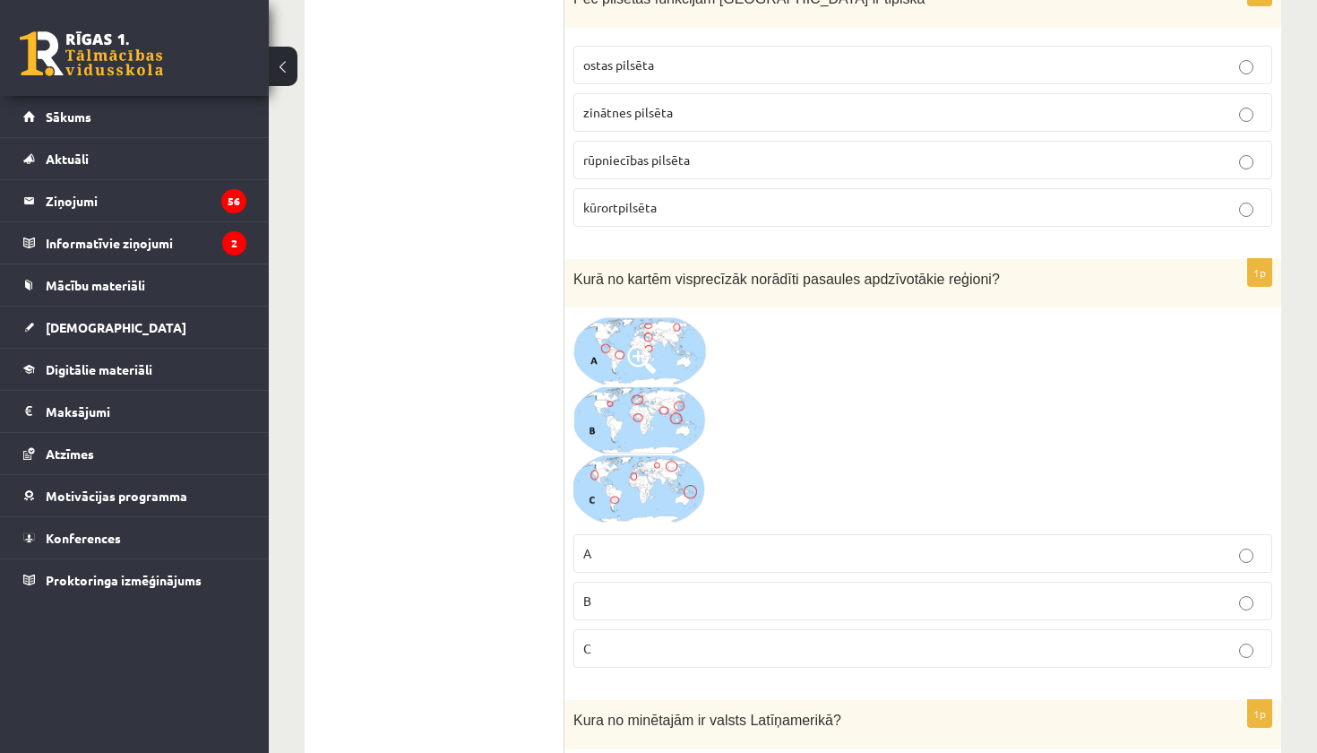
click at [659, 560] on label "A" at bounding box center [923, 553] width 699 height 39
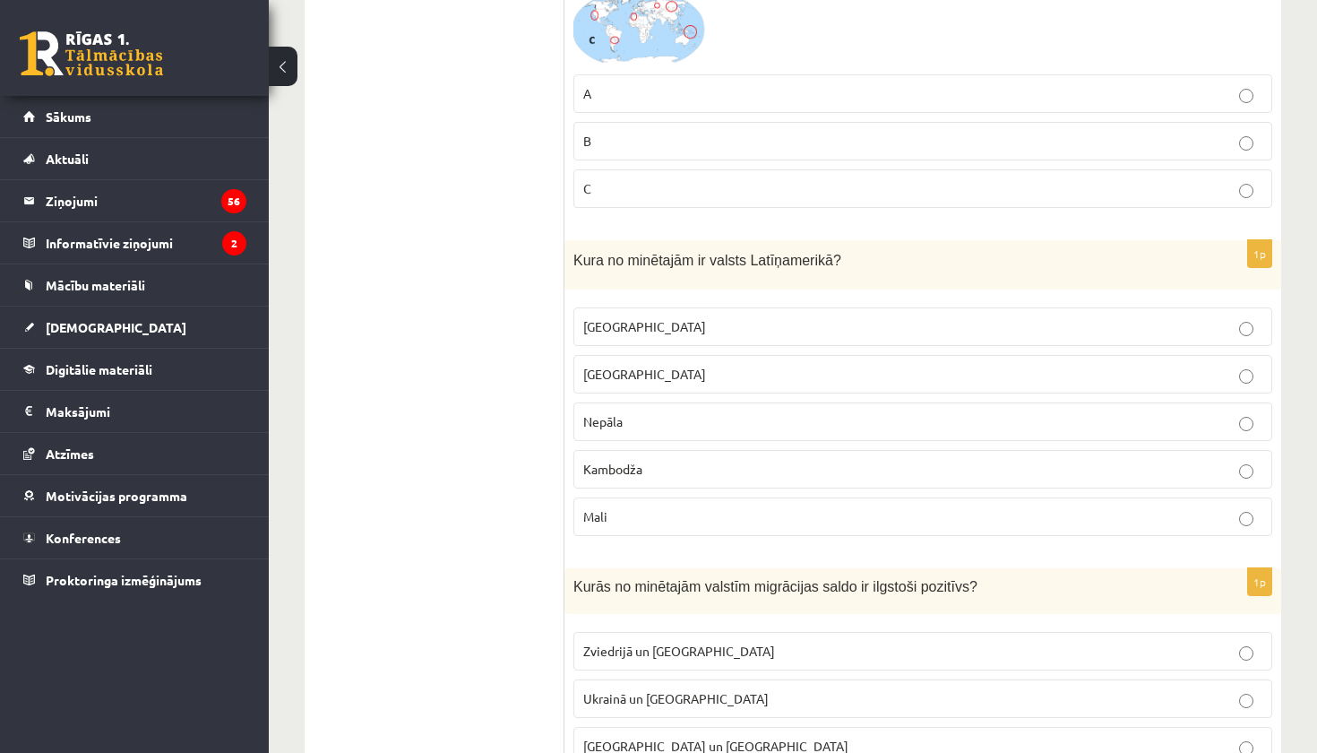
scroll to position [6268, 0]
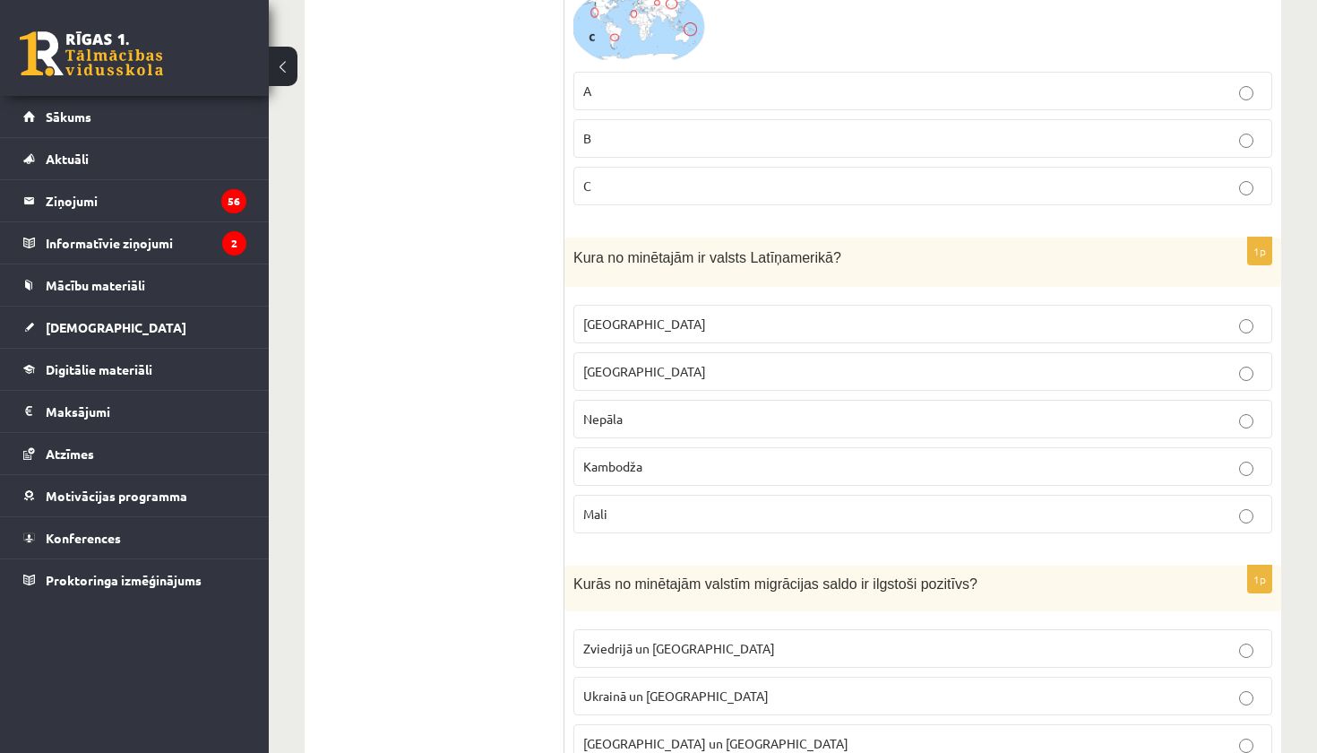
click at [714, 330] on label "Meksika" at bounding box center [923, 324] width 699 height 39
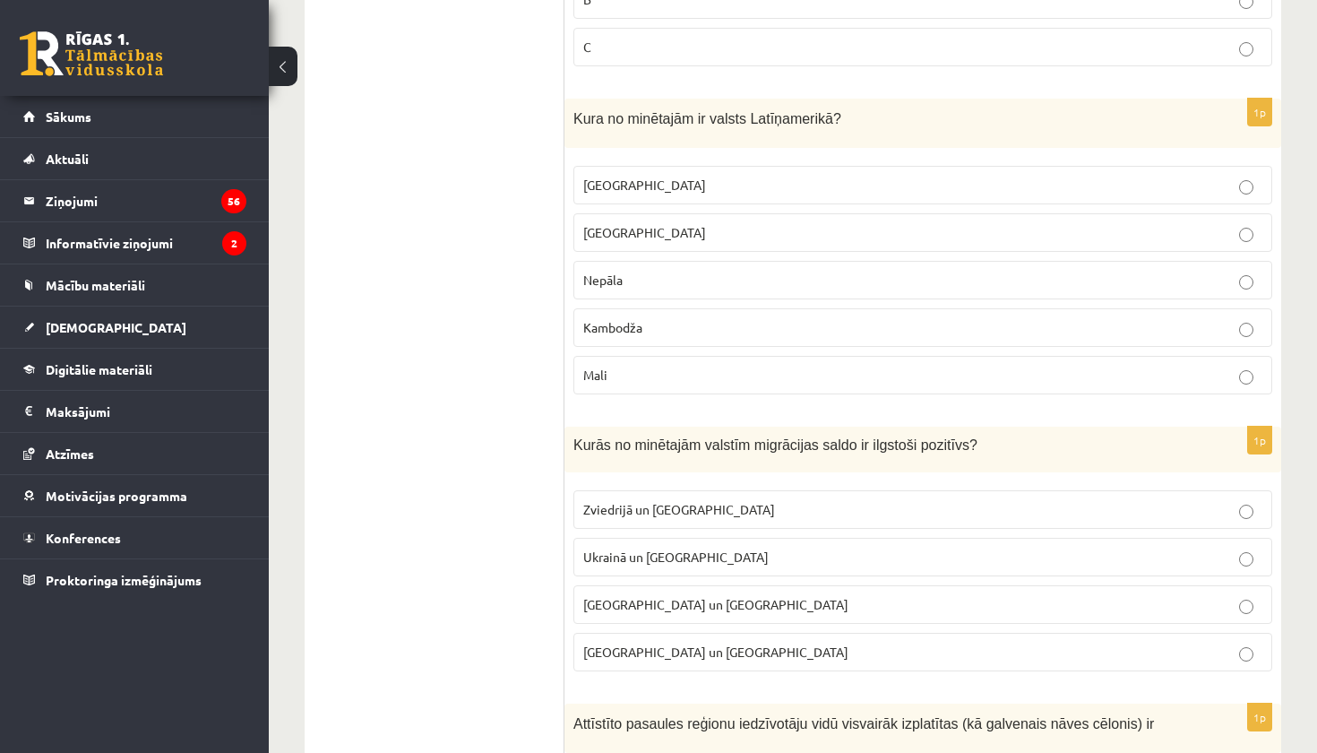
scroll to position [6408, 0]
click at [670, 514] on label "Zviedrijā un ASV" at bounding box center [923, 508] width 699 height 39
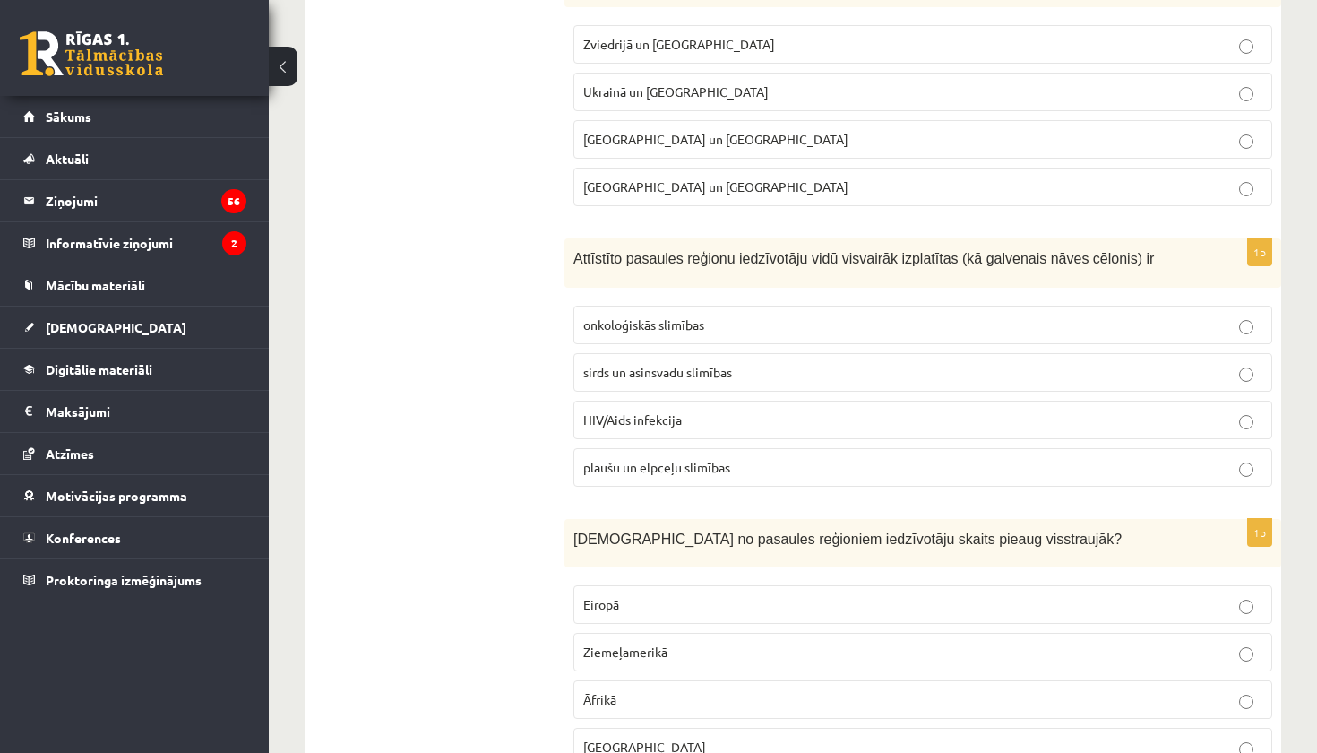
scroll to position [6916, 0]
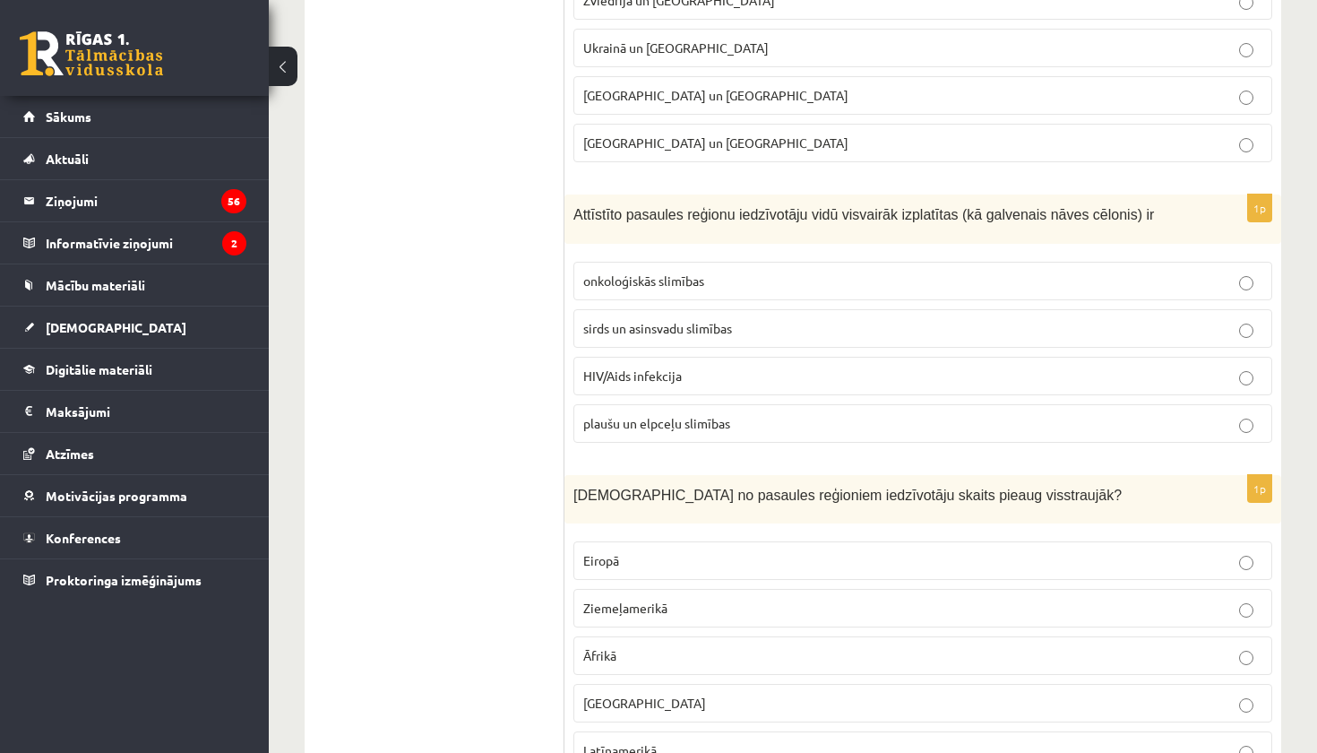
click at [686, 280] on label "onkoloģiskās slimības" at bounding box center [923, 281] width 699 height 39
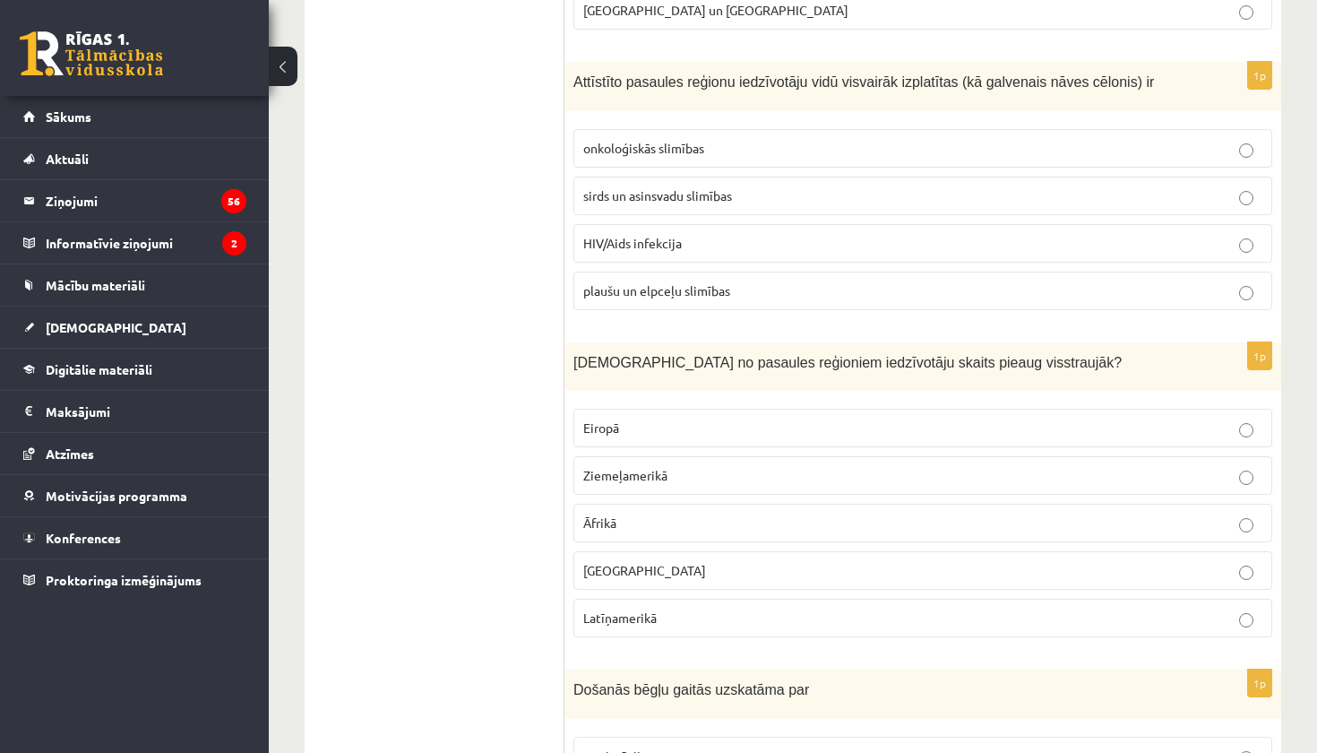
scroll to position [7048, 0]
click at [677, 522] on label "Āfrikā" at bounding box center [923, 524] width 699 height 39
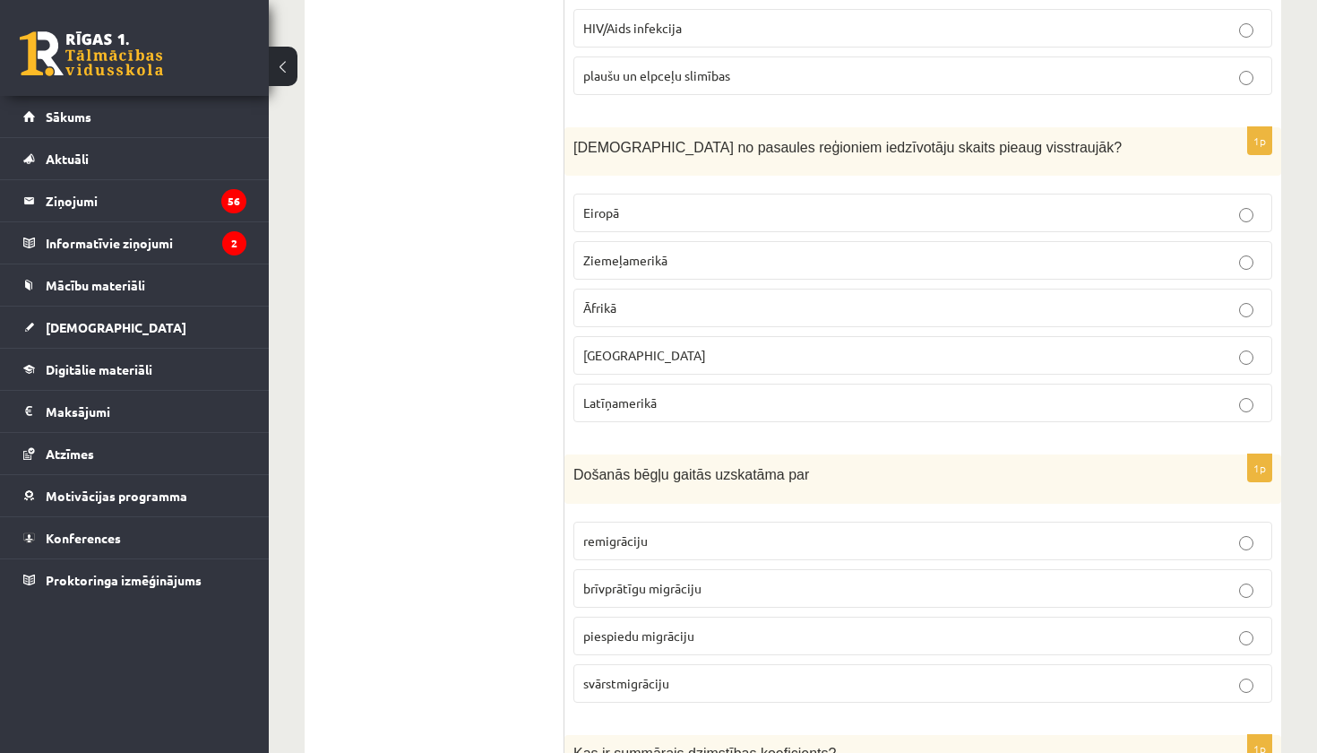
scroll to position [7286, 0]
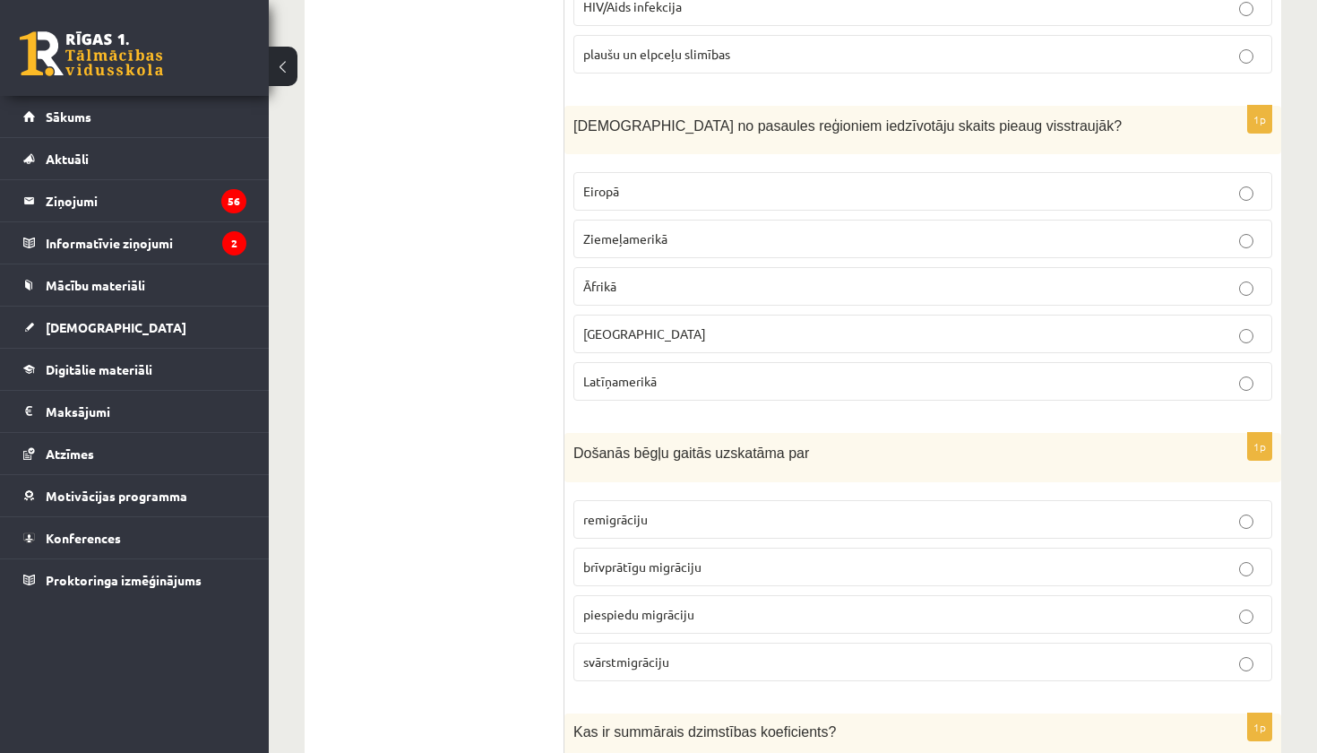
click at [792, 557] on p "brīvprātīgu migrāciju" at bounding box center [922, 566] width 679 height 19
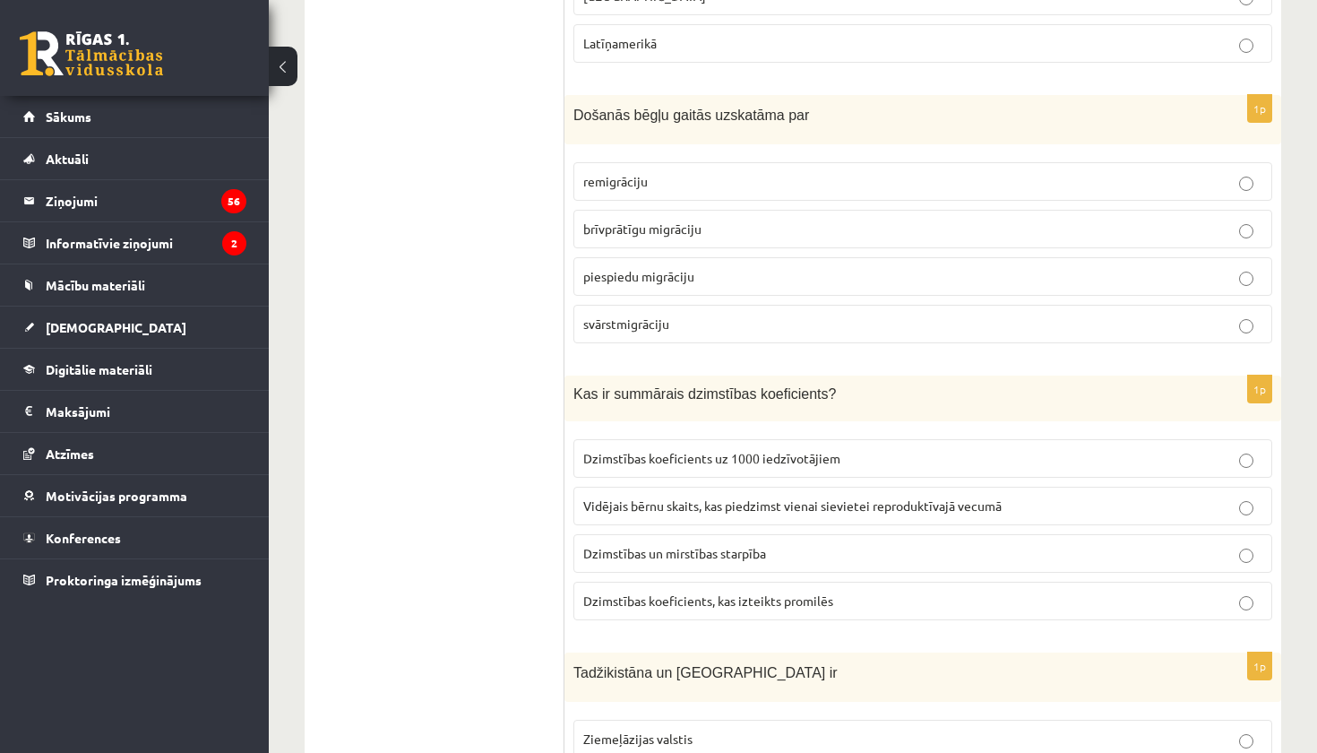
scroll to position [7625, 0]
click at [747, 496] on span "Vidējais bērnu skaits, kas piedzimst vienai sievietei reproduktīvajā vecumā" at bounding box center [792, 504] width 419 height 16
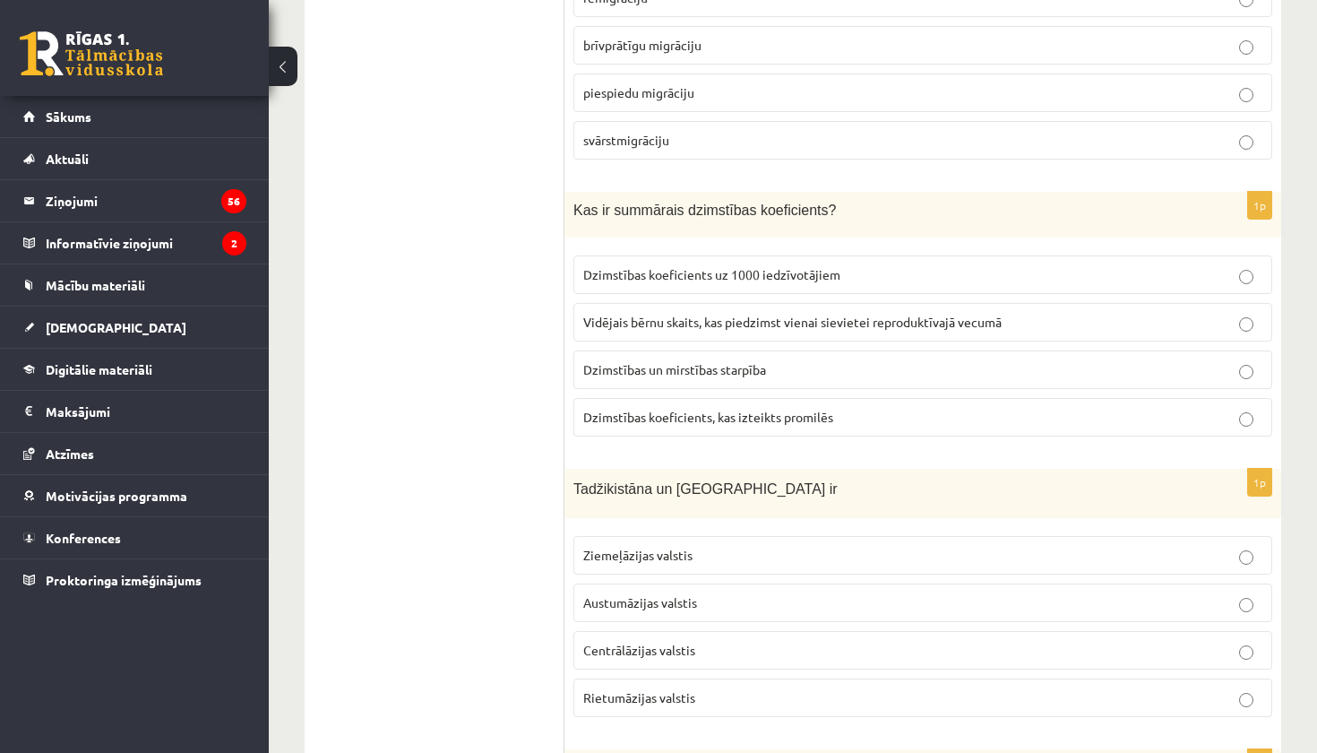
scroll to position [7837, 0]
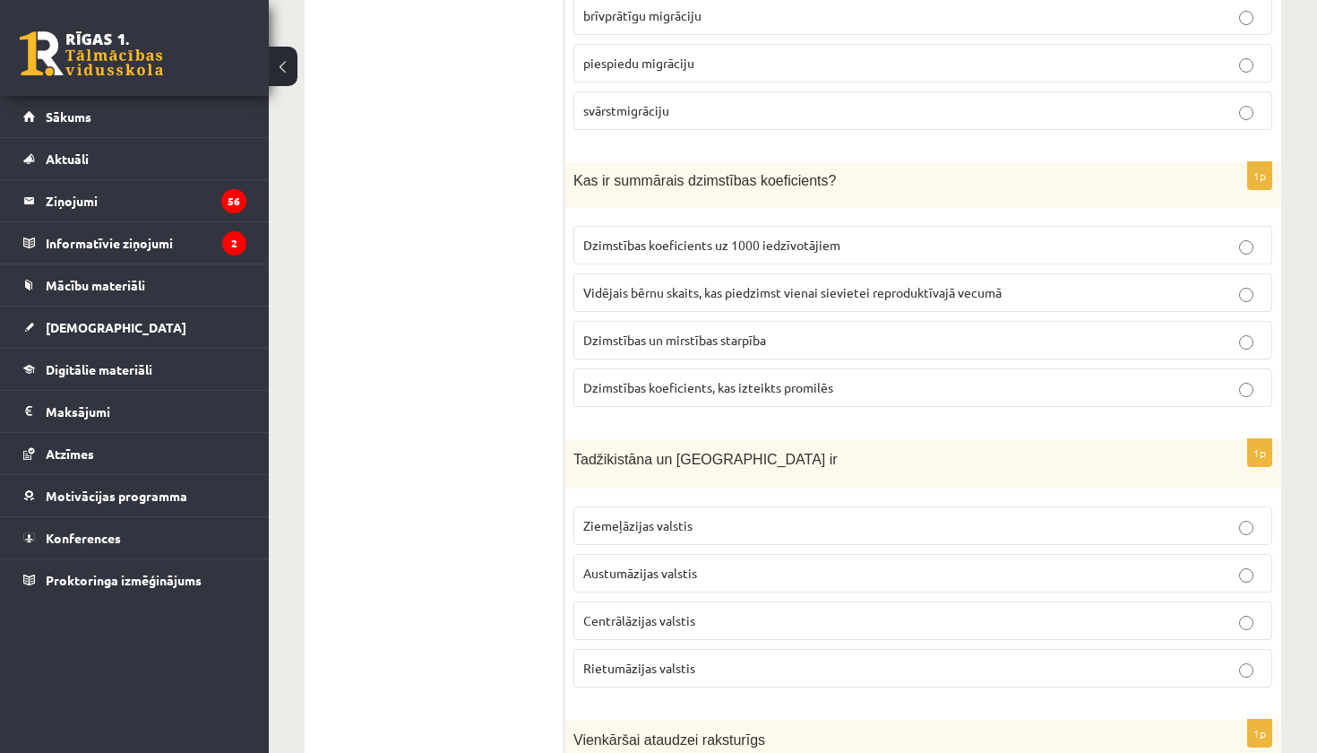
click at [704, 611] on p "Centrālāzijas valstis" at bounding box center [922, 620] width 679 height 19
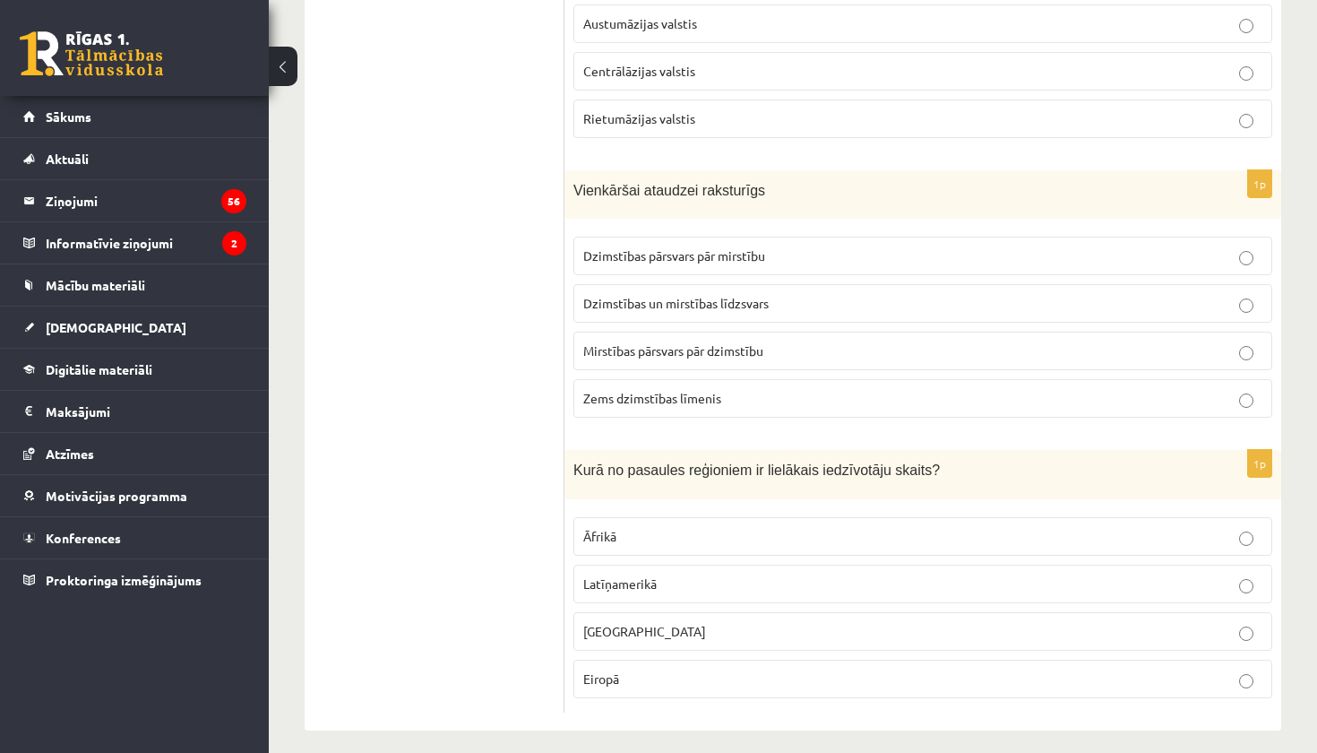
scroll to position [8384, 0]
click at [703, 530] on p "Āfrikā" at bounding box center [922, 539] width 679 height 19
click at [791, 297] on p "Dzimstības un mirstības līdzsvars" at bounding box center [922, 306] width 679 height 19
click at [710, 625] on p "Āzijā" at bounding box center [922, 634] width 679 height 19
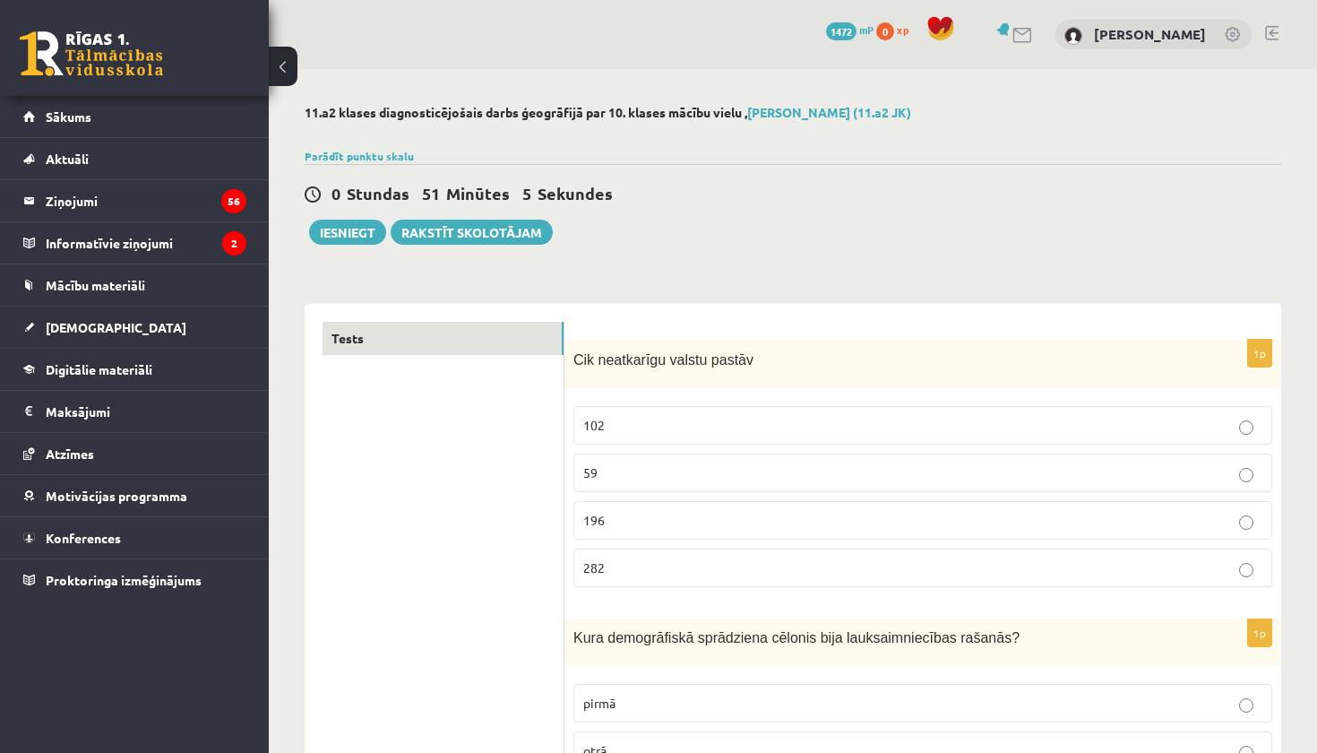
scroll to position [0, 0]
click at [363, 236] on button "Iesniegt" at bounding box center [347, 232] width 77 height 25
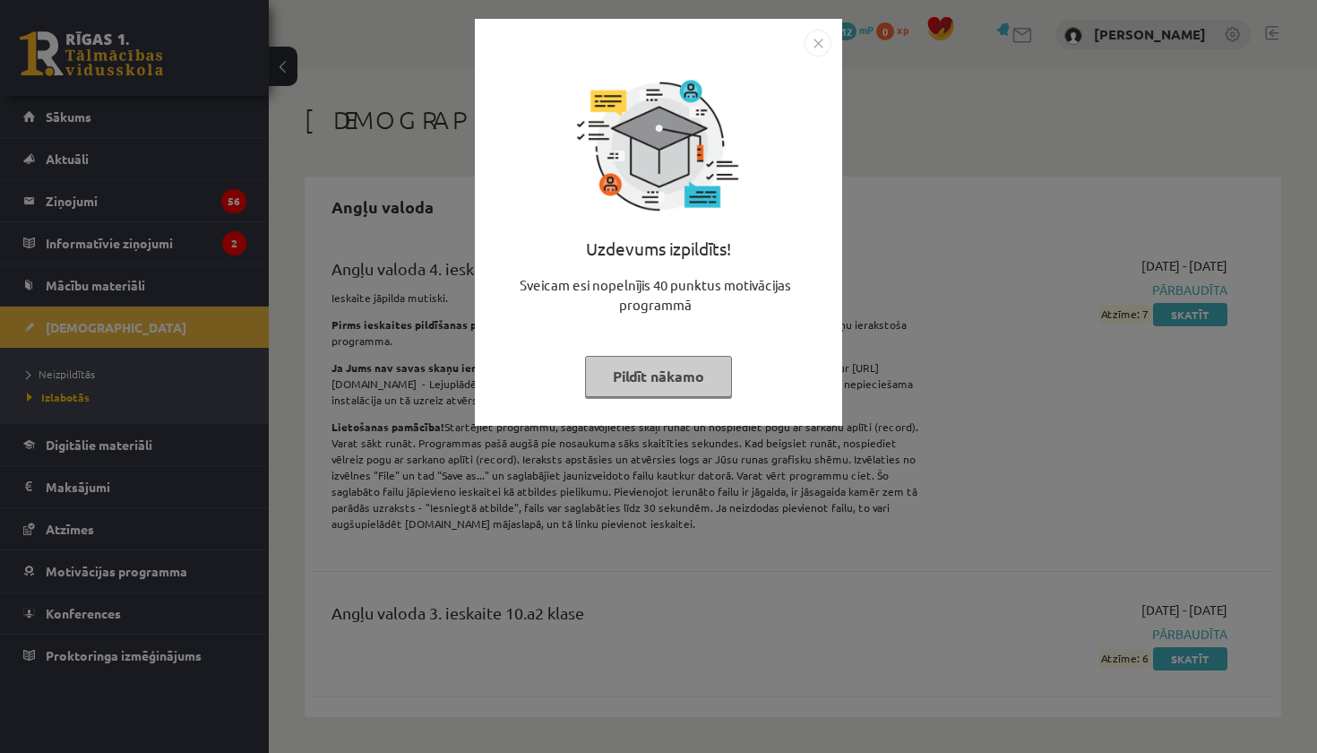
click at [630, 380] on button "Pildīt nākamo" at bounding box center [658, 376] width 147 height 41
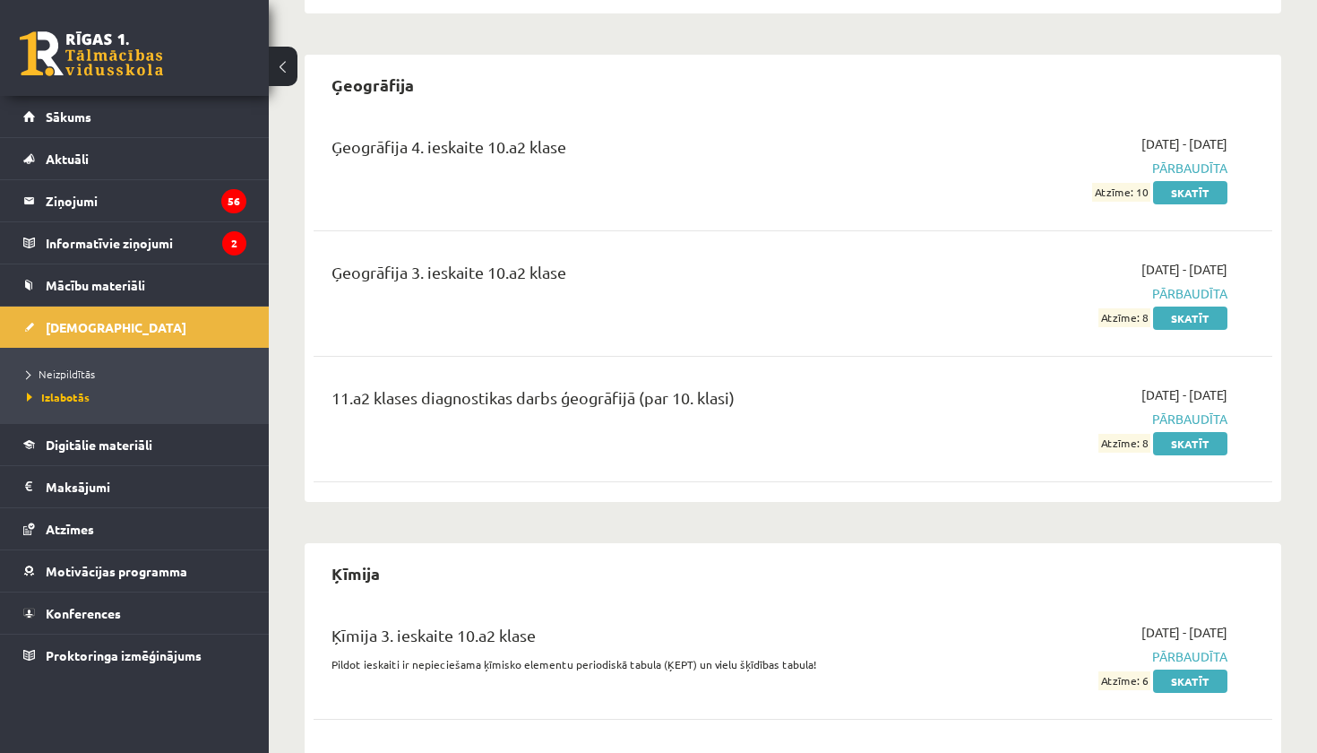
scroll to position [1783, 0]
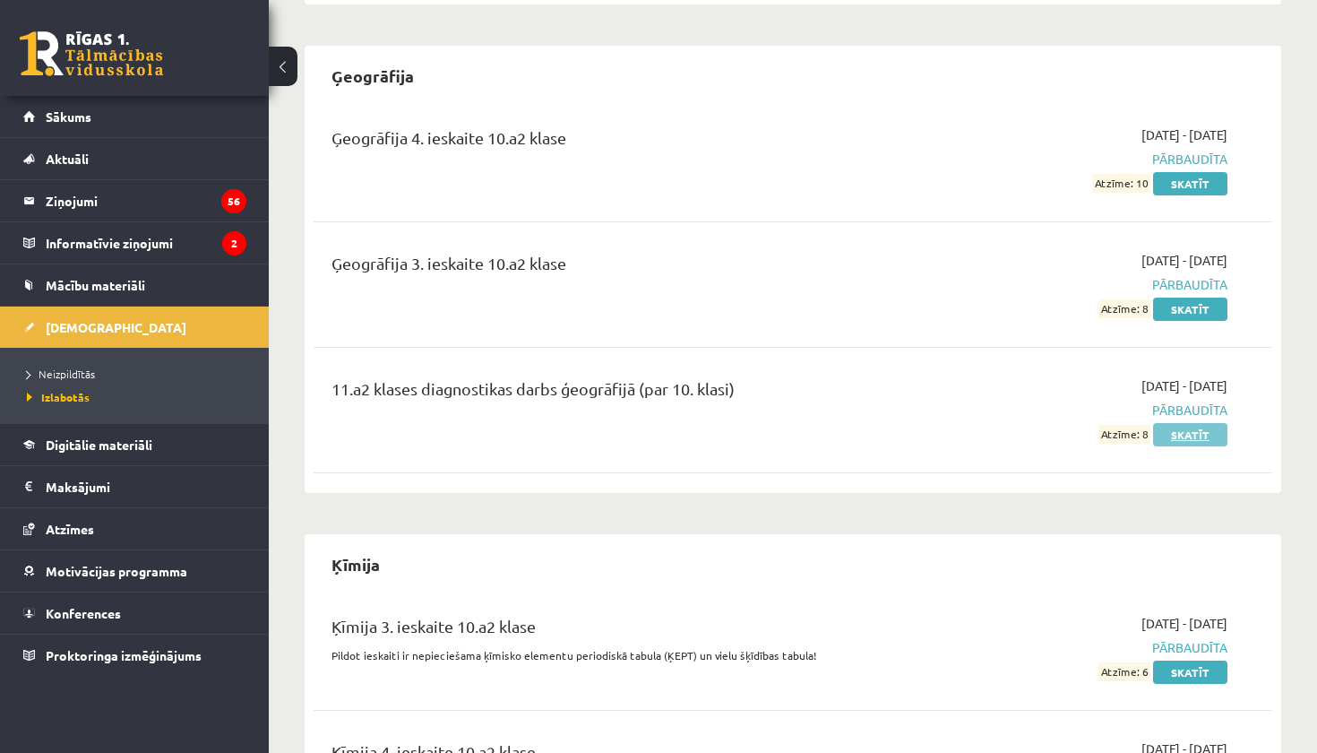
click at [1180, 423] on link "Skatīt" at bounding box center [1190, 434] width 74 height 23
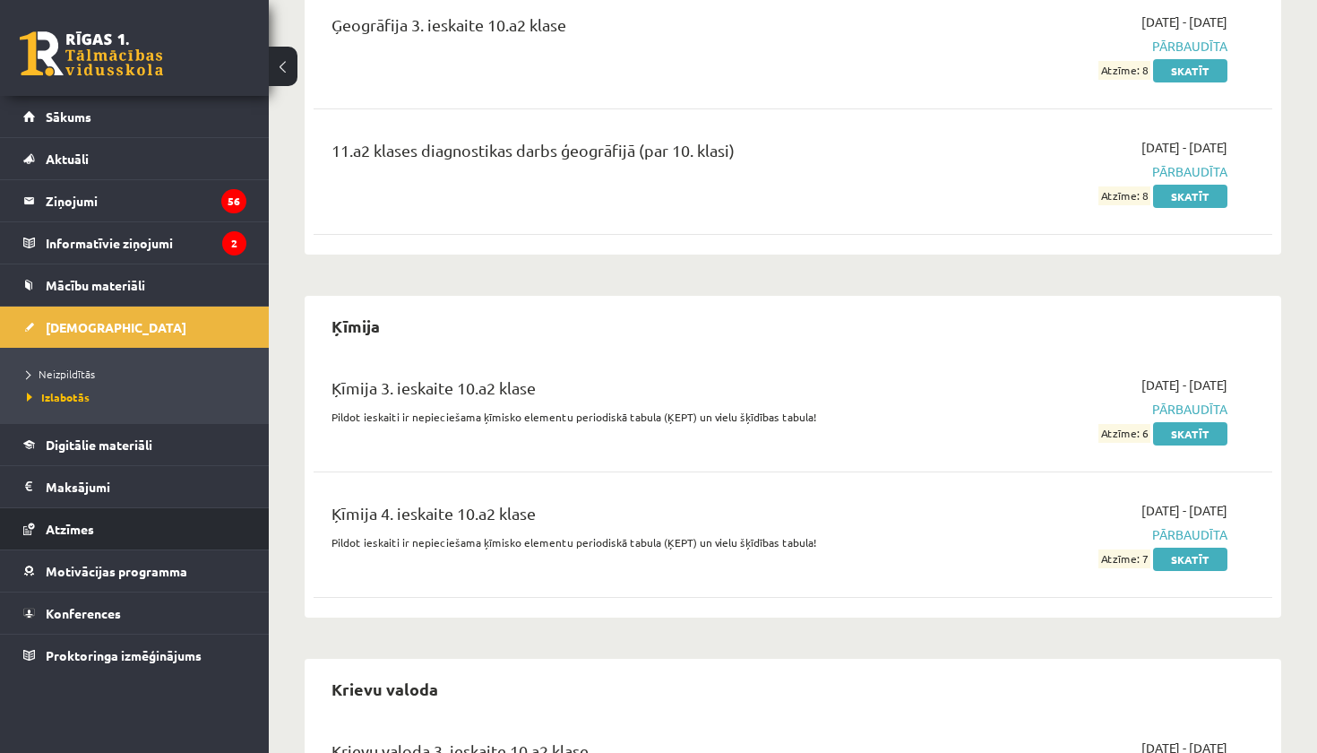
scroll to position [2027, 0]
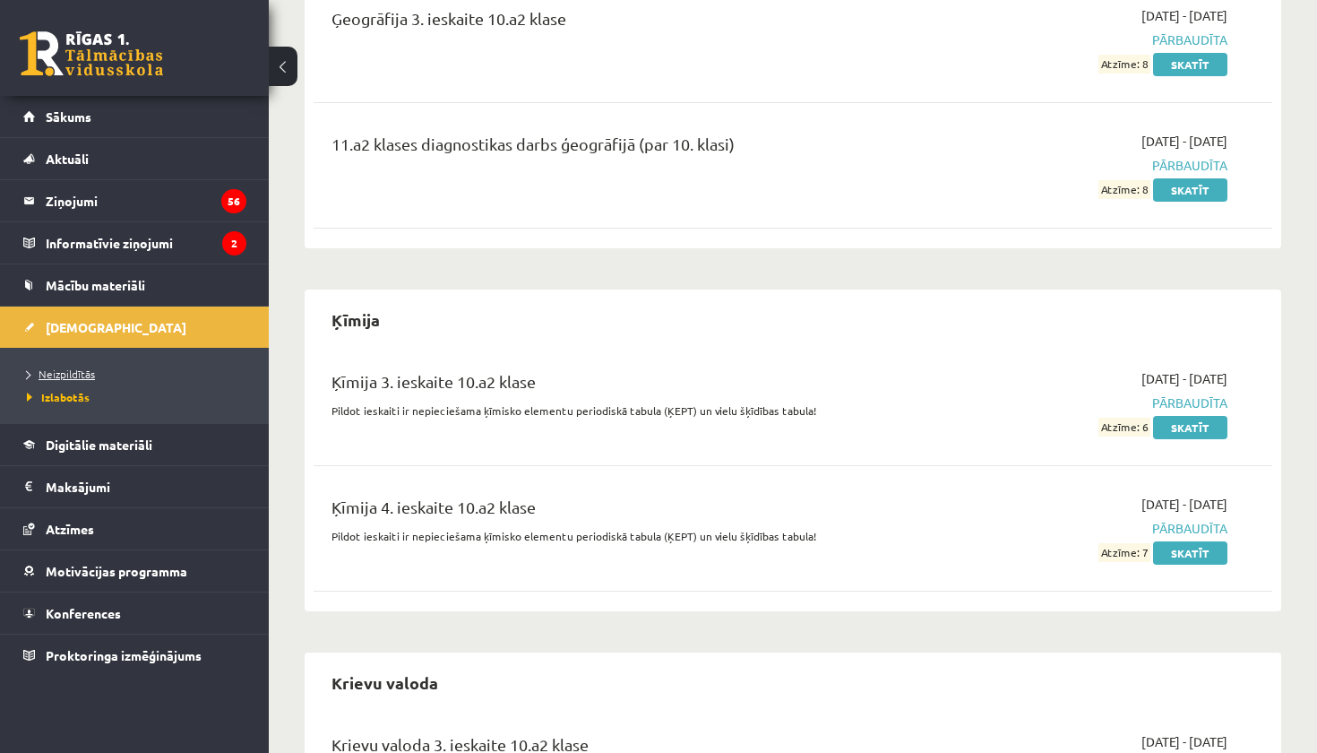
click at [67, 376] on span "Neizpildītās" at bounding box center [61, 374] width 68 height 14
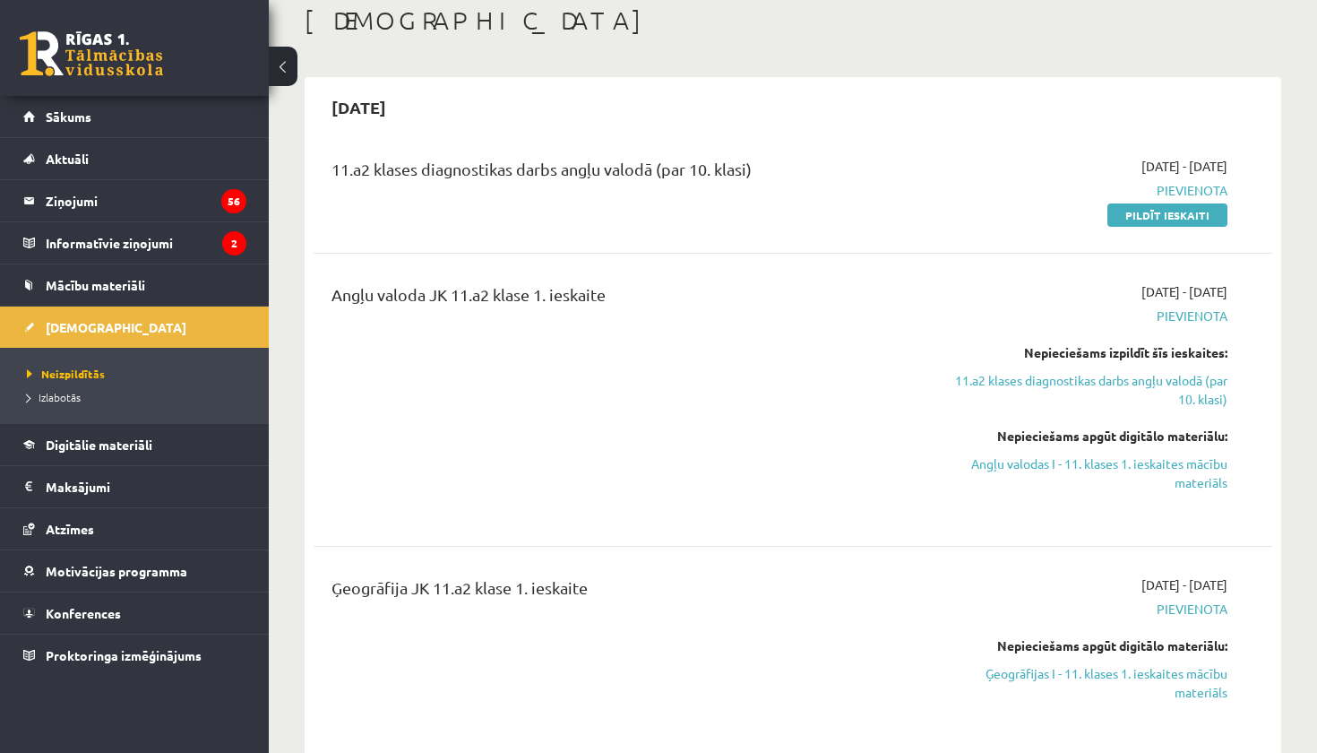
scroll to position [93, 0]
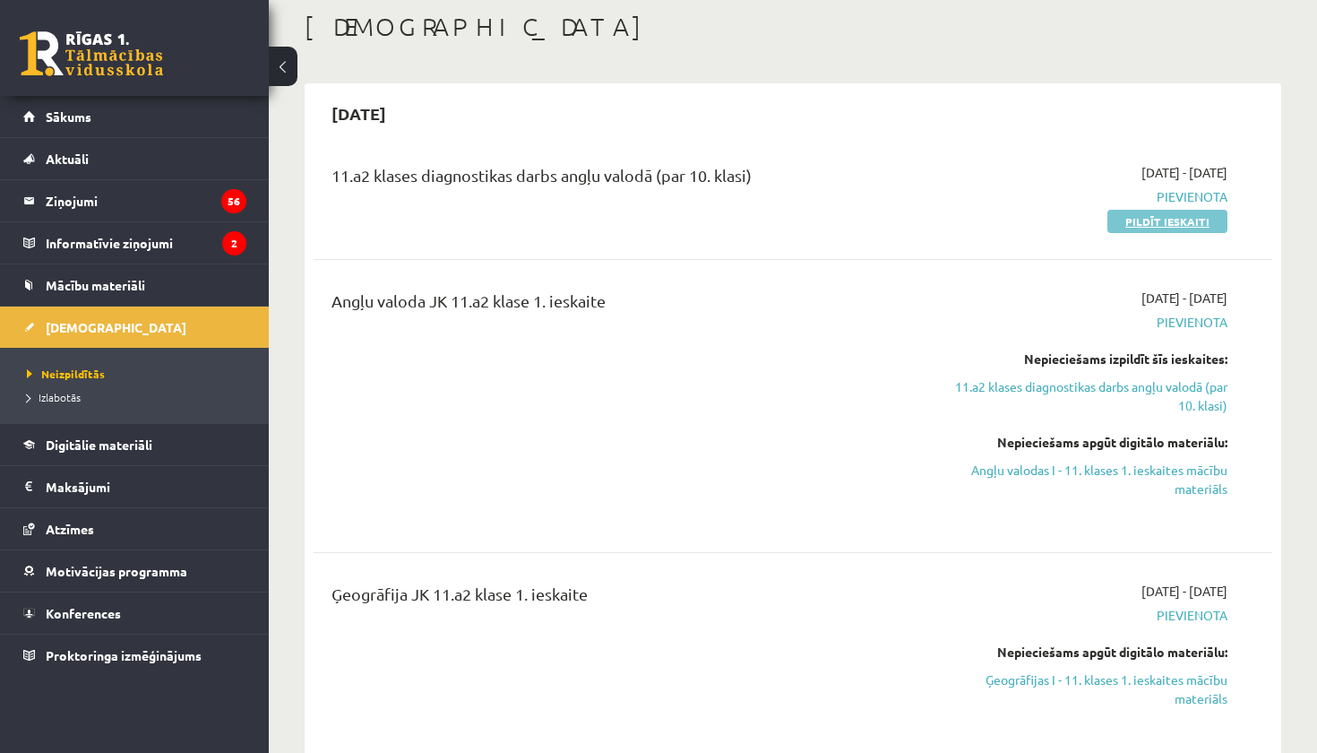
click at [1158, 218] on link "Pildīt ieskaiti" at bounding box center [1168, 221] width 120 height 23
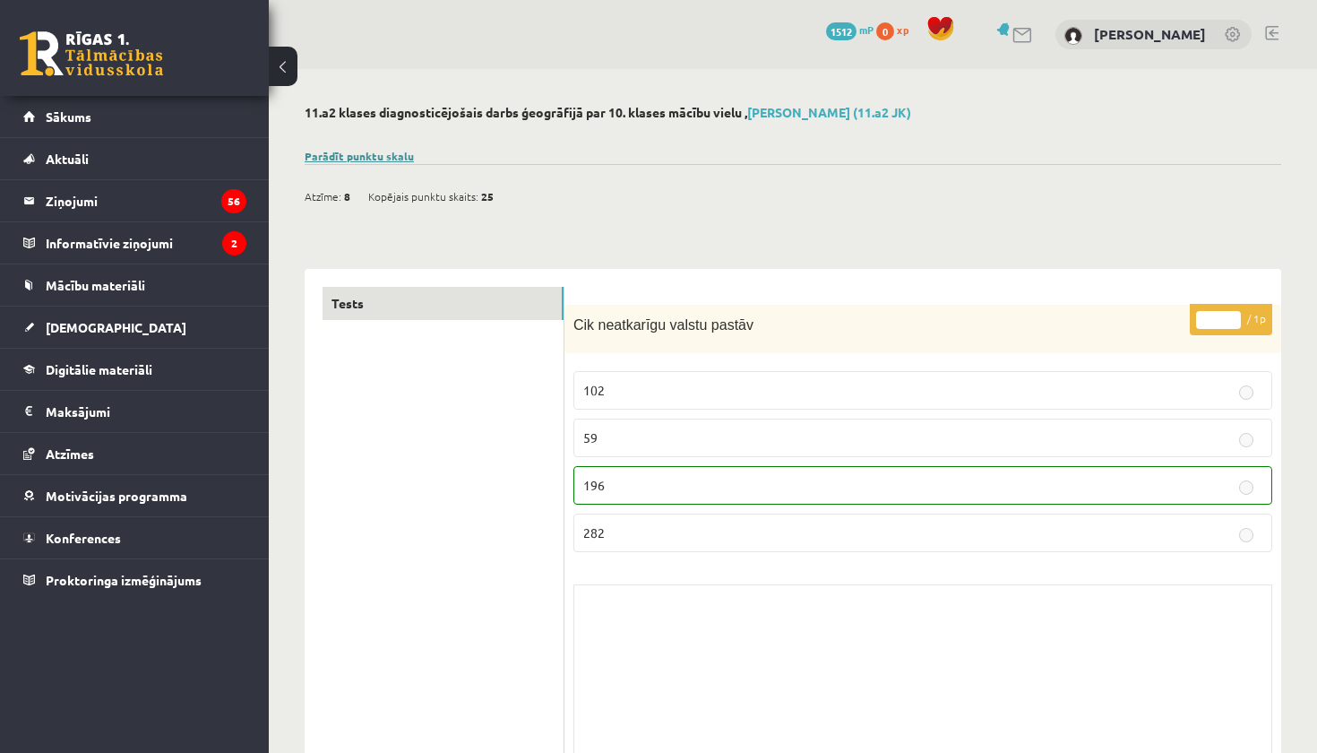
click at [346, 152] on link "Parādīt punktu skalu" at bounding box center [359, 156] width 109 height 14
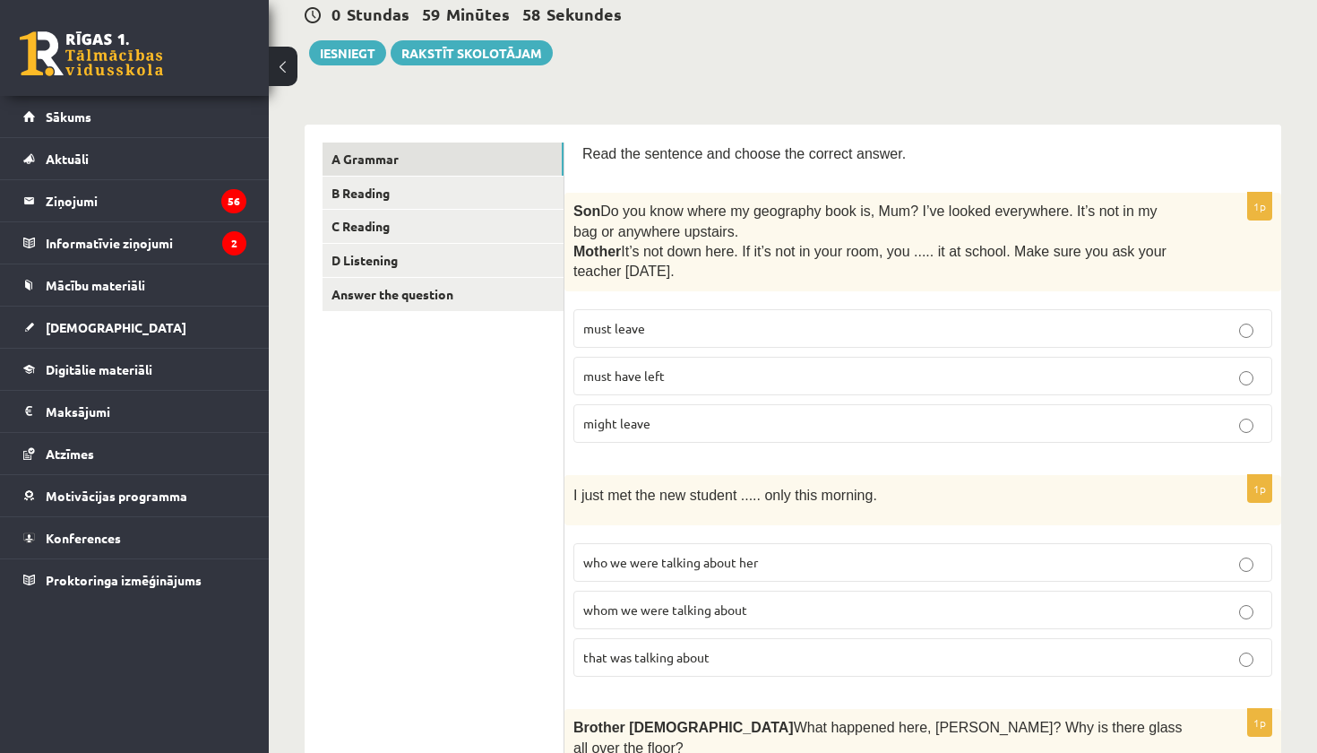
scroll to position [182, 0]
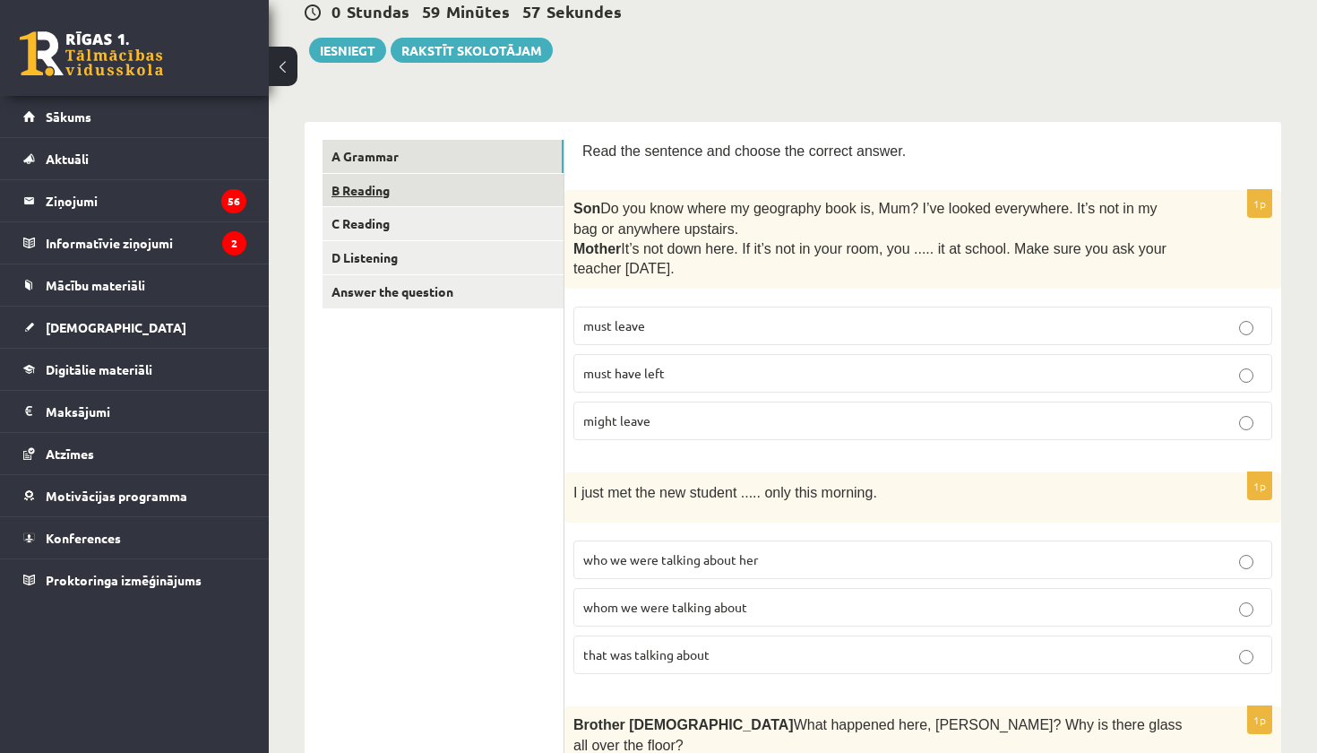
click at [502, 196] on link "B Reading" at bounding box center [443, 190] width 241 height 33
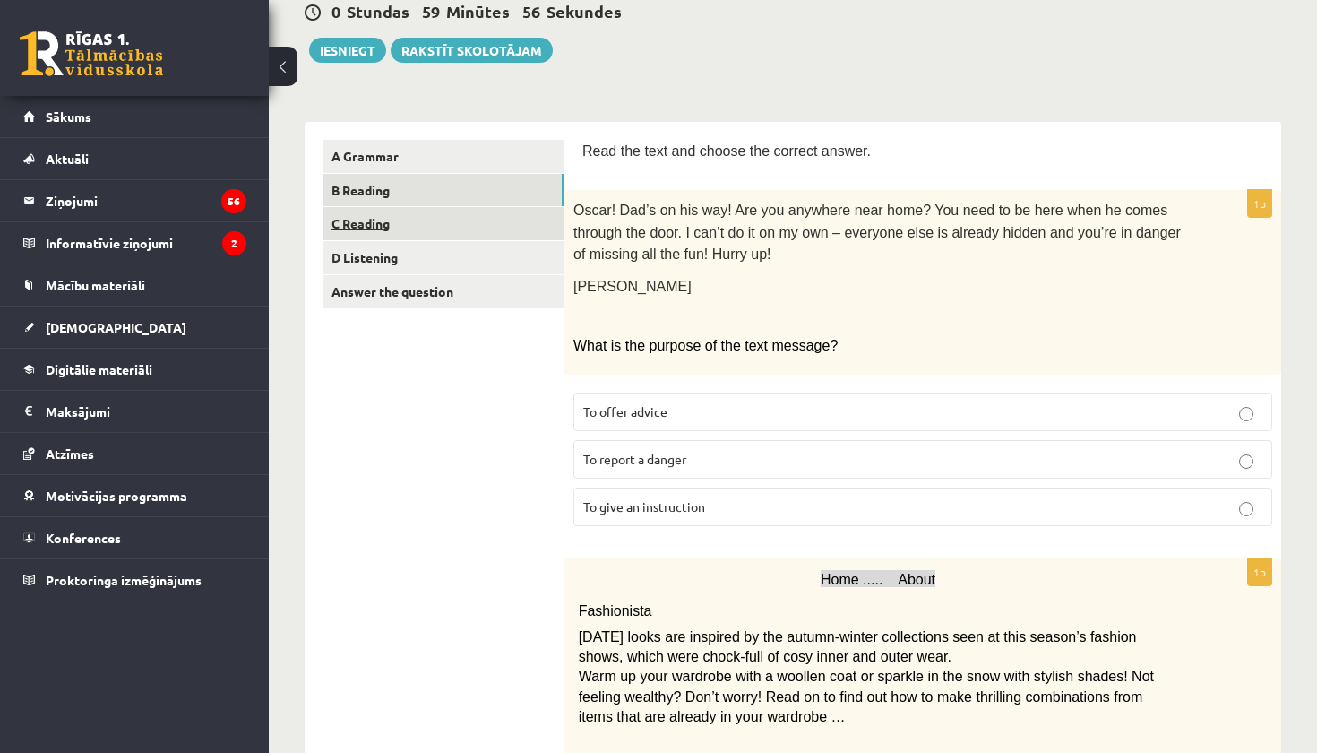
click at [482, 229] on link "C Reading" at bounding box center [443, 223] width 241 height 33
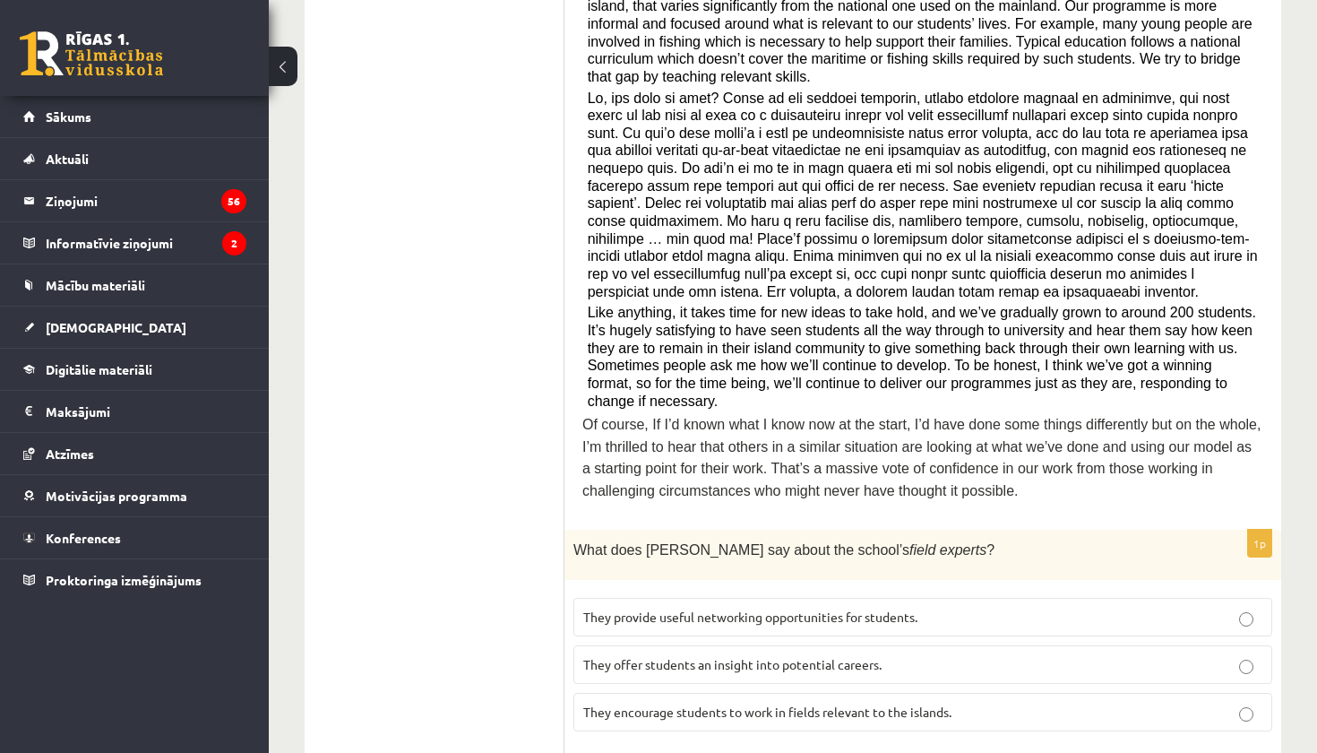
scroll to position [336, 0]
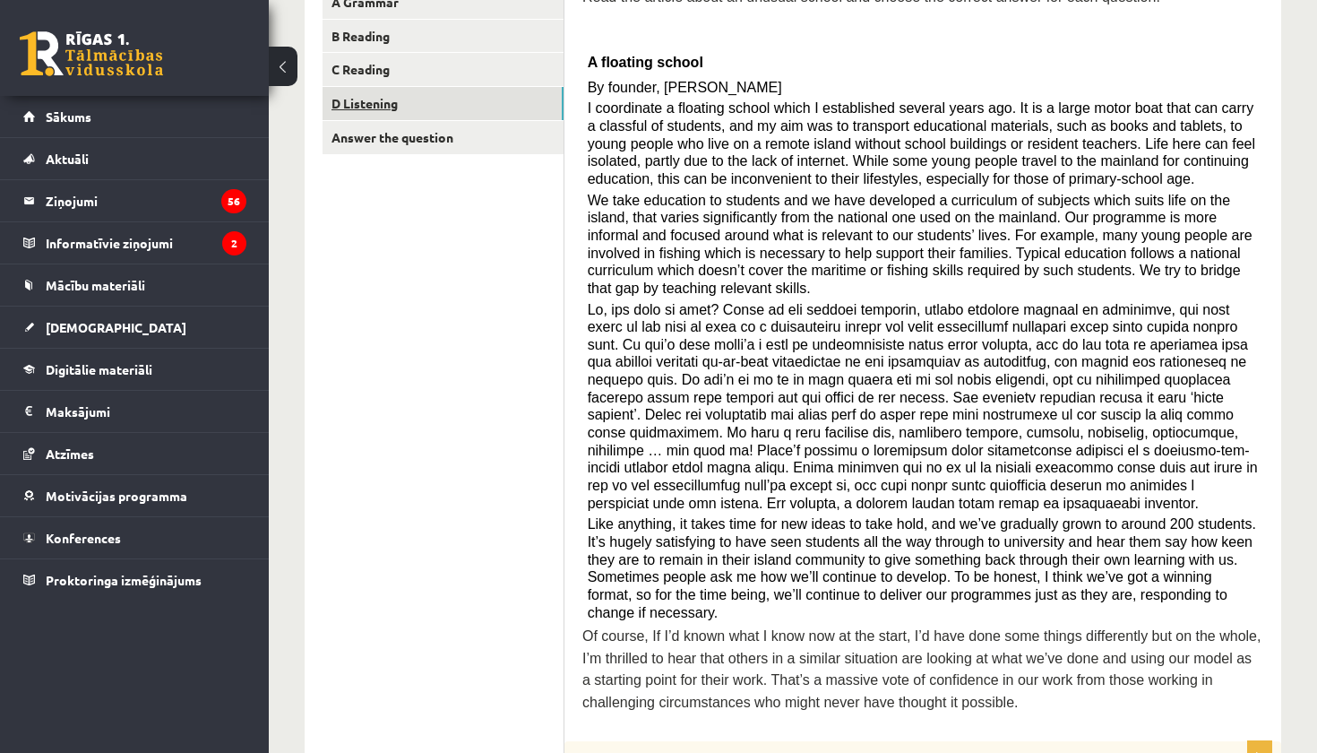
click at [433, 88] on link "D Listening" at bounding box center [443, 103] width 241 height 33
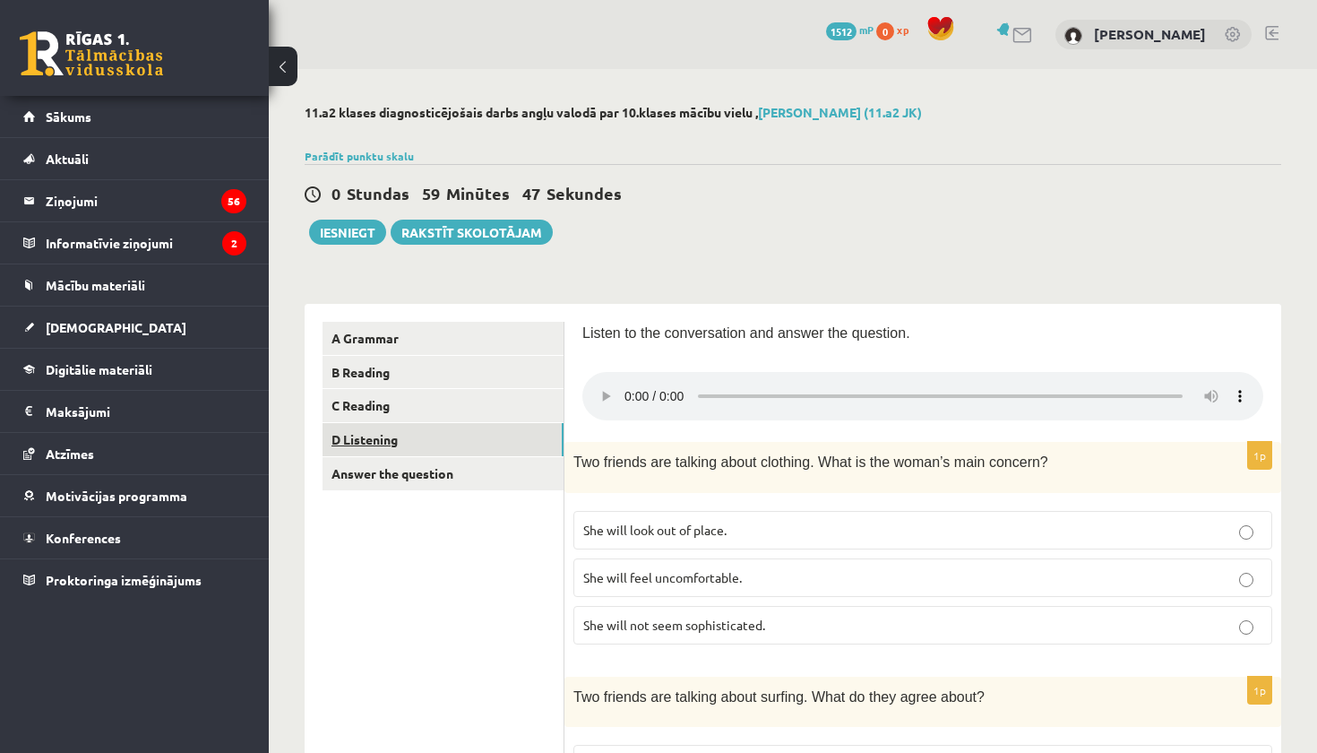
scroll to position [0, 0]
click at [402, 484] on link "Answer the question" at bounding box center [443, 473] width 241 height 33
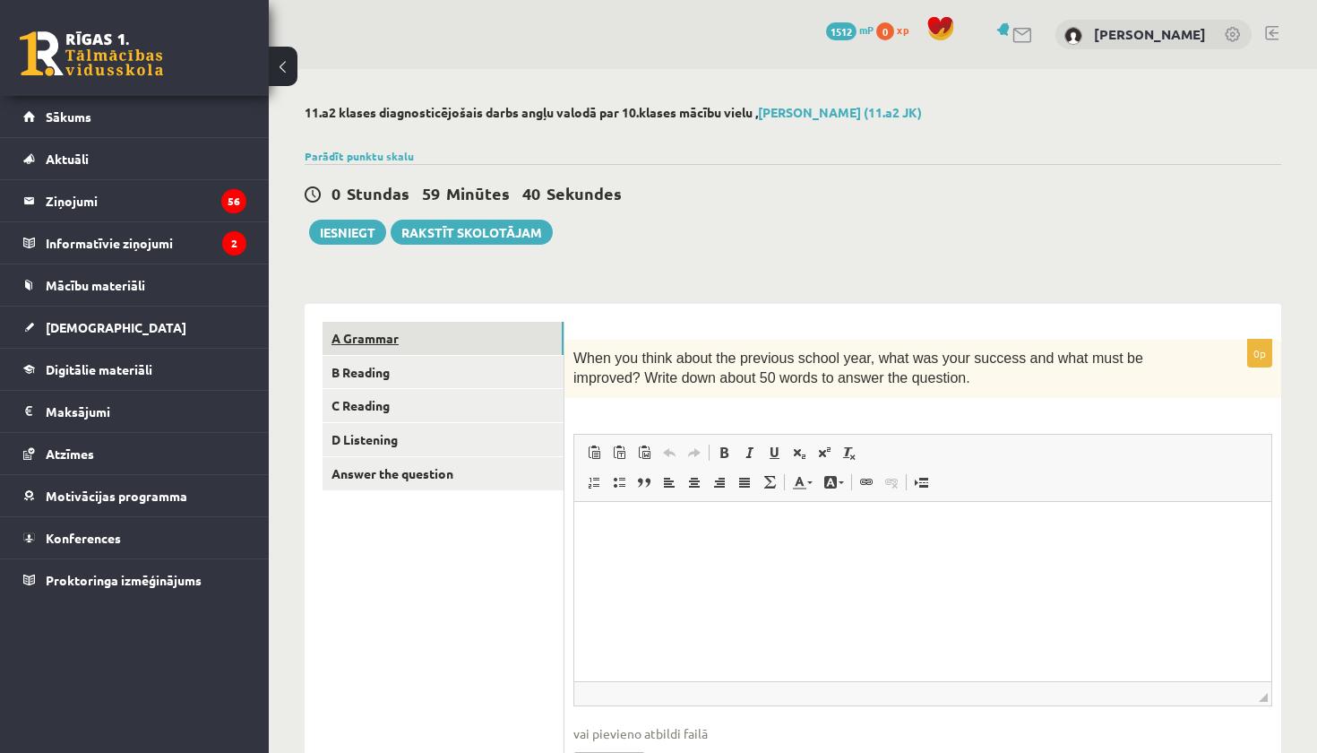
click at [364, 340] on link "A Grammar" at bounding box center [443, 338] width 241 height 33
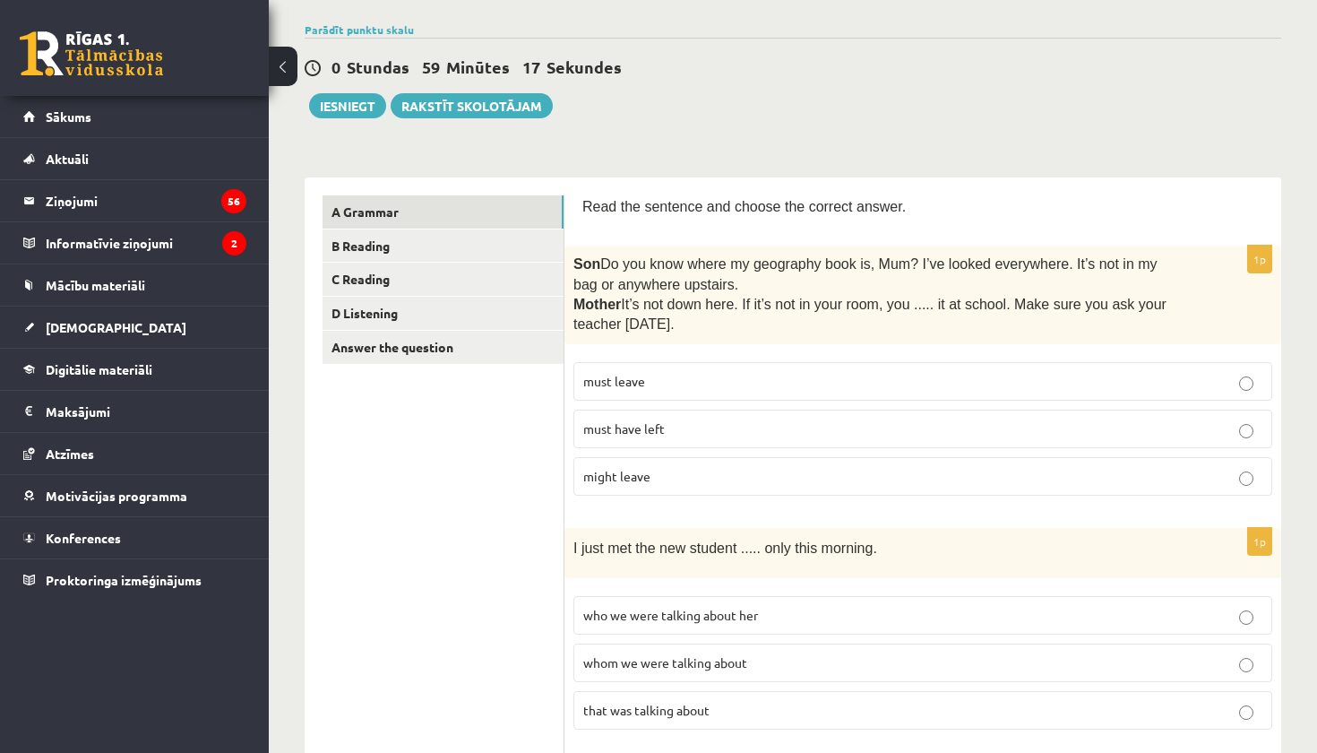
scroll to position [131, 0]
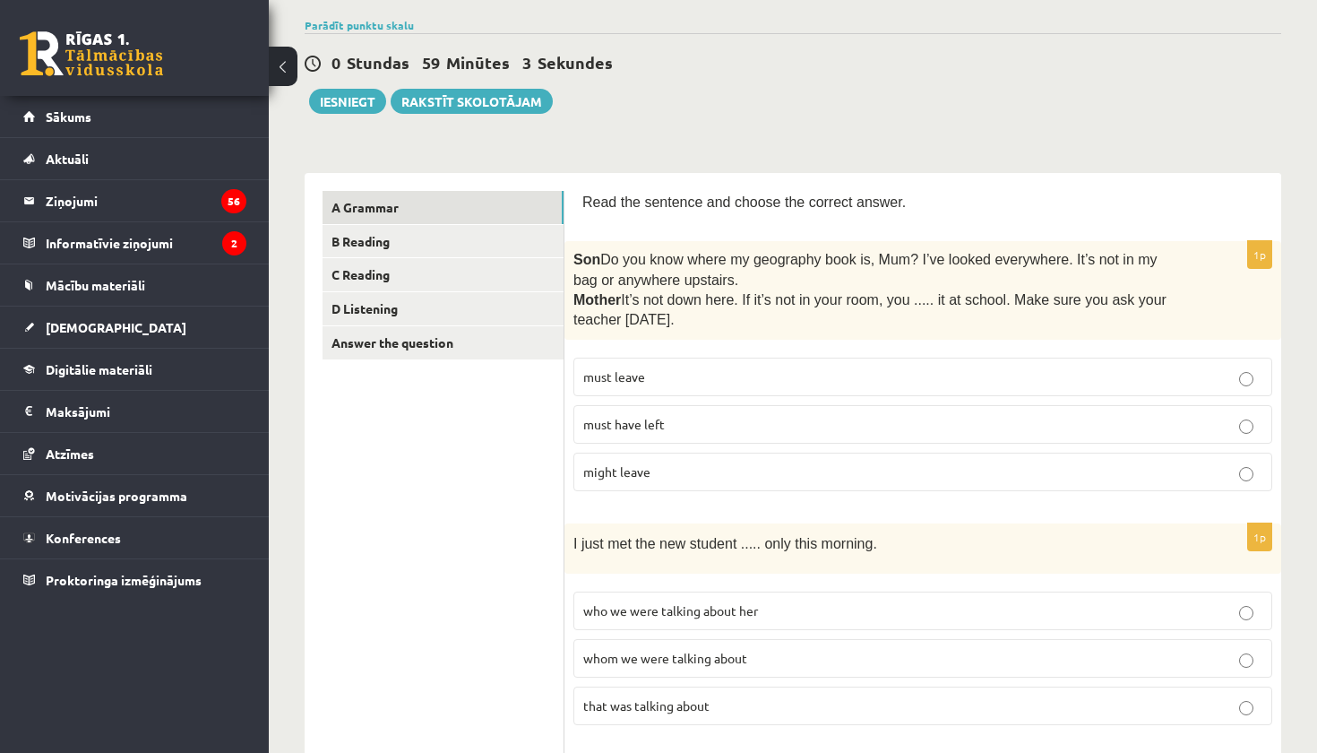
click at [612, 434] on label "must have left" at bounding box center [923, 424] width 699 height 39
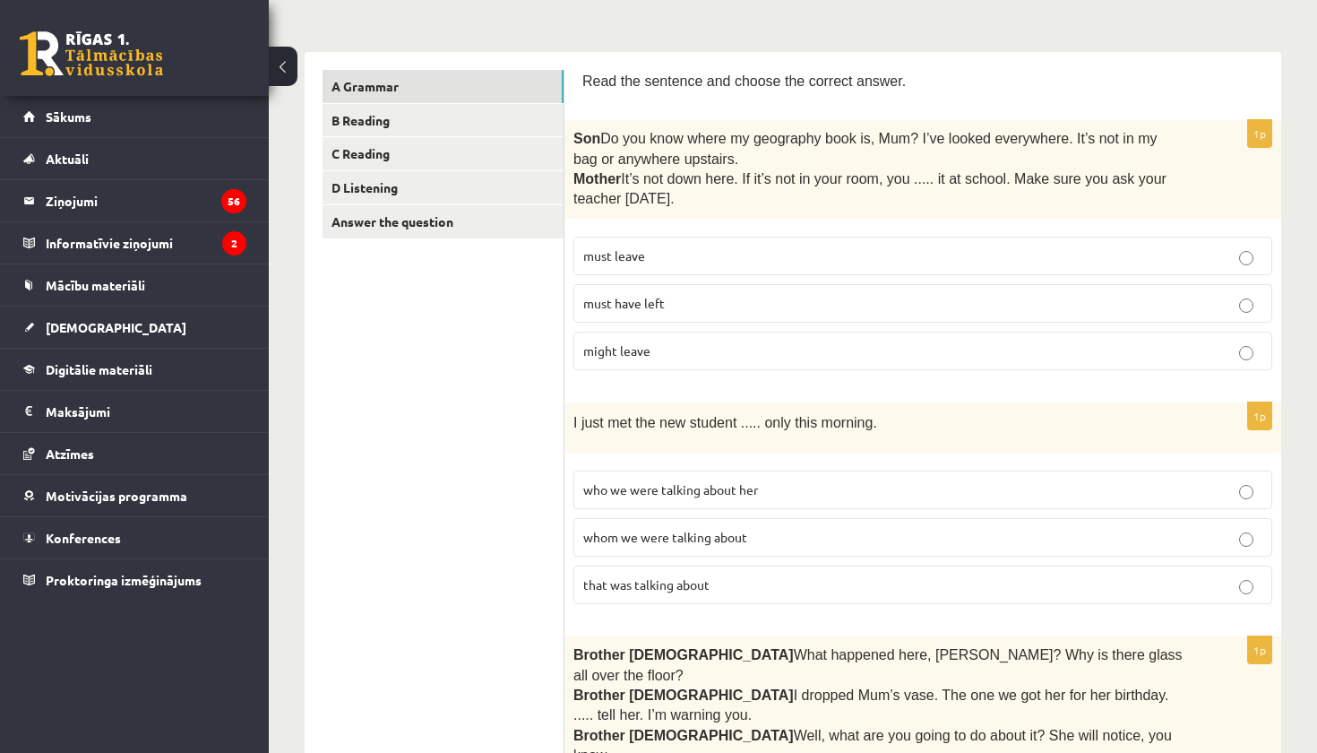
scroll to position [251, 0]
click at [681, 485] on span "who we were talking about her" at bounding box center [670, 490] width 175 height 16
click at [699, 540] on span "whom we were talking about" at bounding box center [665, 538] width 164 height 16
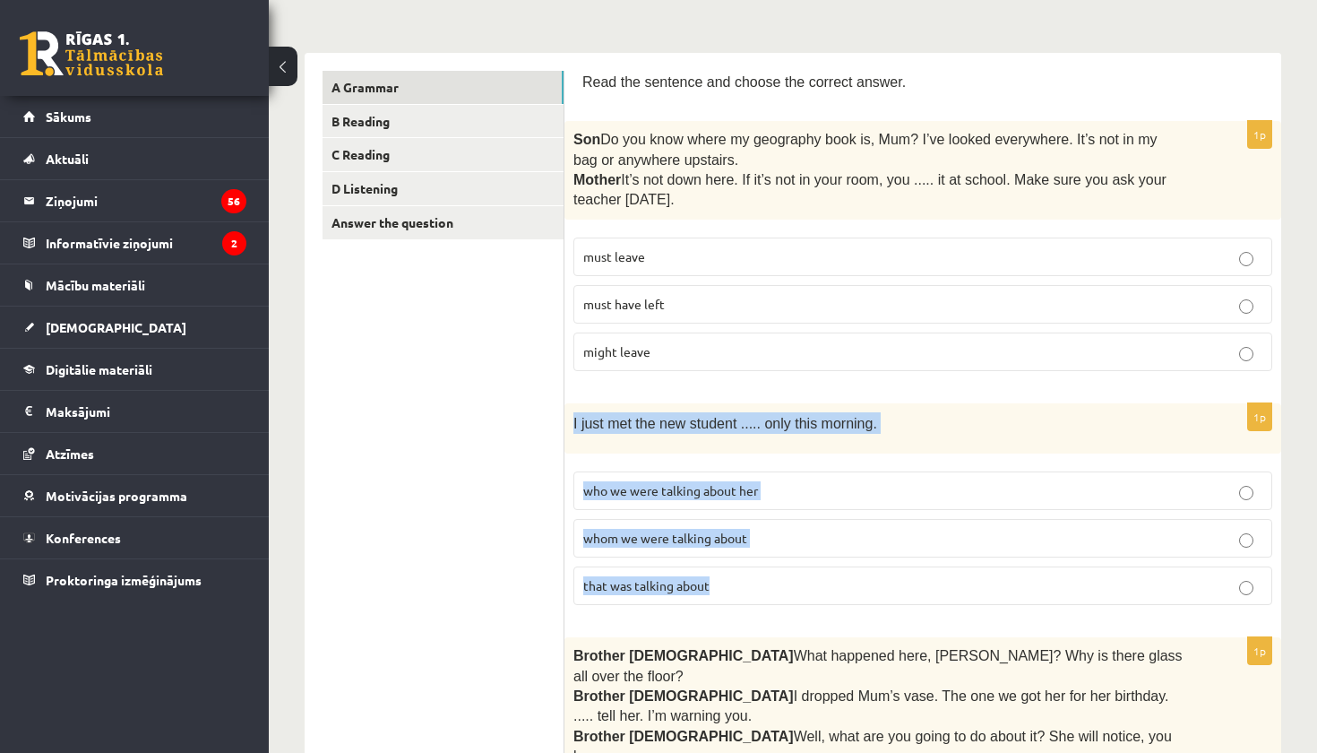
drag, startPoint x: 571, startPoint y: 418, endPoint x: 911, endPoint y: 605, distance: 387.9
click at [911, 605] on div "1p I just met the new student ..... only this morning. who we were talking abou…" at bounding box center [923, 511] width 717 height 216
copy div "I just met the new student ..... only this morning. who we were talking about h…"
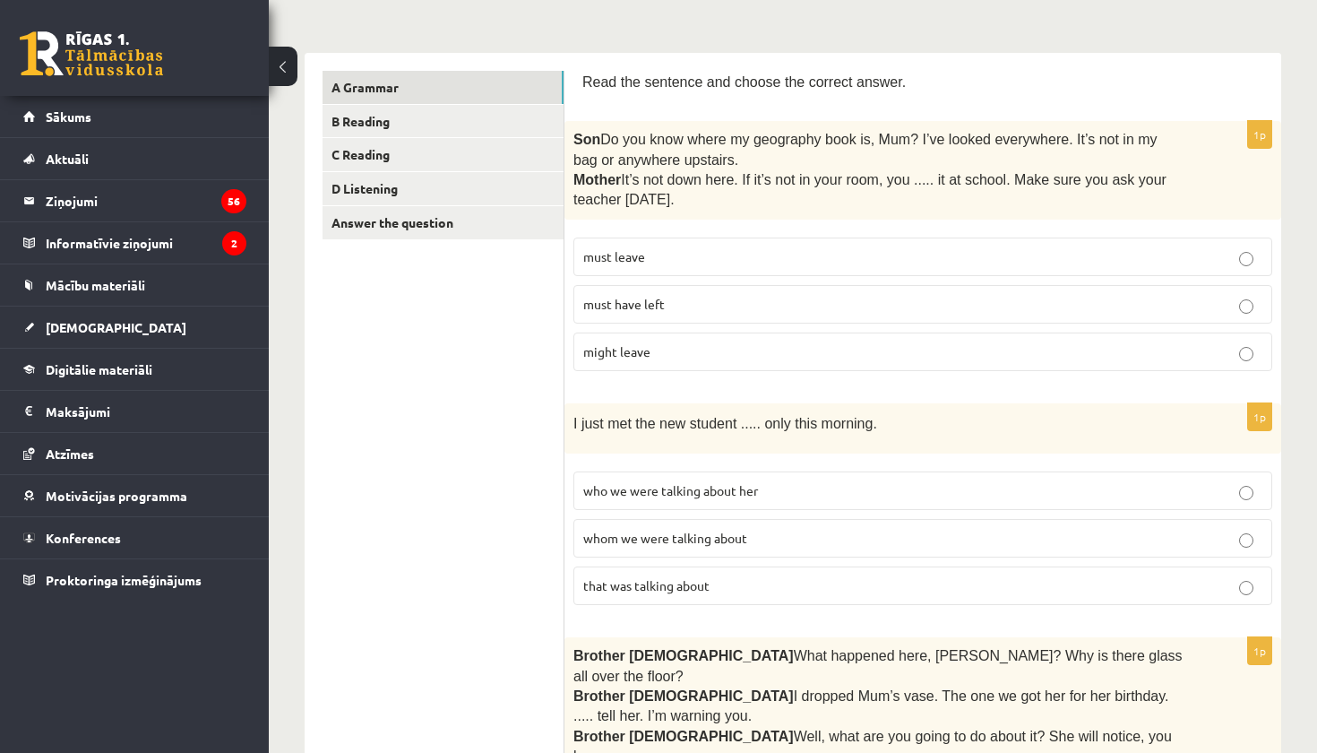
click at [997, 603] on fieldset "who we were talking about her whom we were talking about that was talking about" at bounding box center [923, 536] width 699 height 148
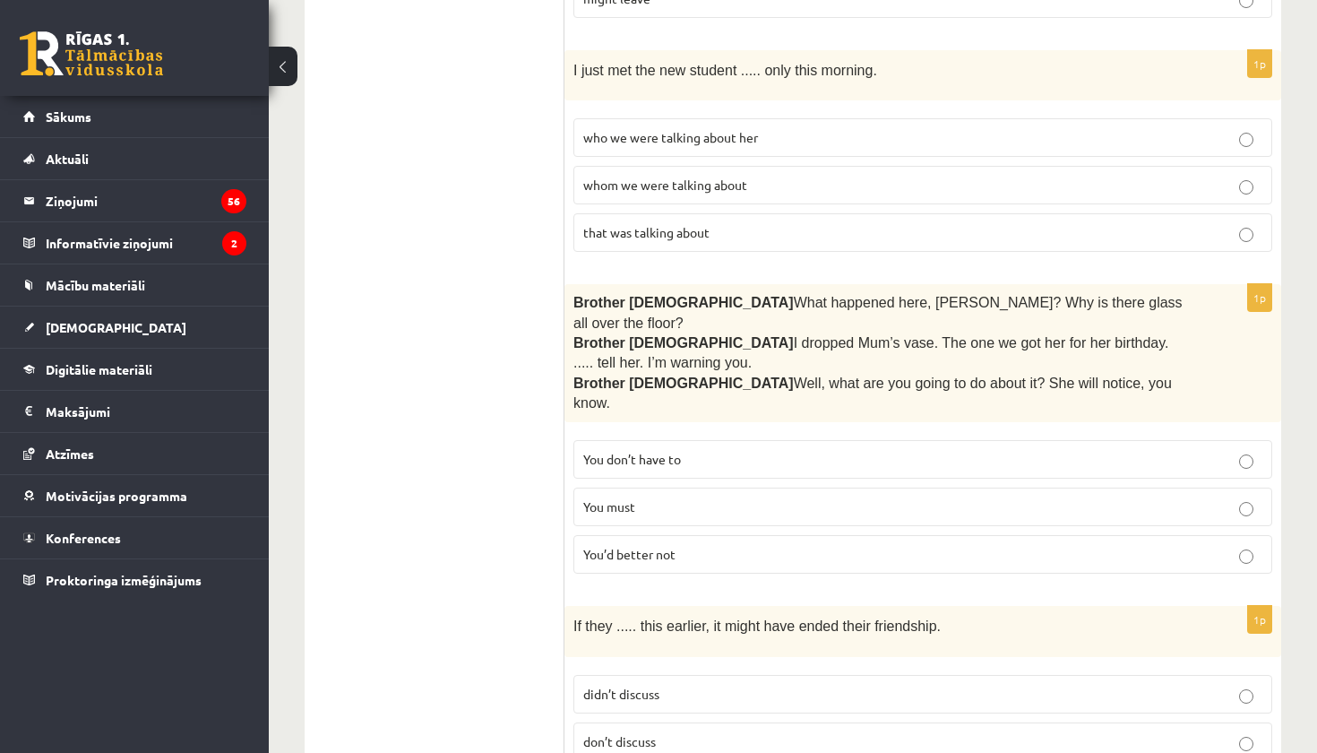
scroll to position [622, 0]
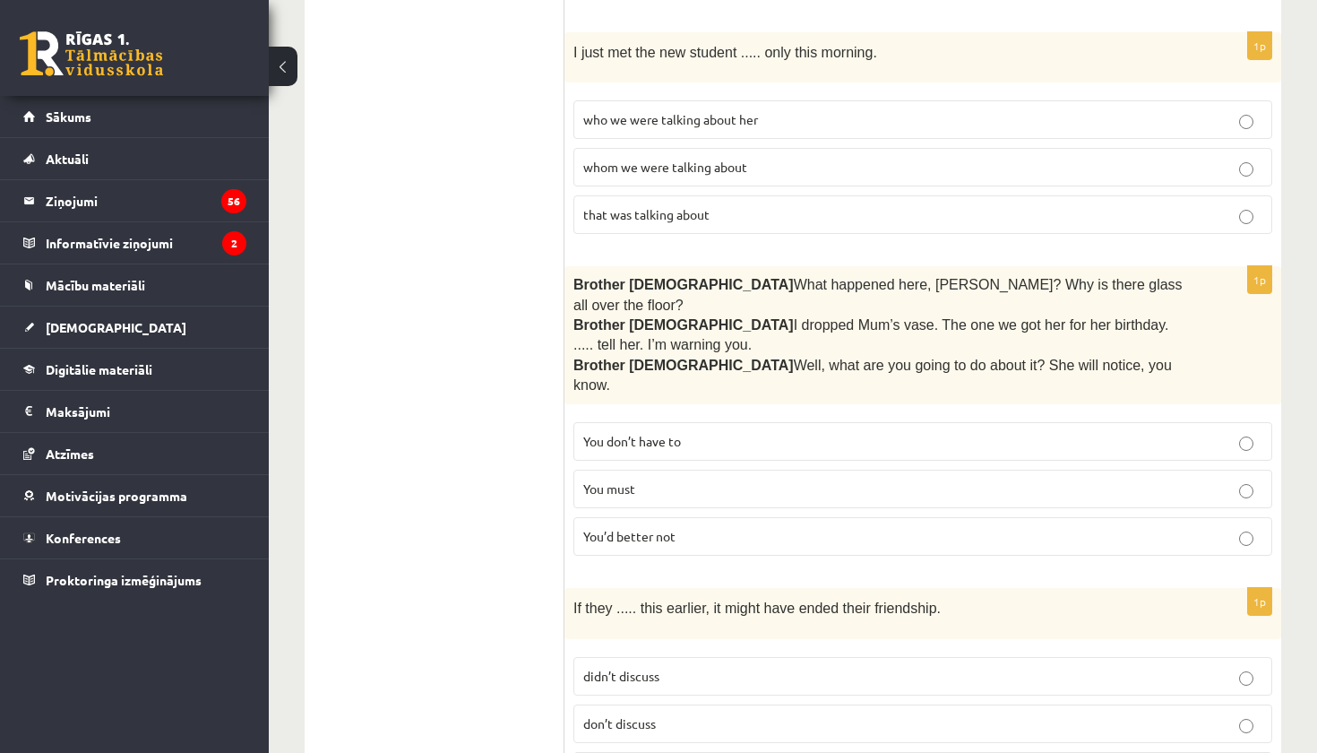
click at [795, 517] on label "You’d better not" at bounding box center [923, 536] width 699 height 39
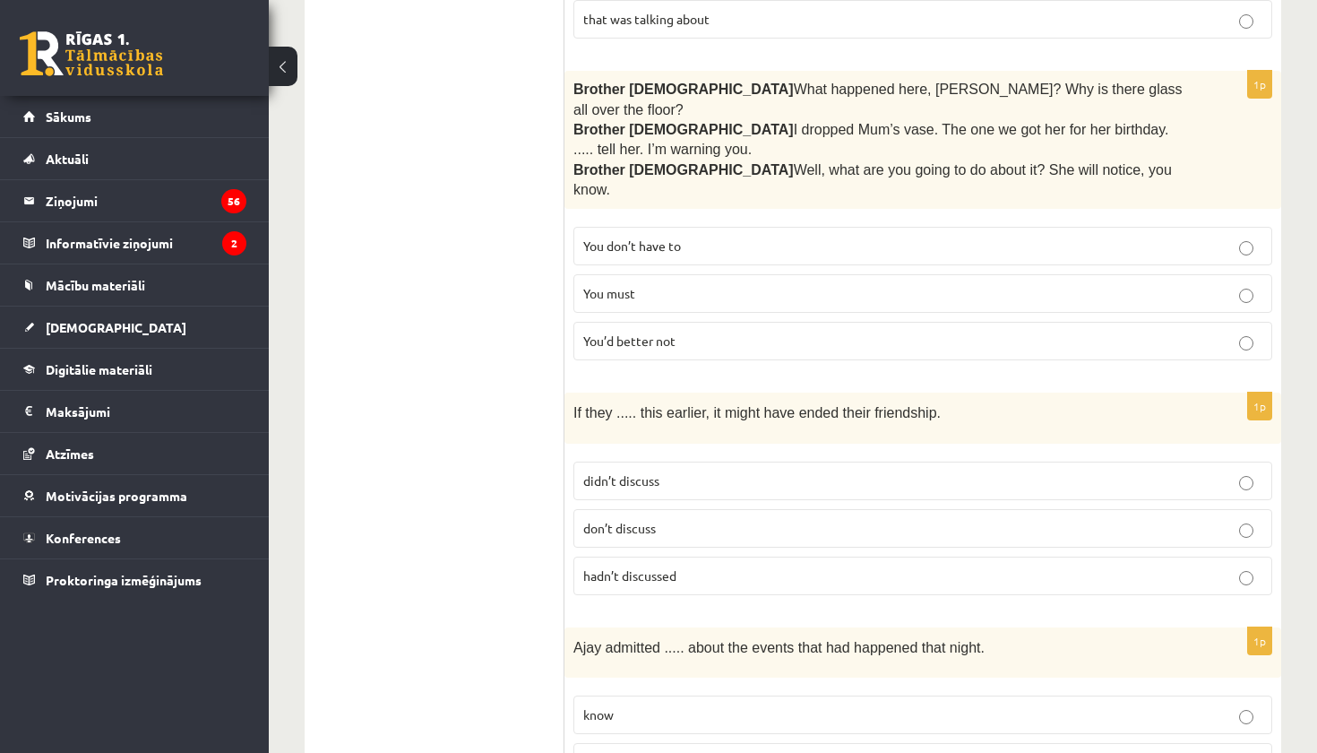
scroll to position [819, 0]
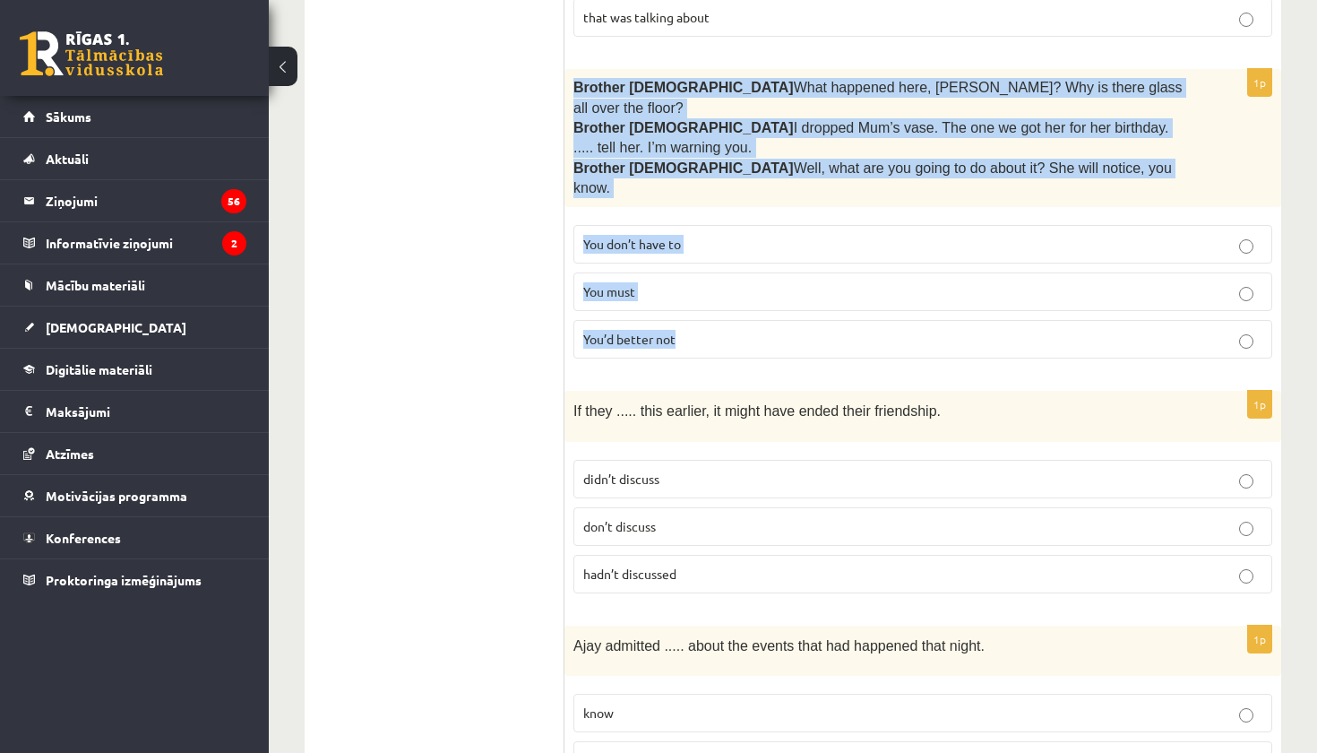
drag, startPoint x: 574, startPoint y: 81, endPoint x: 821, endPoint y: 304, distance: 333.2
click at [821, 305] on div "1p Brother 1  What happened here, Zak? Why is there glass all over the floor? B…" at bounding box center [923, 221] width 717 height 304
copy div "Brother 1  What happened here, Zak? Why is there glass all over the floor? Brot…"
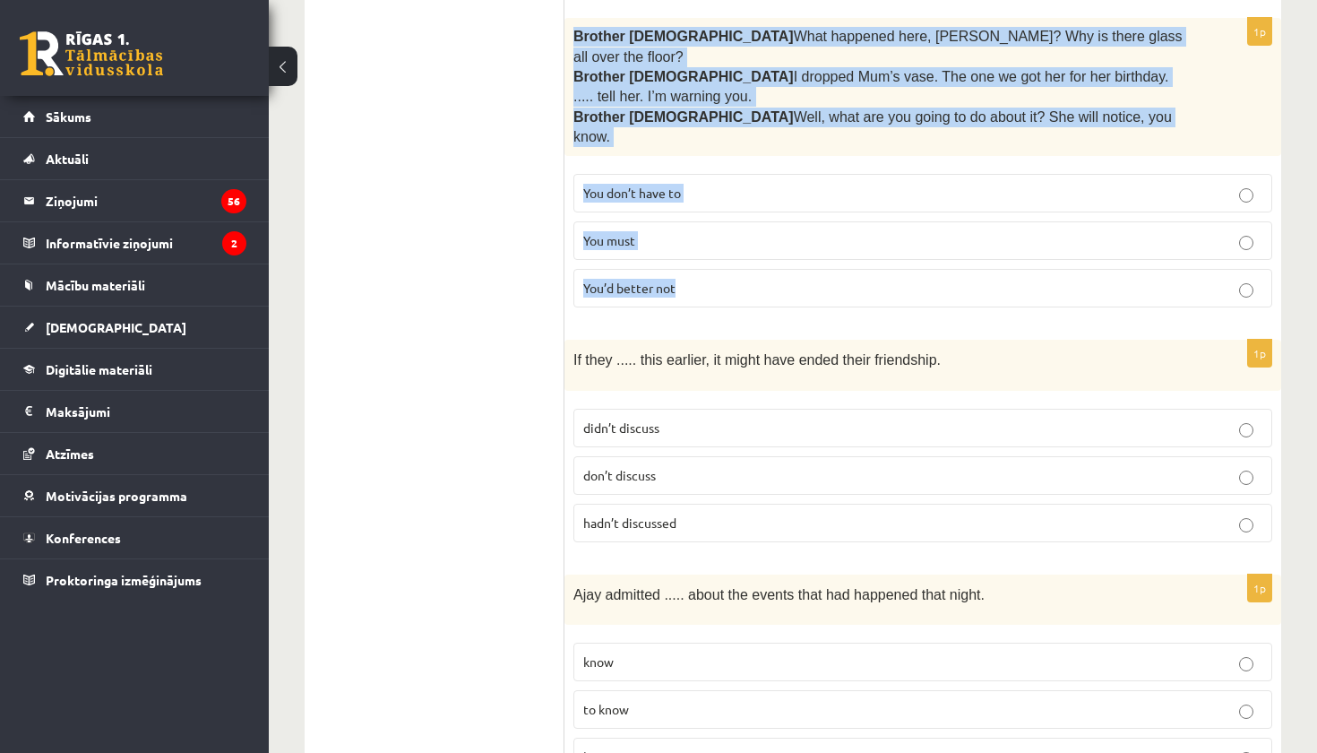
scroll to position [868, 0]
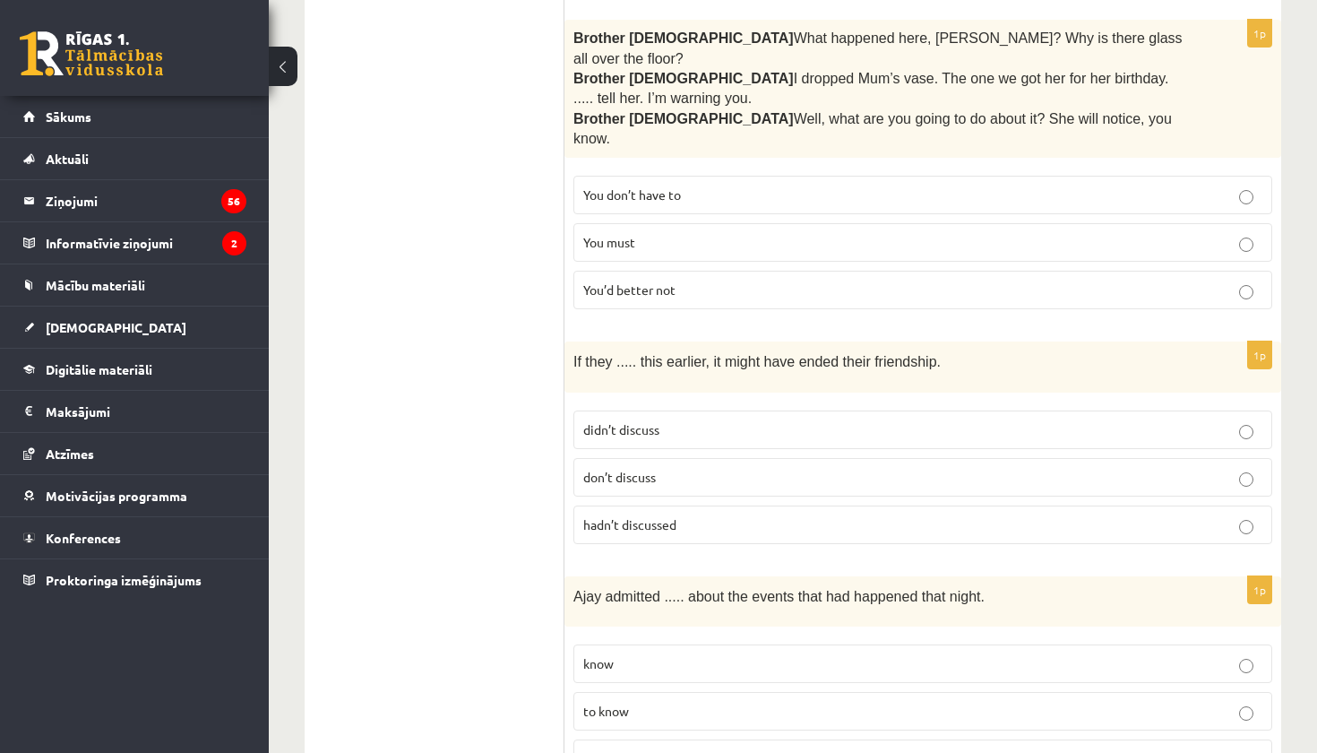
click at [750, 515] on p "hadn’t discussed" at bounding box center [922, 524] width 679 height 19
click at [695, 420] on p "didn’t discuss" at bounding box center [922, 429] width 679 height 19
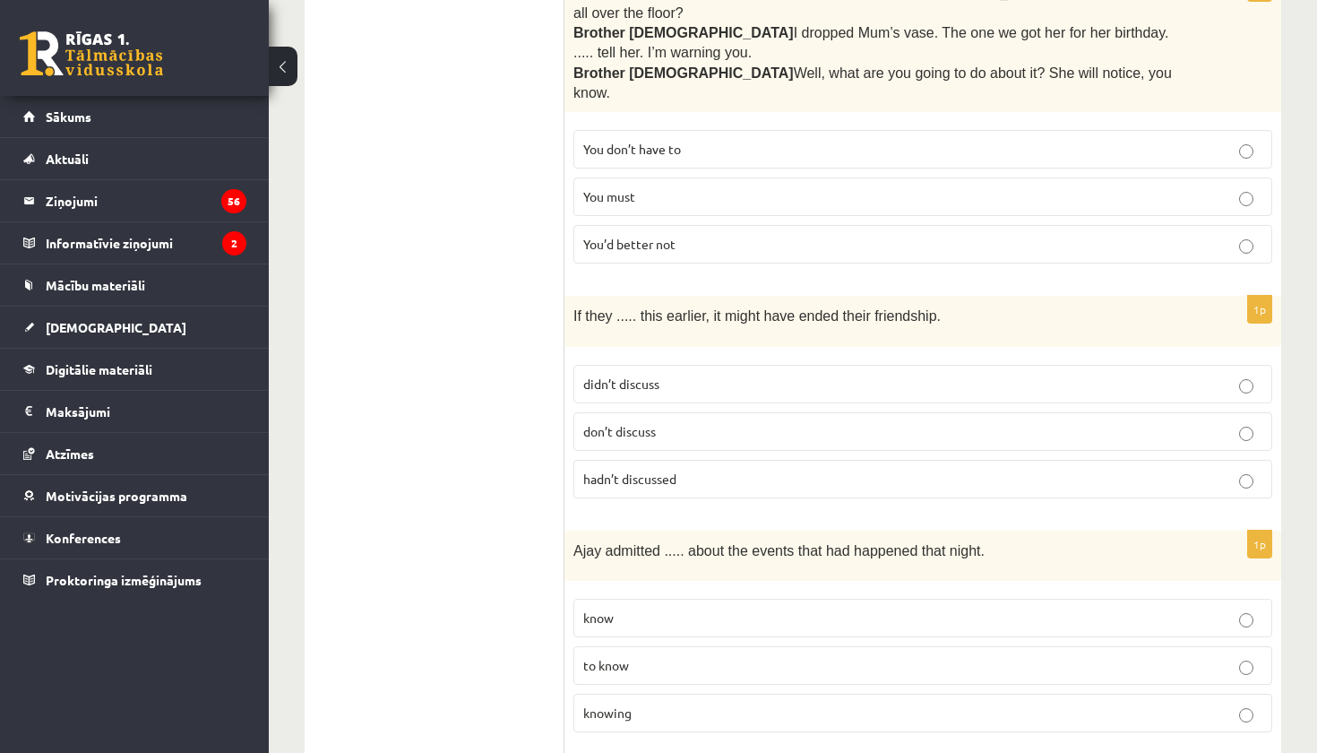
scroll to position [915, 0]
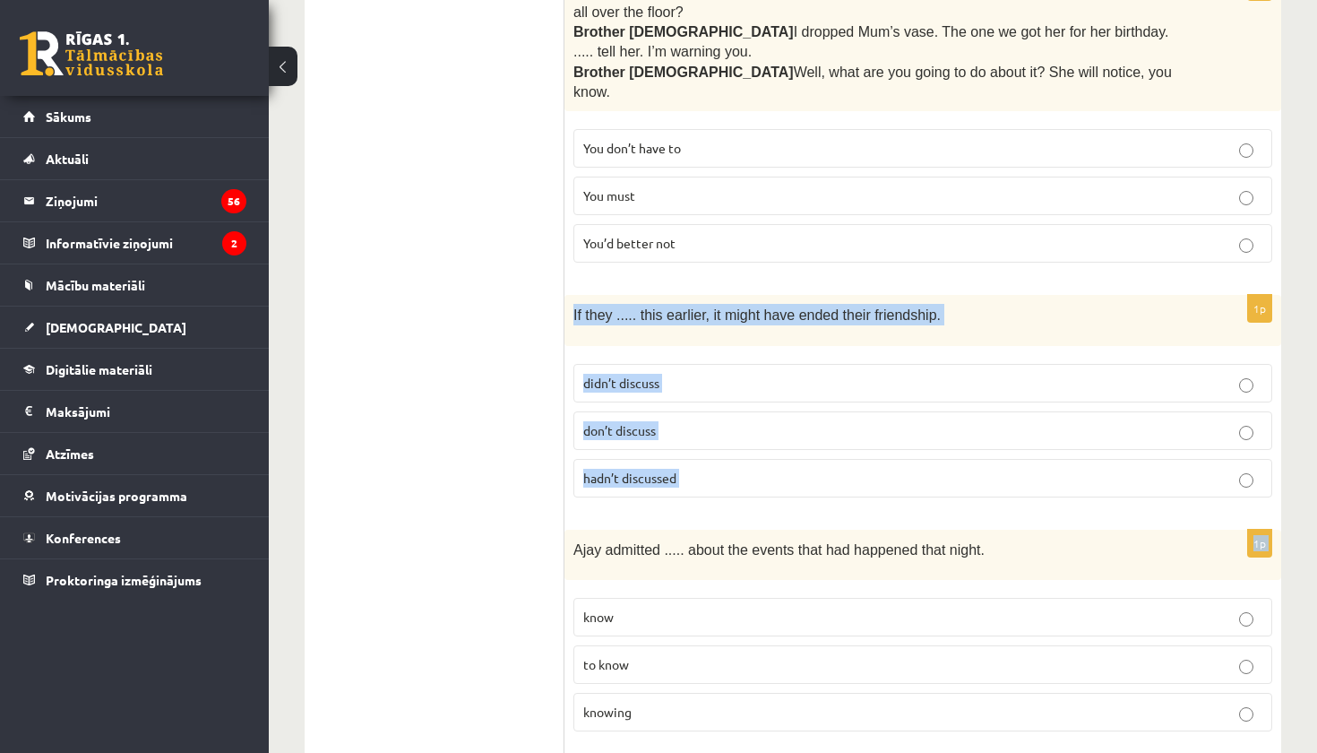
drag, startPoint x: 568, startPoint y: 271, endPoint x: 781, endPoint y: 462, distance: 286.2
click at [782, 464] on div "1p If they ..... this earlier, it might have ended their friendship. didn’t dis…" at bounding box center [923, 403] width 717 height 216
copy div "If they ..... this earlier, it might have ended their friendship. didn’t discus…"
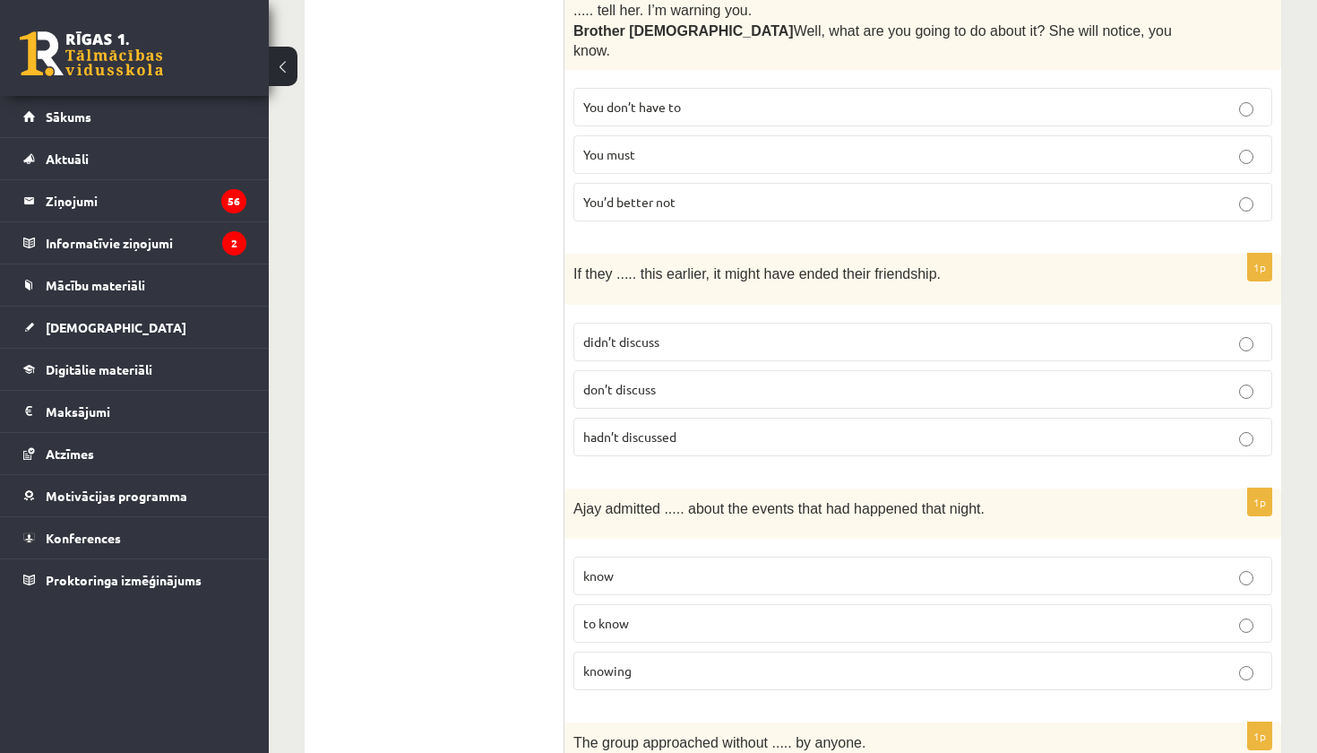
scroll to position [977, 0]
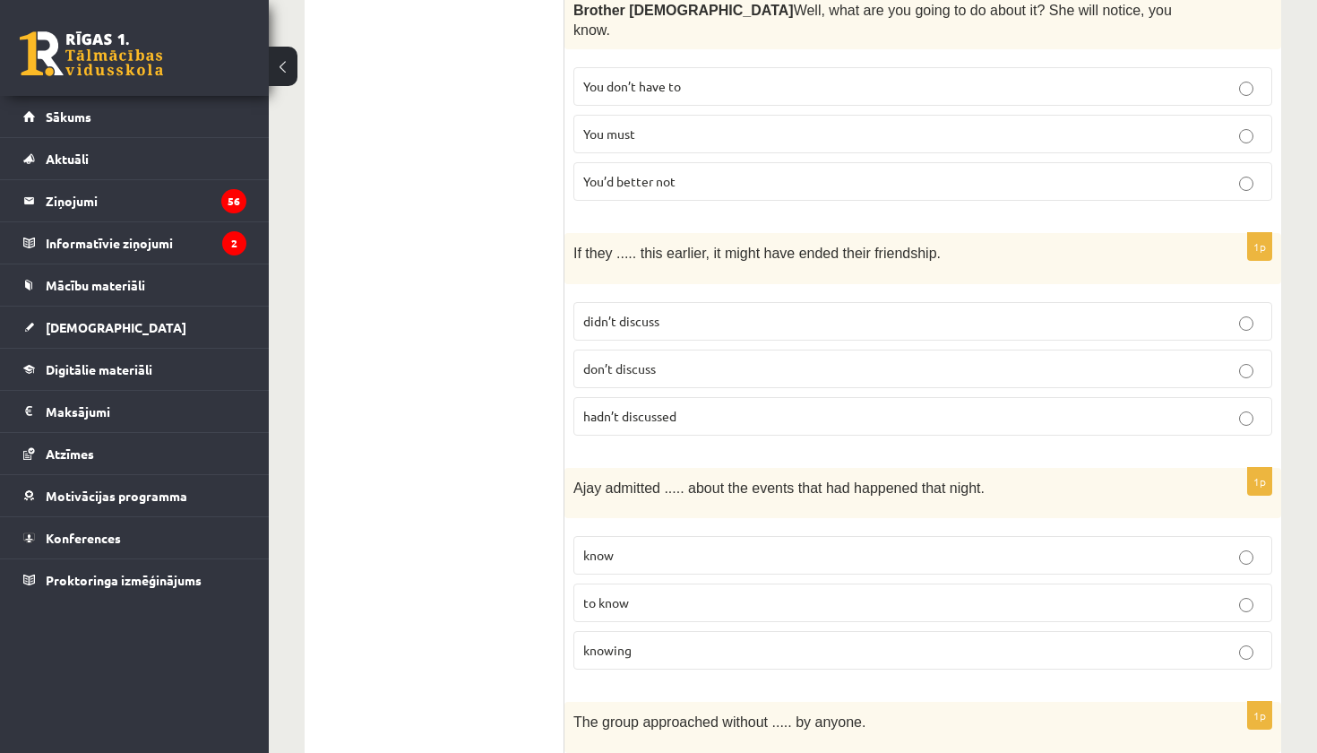
click at [693, 641] on p "knowing" at bounding box center [922, 650] width 679 height 19
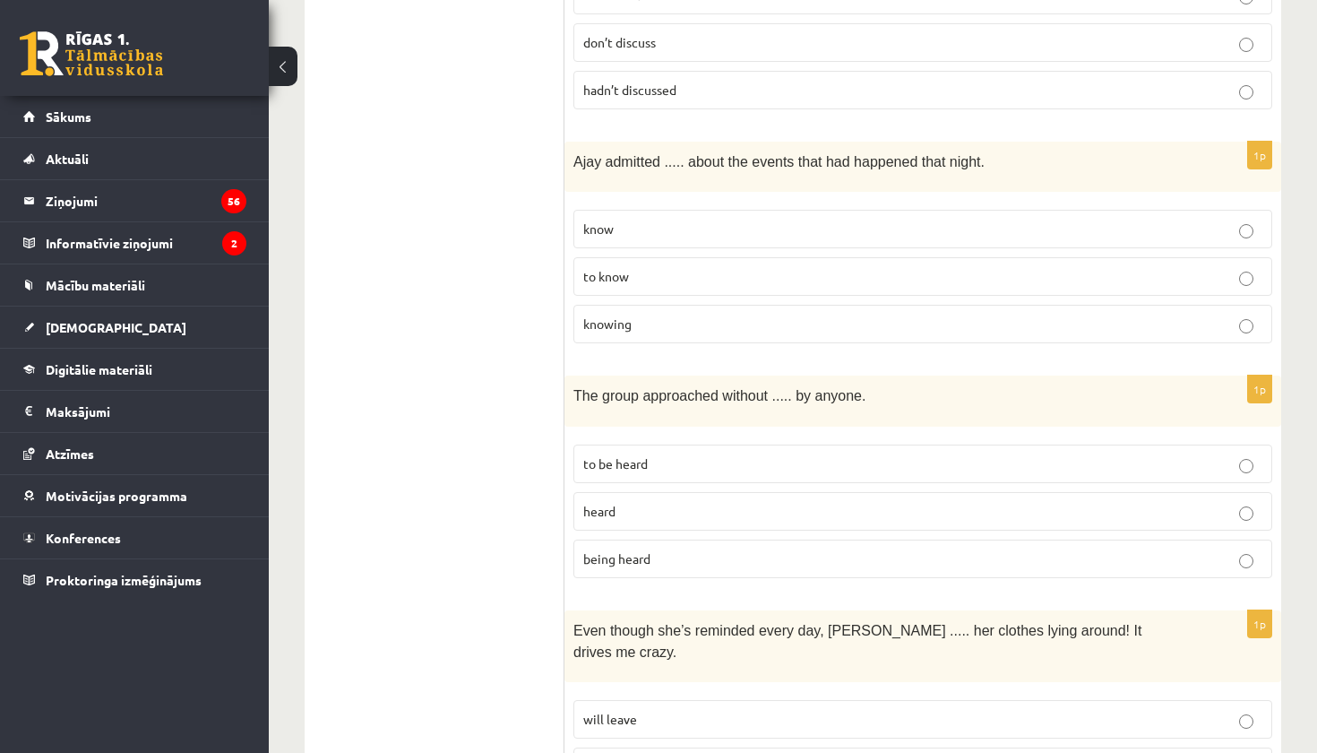
scroll to position [1302, 0]
click at [679, 533] on fieldset "to be heard heard being heard" at bounding box center [923, 510] width 699 height 148
click at [679, 540] on label "being heard" at bounding box center [923, 559] width 699 height 39
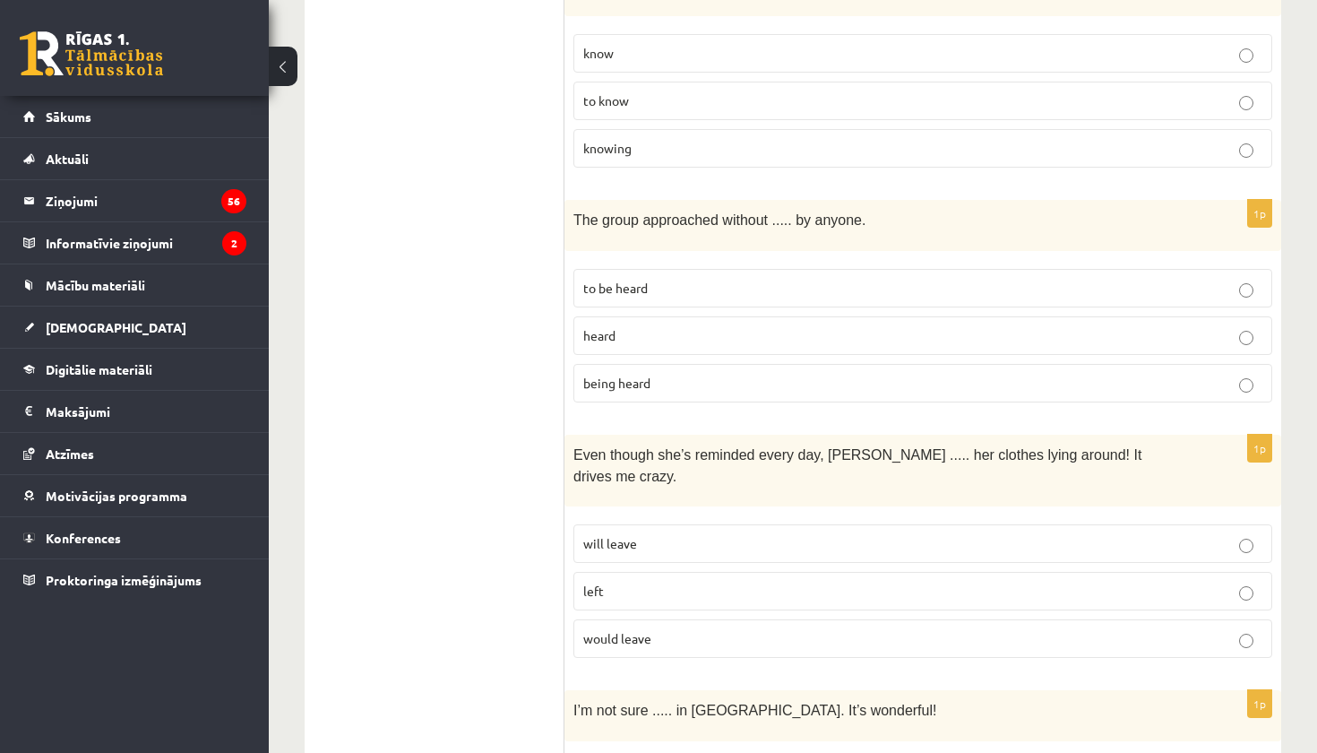
scroll to position [1506, 0]
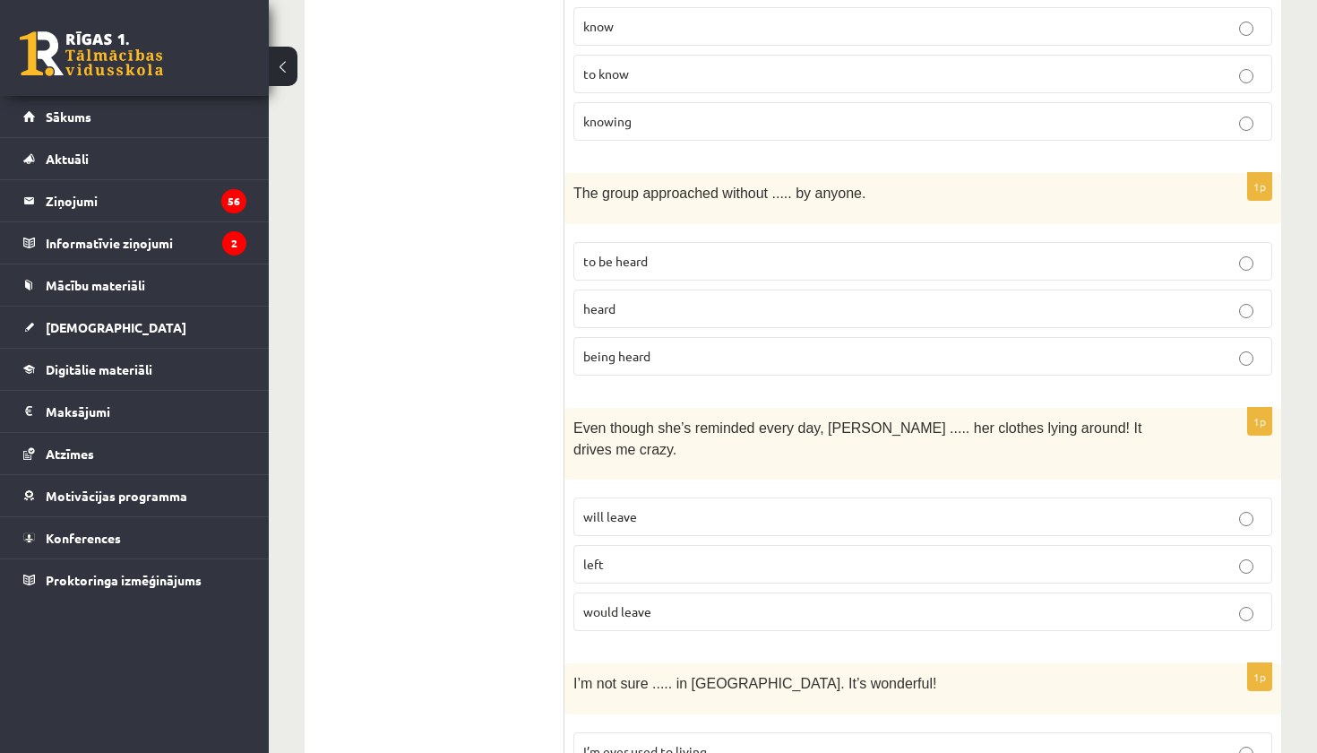
click at [686, 555] on p "left" at bounding box center [922, 564] width 679 height 19
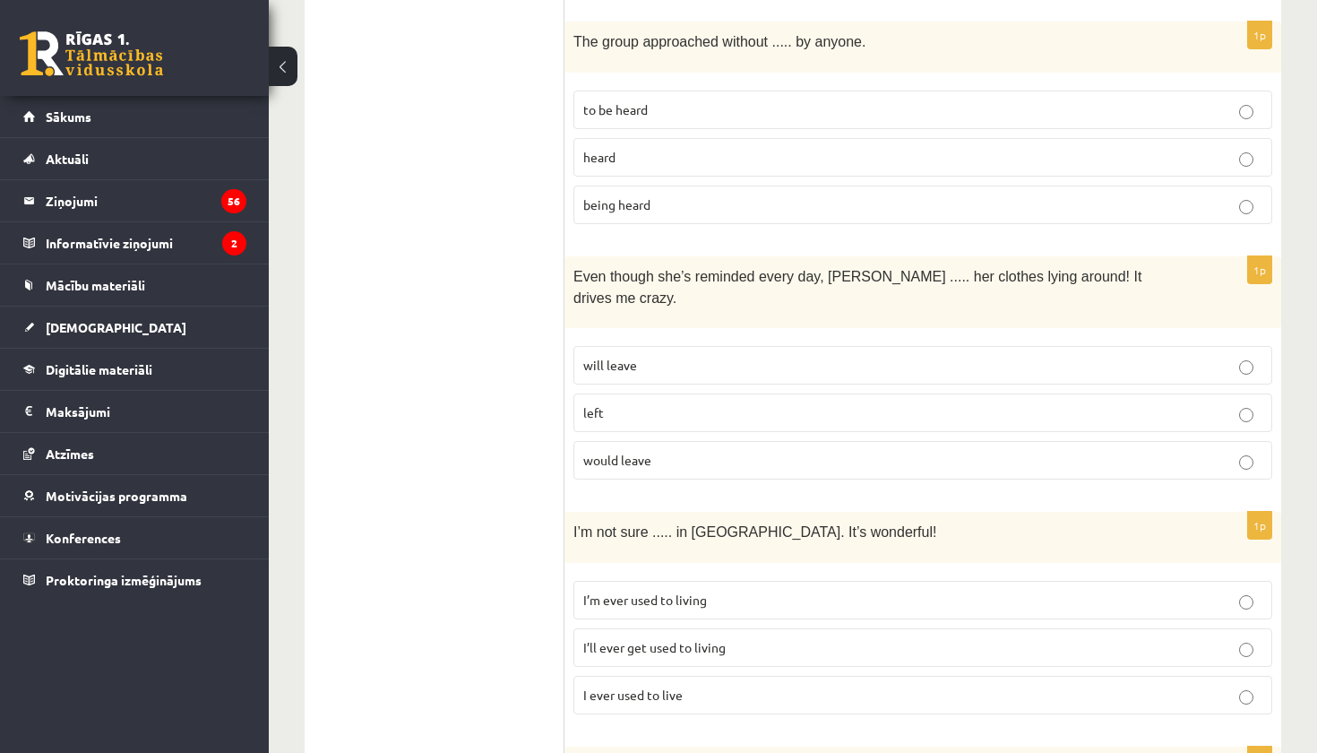
scroll to position [1663, 0]
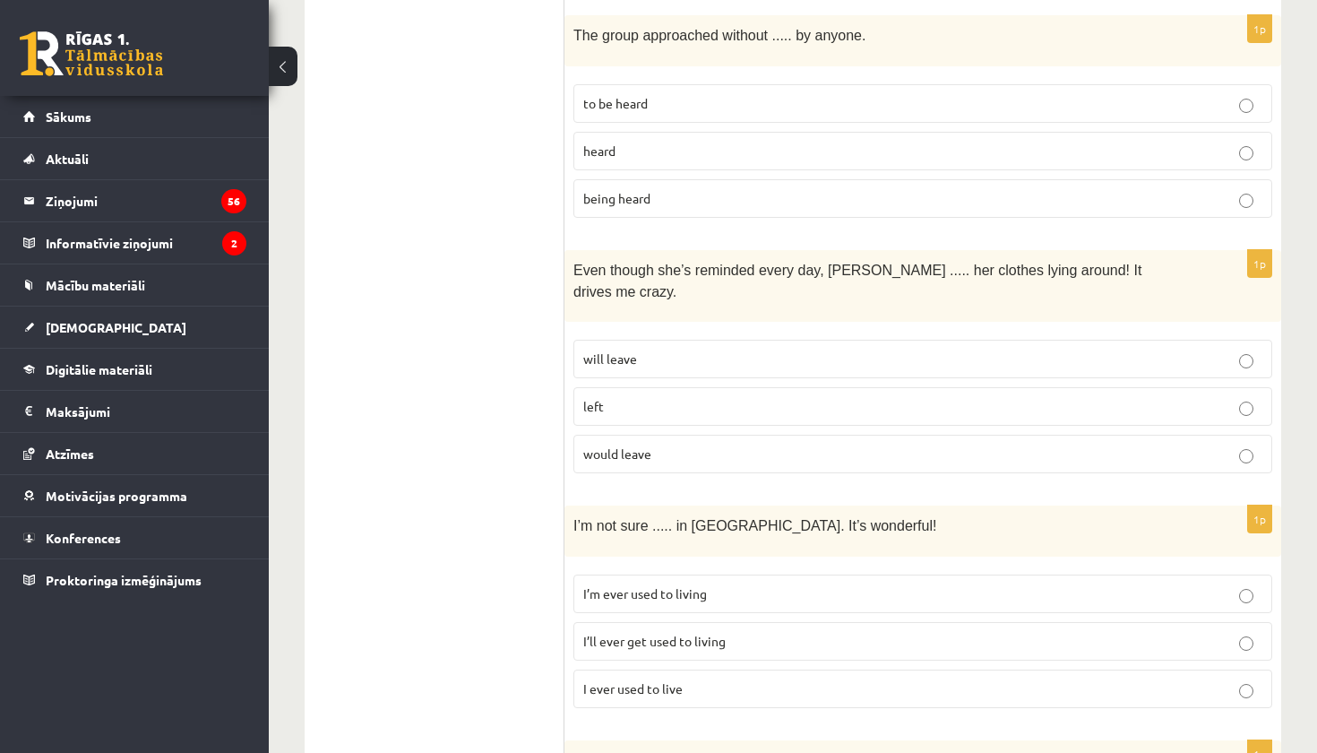
click at [722, 633] on span "I’ll ever get used to living" at bounding box center [654, 641] width 143 height 16
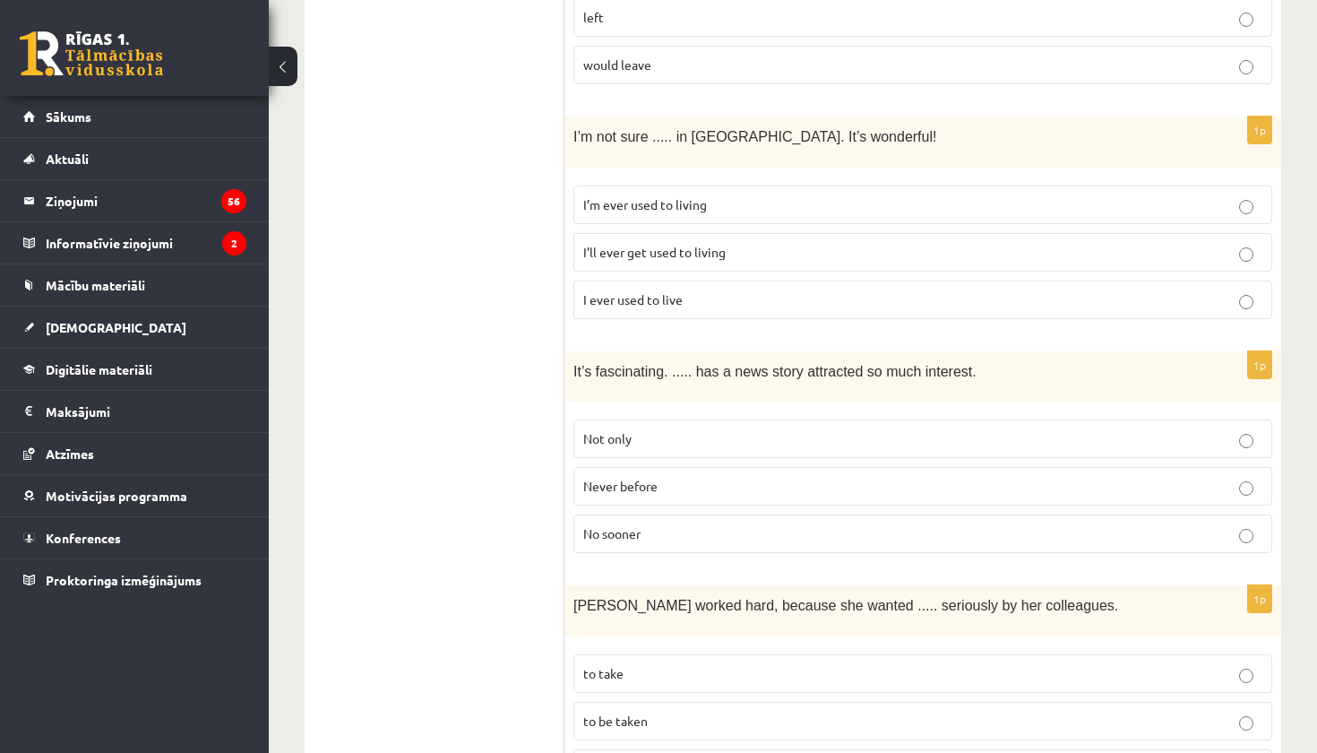
scroll to position [2052, 0]
click at [686, 477] on p "Never before" at bounding box center [922, 486] width 679 height 19
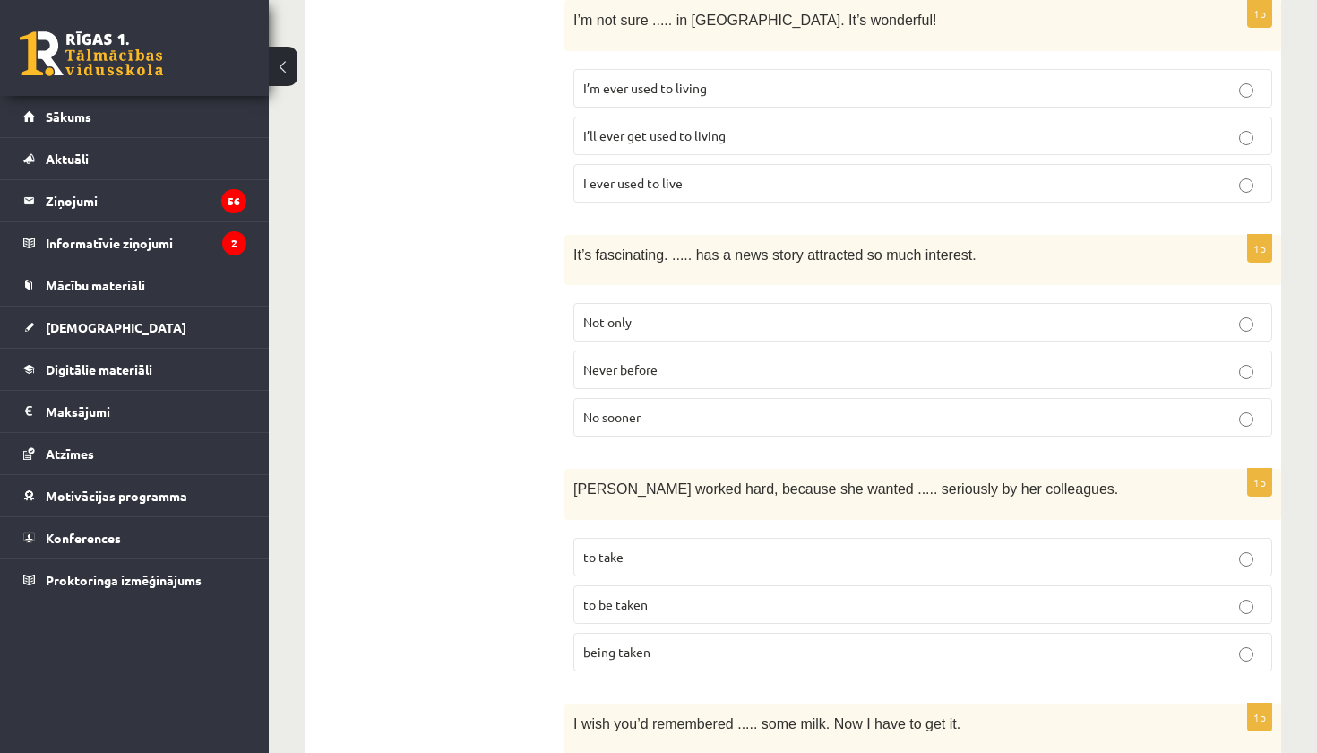
scroll to position [2171, 0]
click at [647, 546] on p "to take" at bounding box center [922, 555] width 679 height 19
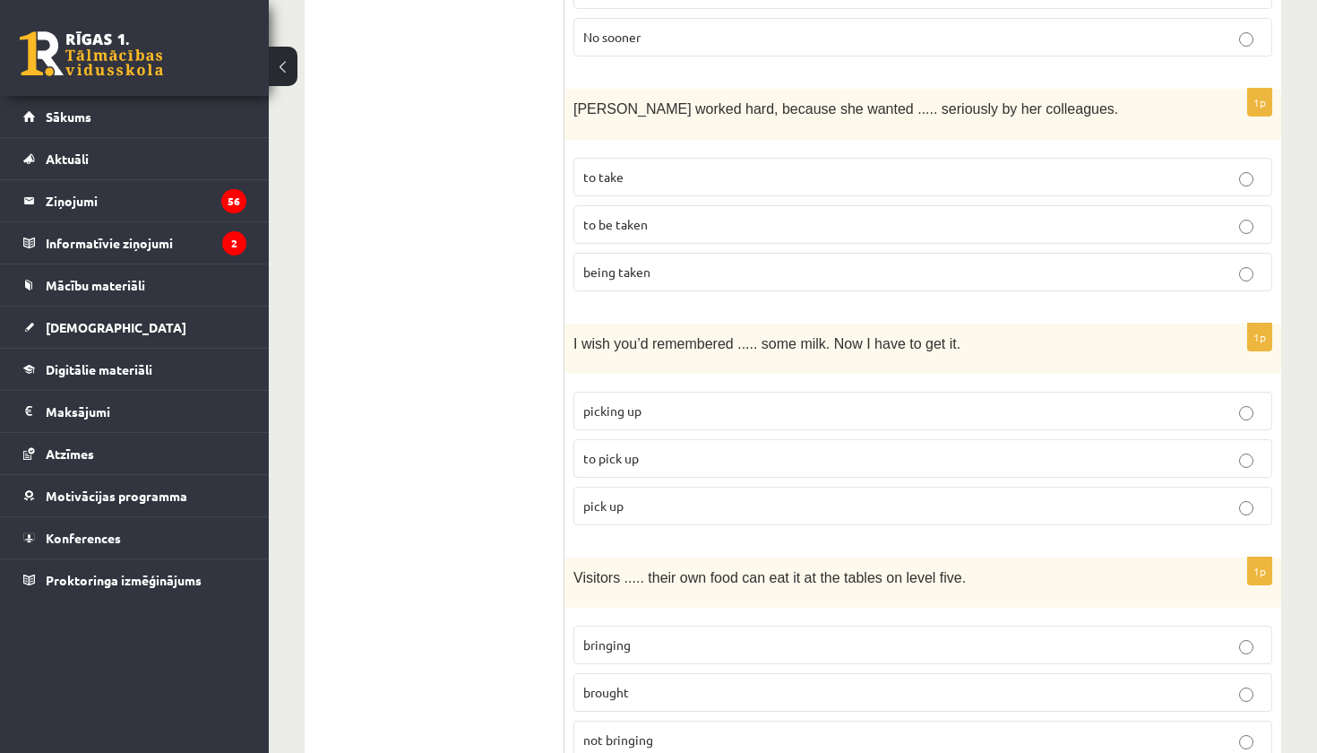
scroll to position [2551, 0]
click at [666, 447] on p "to pick up" at bounding box center [922, 456] width 679 height 19
click at [660, 495] on p "pick up" at bounding box center [922, 504] width 679 height 19
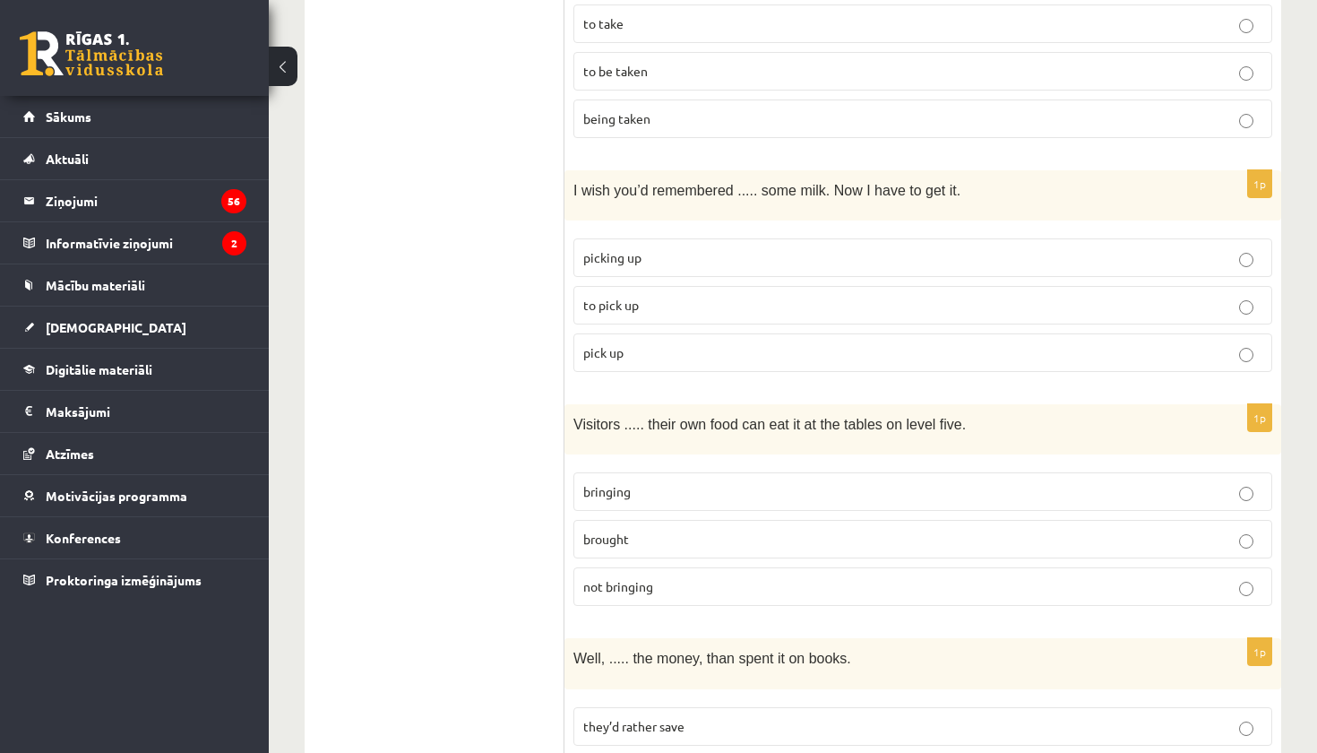
scroll to position [2705, 0]
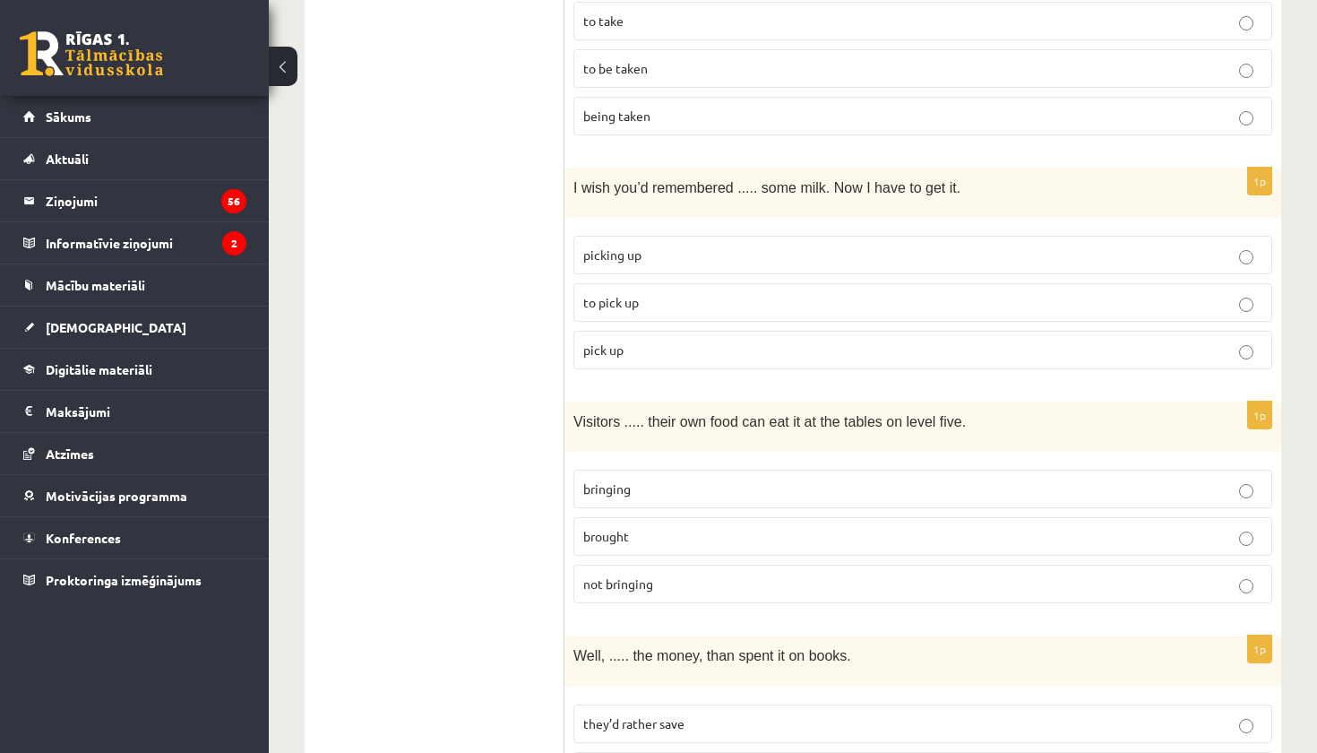
click at [644, 527] on p "brought" at bounding box center [922, 536] width 679 height 19
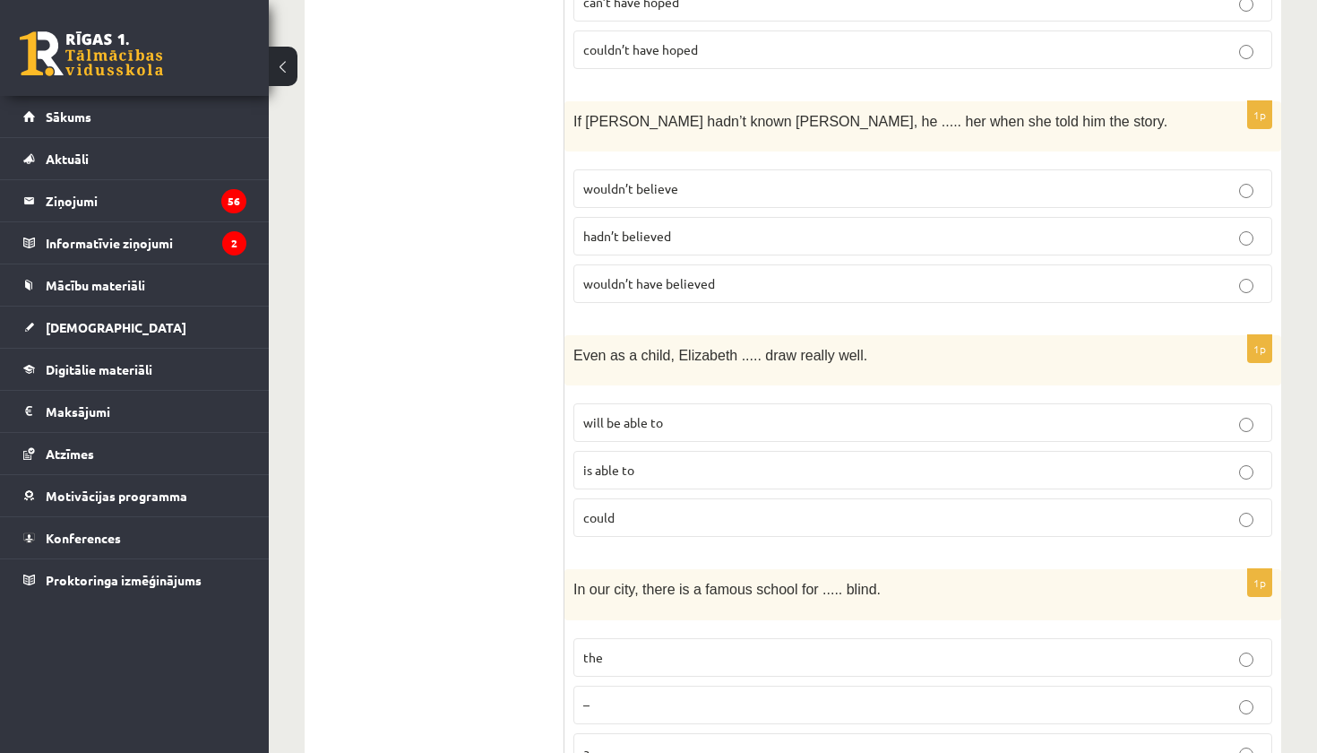
scroll to position [4458, 0]
drag, startPoint x: 573, startPoint y: 500, endPoint x: 680, endPoint y: 680, distance: 209.8
click at [680, 680] on div "1p In our city, there is a famous school for ..... blind. the – a" at bounding box center [923, 678] width 717 height 216
copy div "In our city, there is a famous school for ..... blind. the – a"
click at [631, 649] on p "the" at bounding box center [922, 658] width 679 height 19
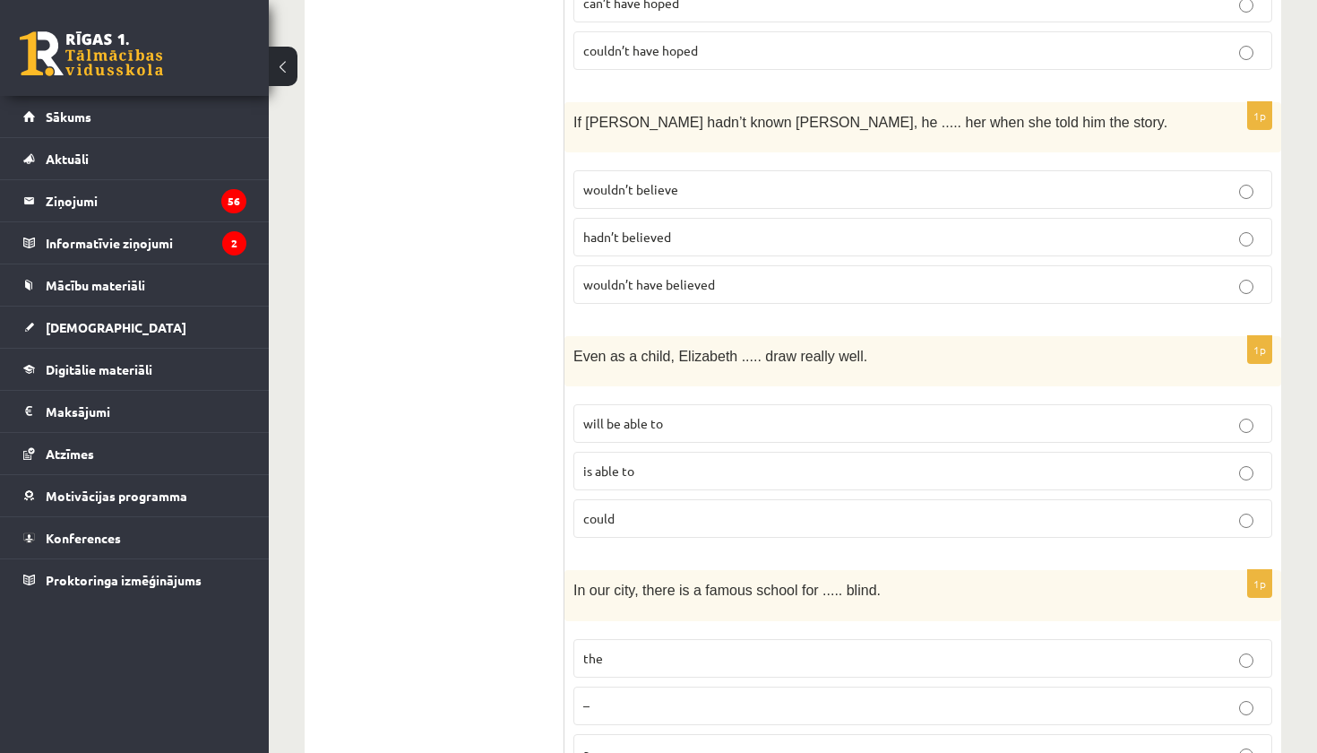
click at [698, 452] on label "is able to" at bounding box center [923, 471] width 699 height 39
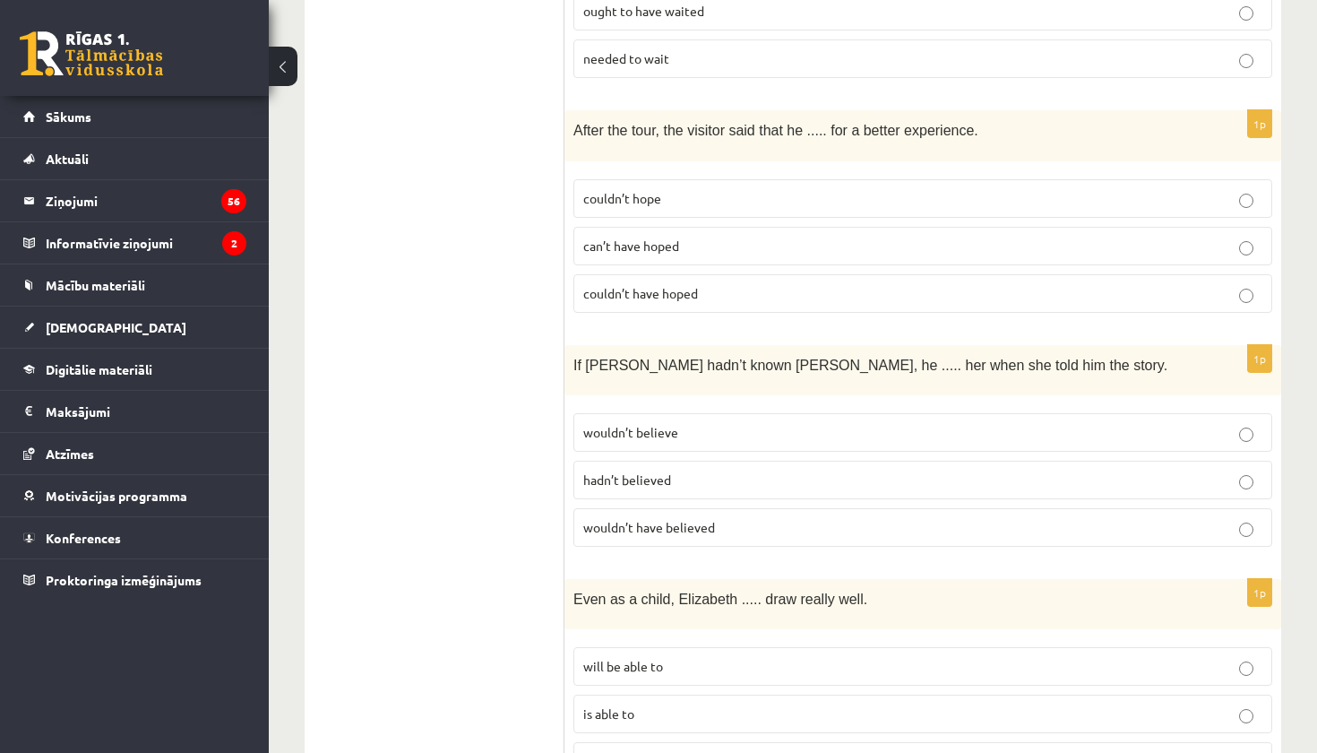
scroll to position [4202, 0]
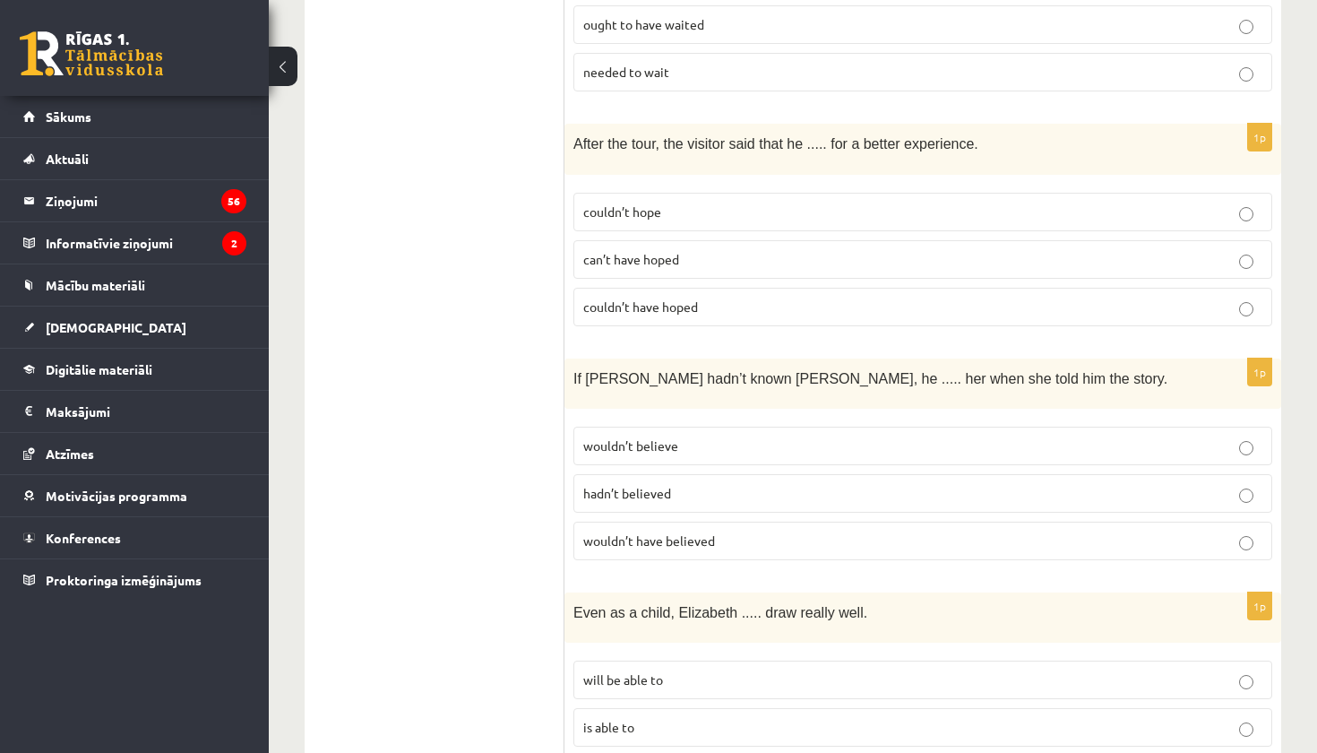
click at [687, 532] on span "wouldn’t have believed" at bounding box center [649, 540] width 132 height 16
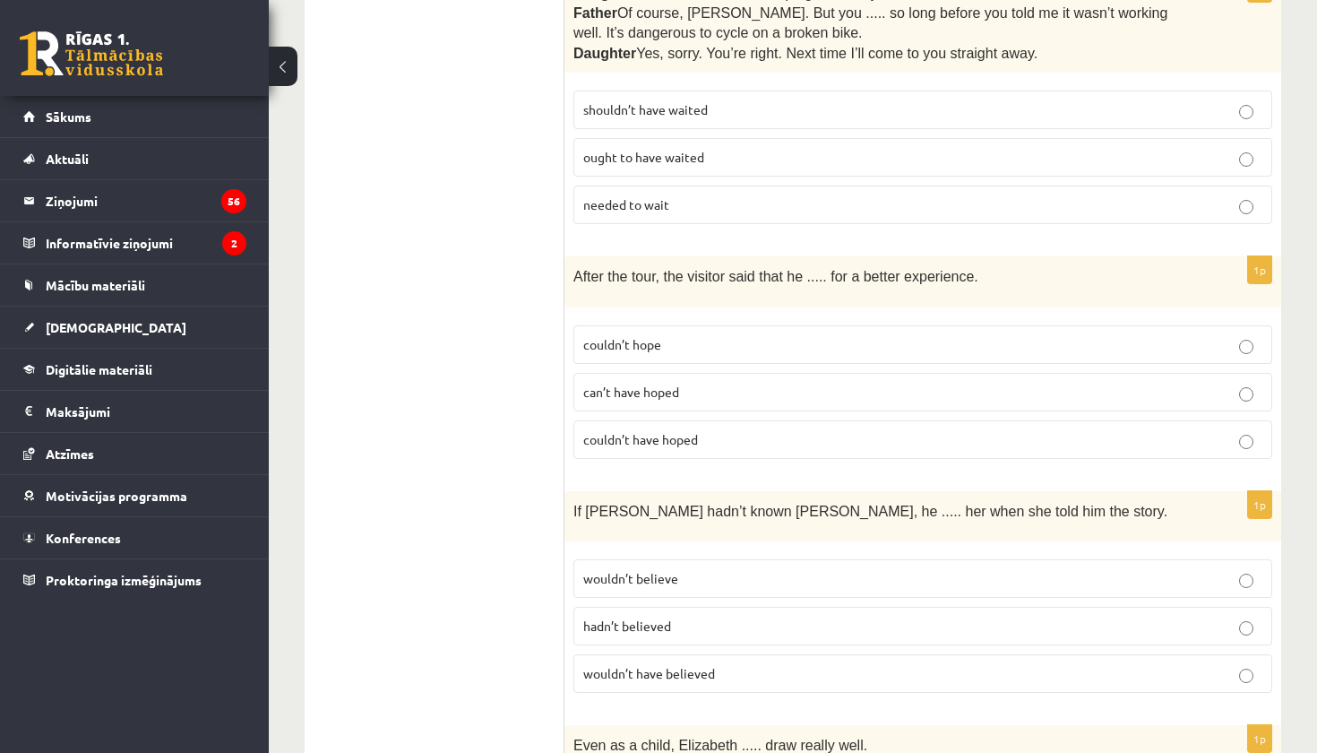
scroll to position [4068, 0]
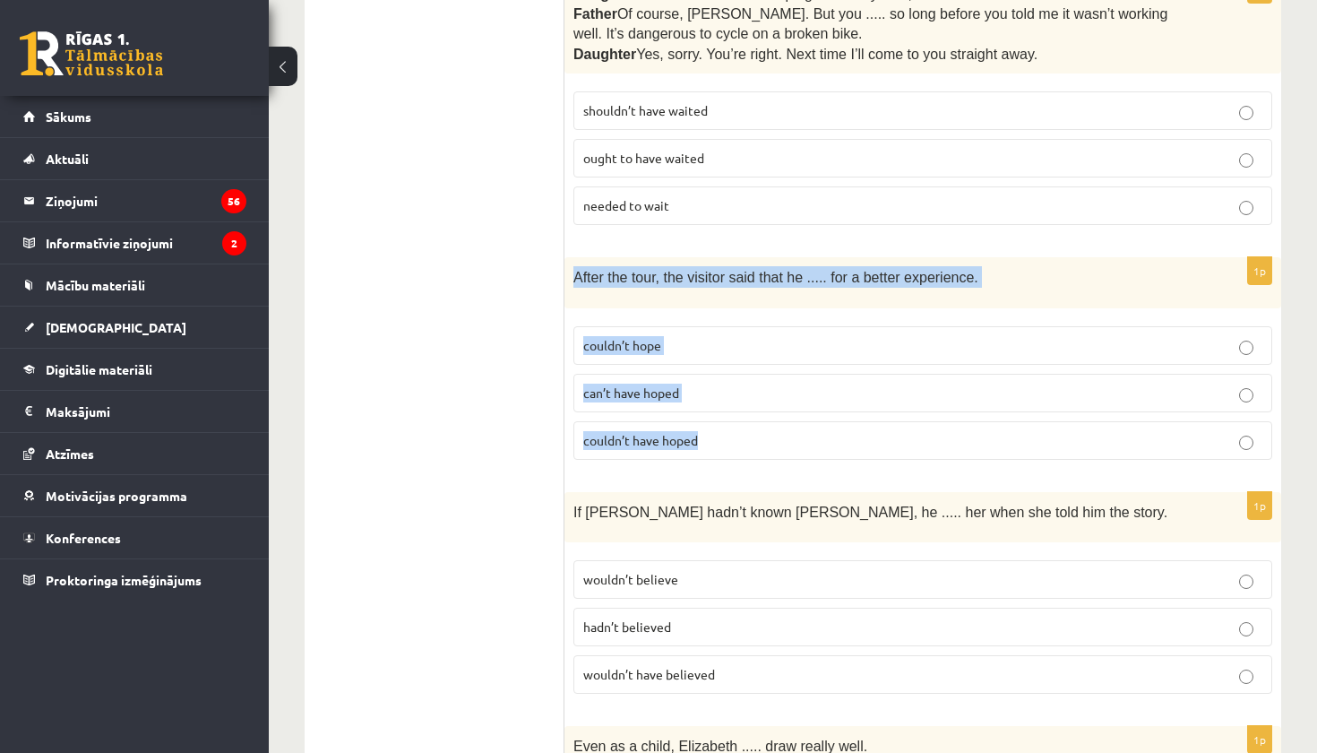
drag, startPoint x: 572, startPoint y: 190, endPoint x: 735, endPoint y: 367, distance: 241.0
click at [735, 367] on div "1p After the tour, the visitor said that he ..... for a better experience. coul…" at bounding box center [923, 365] width 717 height 216
copy div "After the tour, the visitor said that he ..... for a better experience. couldn’…"
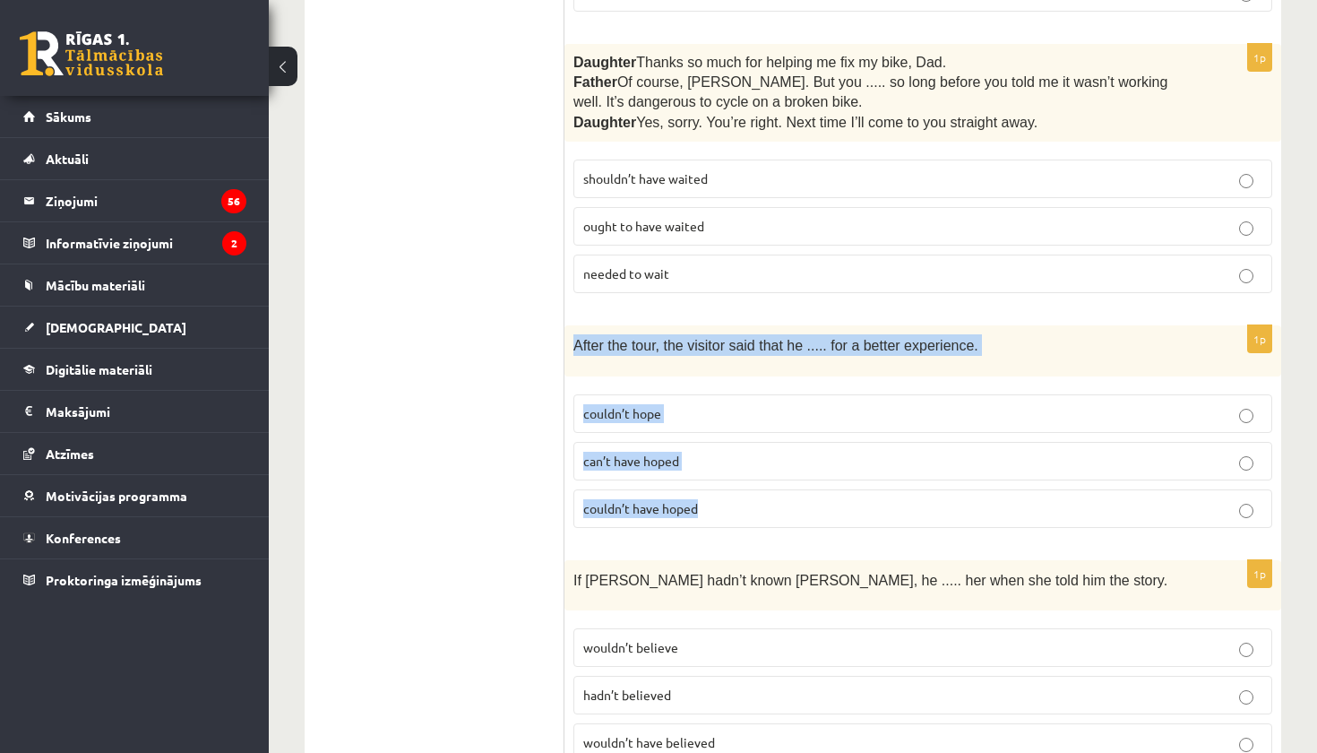
scroll to position [3994, 0]
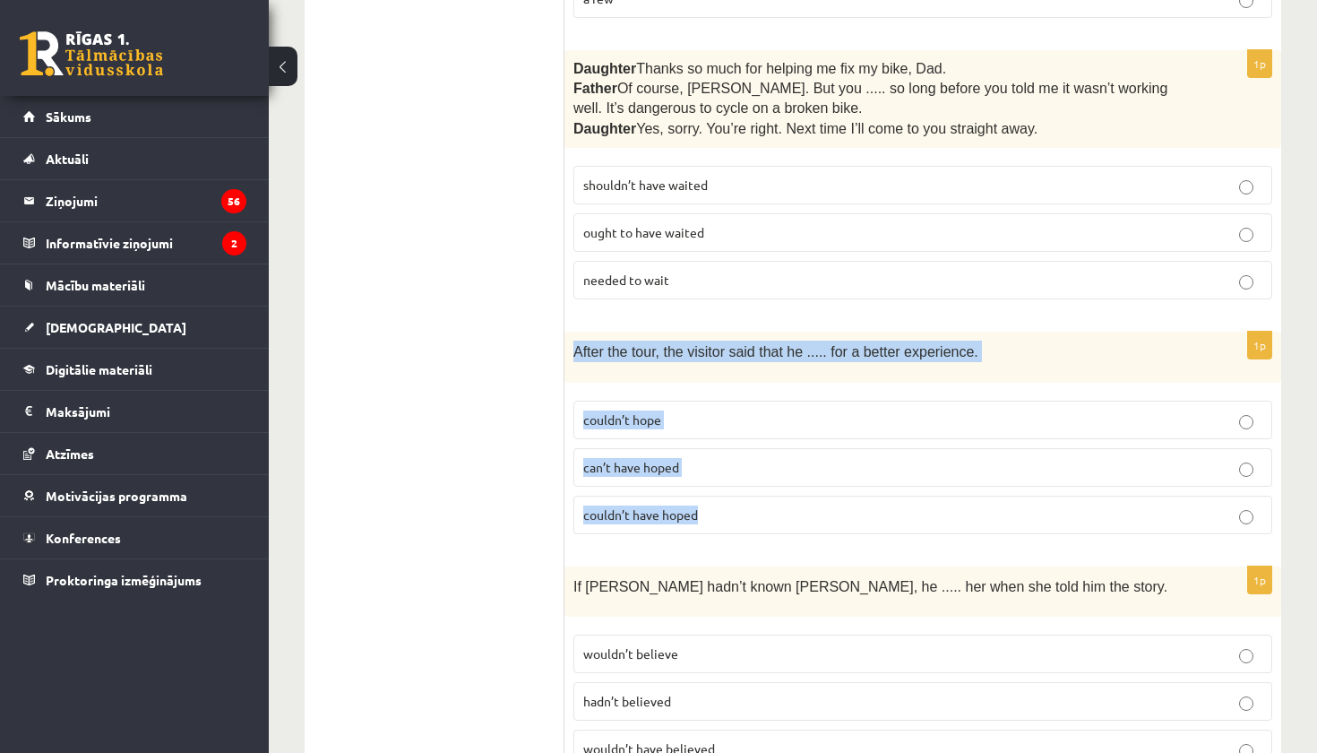
click at [787, 505] on p "couldn’t have hoped" at bounding box center [922, 514] width 679 height 19
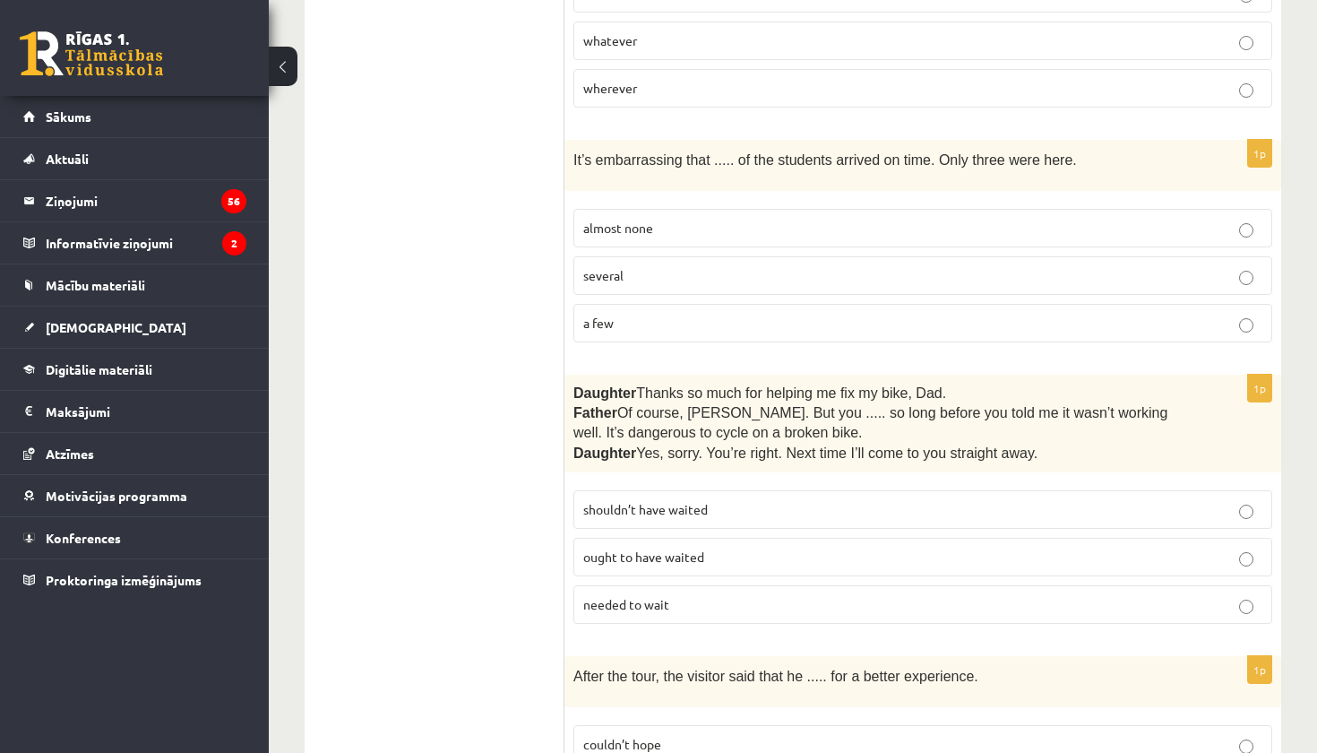
scroll to position [3659, 0]
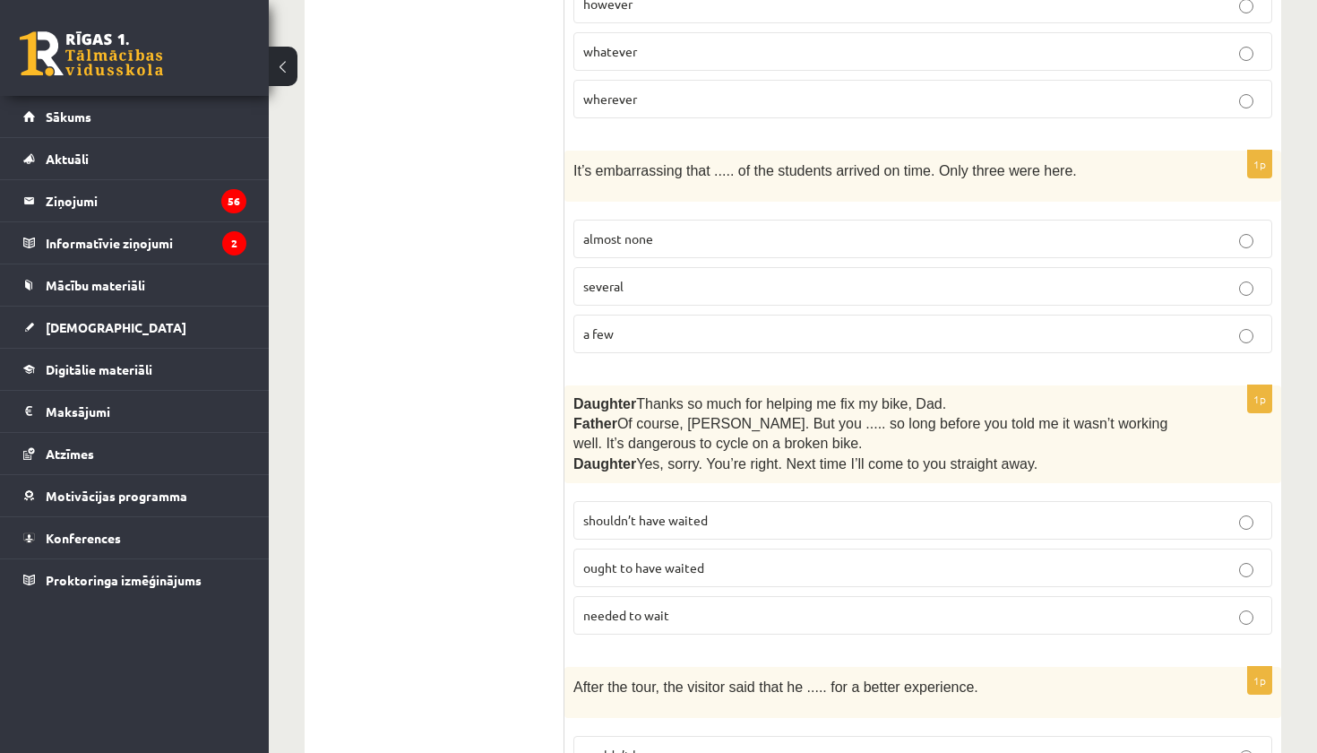
click at [785, 511] on p "shouldn’t have waited" at bounding box center [922, 520] width 679 height 19
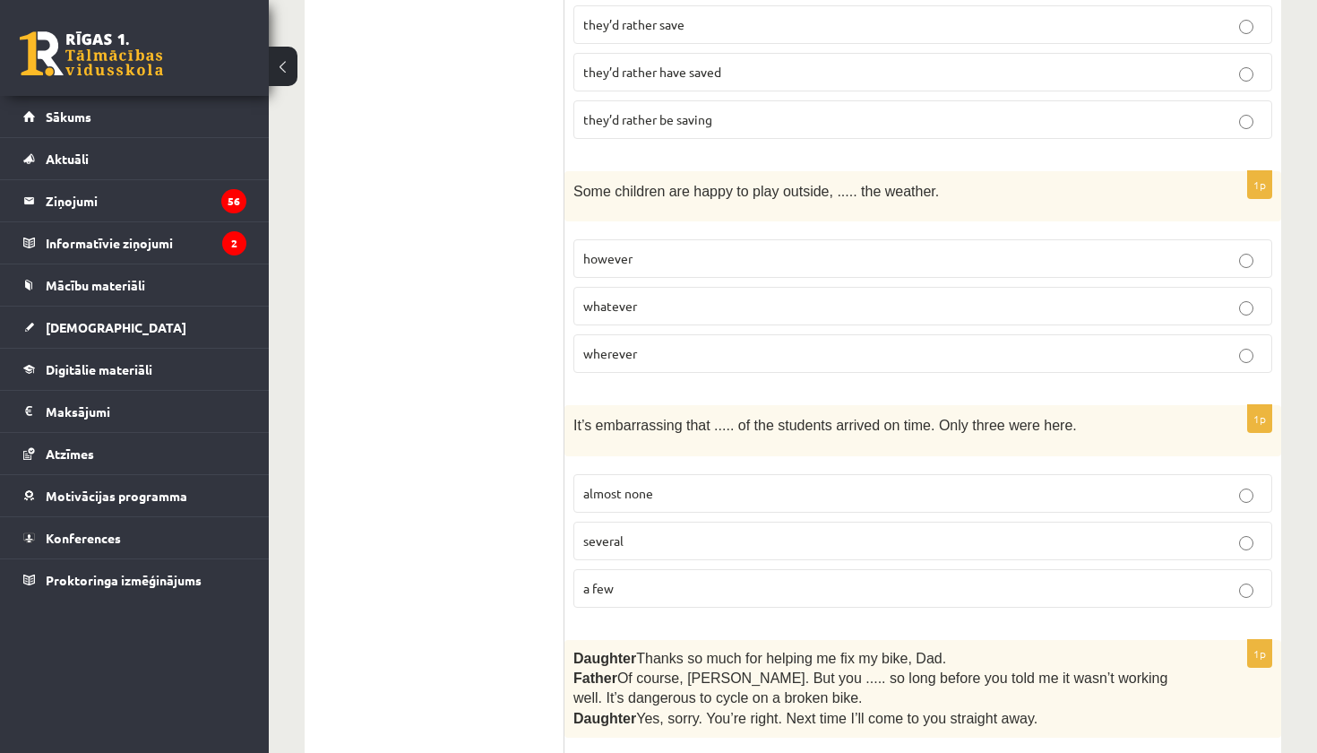
scroll to position [3400, 0]
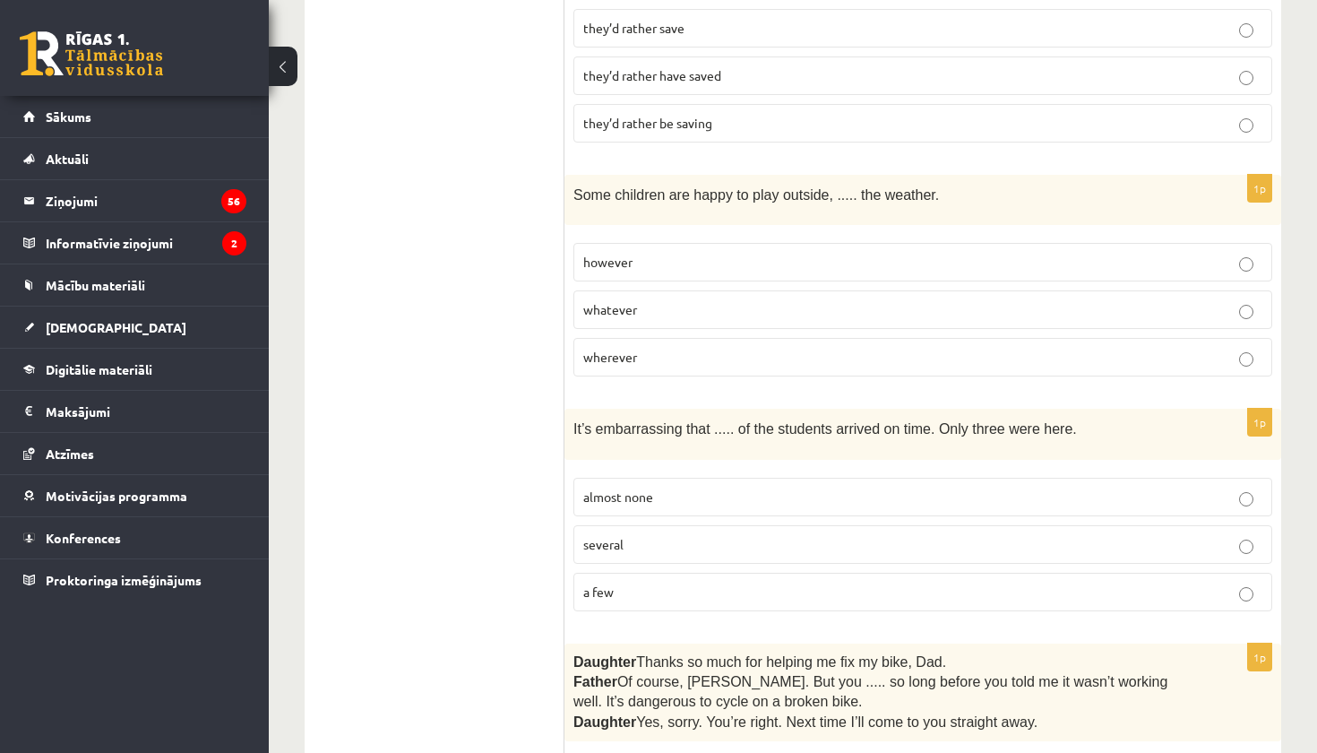
click at [775, 488] on p "almost none" at bounding box center [922, 497] width 679 height 19
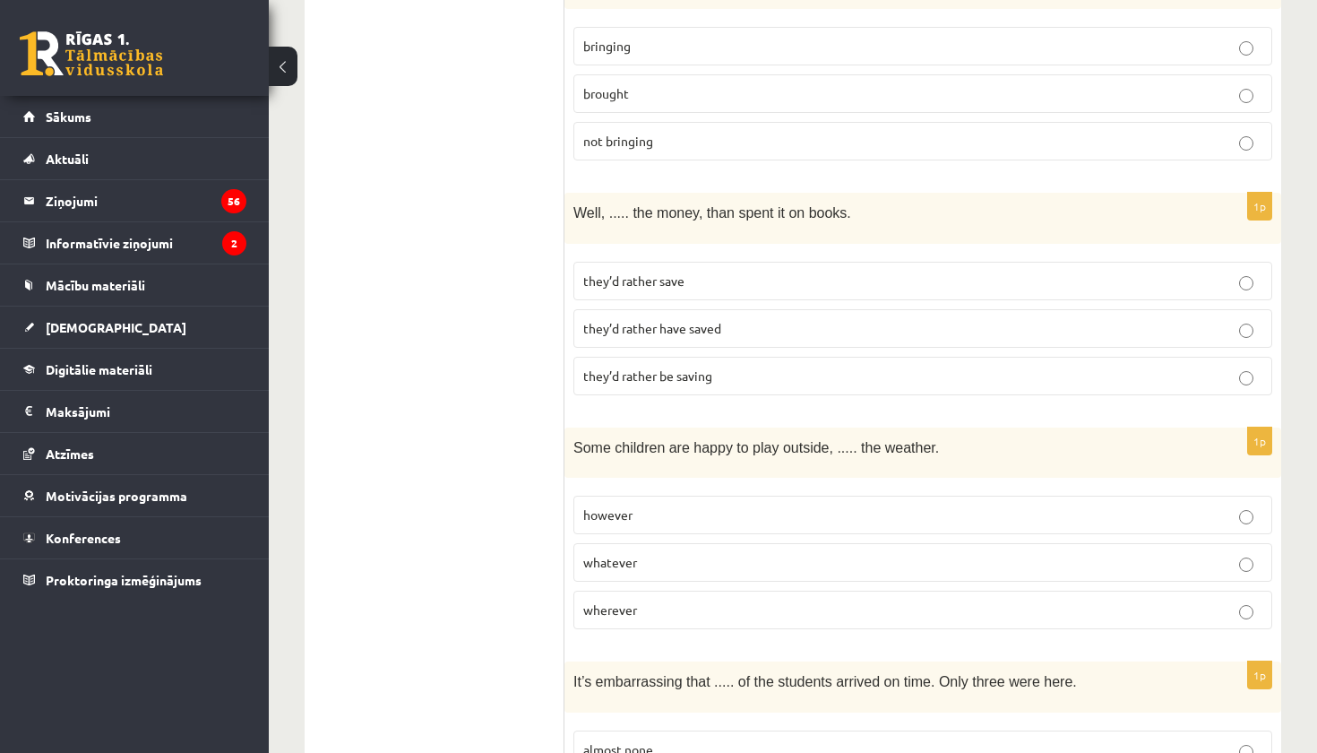
scroll to position [3144, 0]
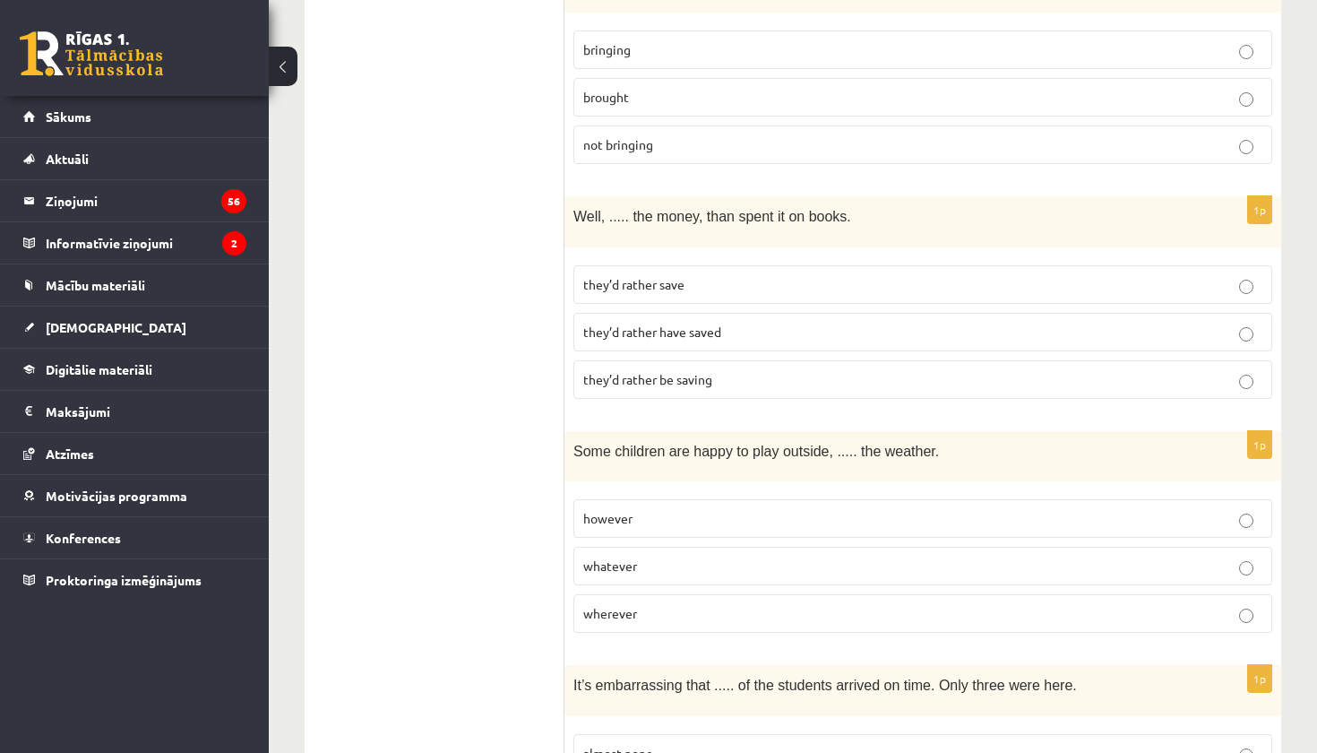
click at [675, 547] on label "whatever" at bounding box center [923, 566] width 699 height 39
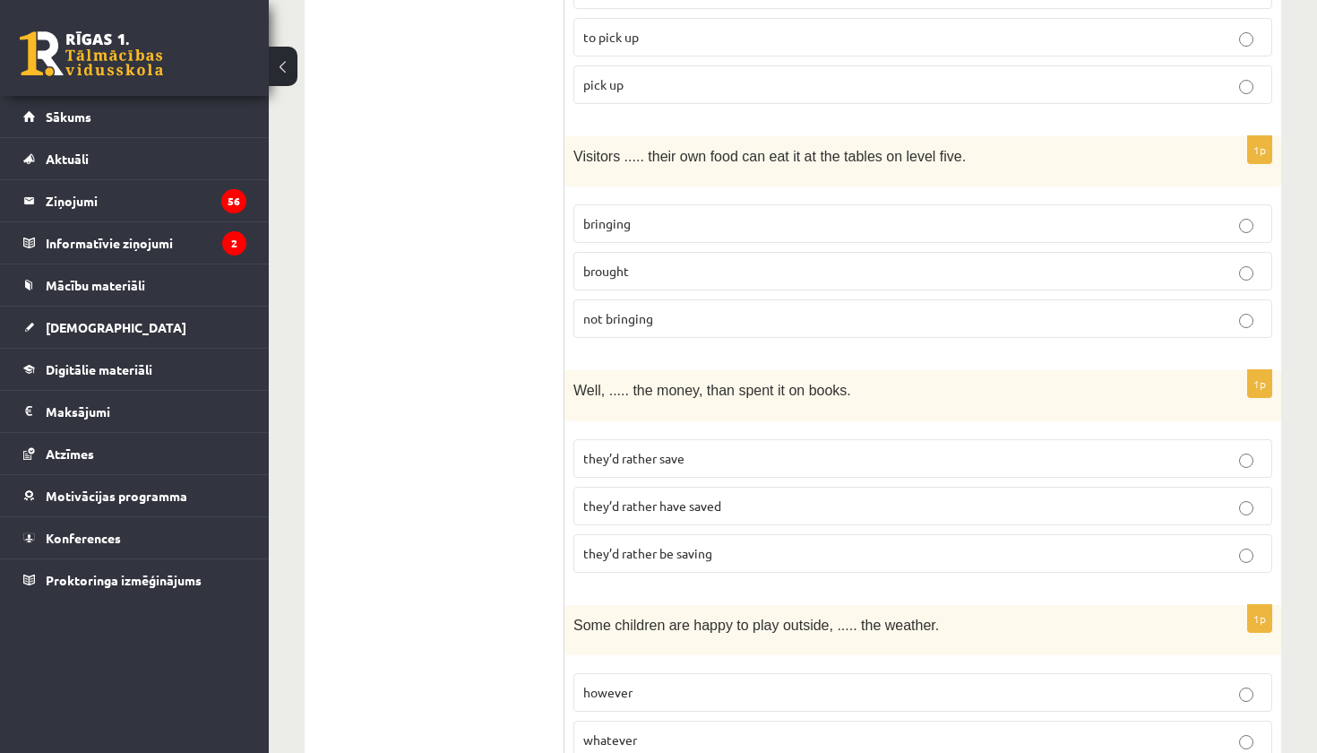
scroll to position [2949, 0]
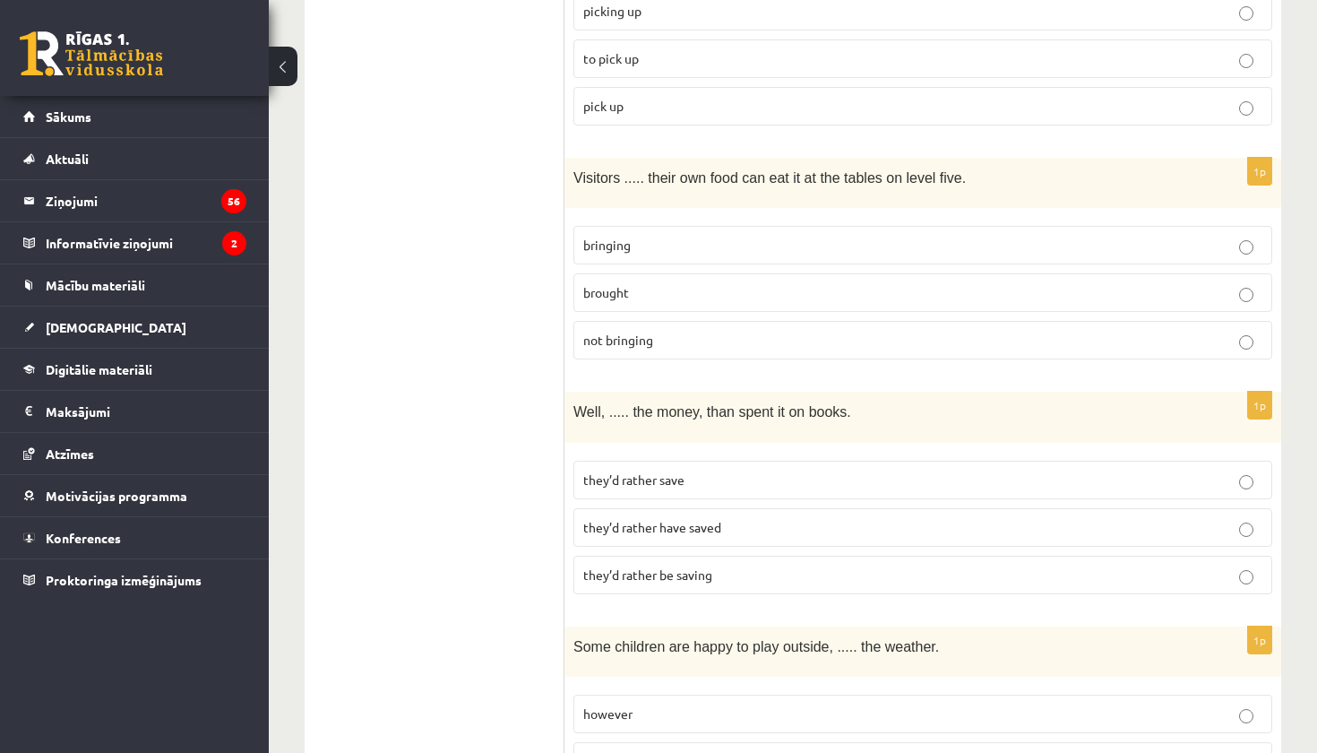
click at [679, 519] on span "they’d rather have saved" at bounding box center [652, 527] width 138 height 16
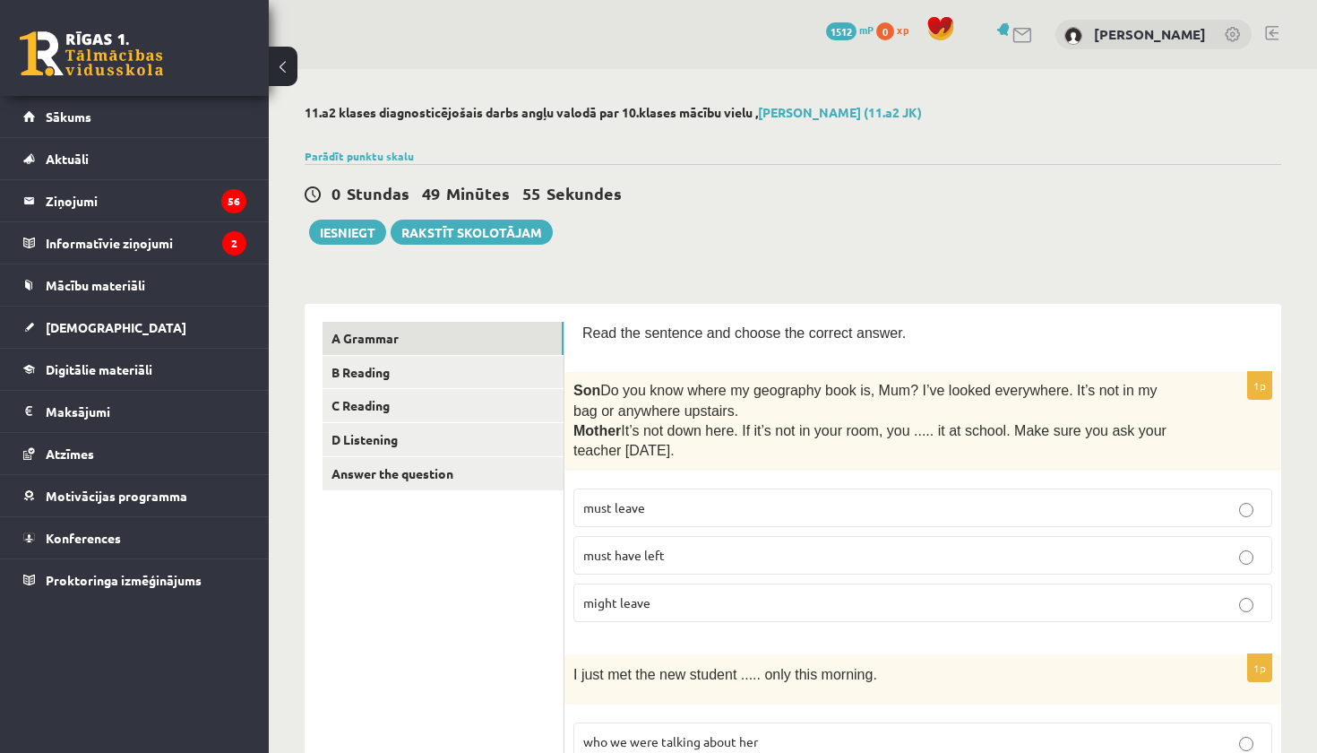
scroll to position [0, 0]
click at [467, 372] on link "B Reading" at bounding box center [443, 372] width 241 height 33
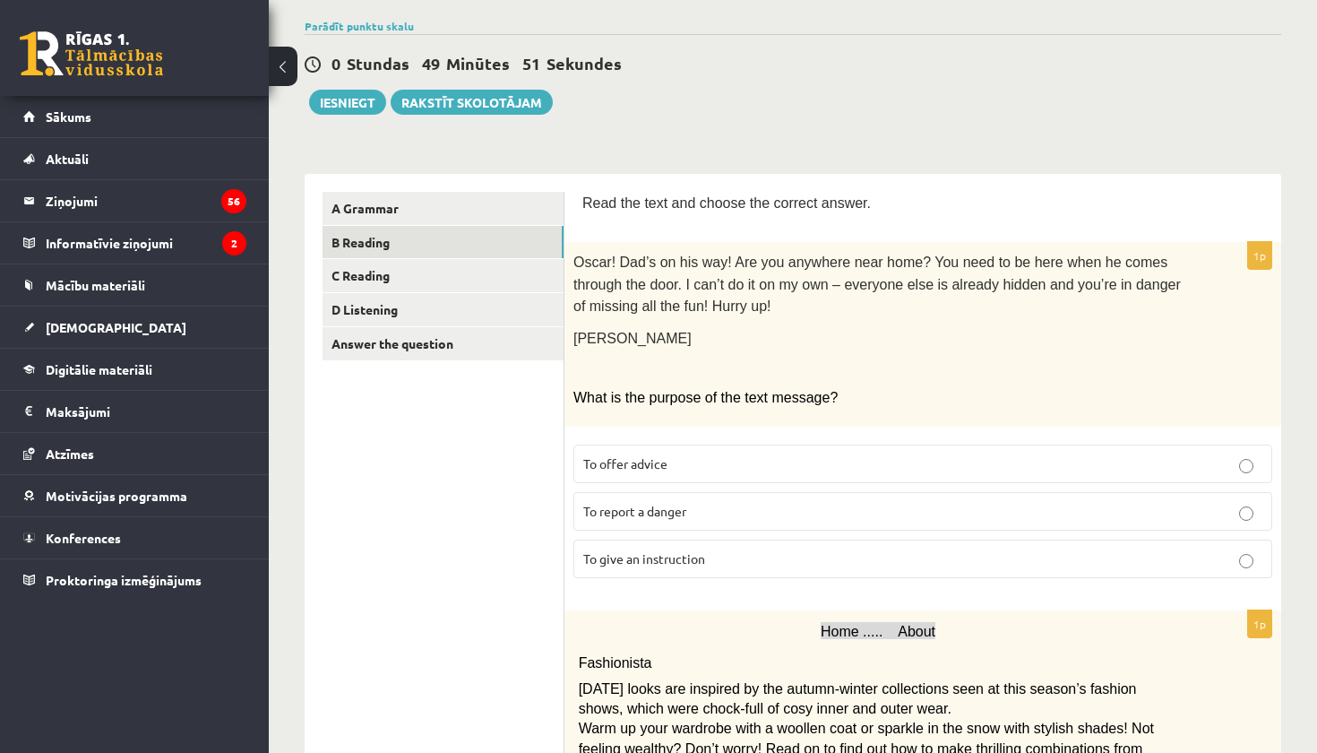
scroll to position [126, 0]
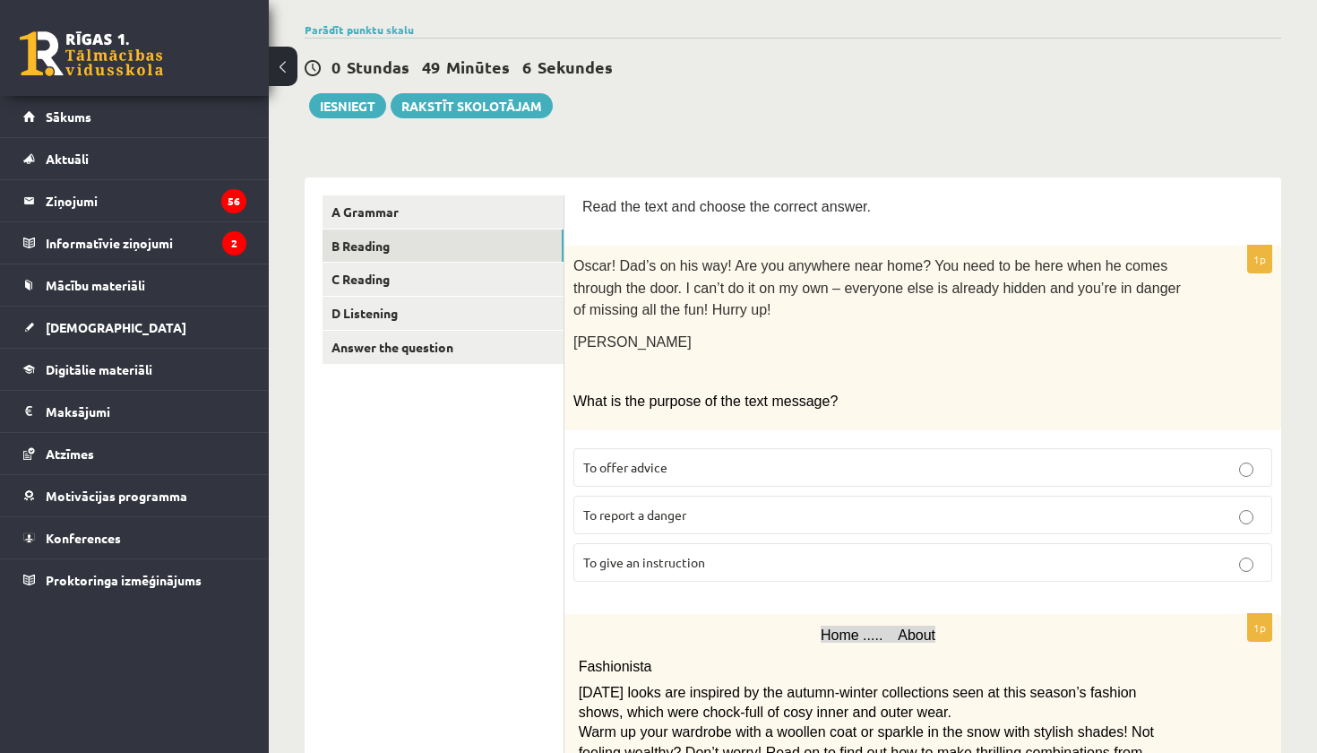
click at [713, 505] on p "To report a danger" at bounding box center [922, 514] width 679 height 19
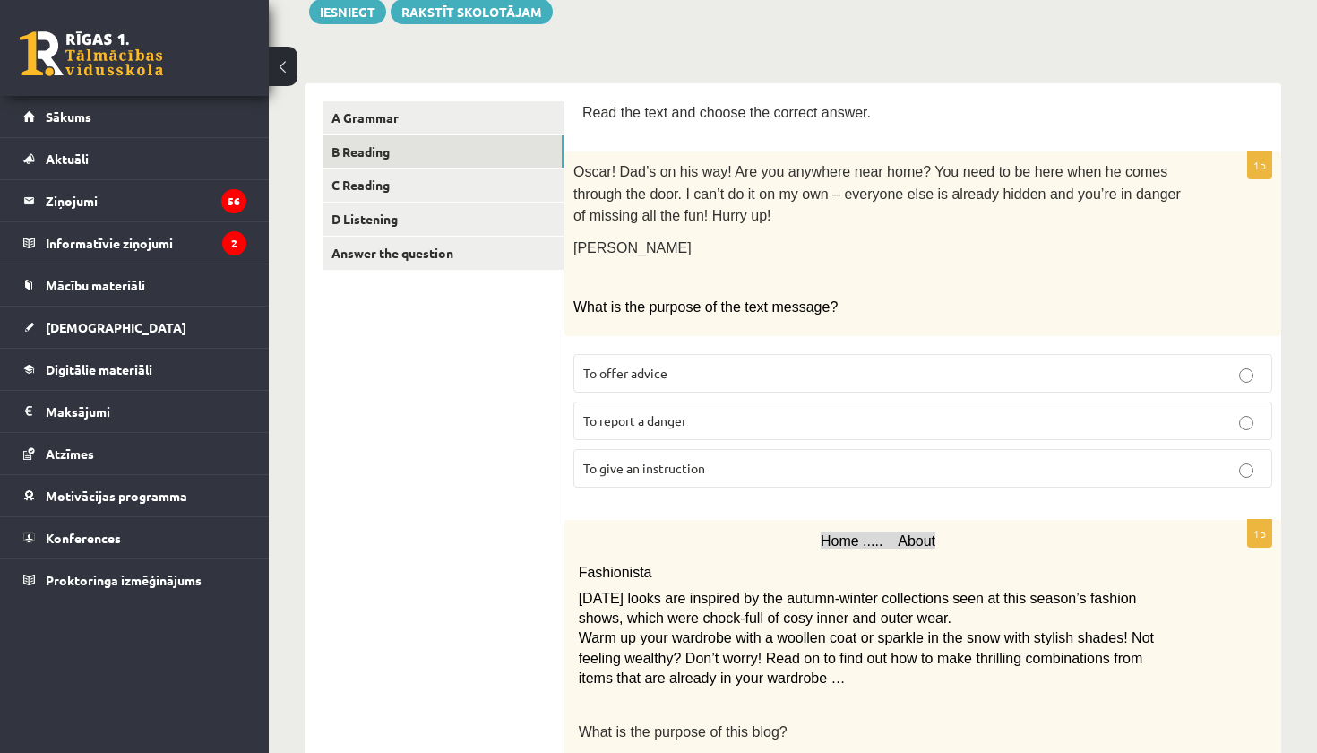
scroll to position [220, 0]
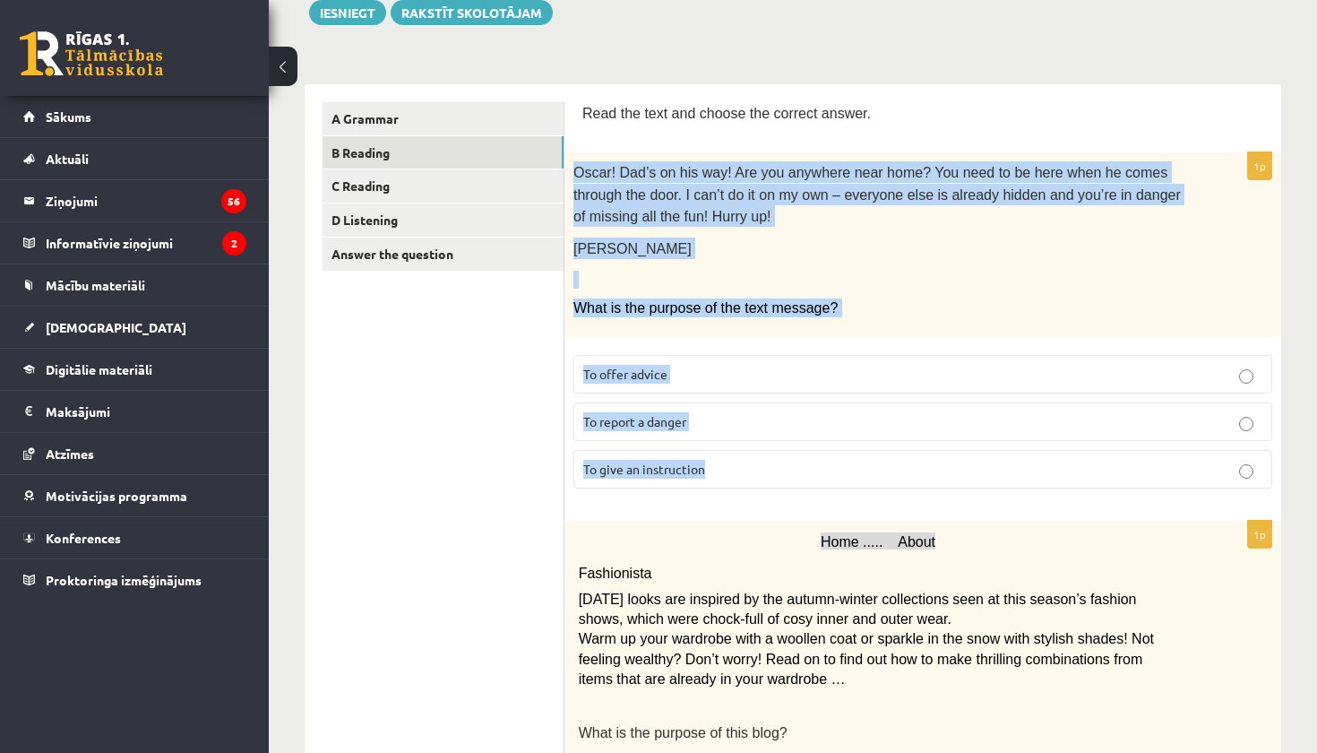
drag, startPoint x: 571, startPoint y: 162, endPoint x: 799, endPoint y: 467, distance: 380.9
click at [799, 467] on div "1p Oscar! Dad’s on his way! Are you anywhere near home? You need to be here whe…" at bounding box center [923, 327] width 717 height 350
copy div "Oscar! Dad’s on his way! Are you anywhere near home? You need to be here when h…"
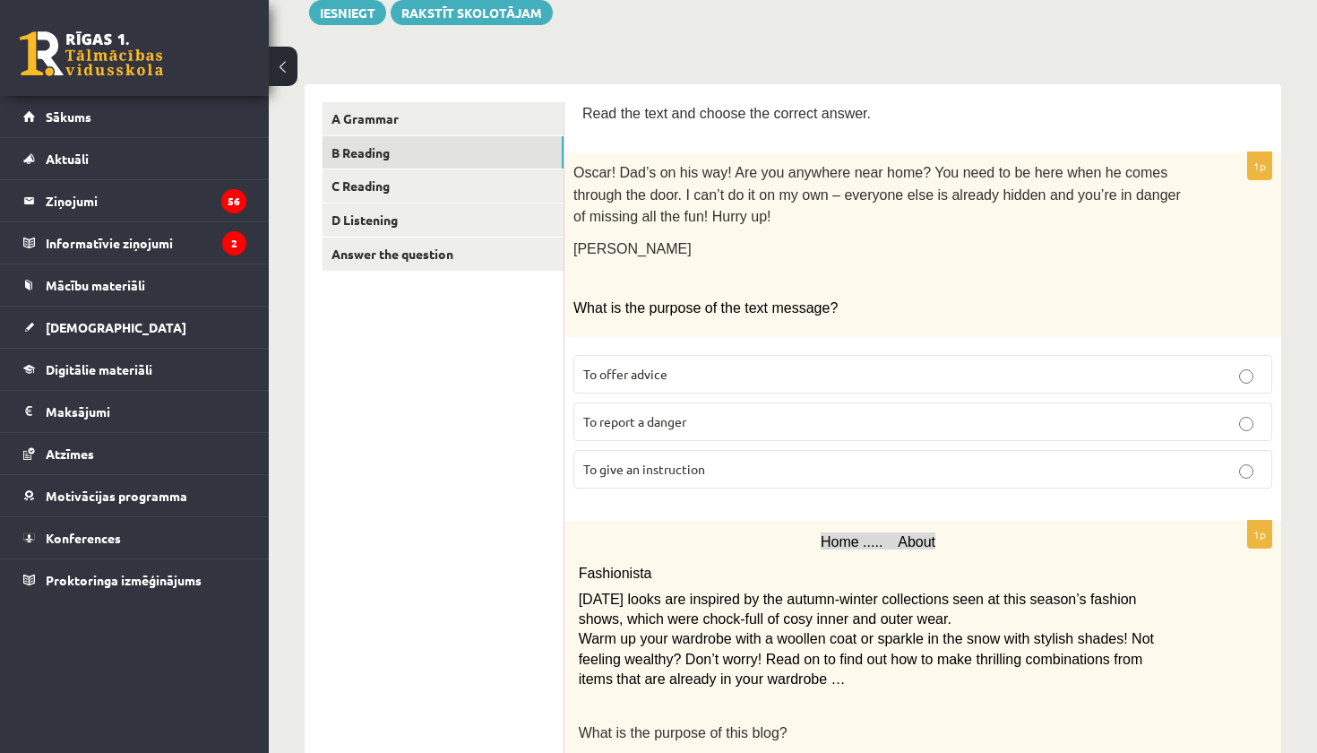
click at [659, 461] on span "To give an instruction" at bounding box center [644, 469] width 122 height 16
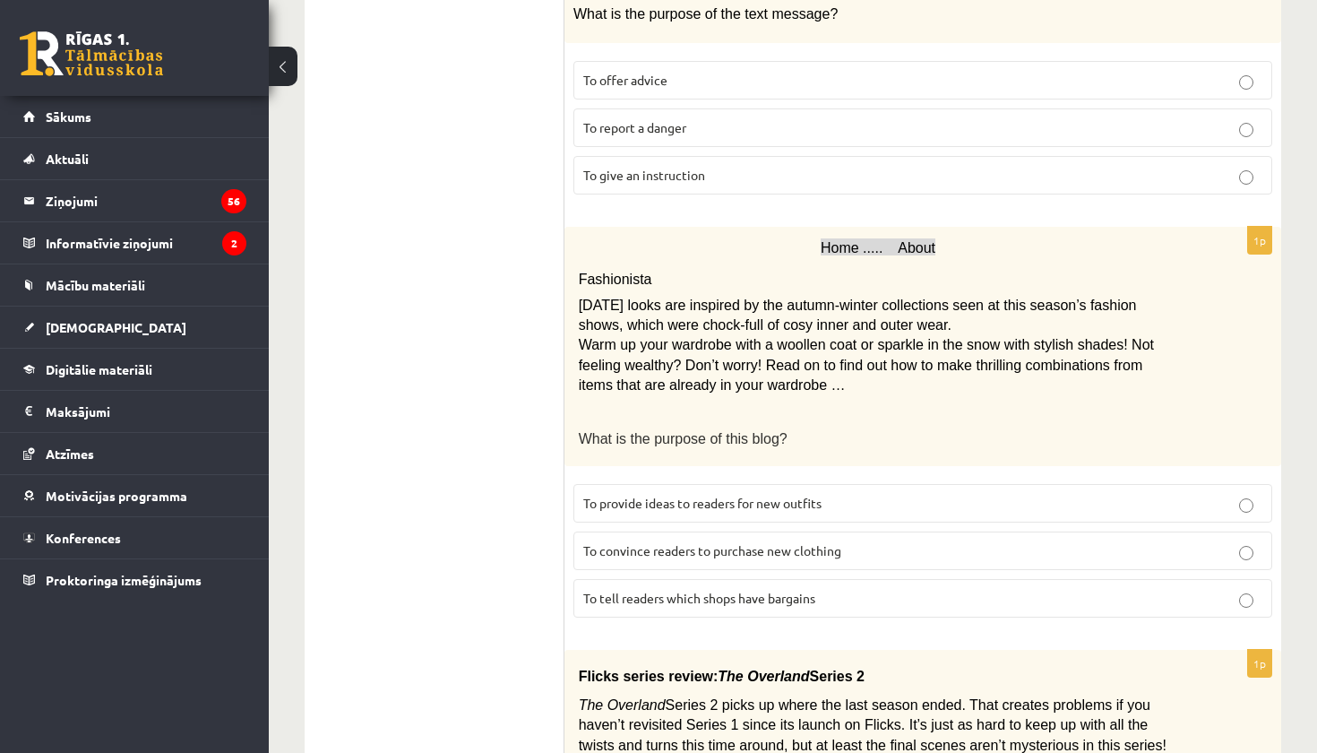
scroll to position [519, 0]
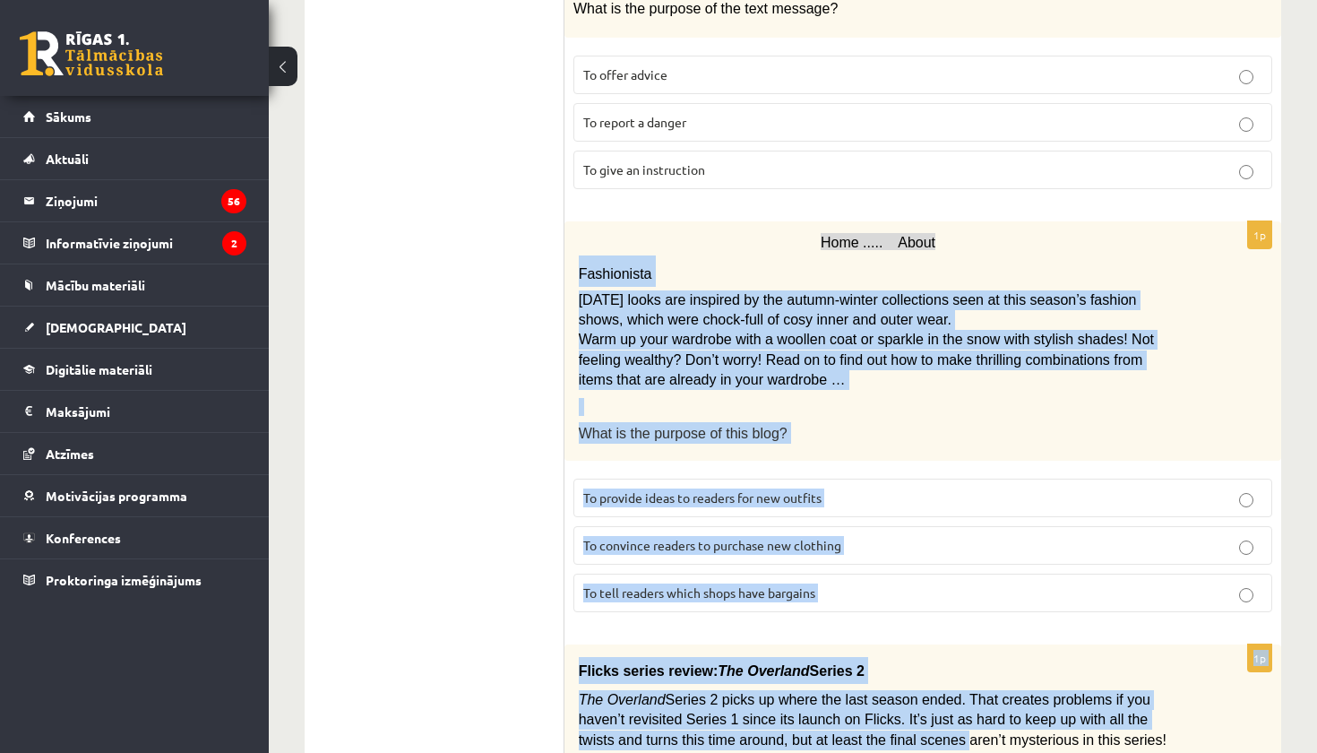
drag, startPoint x: 574, startPoint y: 246, endPoint x: 966, endPoint y: 728, distance: 621.1
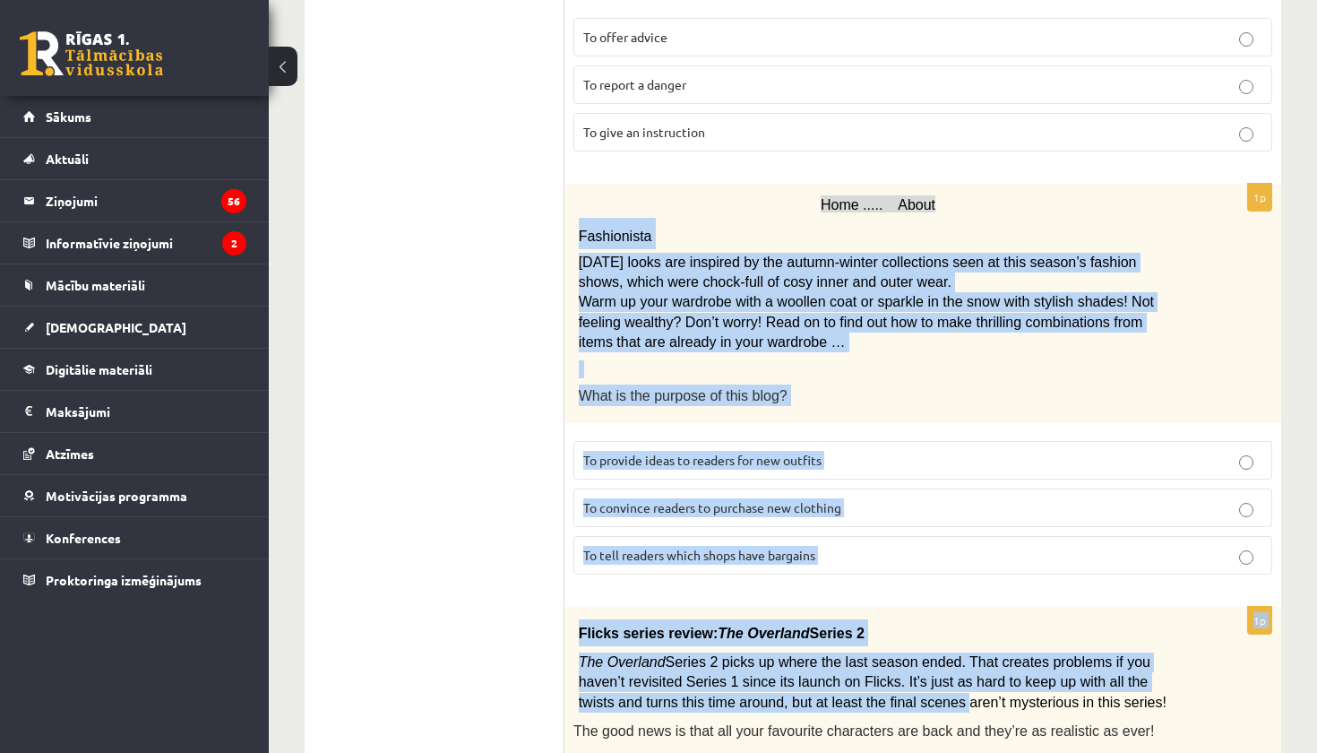
scroll to position [631, 0]
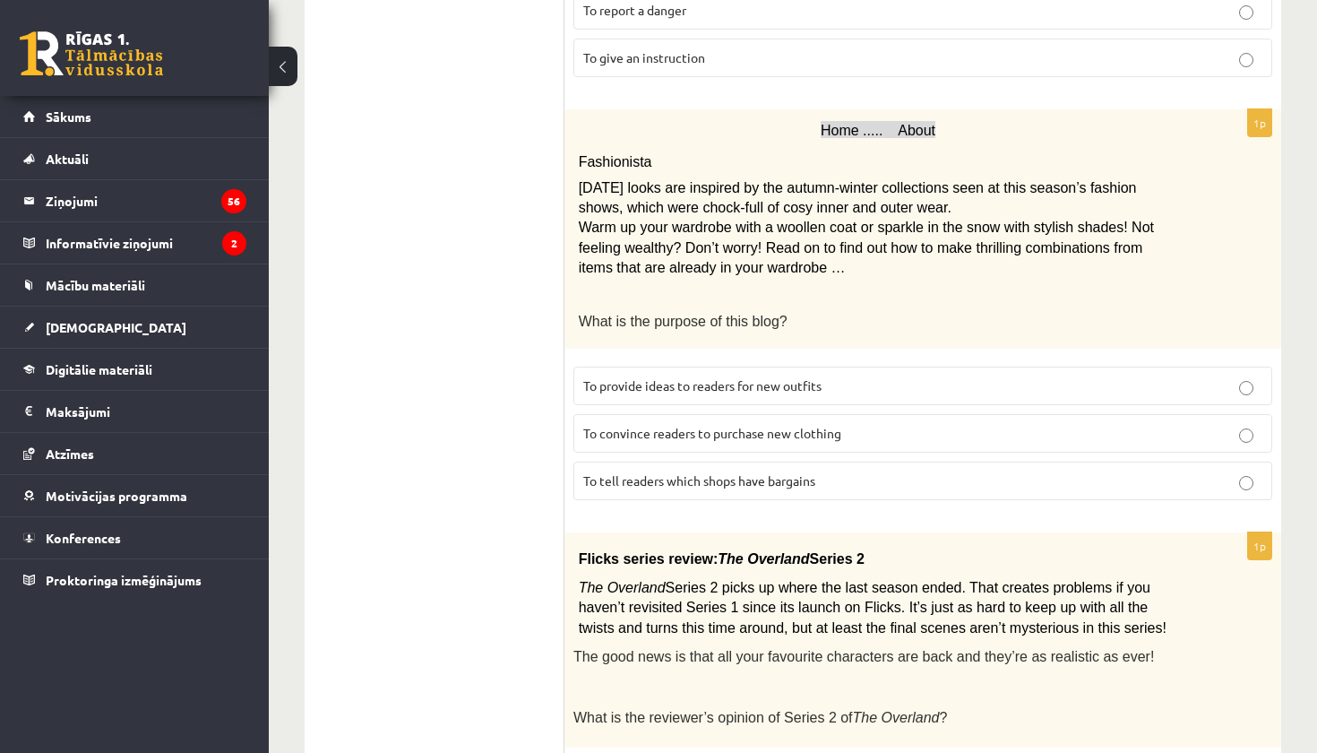
click at [1248, 575] on div "Flicks series review: The Overland Series 2 The Overland Series 2 picks up wher…" at bounding box center [923, 640] width 717 height 216
click at [720, 414] on label "To convince readers to purchase new clothing" at bounding box center [923, 433] width 699 height 39
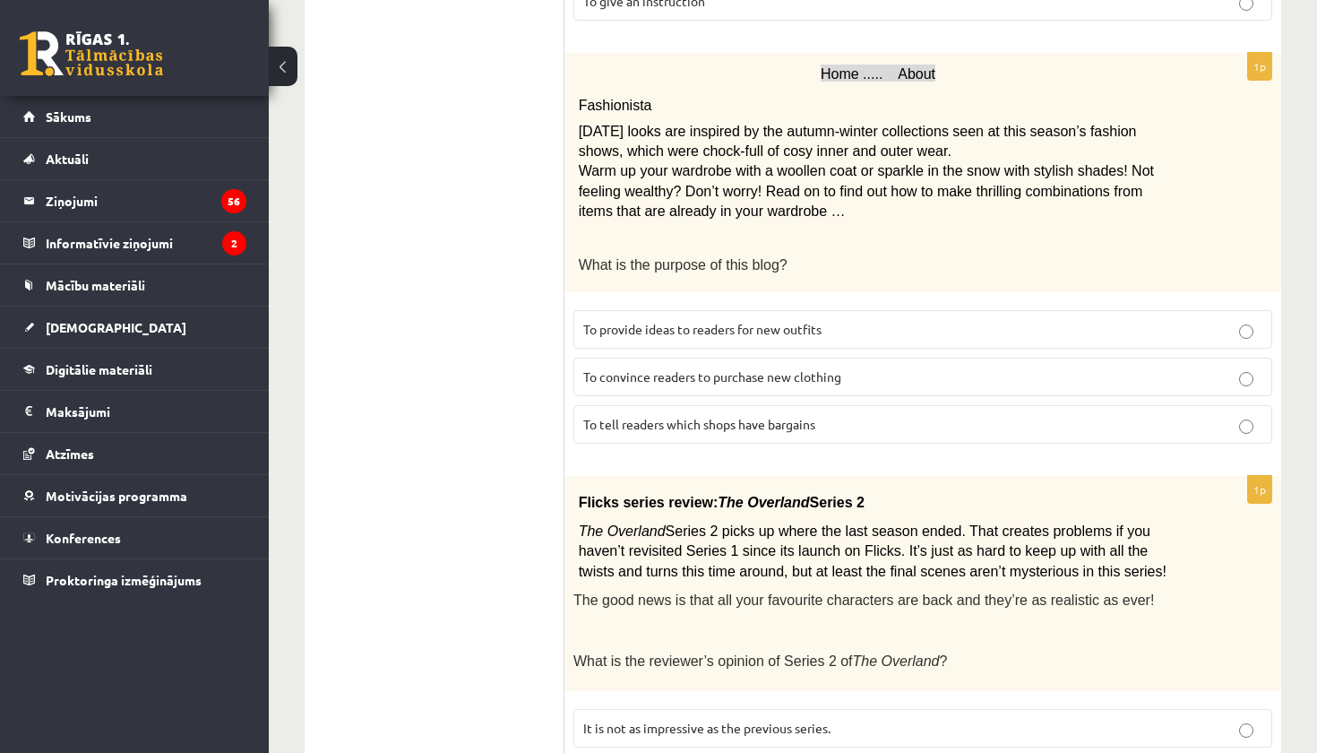
scroll to position [695, 0]
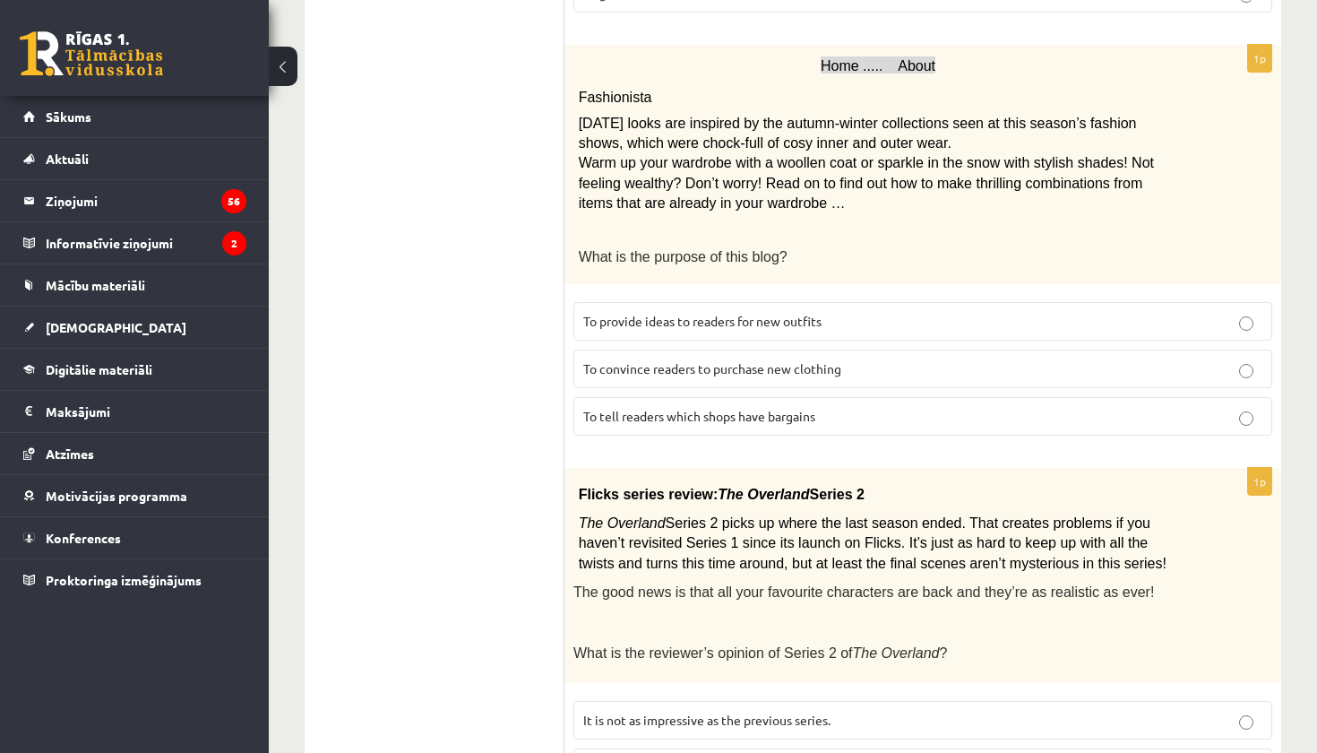
click at [768, 313] on span "To provide ideas to readers for new outfits" at bounding box center [702, 321] width 238 height 16
click at [833, 360] on span "To convince readers to purchase new clothing" at bounding box center [712, 368] width 258 height 16
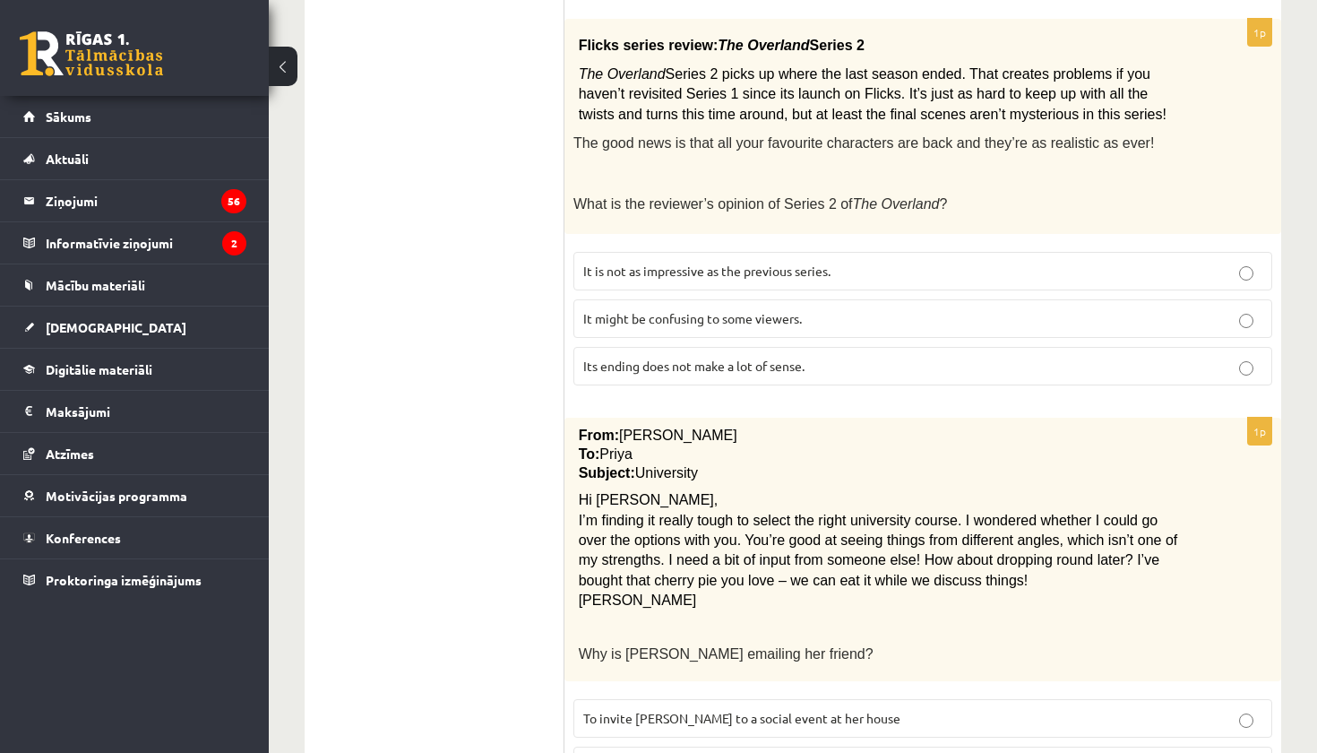
scroll to position [1082, 0]
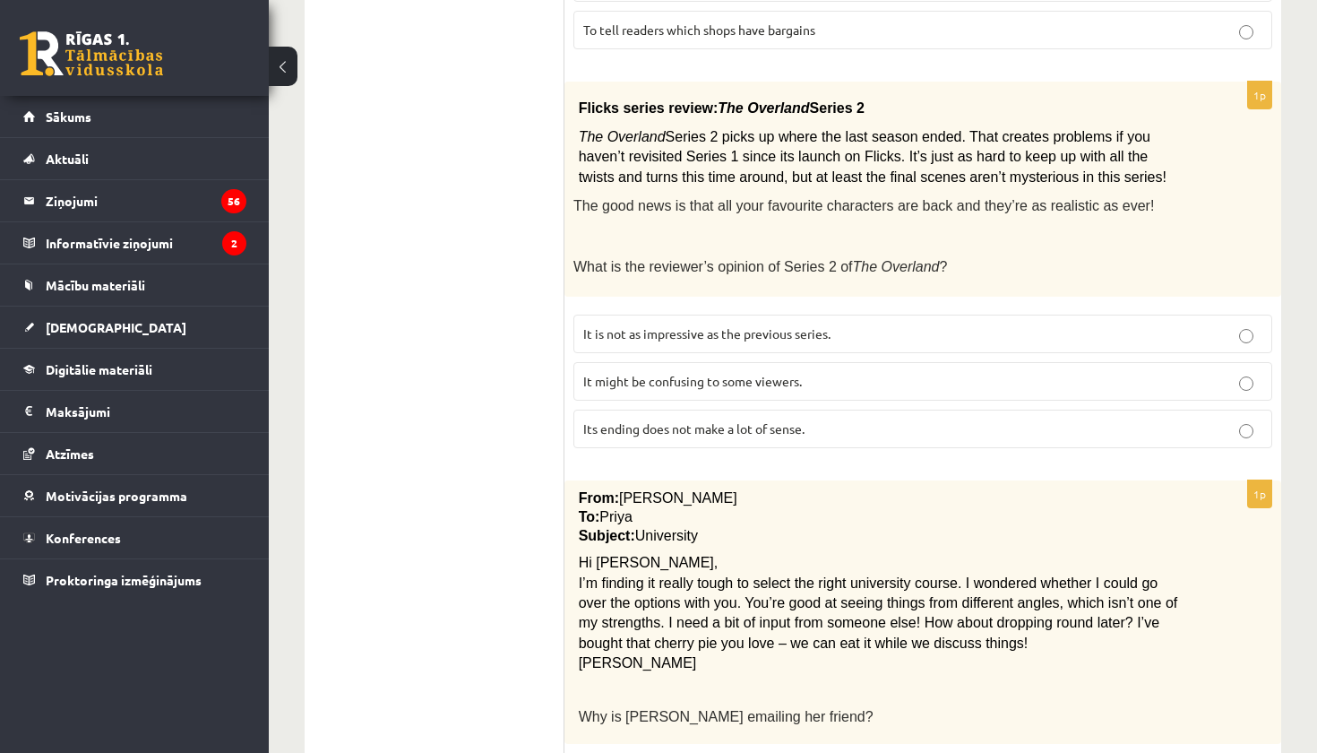
click at [706, 420] on span "Its ending does not make a lot of sense." at bounding box center [693, 428] width 221 height 16
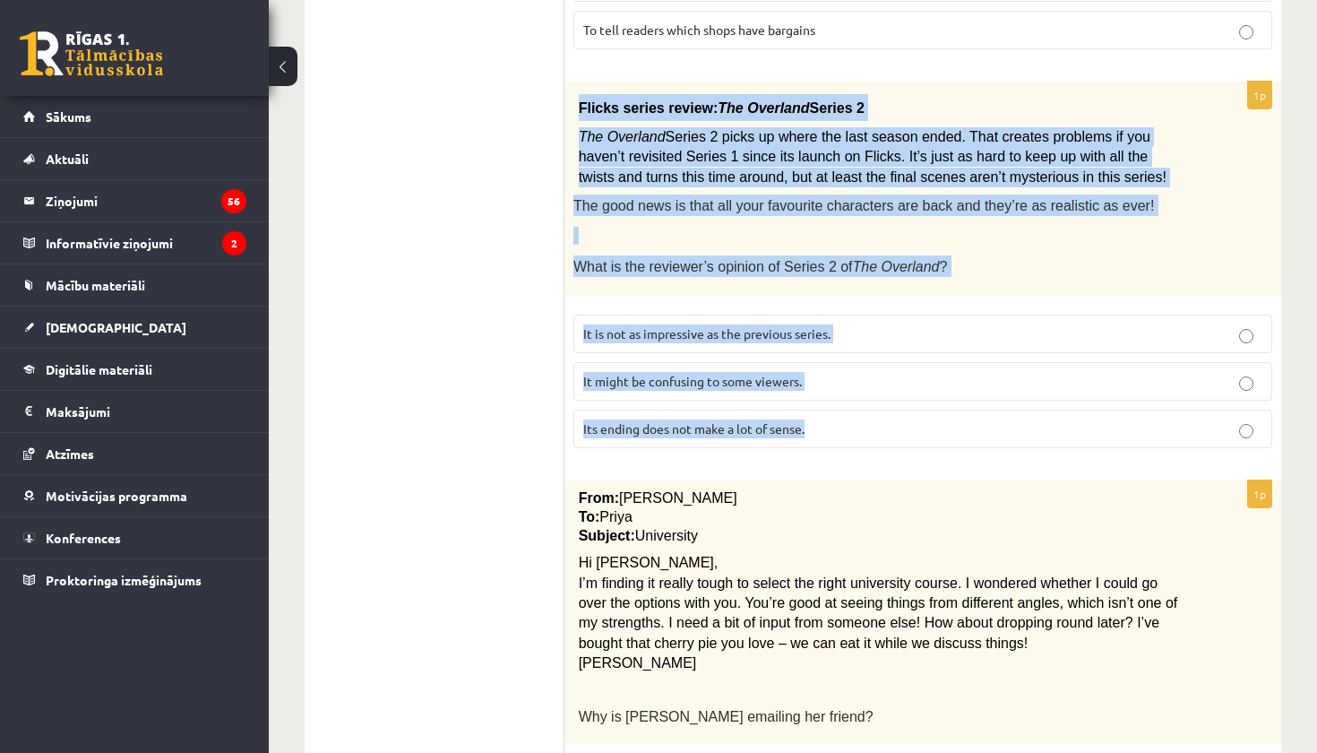
drag, startPoint x: 578, startPoint y: 97, endPoint x: 813, endPoint y: 428, distance: 405.6
click at [813, 428] on div "1p Flicks series review: The Overland Series 2 The Overland Series 2 picks up w…" at bounding box center [923, 273] width 717 height 382
copy div "Flicks series review: The Overland Series 2 The Overland Series 2 picks up wher…"
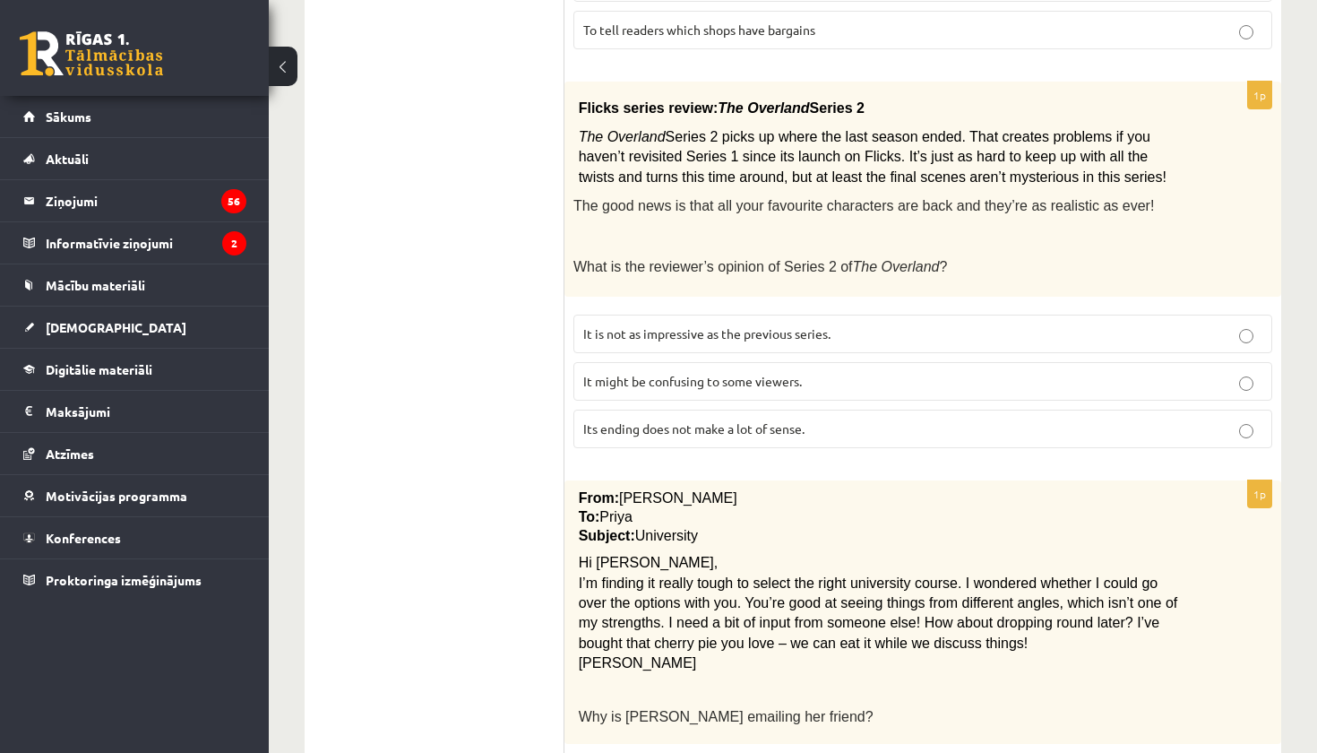
click at [920, 372] on p "It might be confusing to some viewers." at bounding box center [922, 381] width 679 height 19
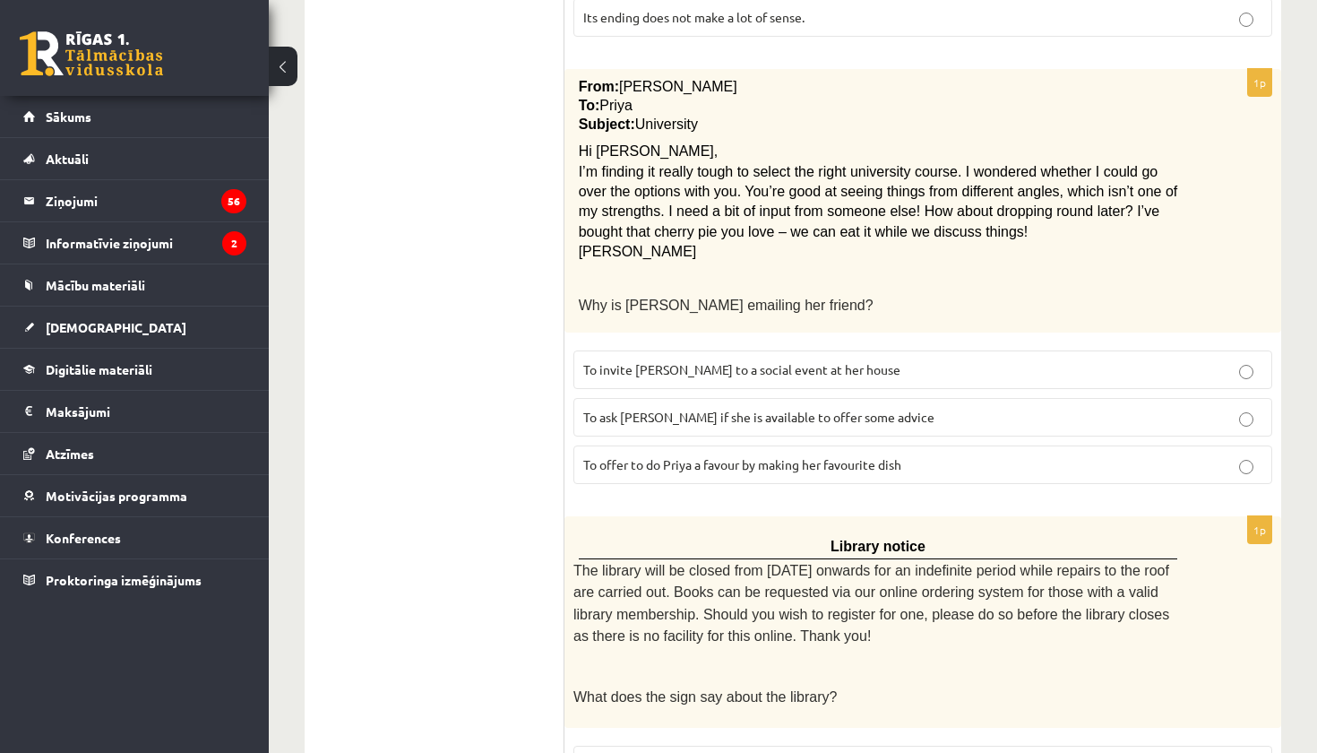
scroll to position [1488, 0]
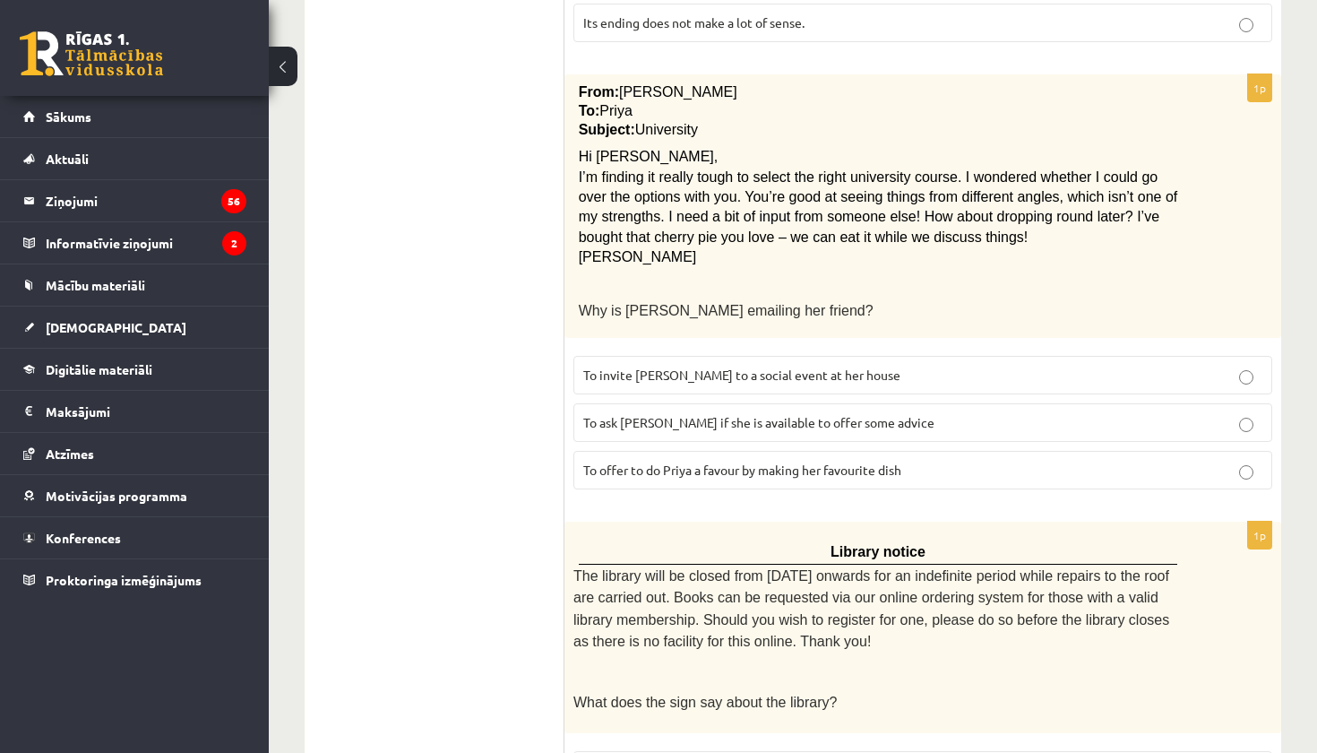
click at [749, 414] on span "To ask Priya if she is available to offer some advice" at bounding box center [758, 422] width 351 height 16
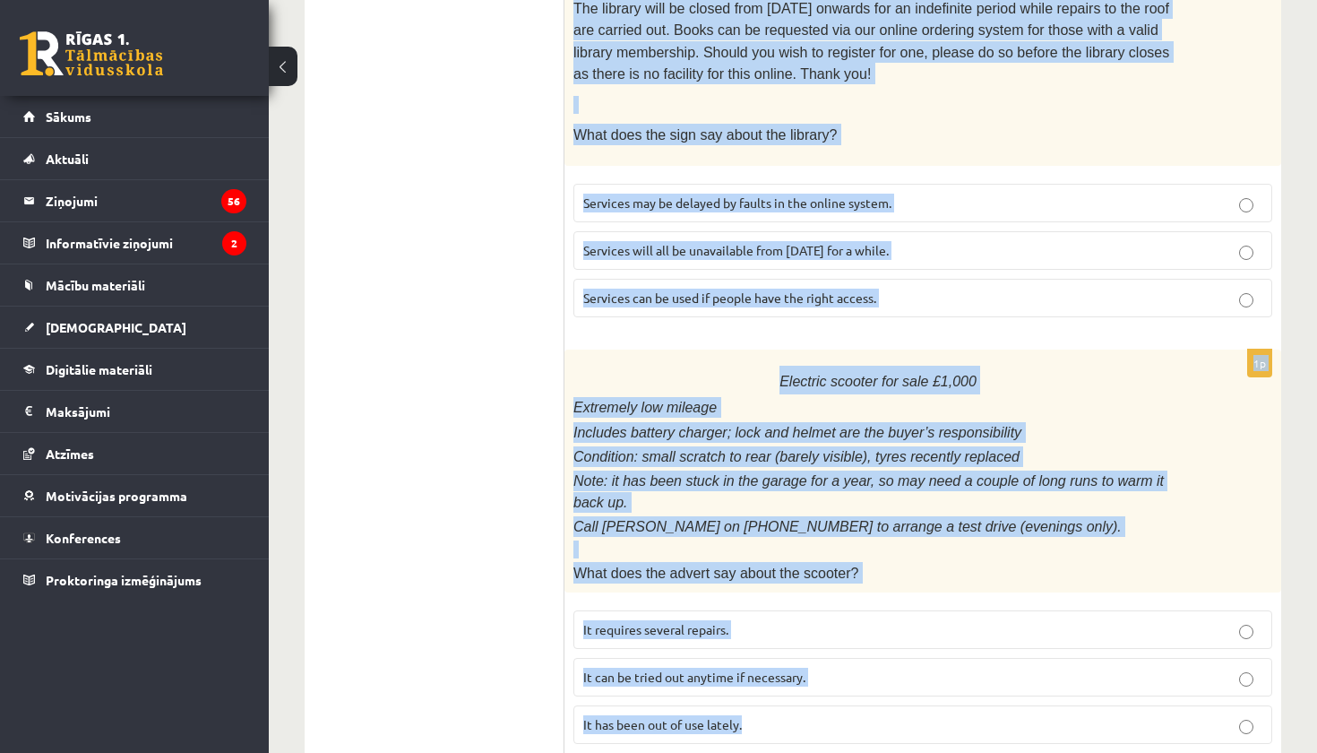
scroll to position [2073, 0]
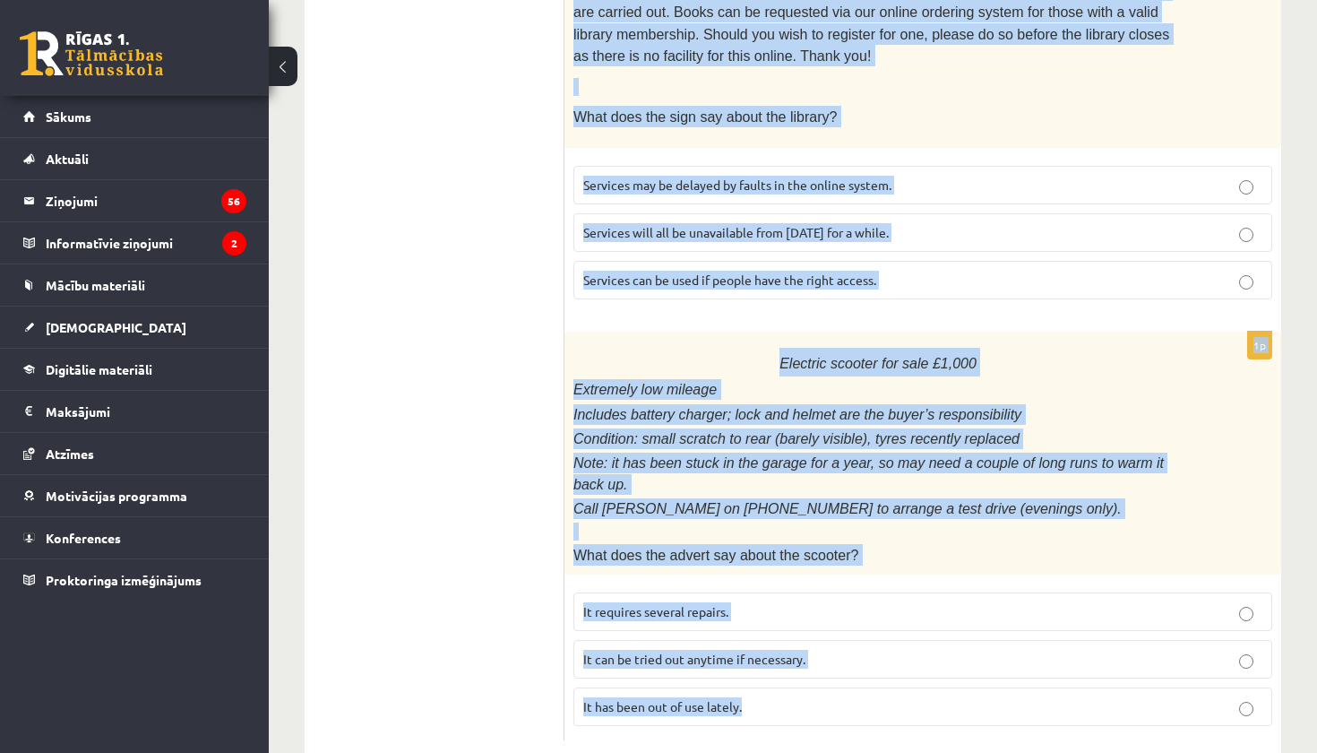
drag, startPoint x: 571, startPoint y: 136, endPoint x: 995, endPoint y: 739, distance: 737.3
copy form "Library notice The library will be closed from Monday onwards for an indefinite…"
click at [765, 272] on span "Services can be used if people have the right access." at bounding box center [729, 280] width 293 height 16
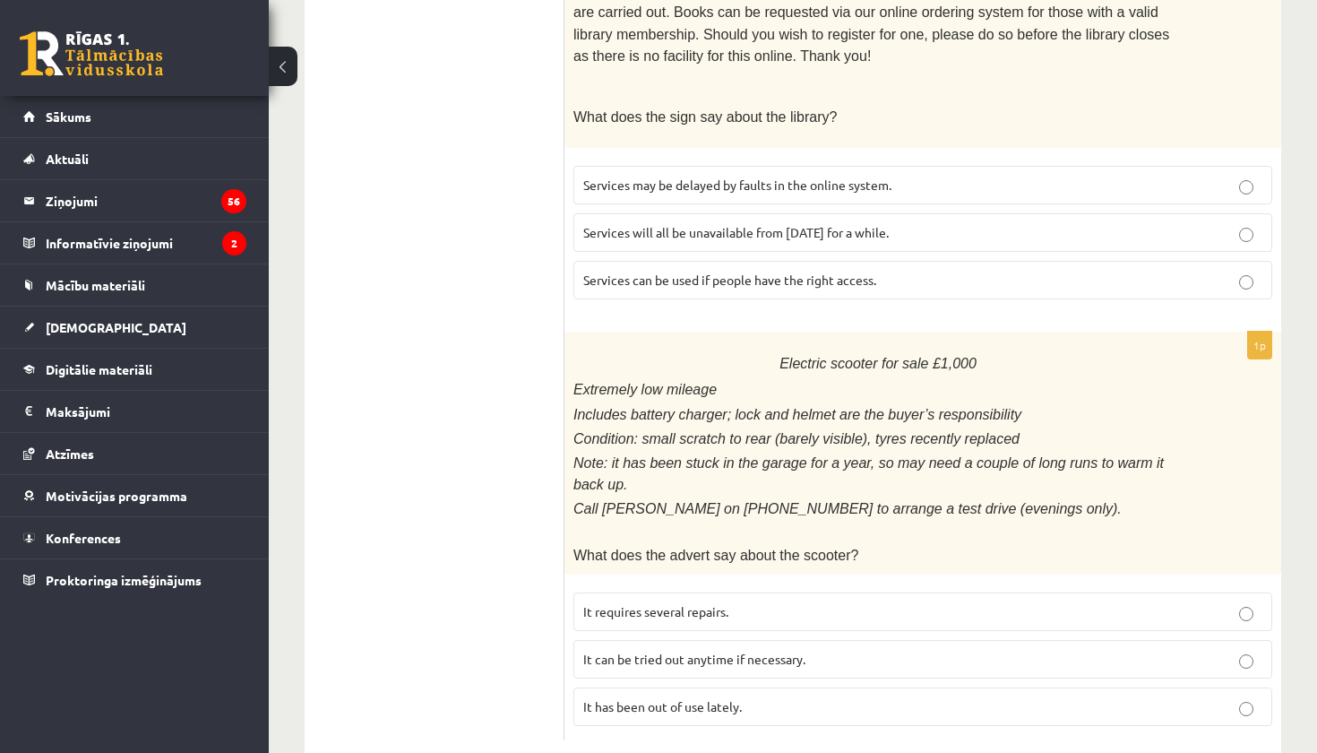
click at [724, 698] on span "It has been out of use lately." at bounding box center [662, 706] width 159 height 16
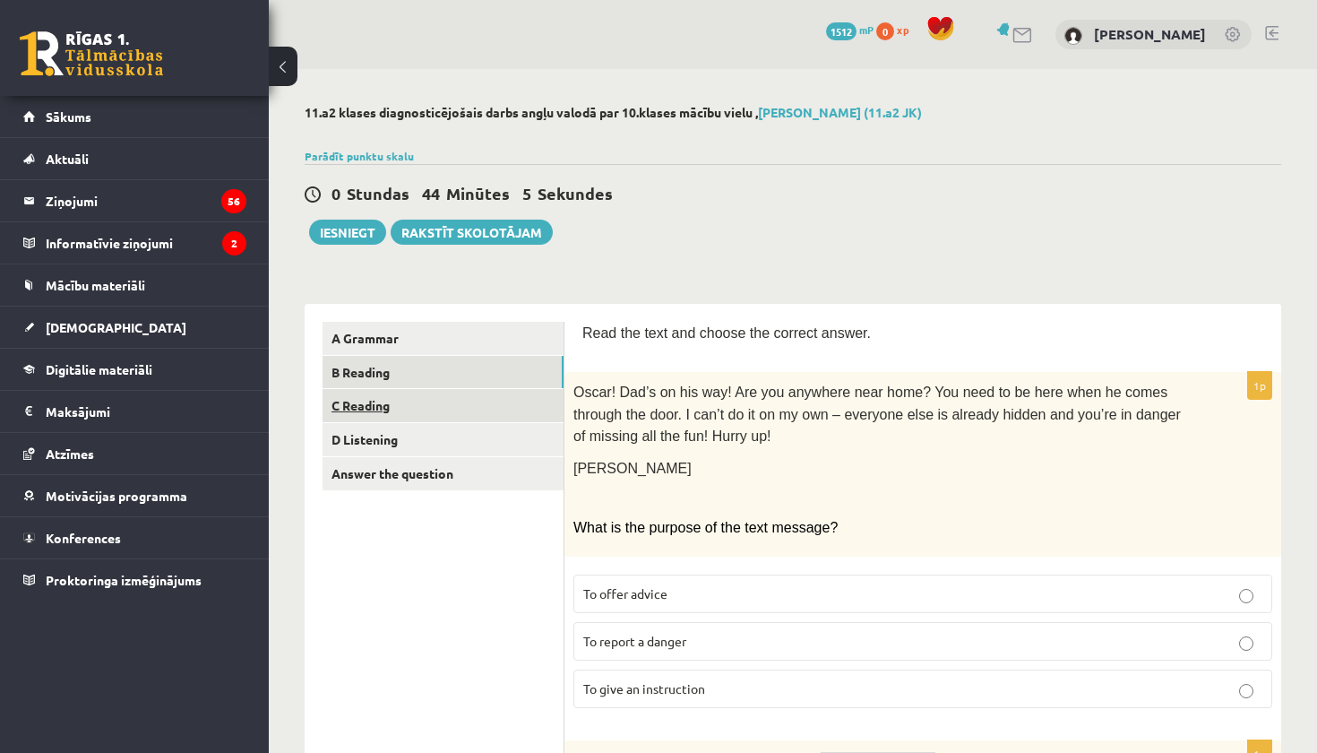
scroll to position [0, 0]
click at [436, 415] on link "C Reading" at bounding box center [443, 405] width 241 height 33
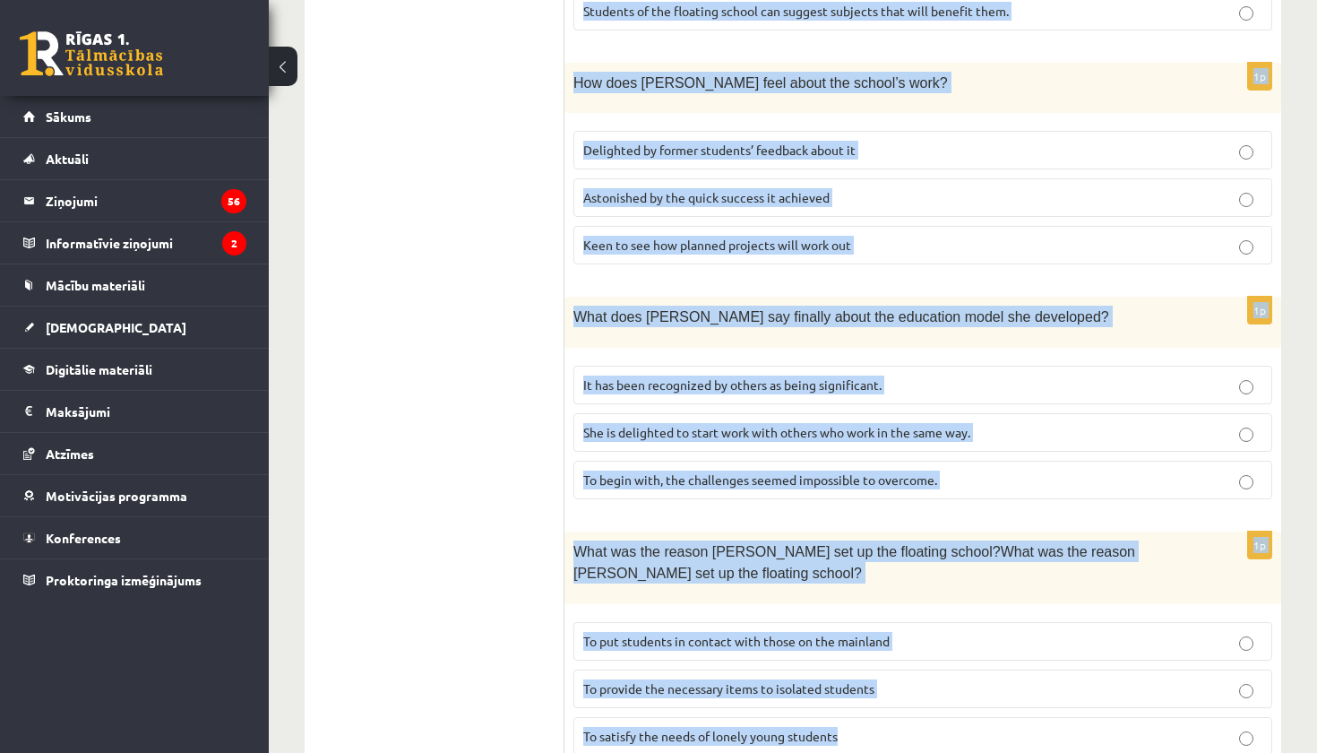
scroll to position [1754, 0]
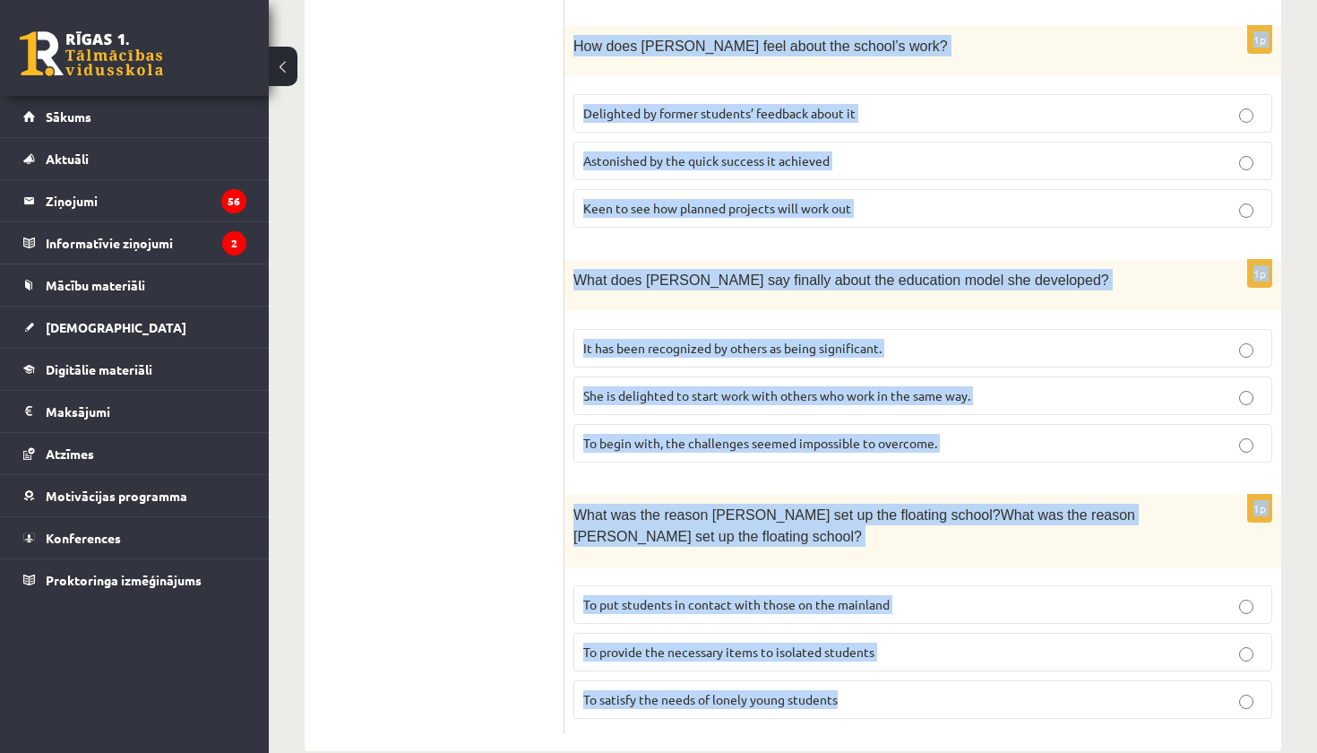
drag, startPoint x: 577, startPoint y: 326, endPoint x: 1024, endPoint y: 752, distance: 616.8
copy form "Read the article about an unusual school and choose the correct answer for each…"
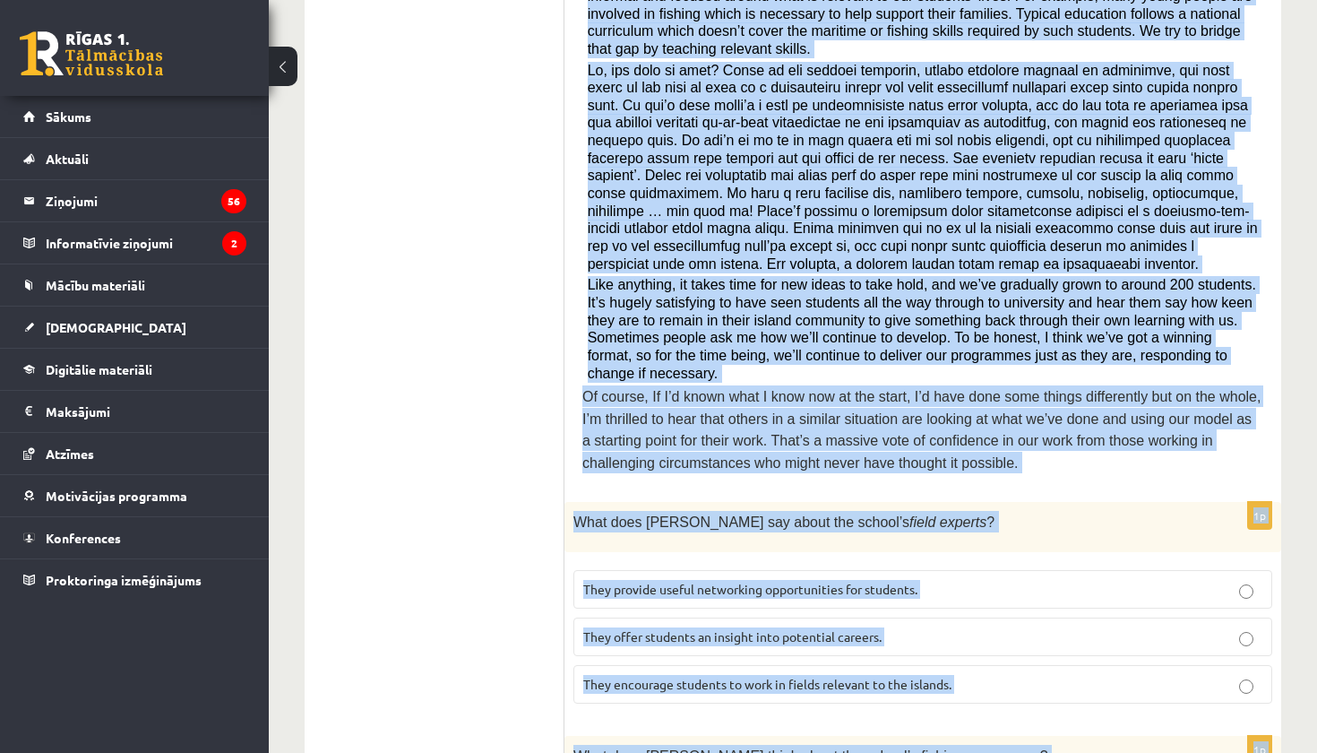
scroll to position [583, 0]
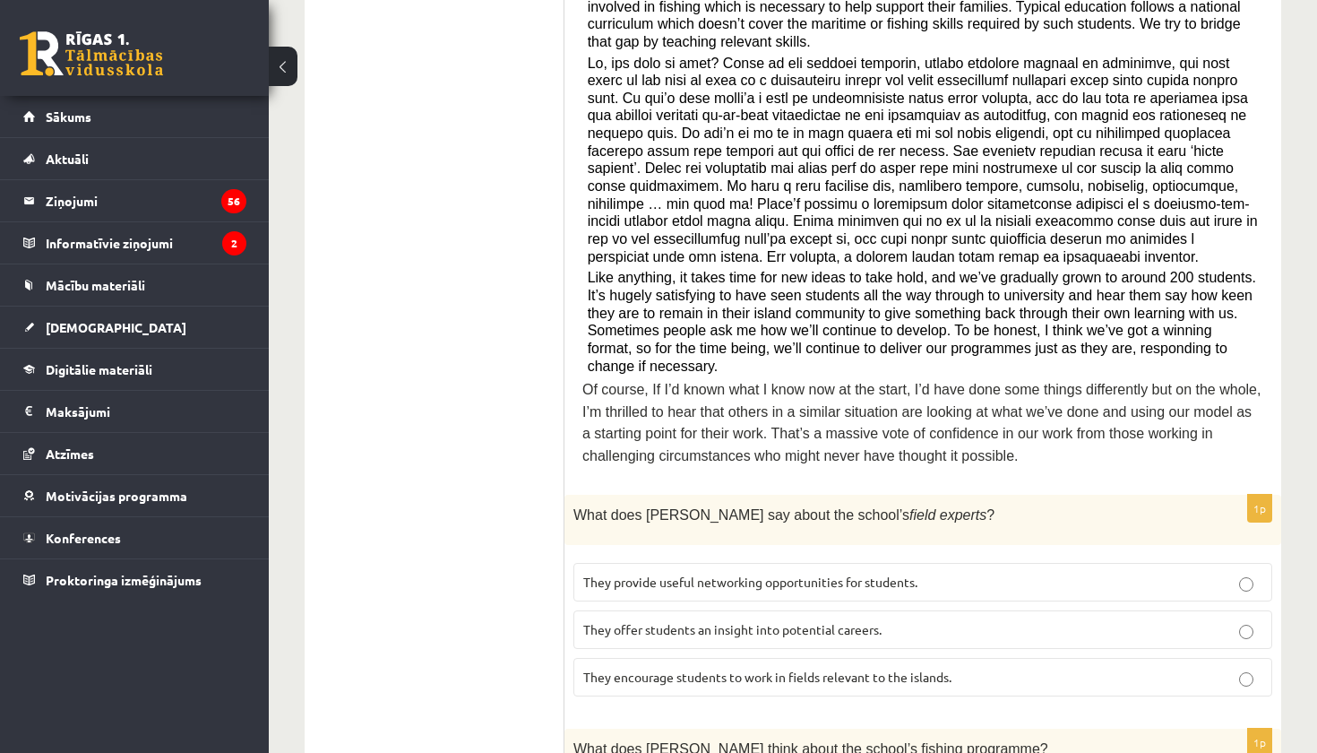
click at [747, 621] on span "They offer students an insight into potential careers." at bounding box center [732, 629] width 298 height 16
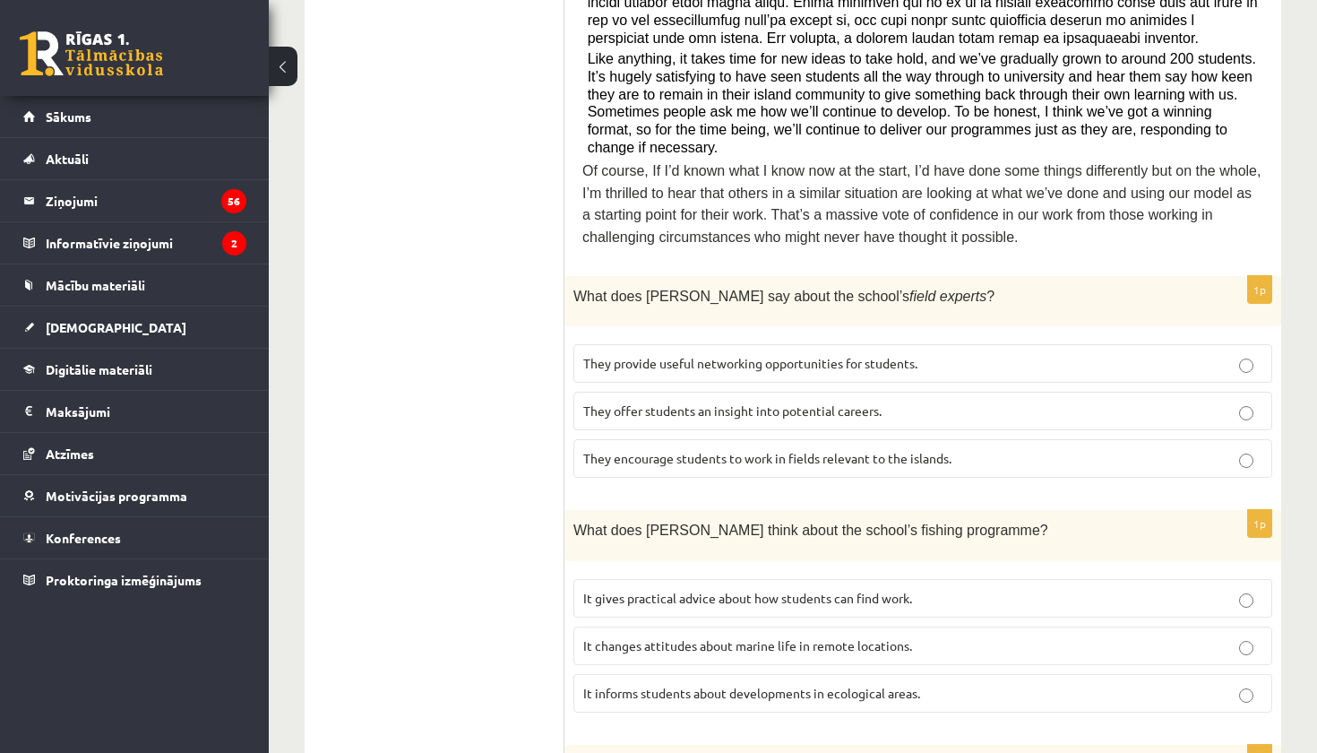
scroll to position [885, 0]
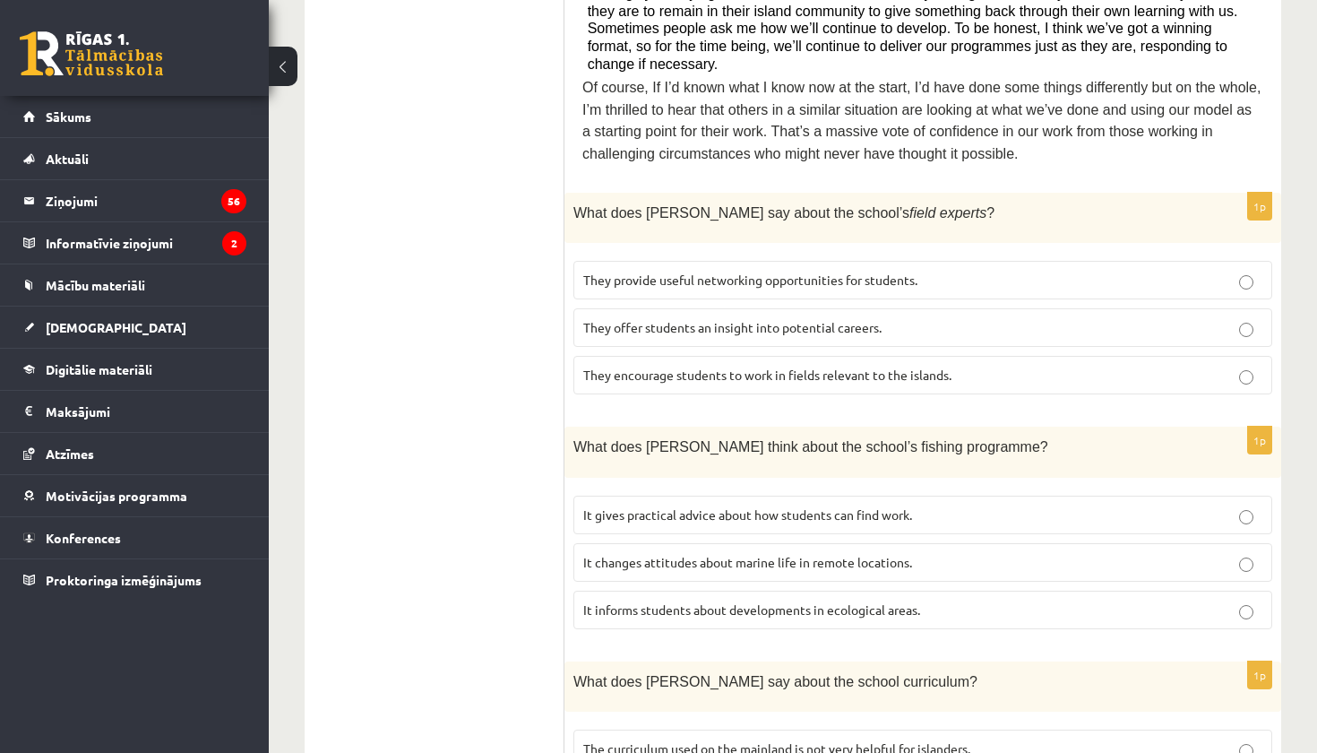
click at [756, 601] on span "It informs students about developments in ecological areas." at bounding box center [751, 609] width 337 height 16
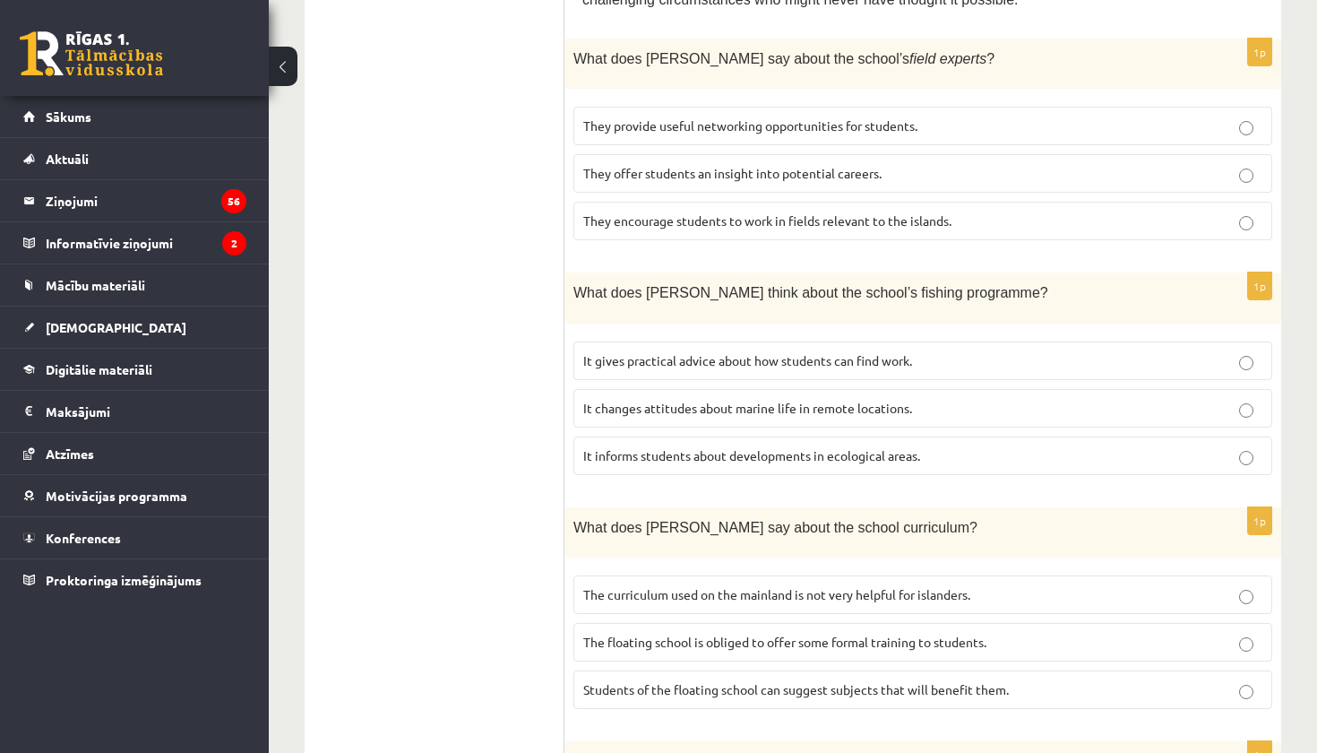
scroll to position [1039, 0]
click at [812, 586] on span "The curriculum used on the mainland is not very helpful for islanders." at bounding box center [776, 594] width 387 height 16
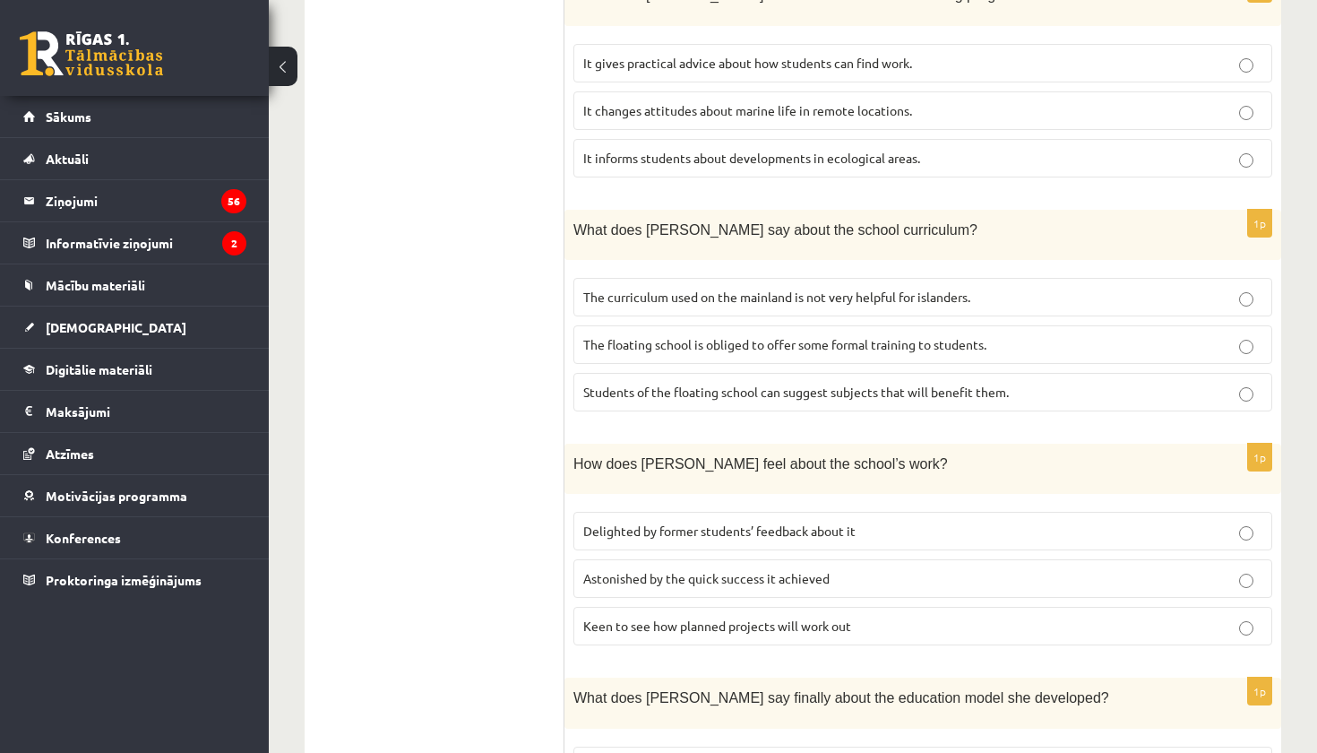
scroll to position [1360, 0]
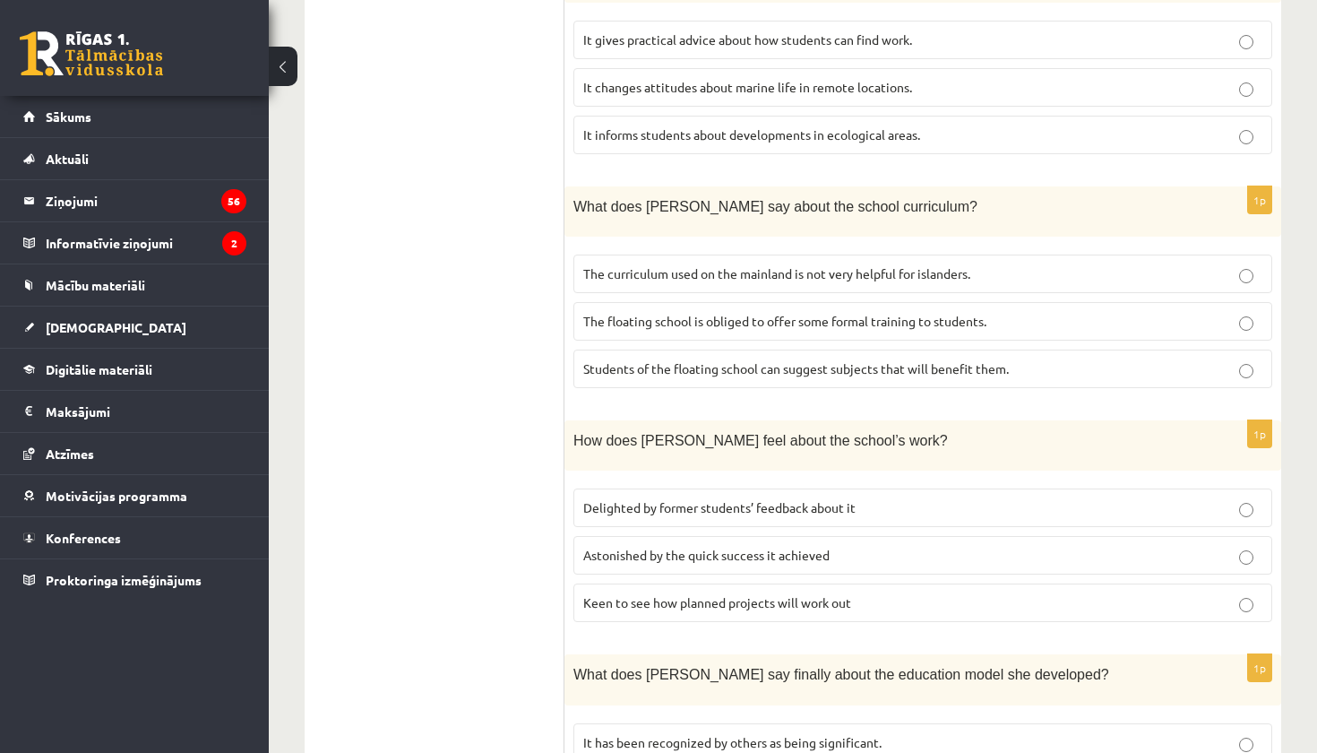
click at [891, 733] on p "It has been recognized by others as being significant." at bounding box center [922, 742] width 679 height 19
click at [805, 499] on span "Delighted by former students’ feedback about it" at bounding box center [719, 507] width 272 height 16
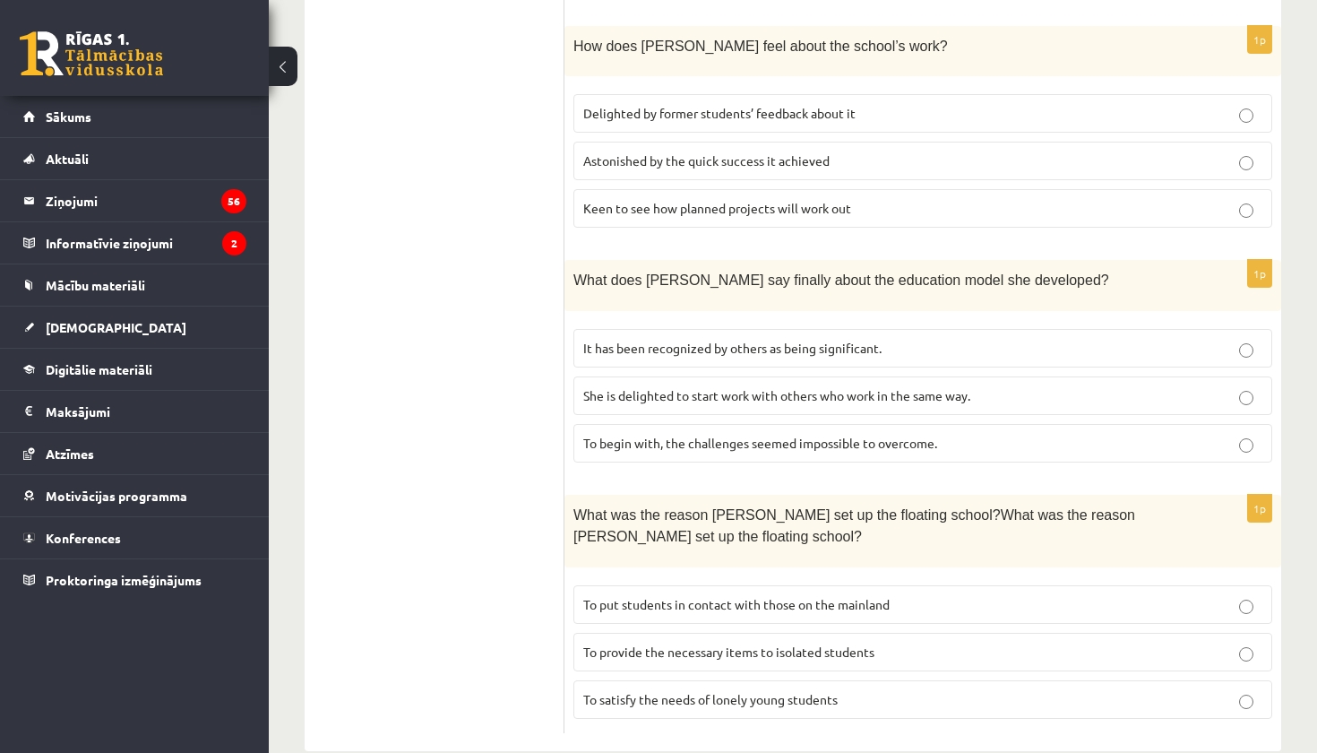
scroll to position [1754, 0]
click at [741, 644] on span "To provide the necessary items to isolated students" at bounding box center [728, 652] width 291 height 16
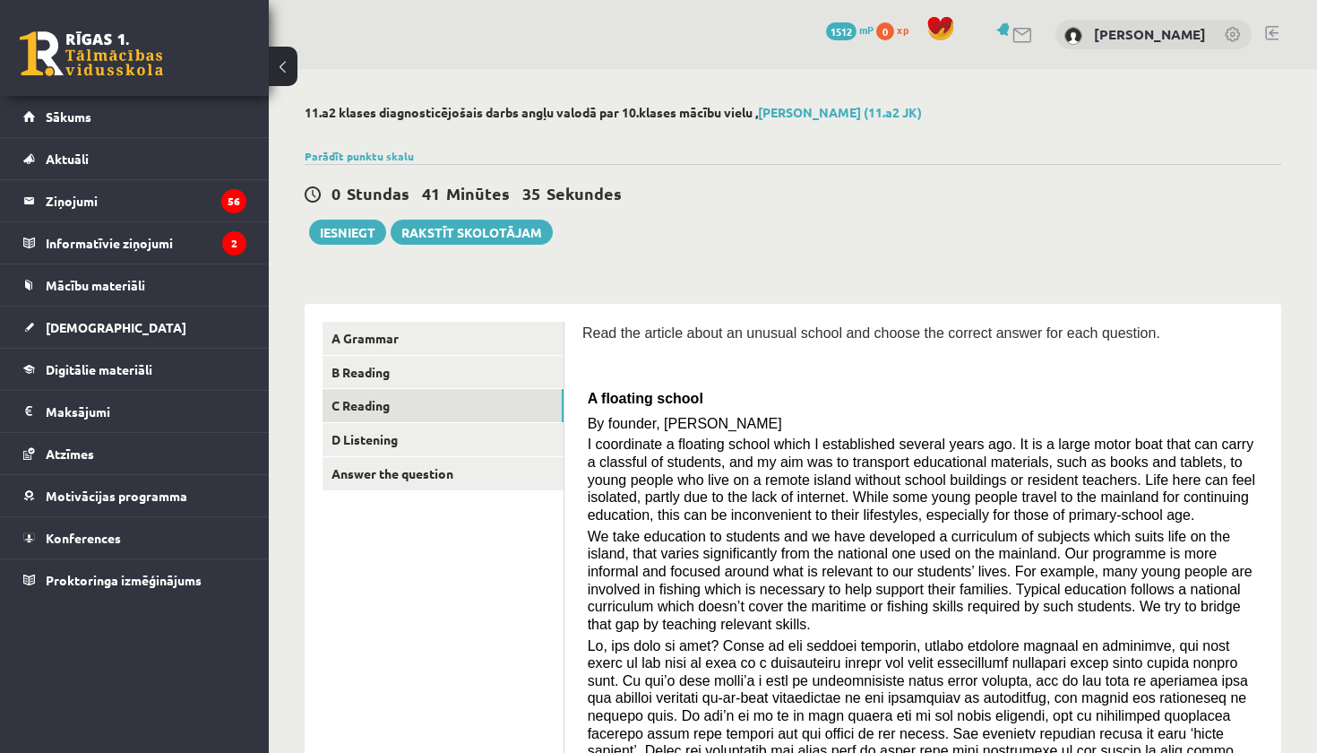
scroll to position [0, 0]
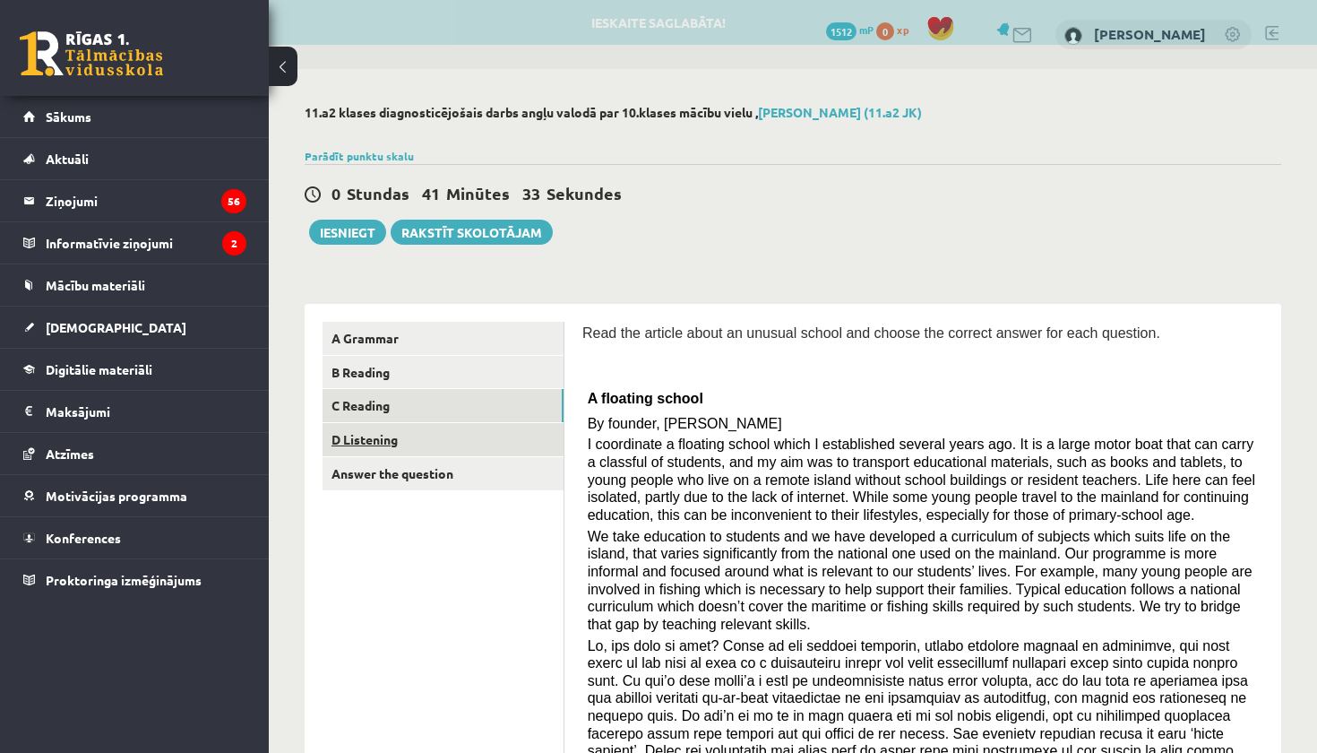
click at [457, 439] on link "D Listening" at bounding box center [443, 439] width 241 height 33
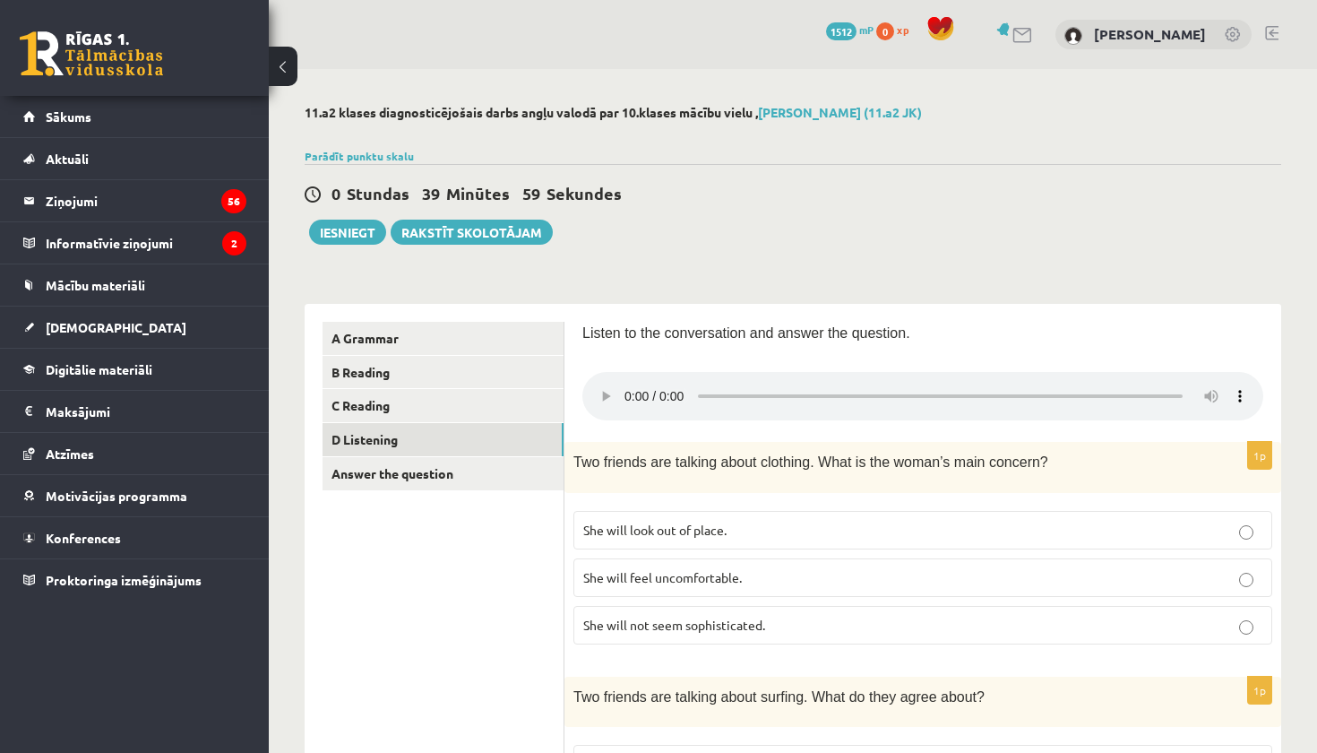
click at [627, 384] on audio at bounding box center [923, 396] width 681 height 48
click at [676, 569] on span "She will feel uncomfortable." at bounding box center [662, 577] width 159 height 16
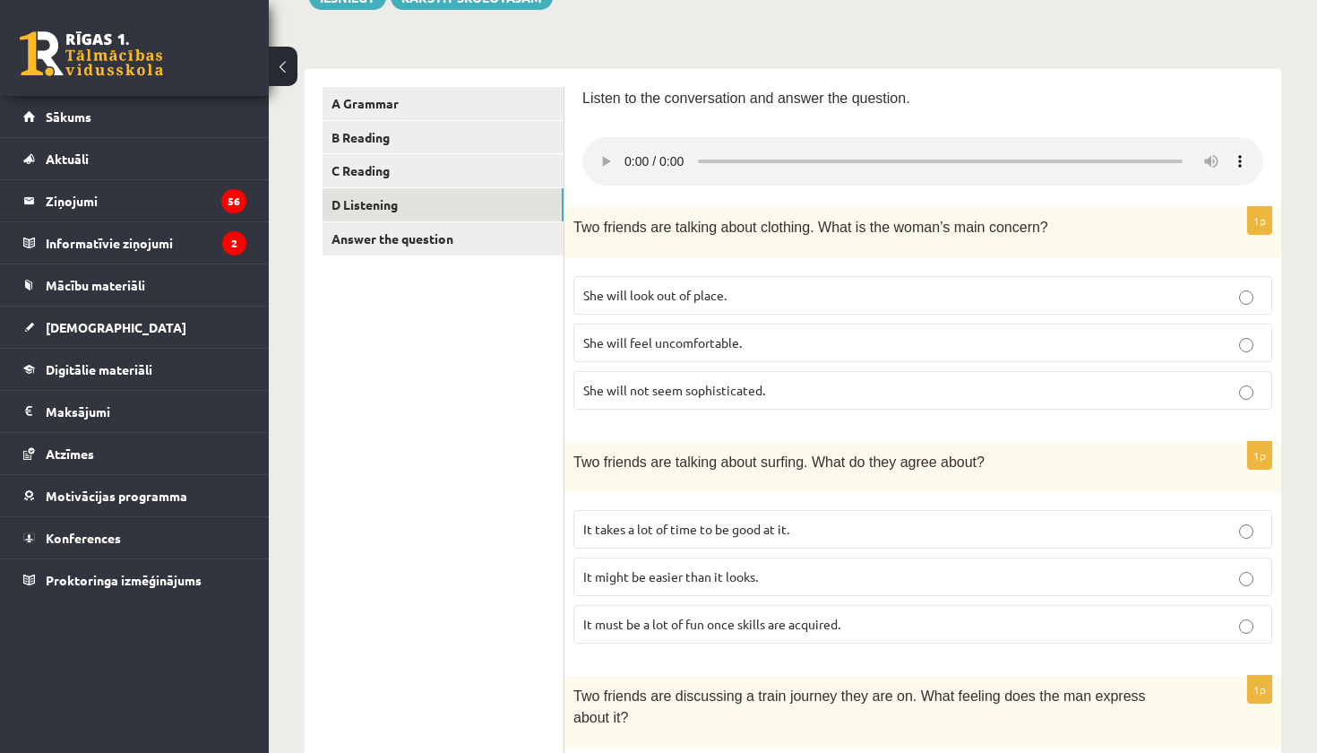
scroll to position [244, 0]
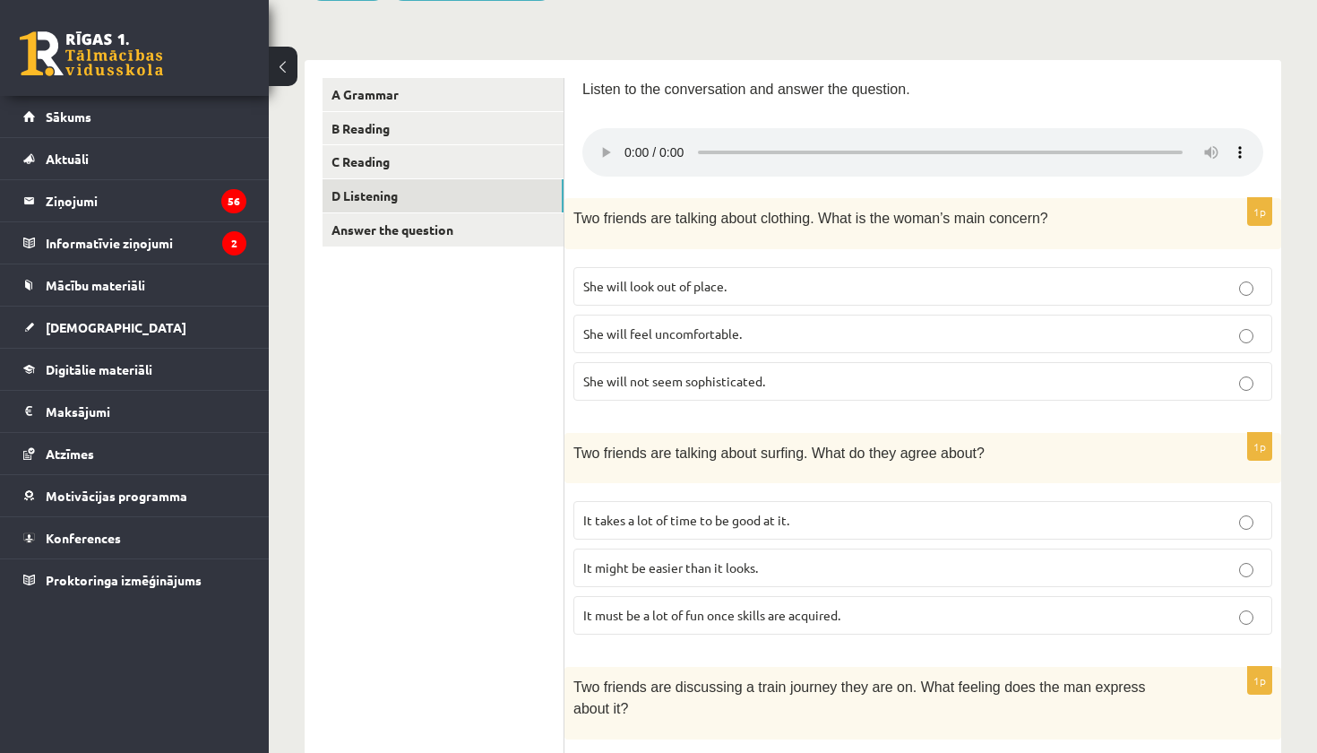
click at [741, 512] on span "It takes a lot of time to be good at it." at bounding box center [686, 520] width 206 height 16
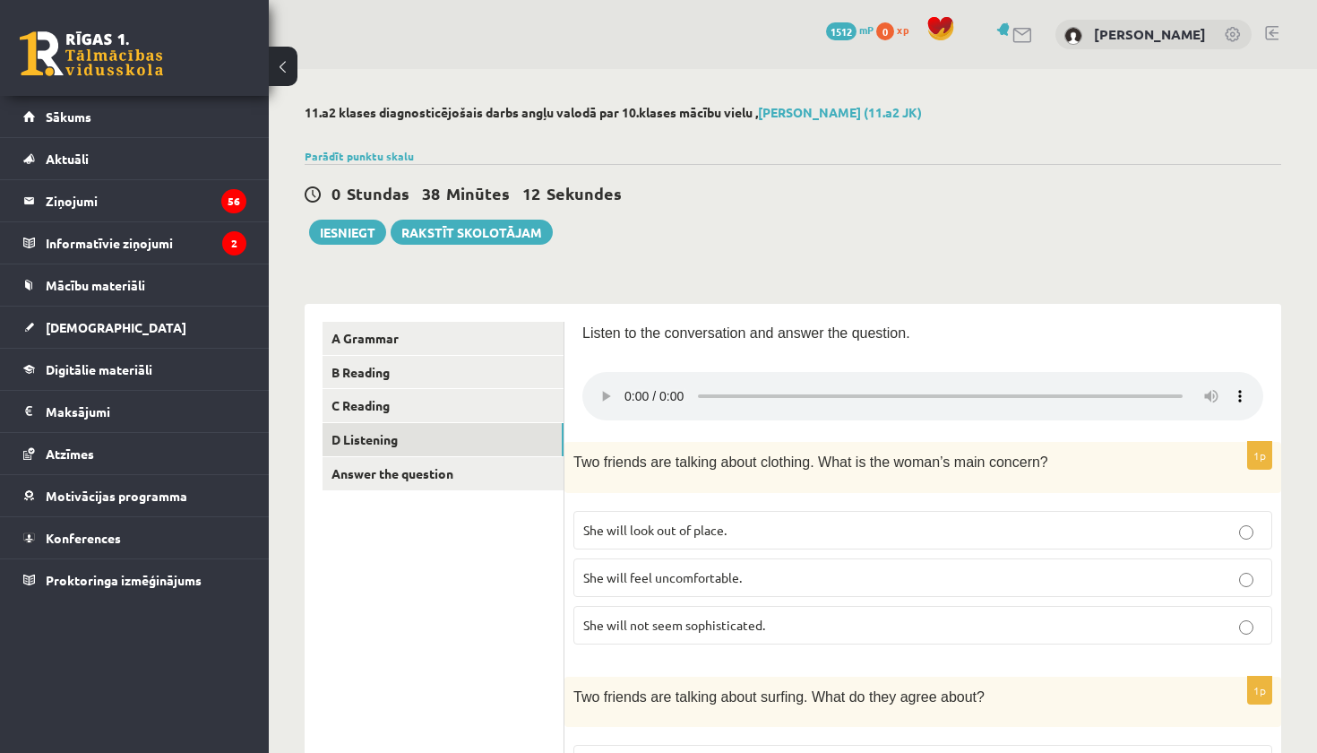
scroll to position [0, 0]
click at [625, 381] on audio at bounding box center [923, 396] width 681 height 48
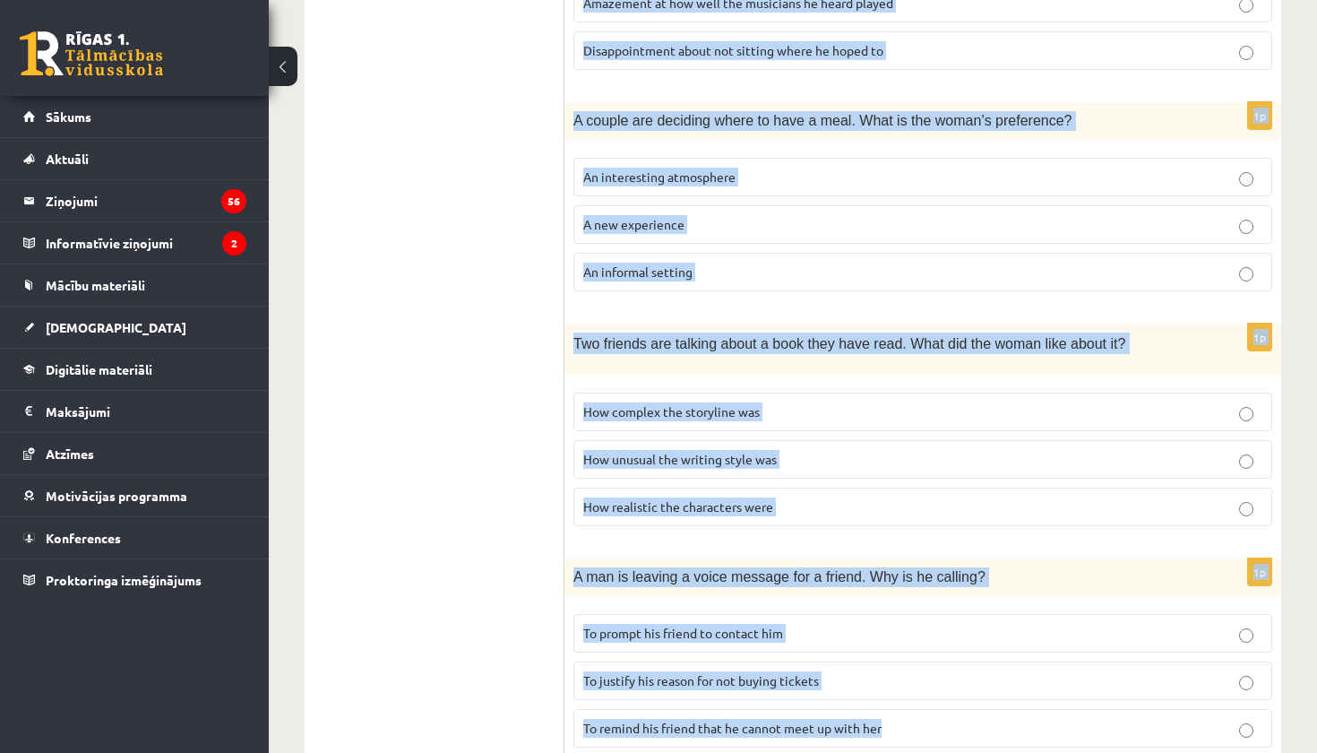
scroll to position [1101, 0]
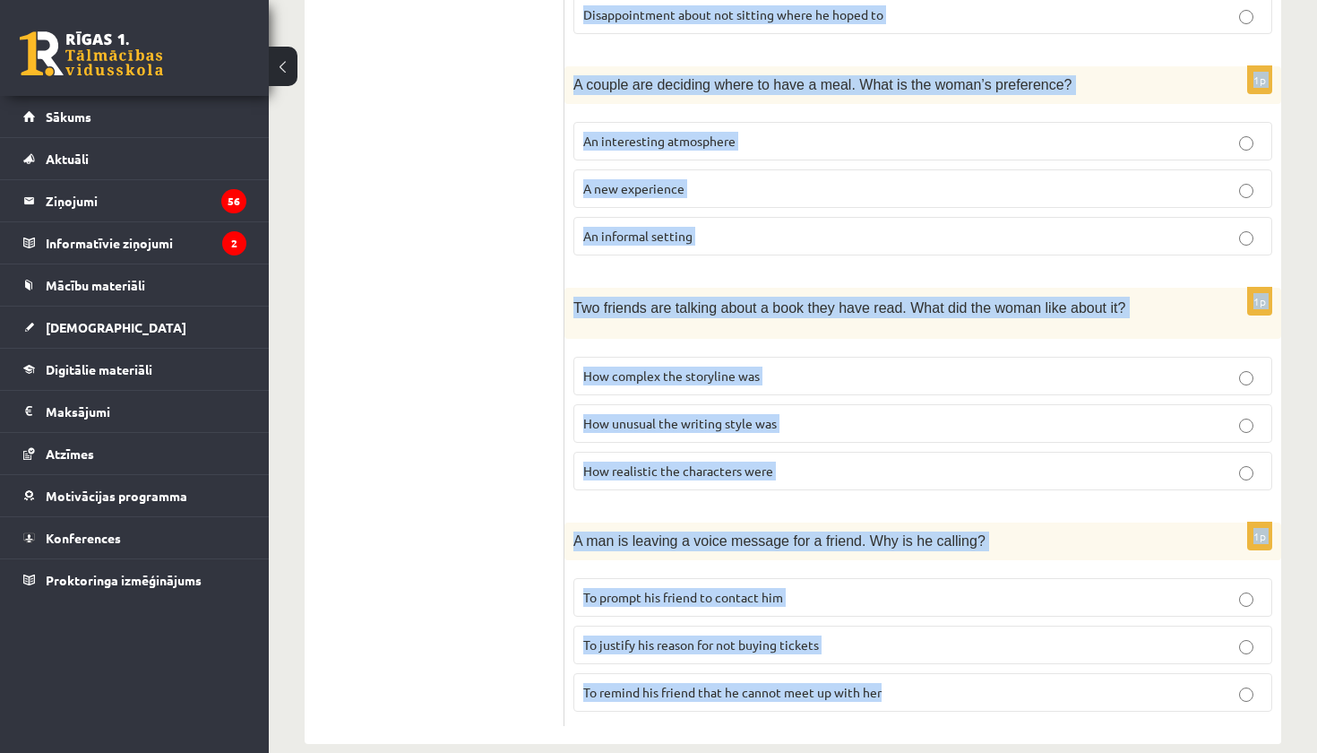
drag, startPoint x: 574, startPoint y: 437, endPoint x: 1128, endPoint y: 749, distance: 636.4
copy form "Two friends are talking about clothing. What is the woman’s main concern? She w…"
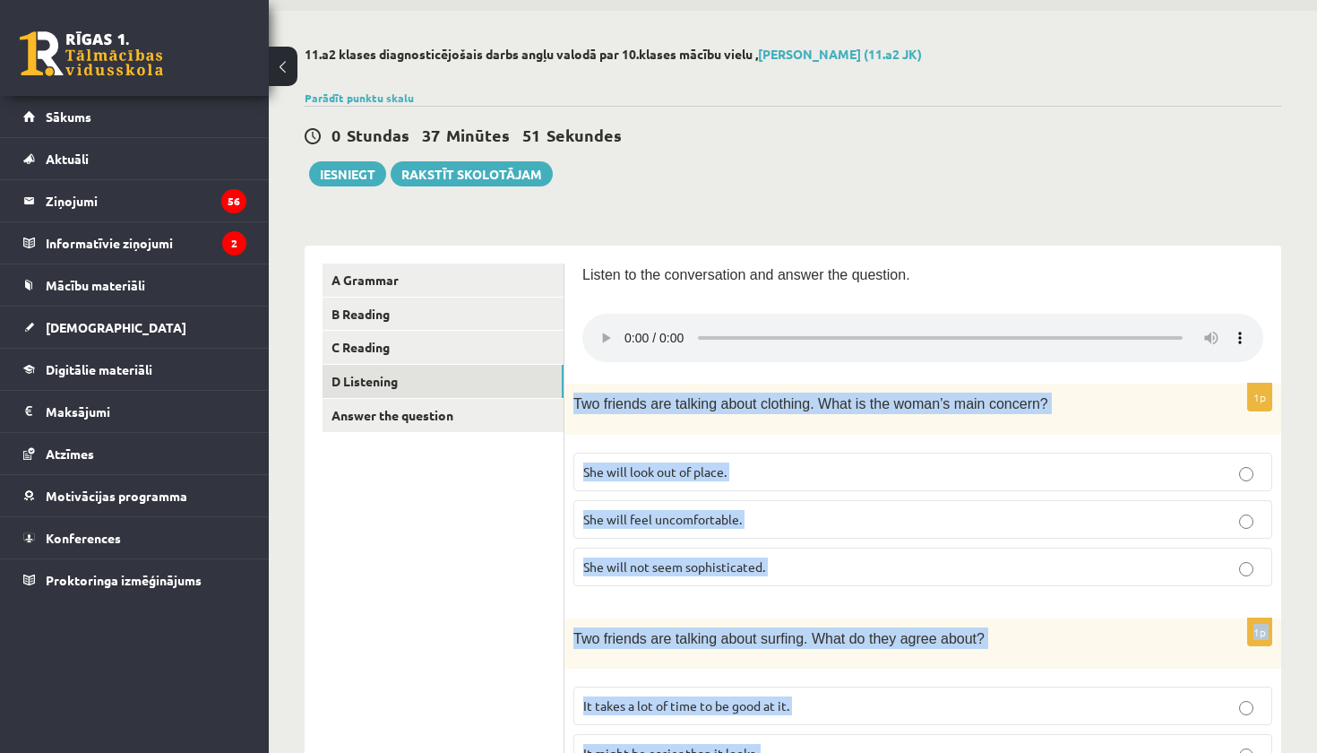
scroll to position [73, 0]
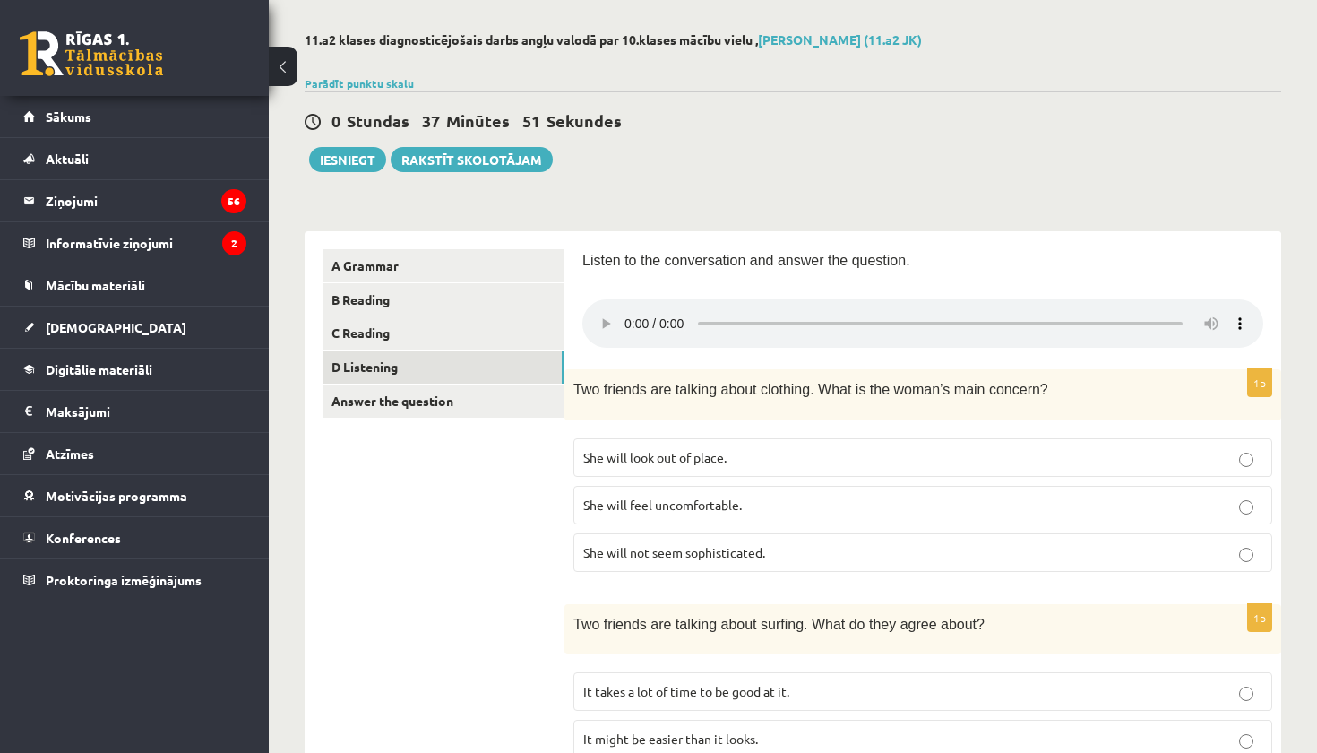
click at [749, 544] on span "She will not seem sophisticated." at bounding box center [674, 552] width 182 height 16
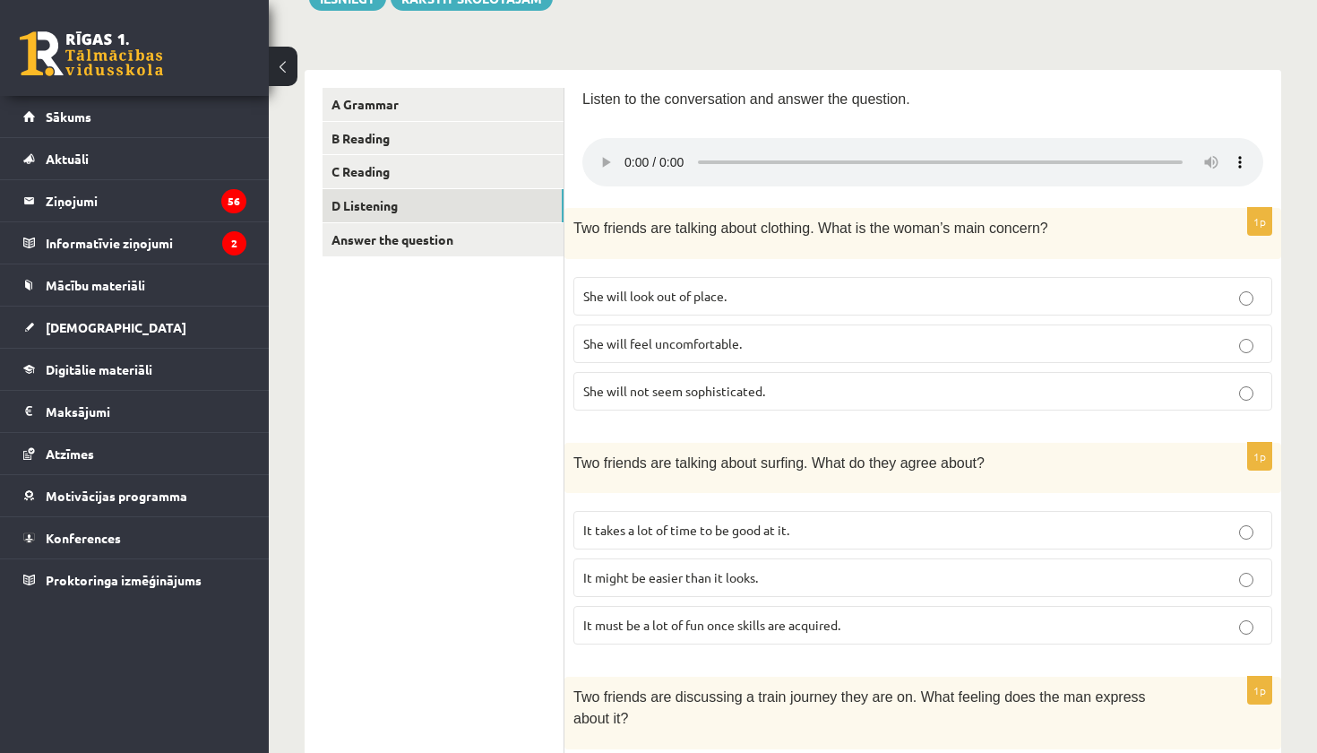
click at [741, 617] on span "It must be a lot of fun once skills are acquired." at bounding box center [711, 625] width 257 height 16
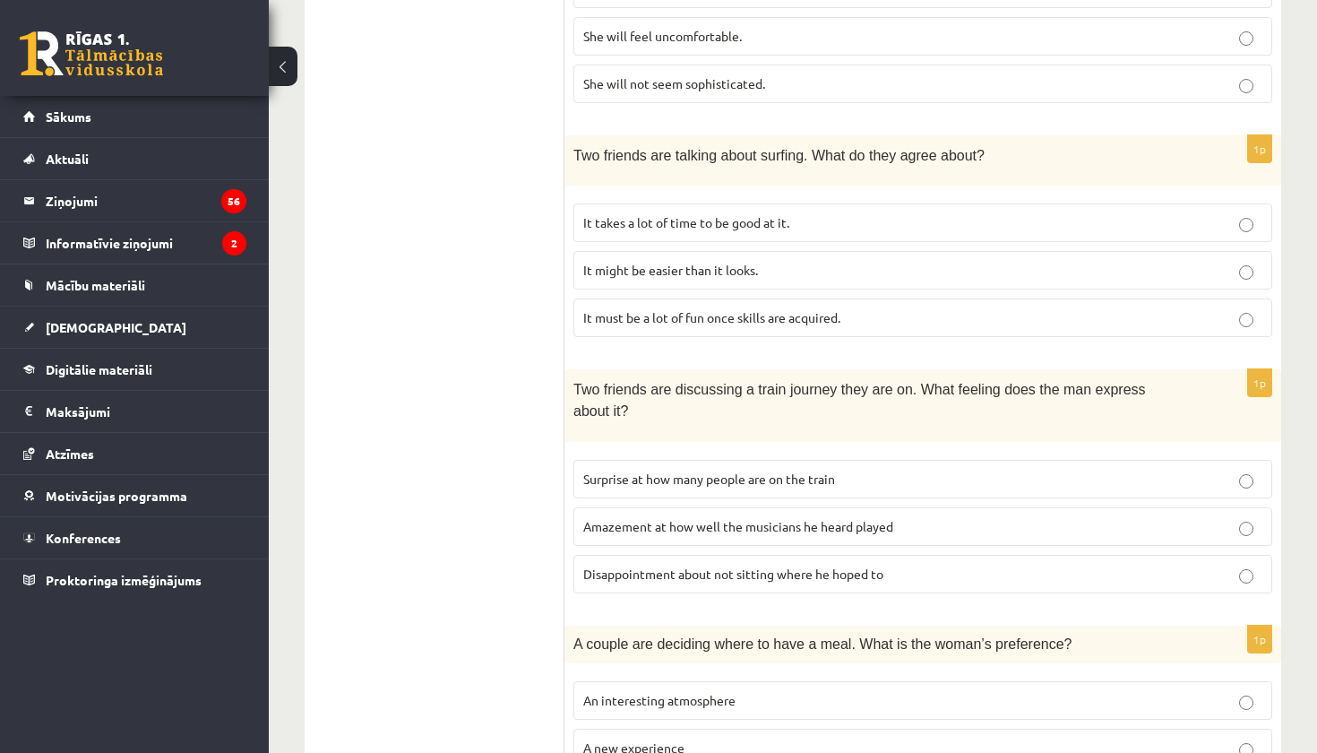
scroll to position [540, 0]
click at [806, 566] on span "Disappointment about not sitting where he hoped to" at bounding box center [733, 574] width 300 height 16
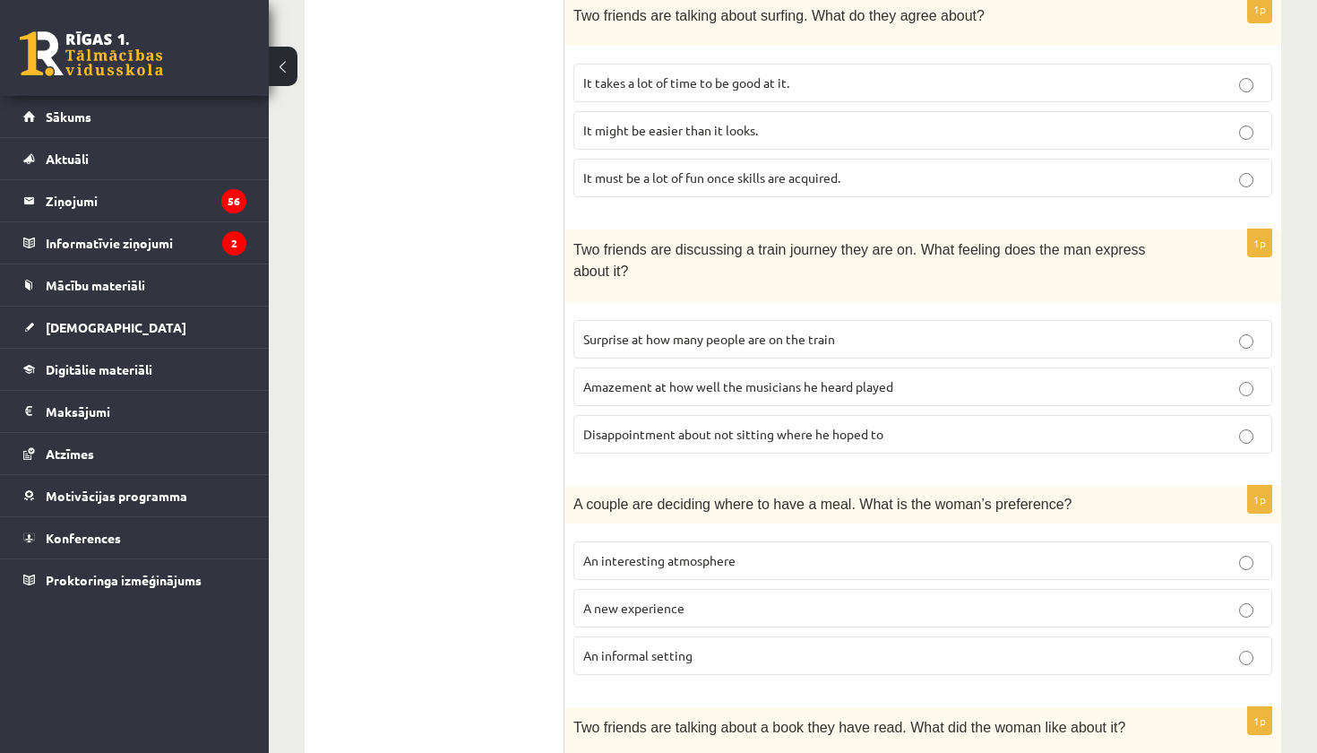
scroll to position [707, 0]
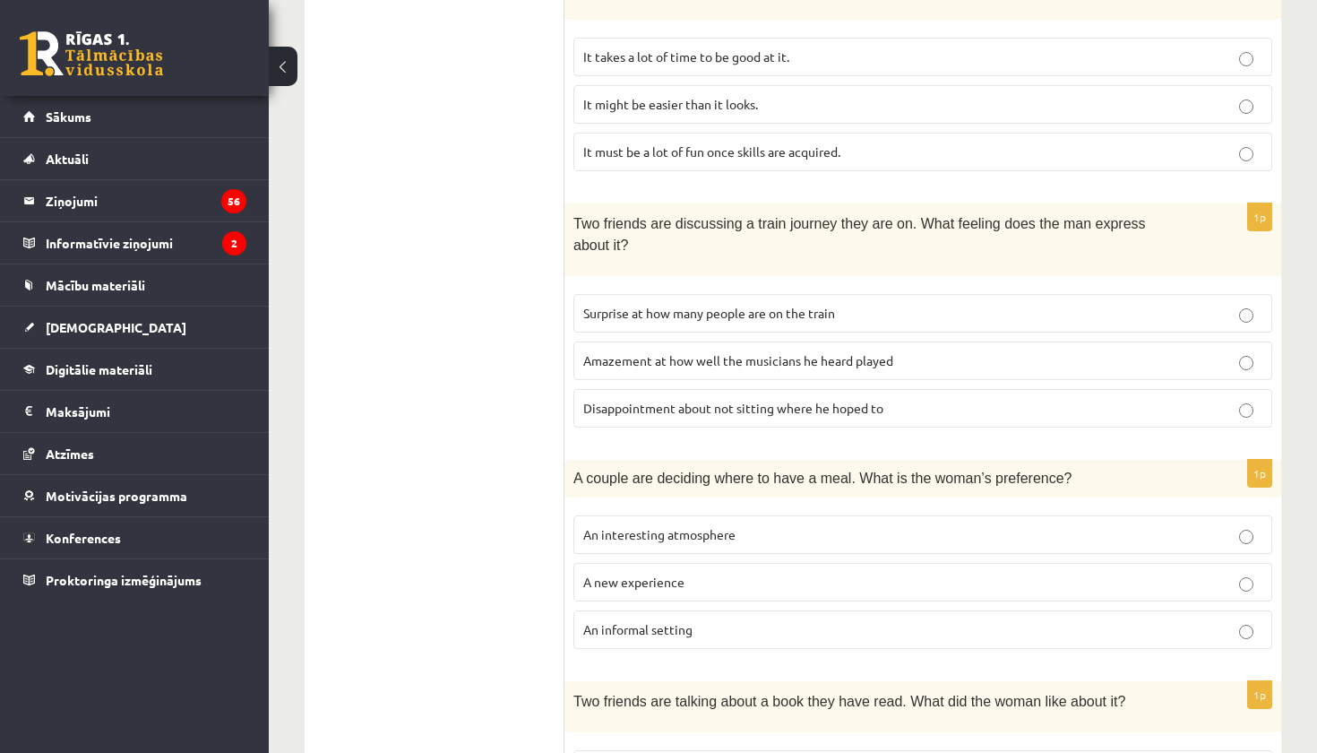
click at [705, 620] on p "An informal setting" at bounding box center [922, 629] width 679 height 19
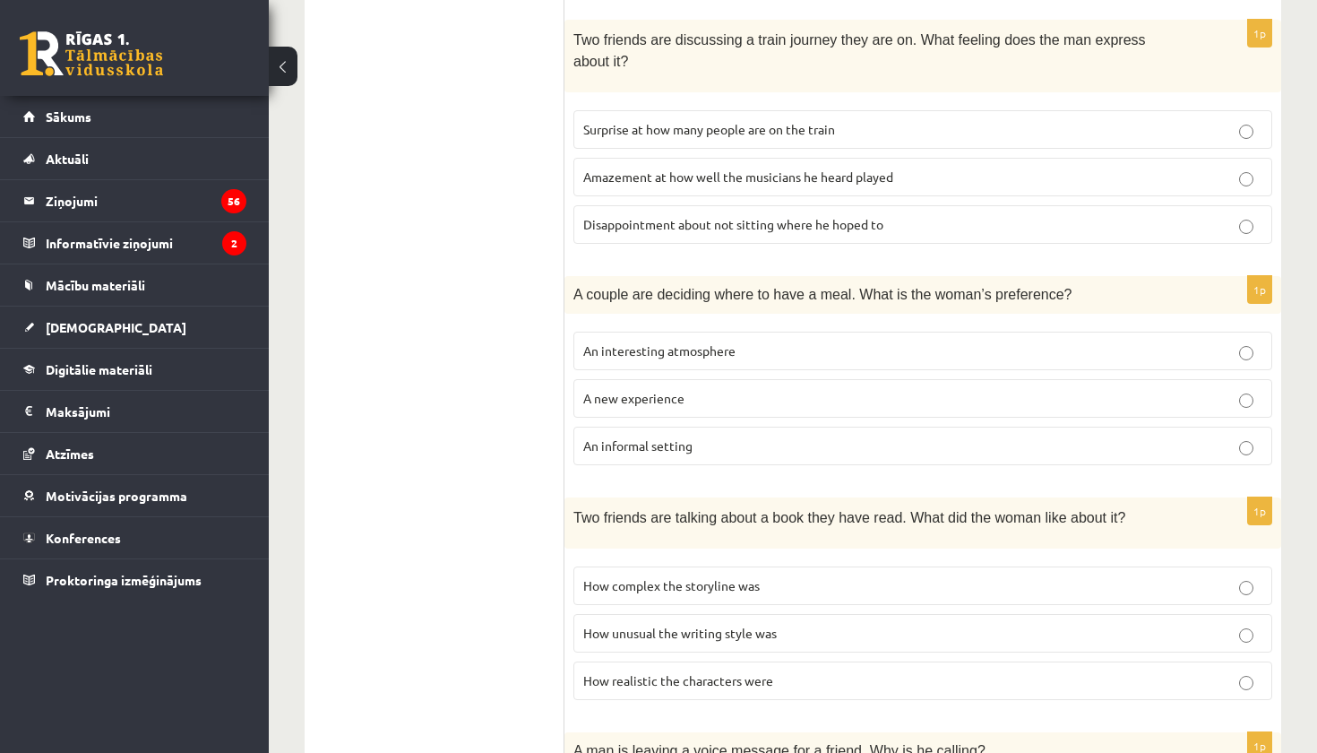
scroll to position [890, 0]
click at [730, 672] on p "How realistic the characters were" at bounding box center [922, 681] width 679 height 19
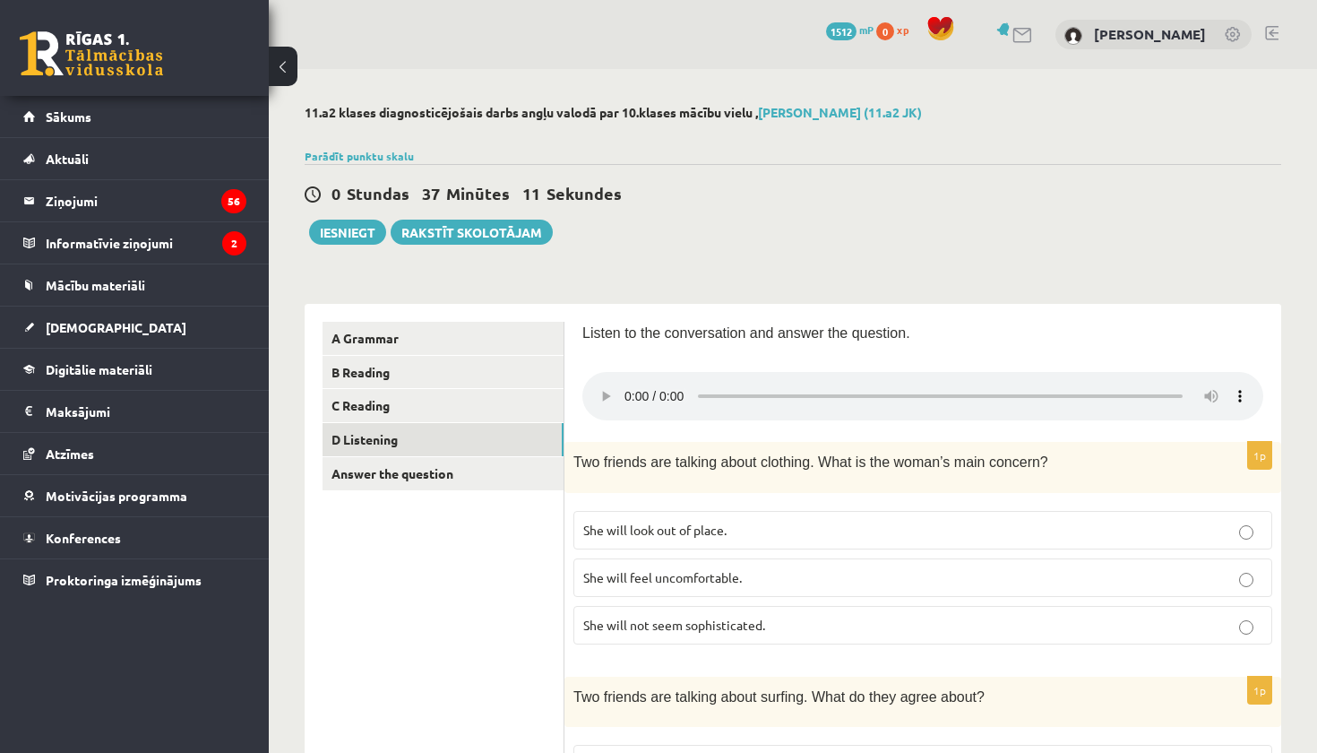
scroll to position [0, 0]
click at [625, 384] on audio at bounding box center [923, 396] width 681 height 48
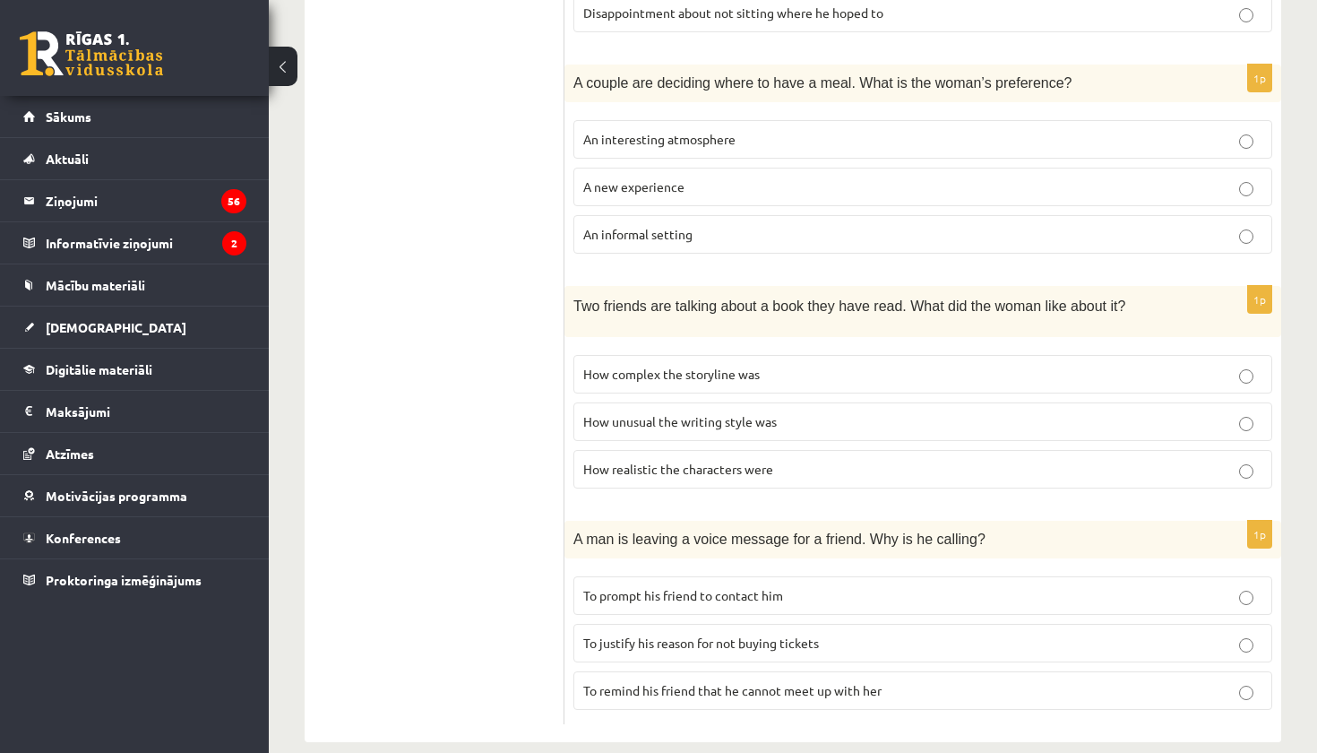
scroll to position [1101, 0]
click at [765, 589] on span "To prompt his friend to contact him" at bounding box center [683, 597] width 200 height 16
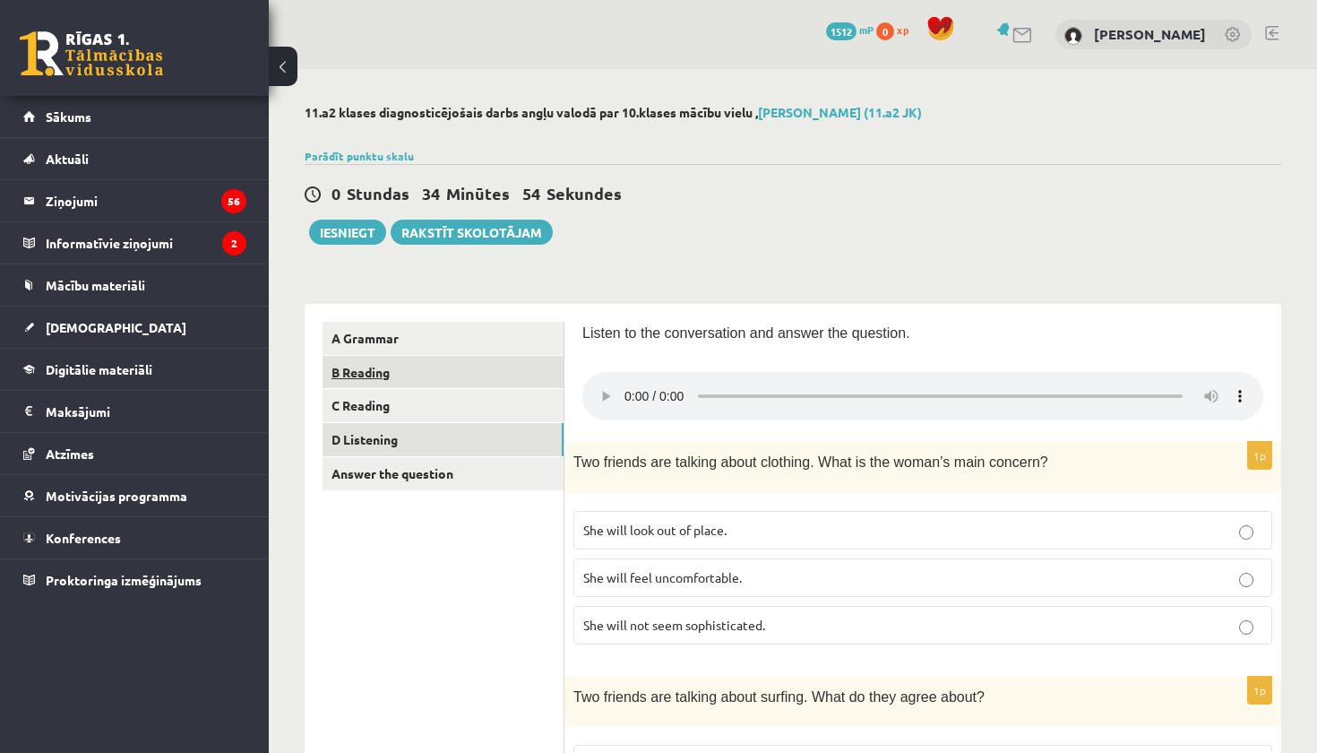
scroll to position [0, 0]
click at [357, 232] on button "Iesniegt" at bounding box center [347, 232] width 77 height 25
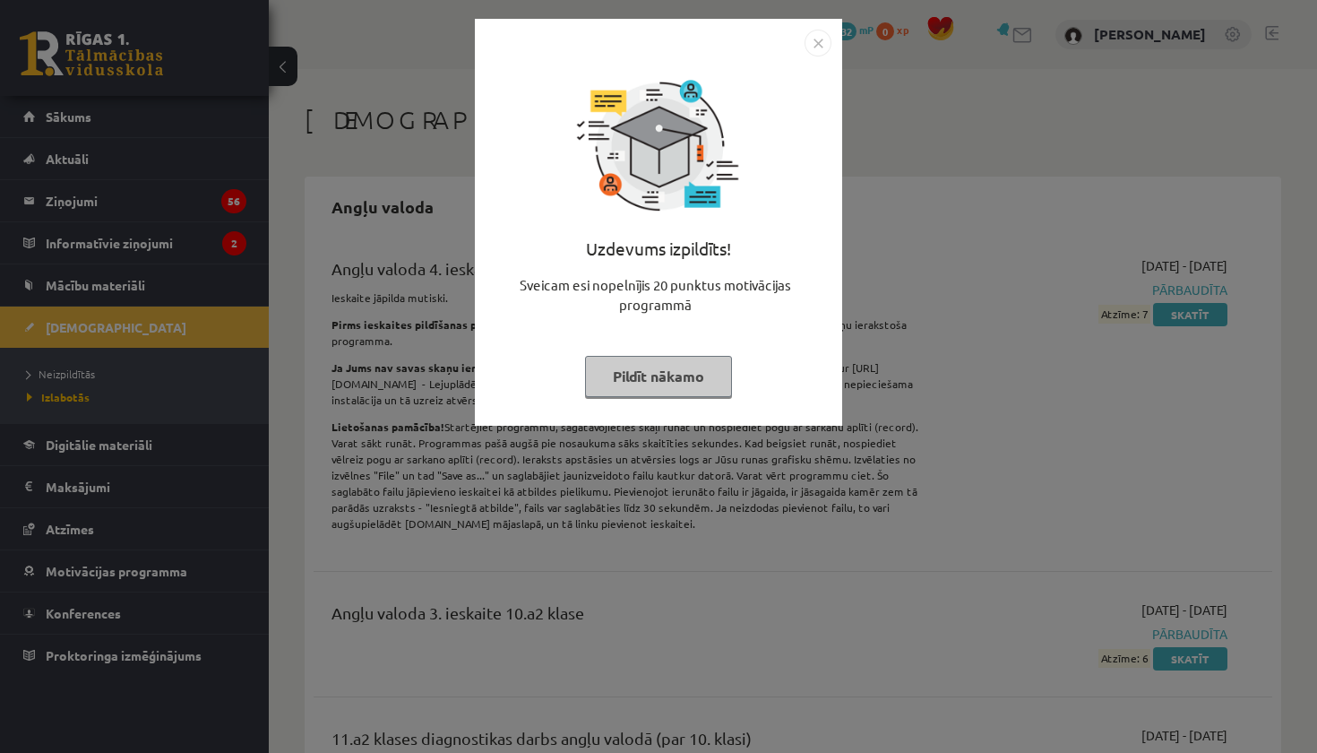
click at [643, 372] on button "Pildīt nākamo" at bounding box center [658, 376] width 147 height 41
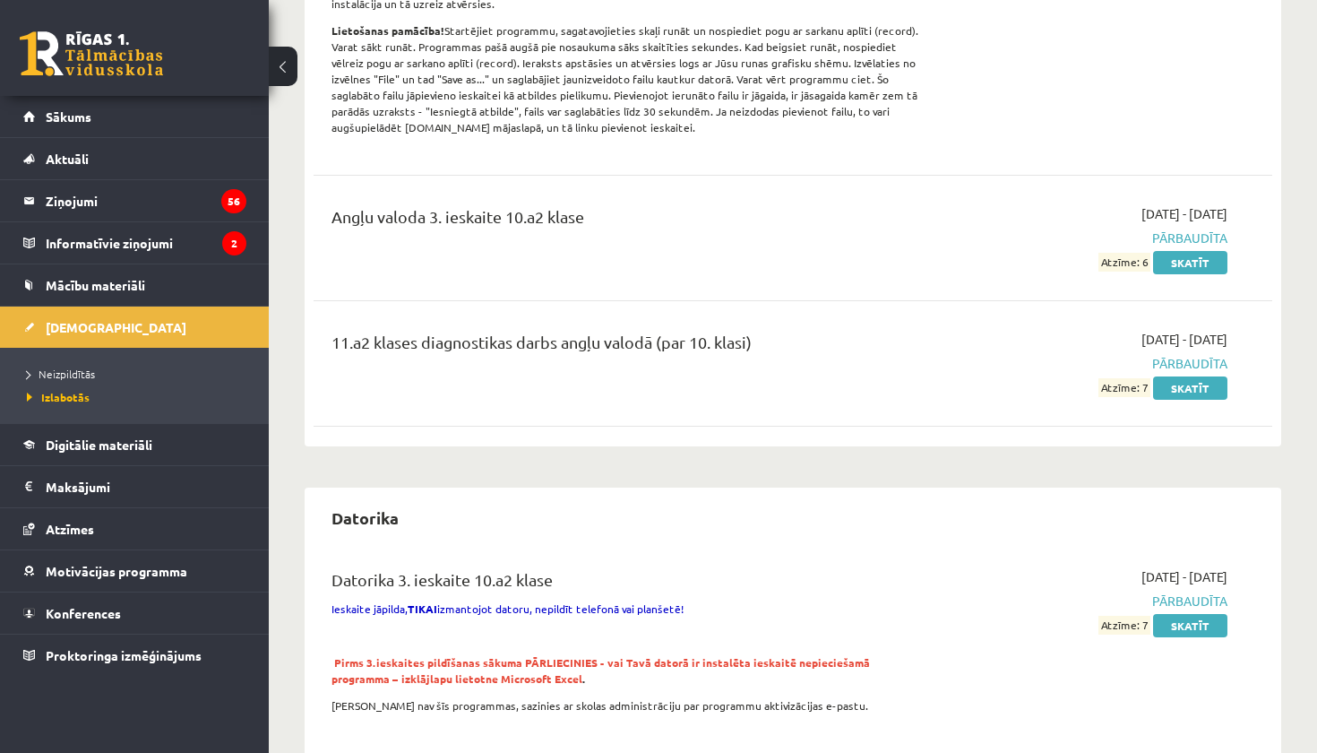
scroll to position [398, 0]
click at [125, 126] on link "Sākums" at bounding box center [134, 116] width 223 height 41
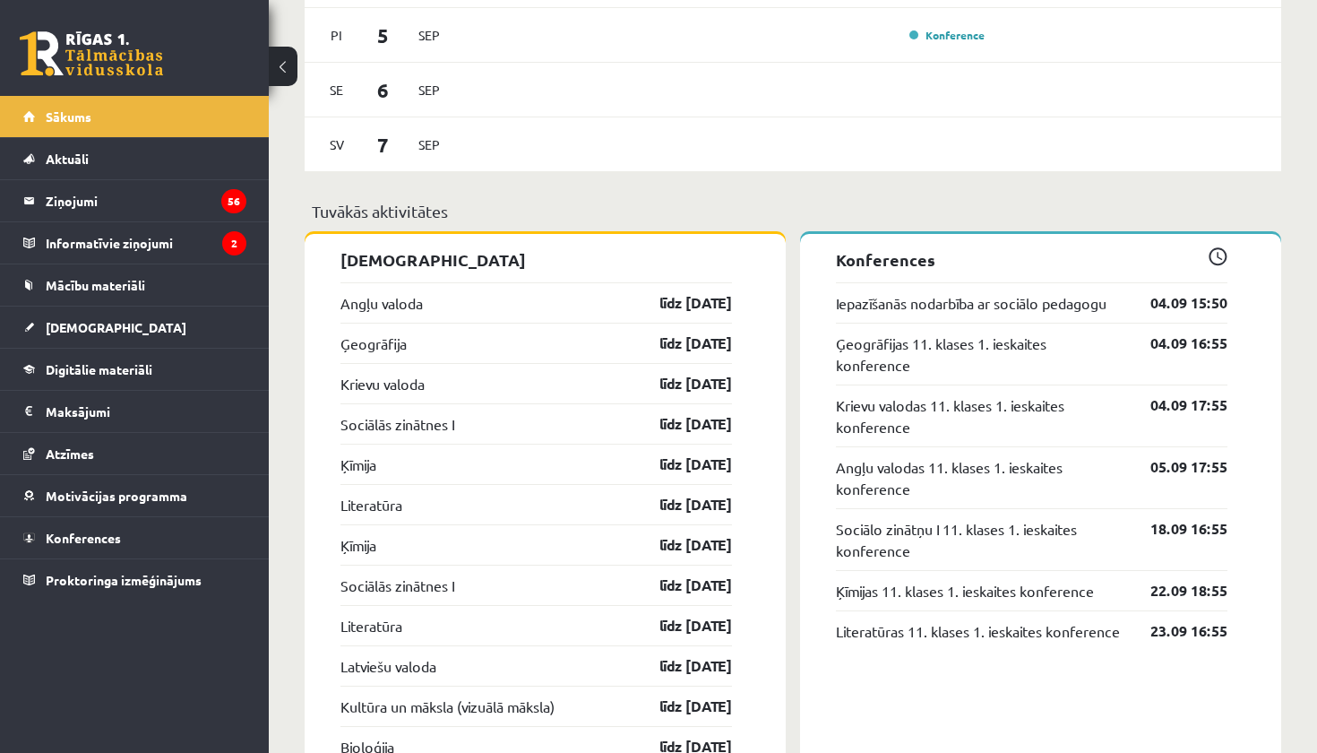
scroll to position [1521, 0]
